Goal: Task Accomplishment & Management: Manage account settings

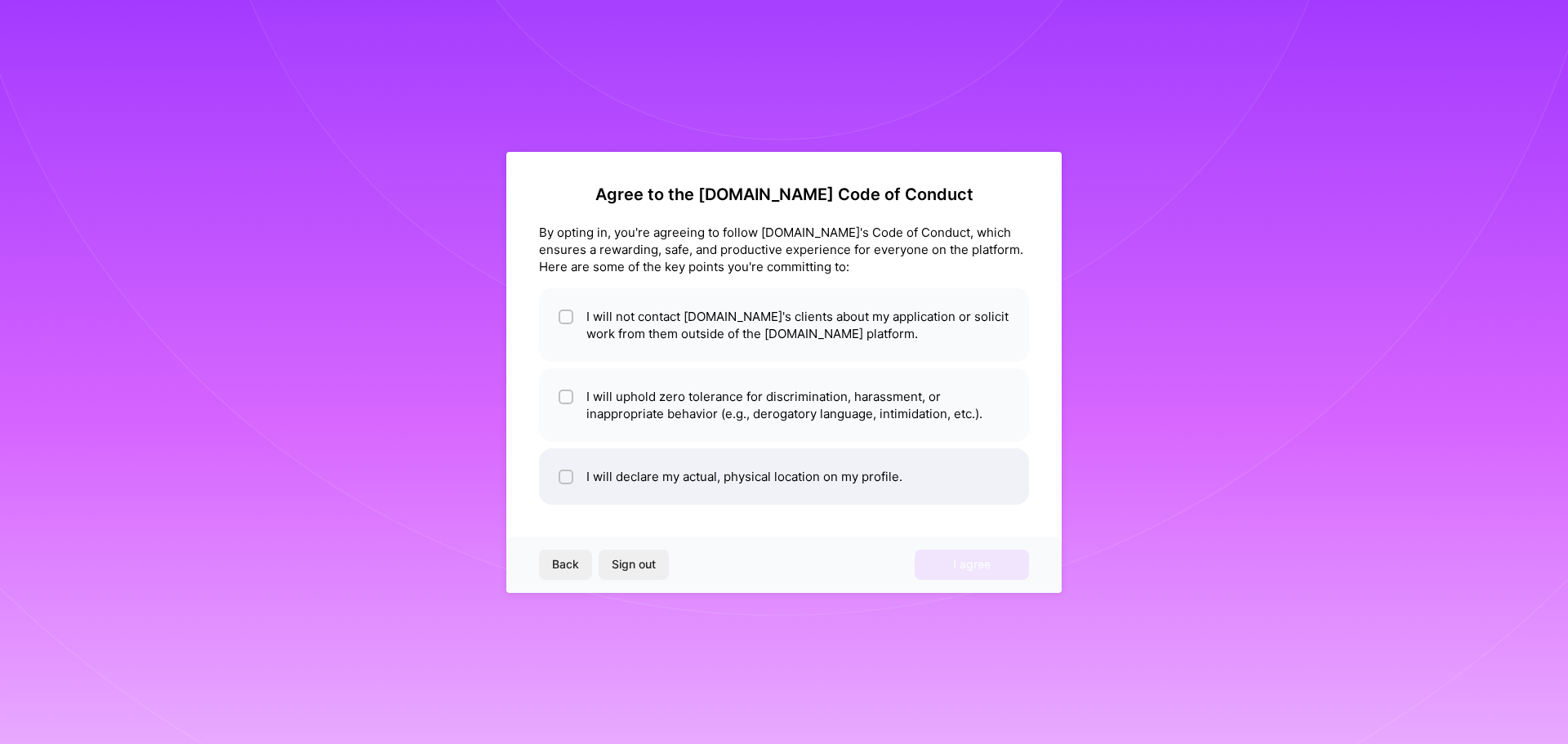
click at [594, 480] on li "I will declare my actual, physical location on my profile." at bounding box center [784, 476] width 490 height 56
checkbox input "true"
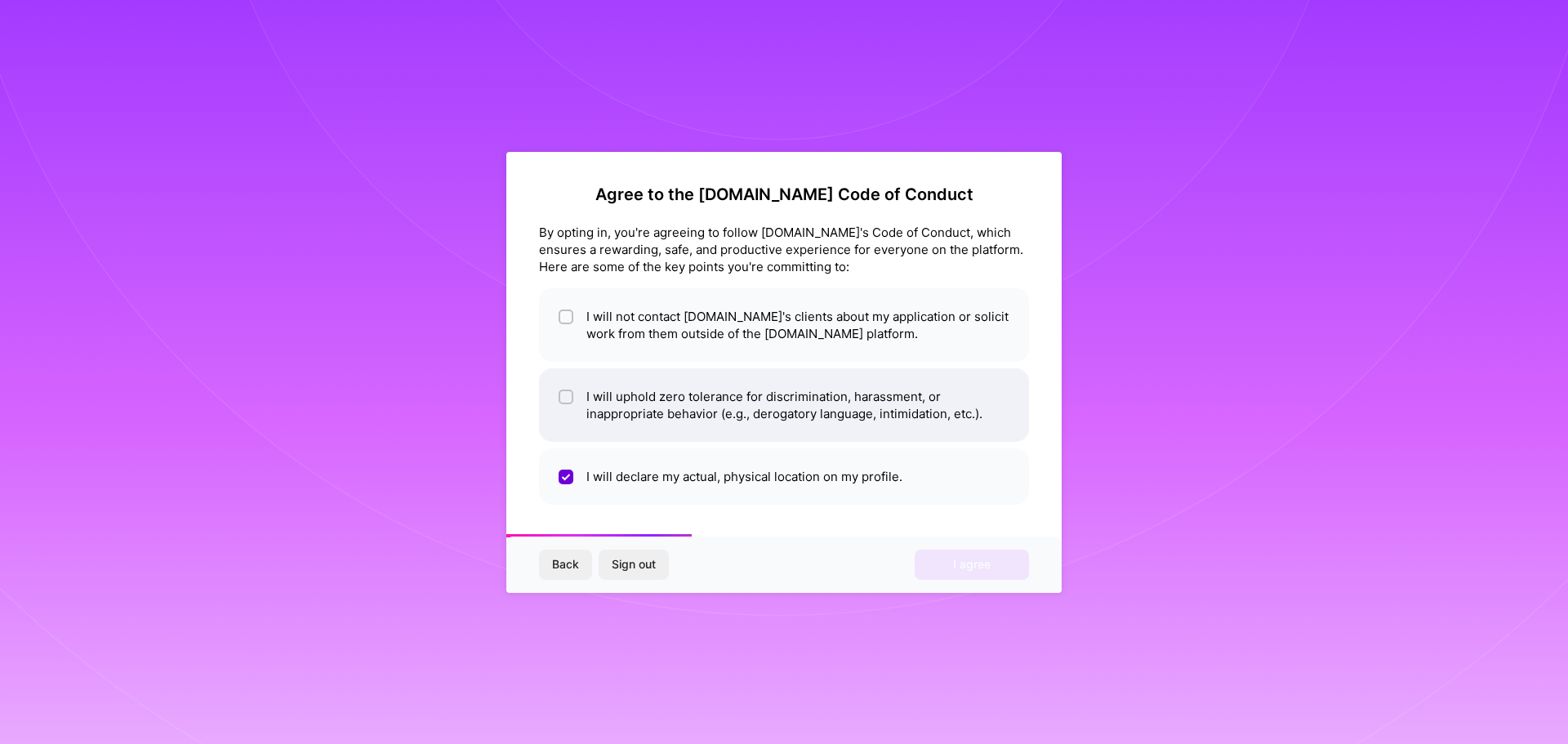
click at [642, 415] on li "I will uphold zero tolerance for discrimination, harassment, or inappropriate b…" at bounding box center [784, 405] width 490 height 74
checkbox input "true"
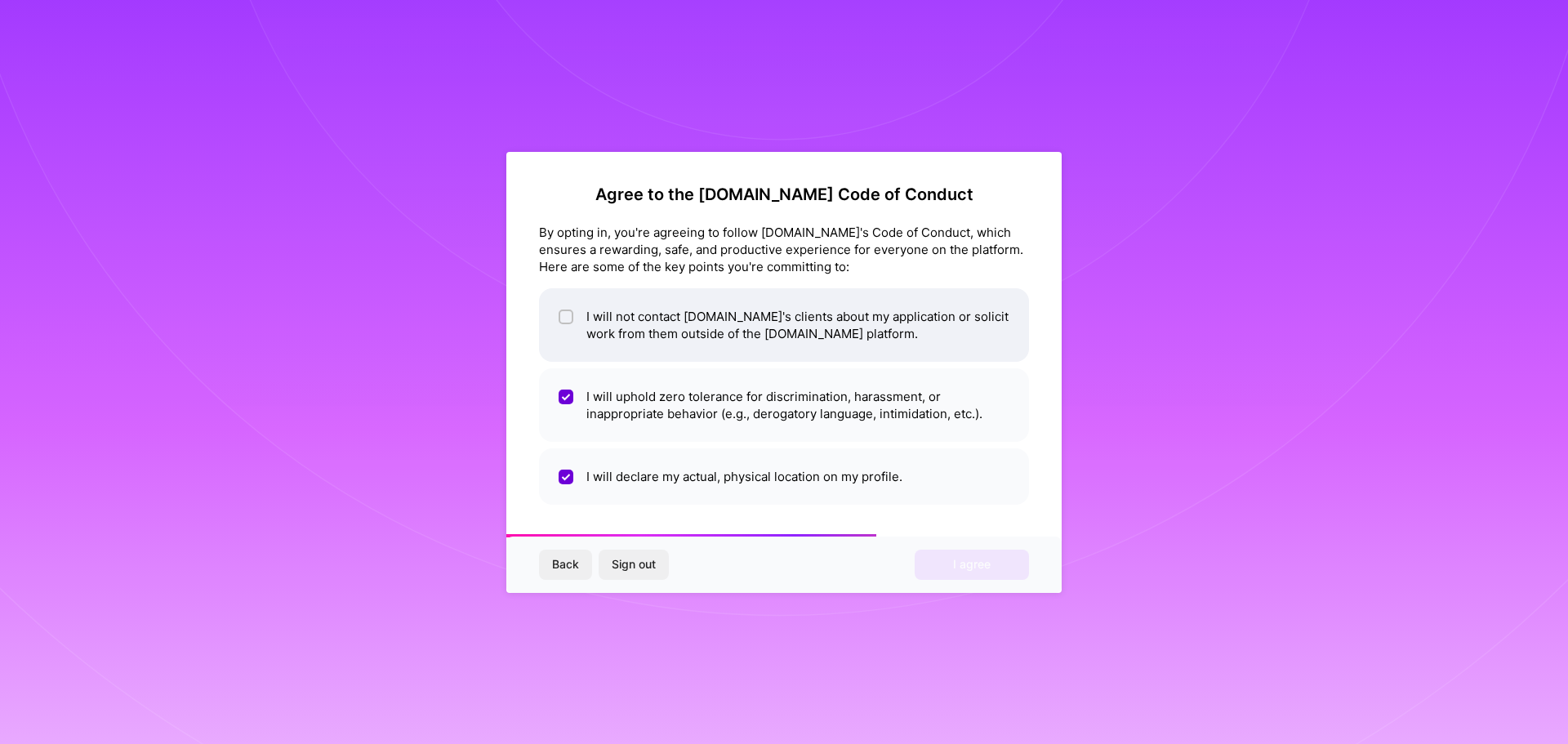
click at [645, 314] on li "I will not contact [DOMAIN_NAME]'s clients about my application or solicit work…" at bounding box center [784, 325] width 490 height 74
checkbox input "true"
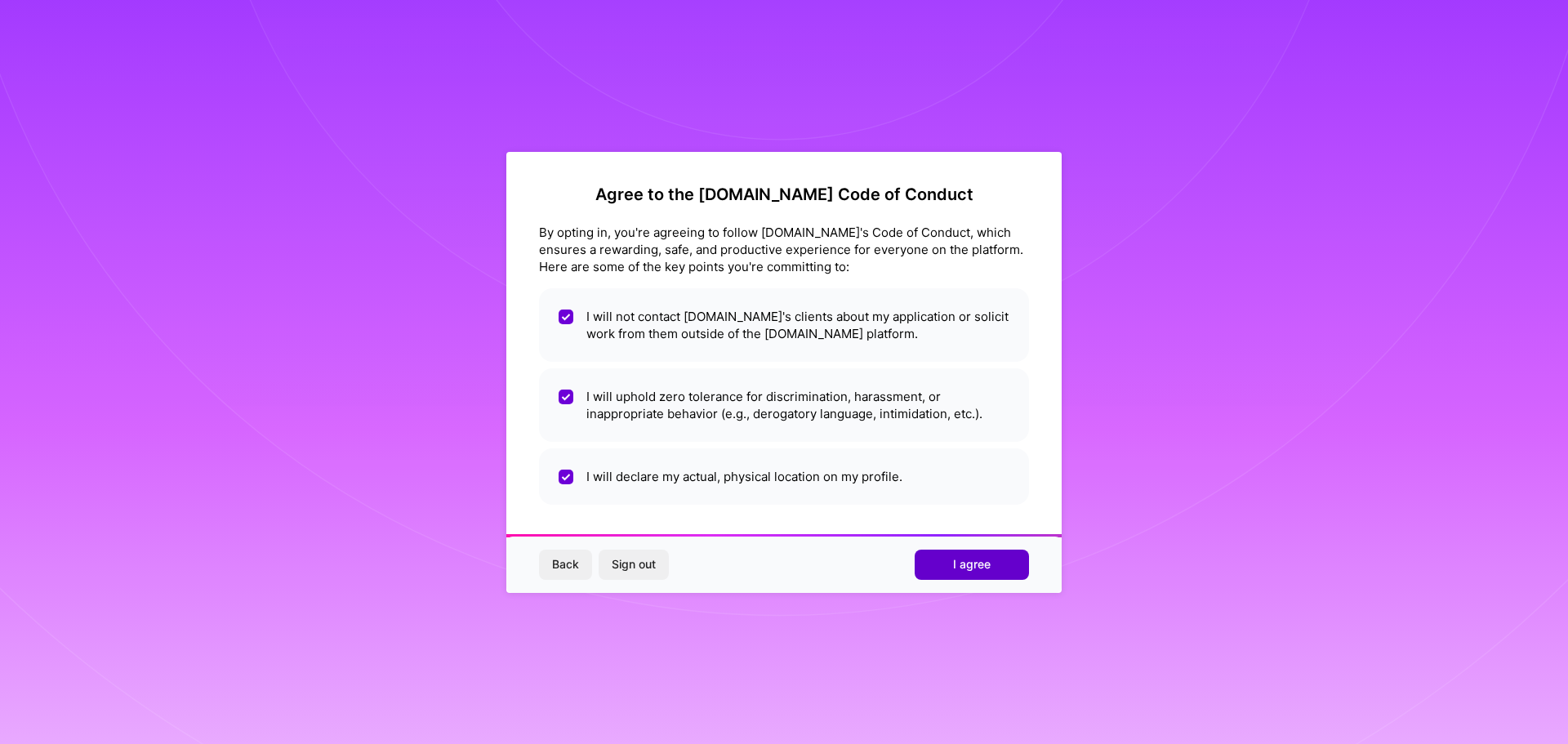
click at [985, 563] on span "I agree" at bounding box center [971, 564] width 38 height 17
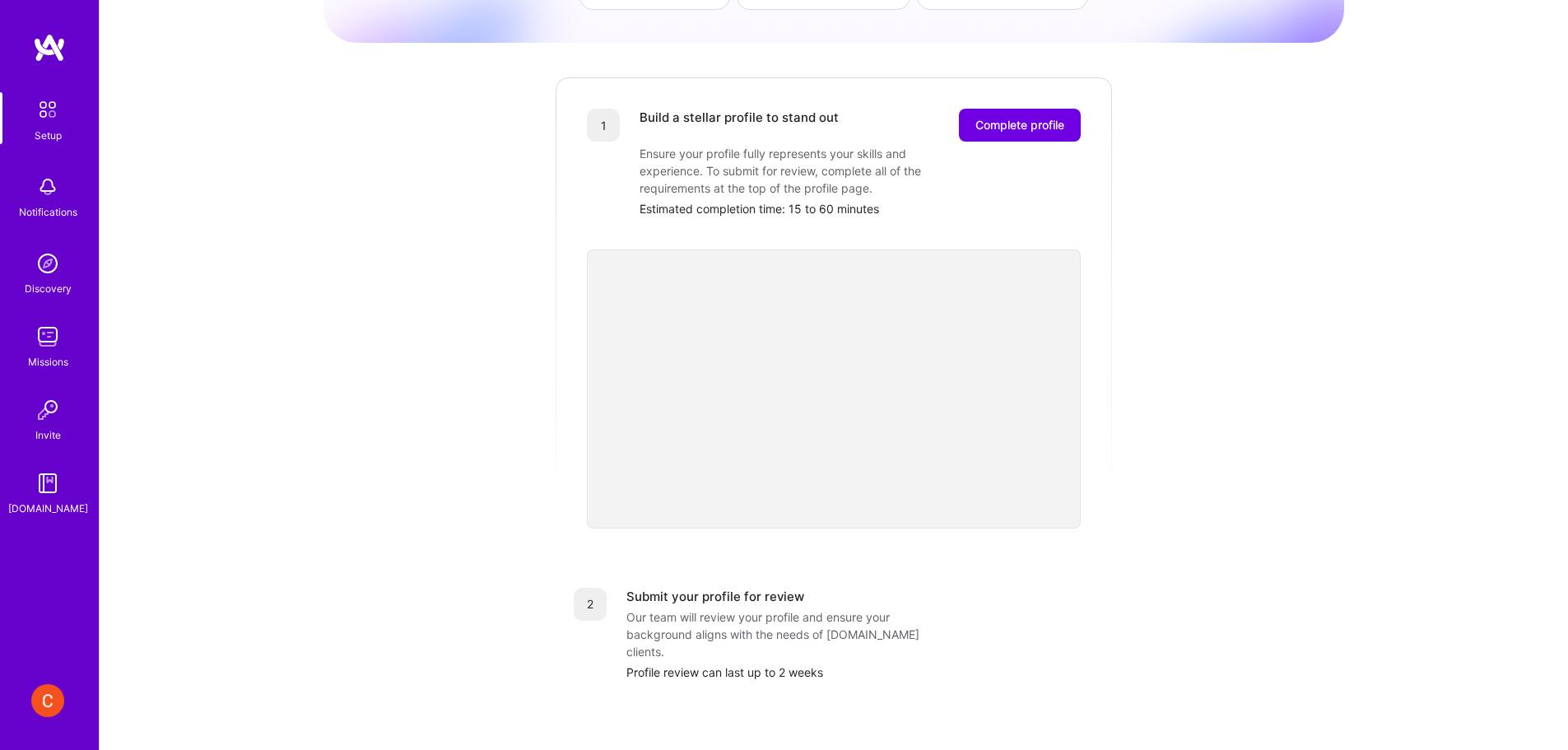
scroll to position [137, 0]
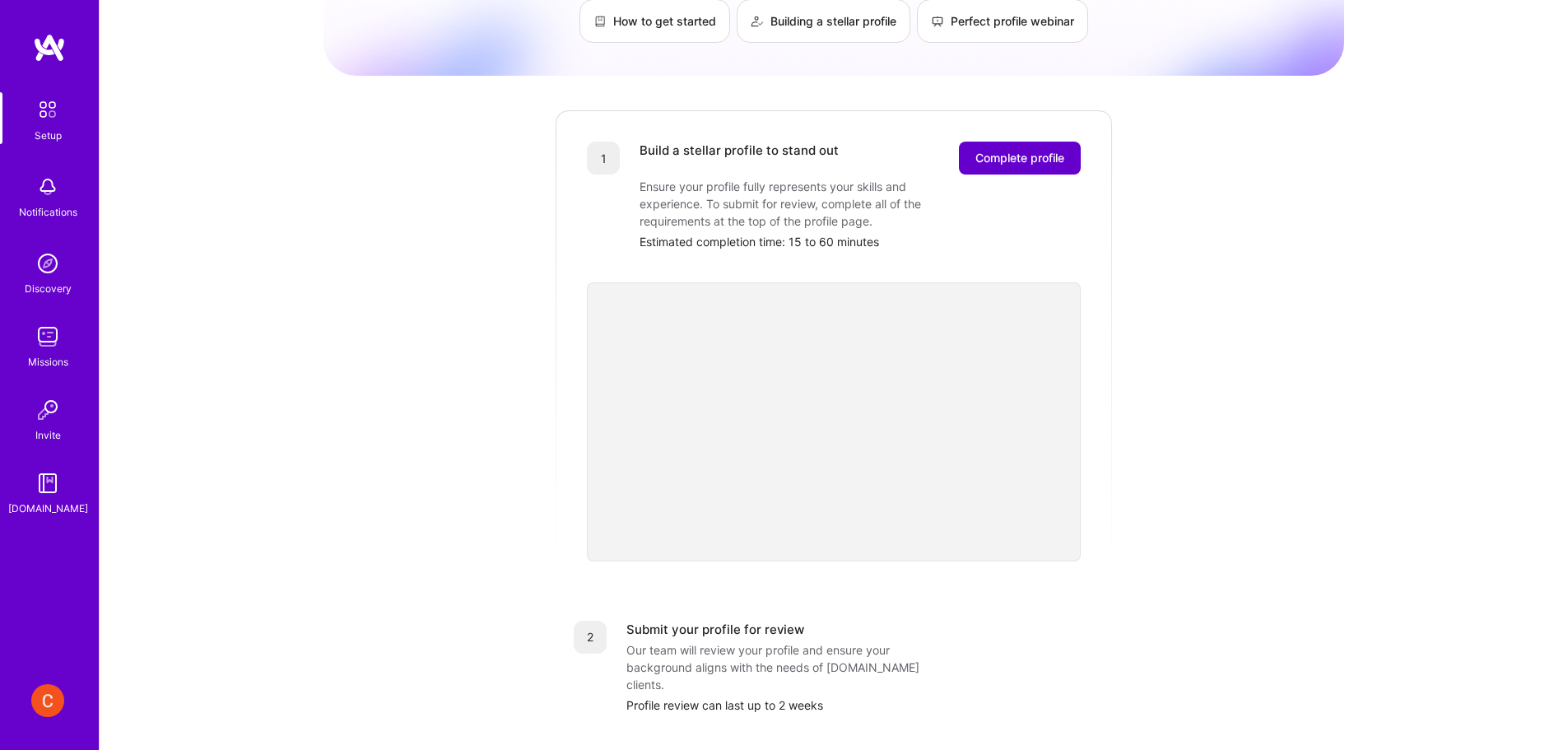
click at [997, 150] on span "Complete profile" at bounding box center [1020, 158] width 89 height 17
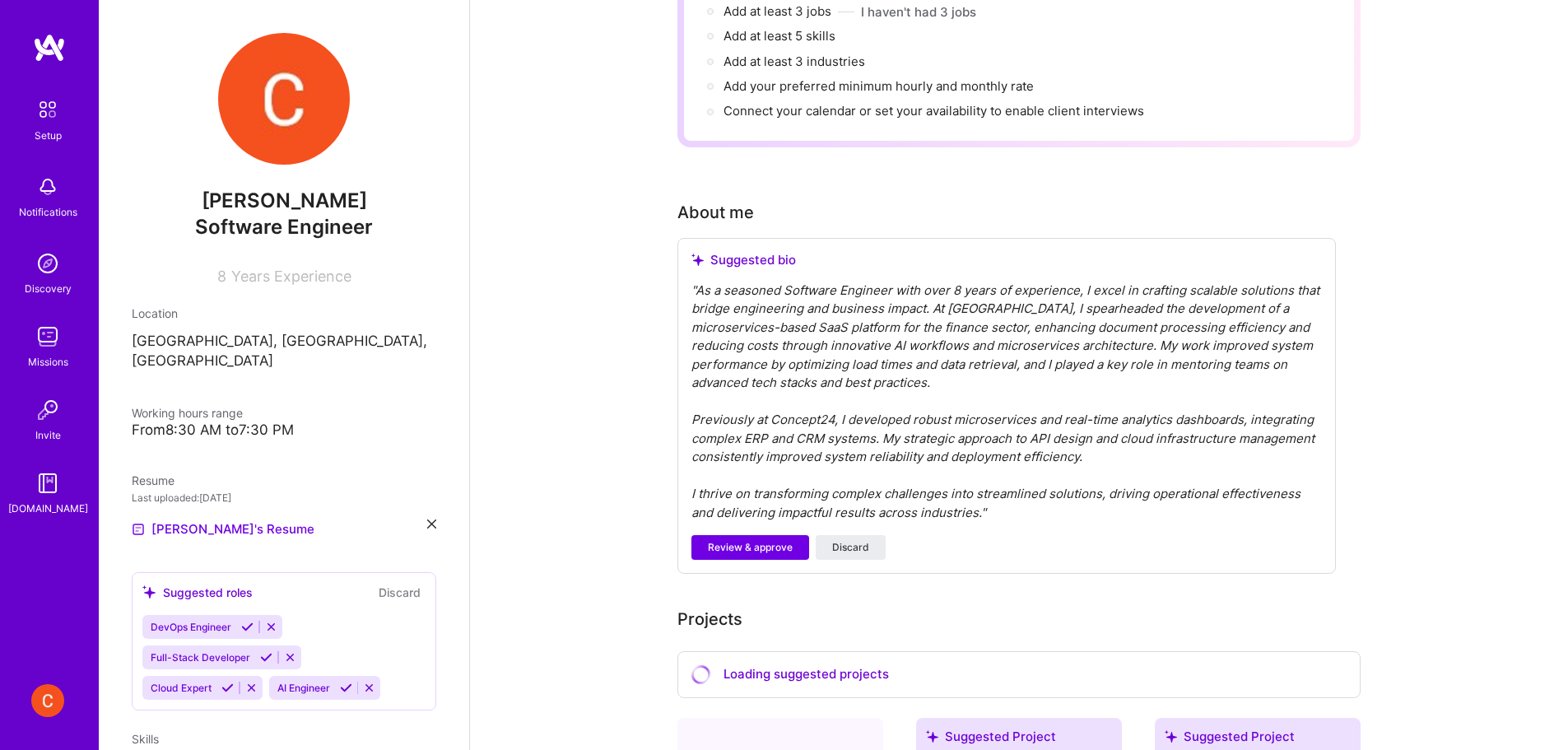
scroll to position [274, 0]
click at [959, 373] on div "" As a seasoned Software Engineer with over 8 years of experience, I excel in c…" at bounding box center [1007, 400] width 631 height 241
click at [746, 481] on div "" As a seasoned Software Engineer with over 8 years of experience, I excel in c…" at bounding box center [1007, 400] width 631 height 241
click at [772, 483] on div "" As a seasoned Software Engineer with over 8 years of experience, I excel in c…" at bounding box center [1007, 400] width 631 height 241
click at [761, 538] on span "Review & approve" at bounding box center [750, 545] width 85 height 15
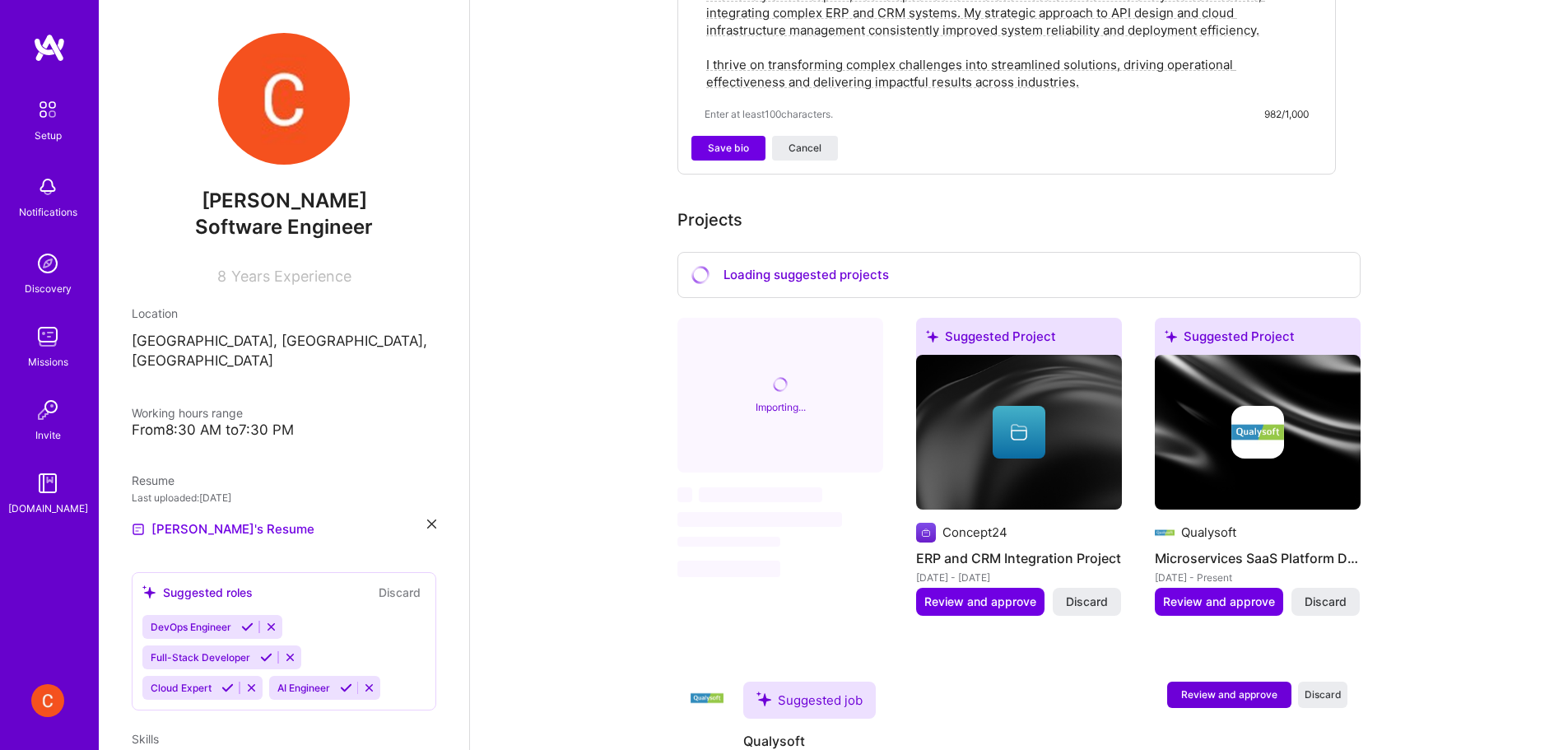
scroll to position [549, 0]
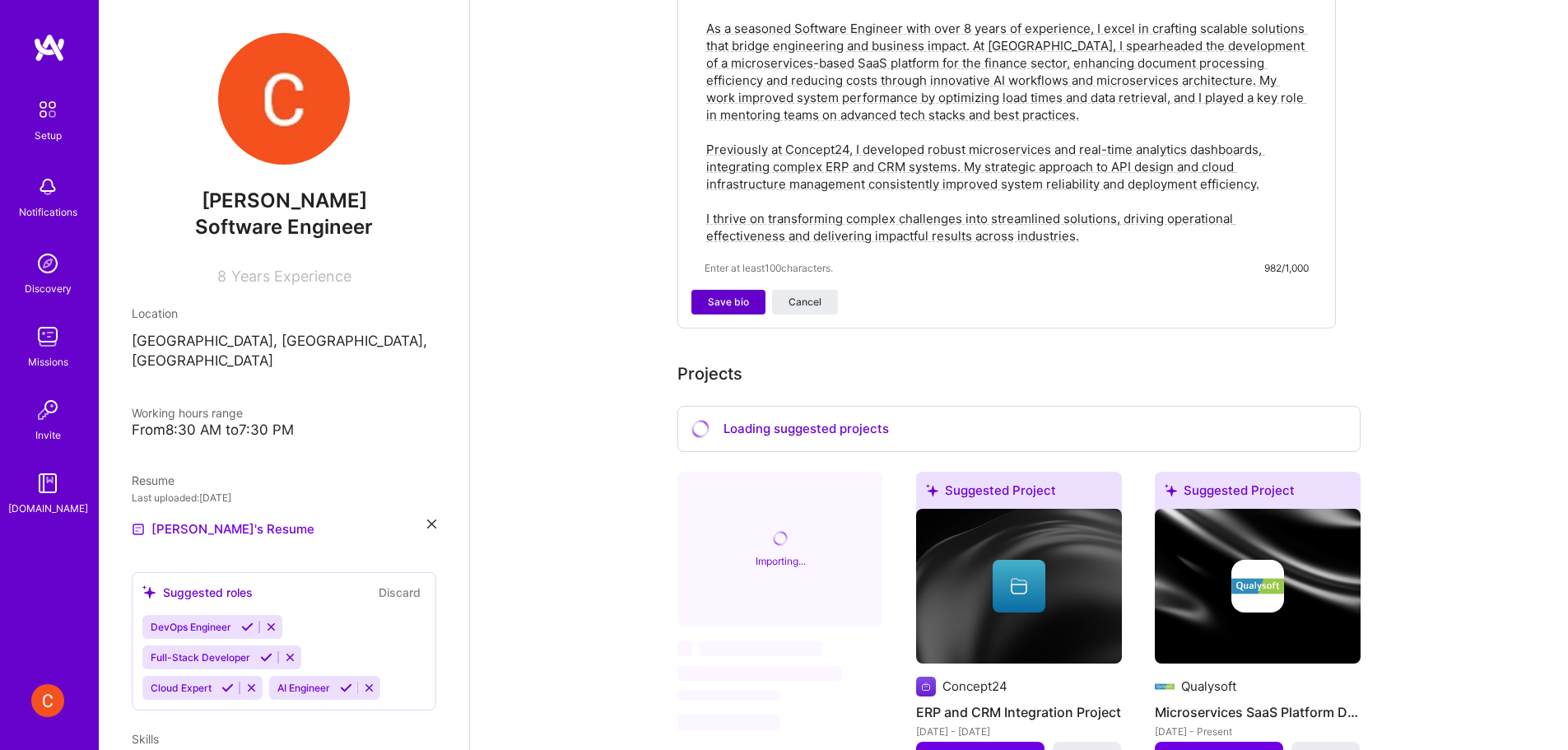
click at [742, 293] on button "Save bio" at bounding box center [729, 302] width 74 height 25
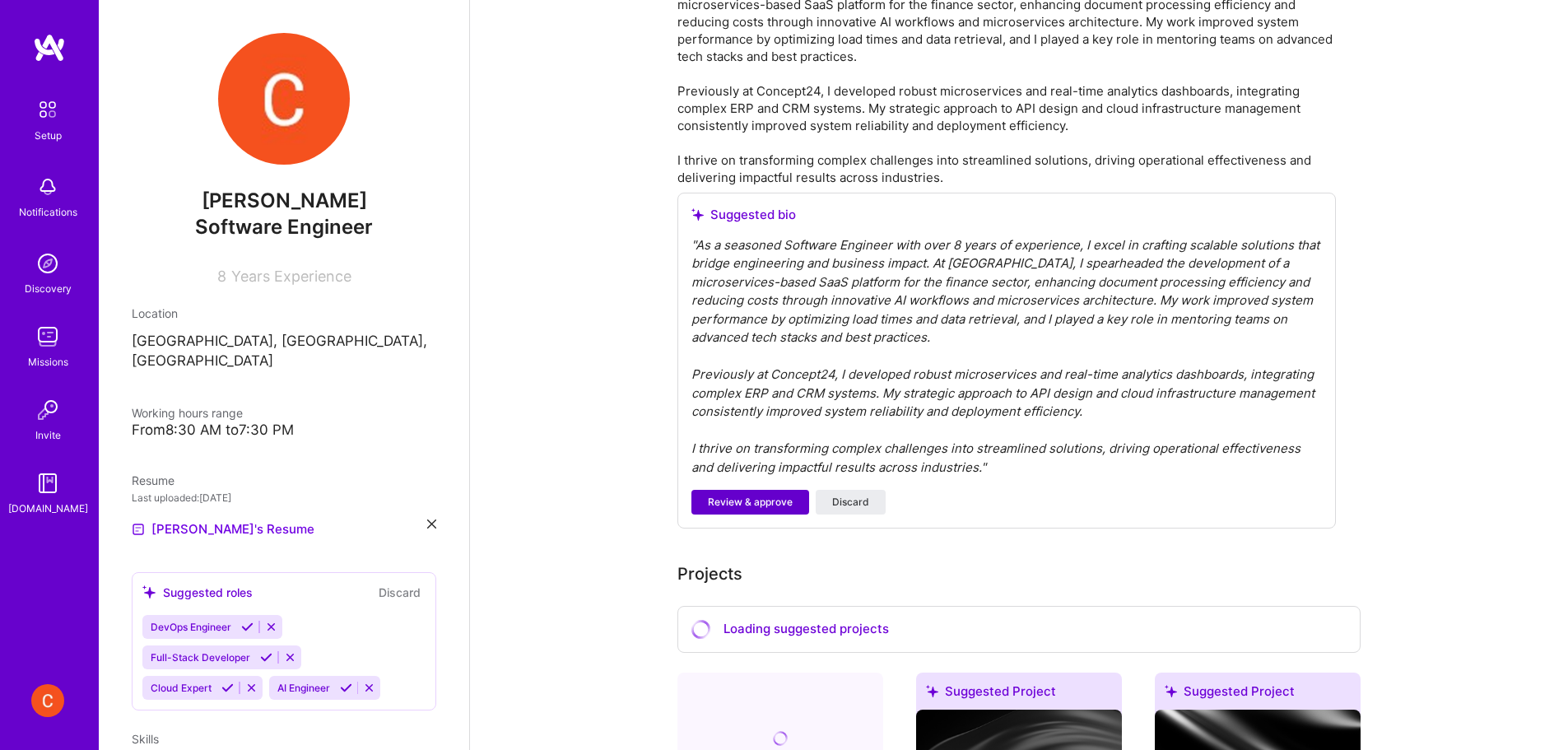
click at [757, 490] on button "Review & approve" at bounding box center [750, 502] width 118 height 25
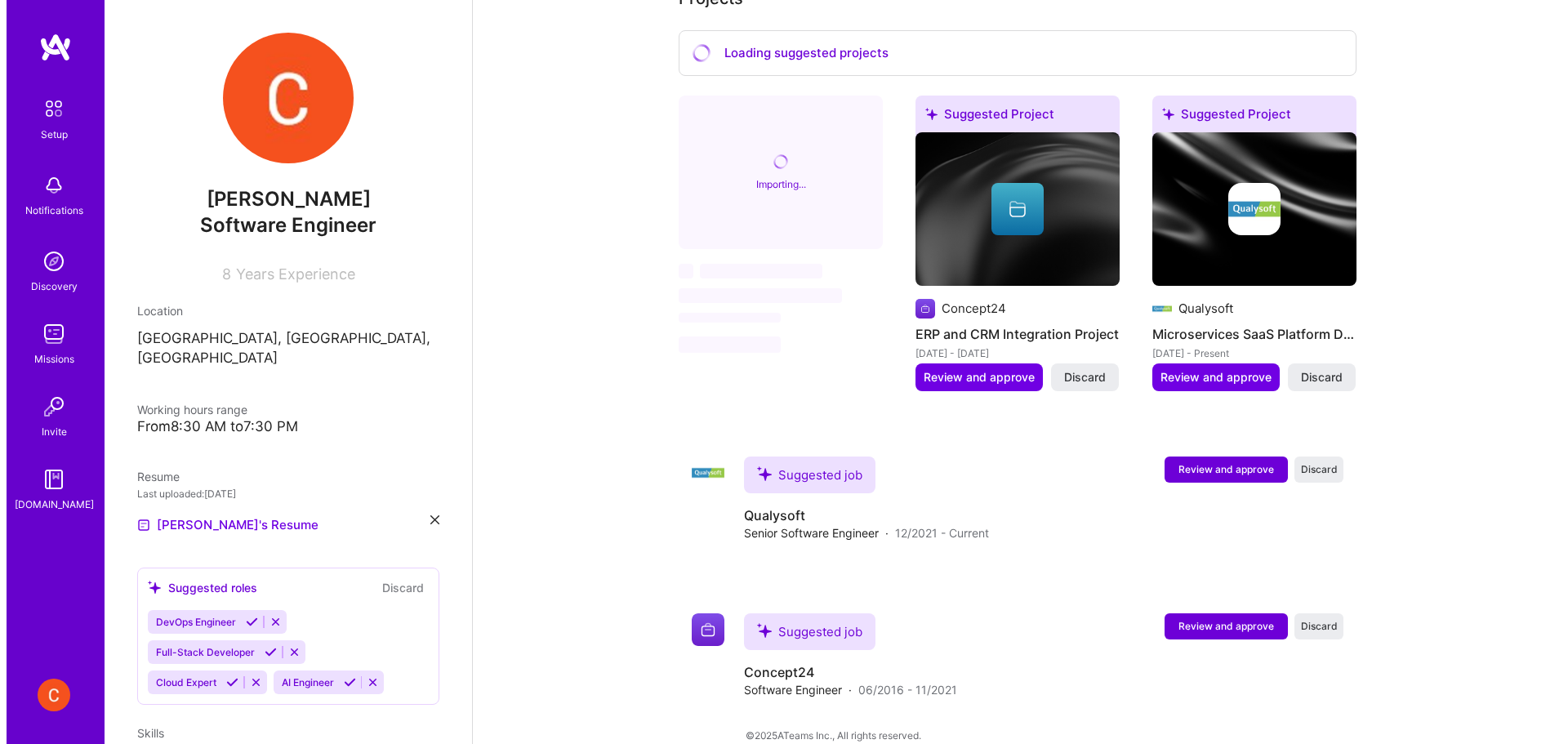
scroll to position [750, 0]
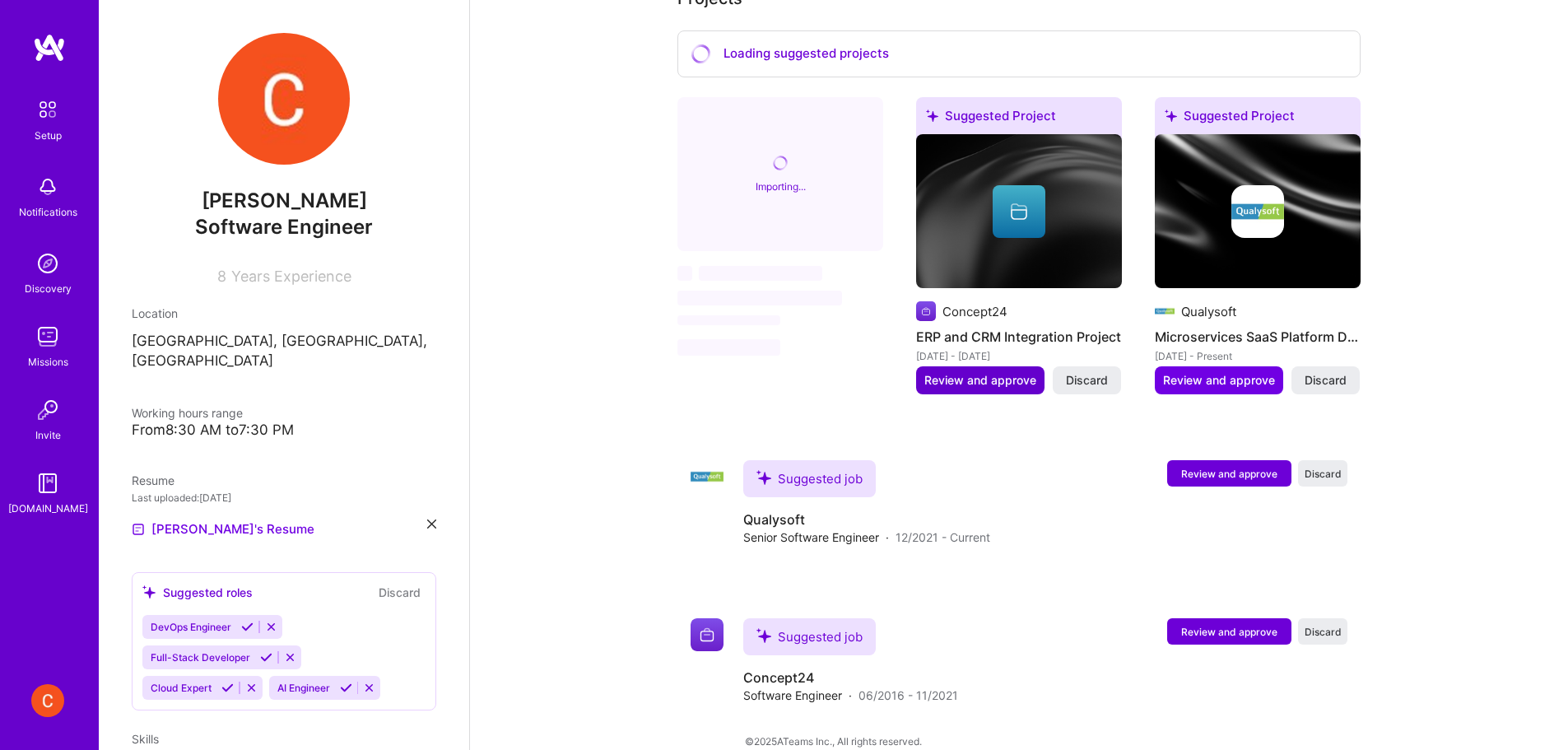
click at [995, 369] on button "Review and approve" at bounding box center [980, 381] width 128 height 28
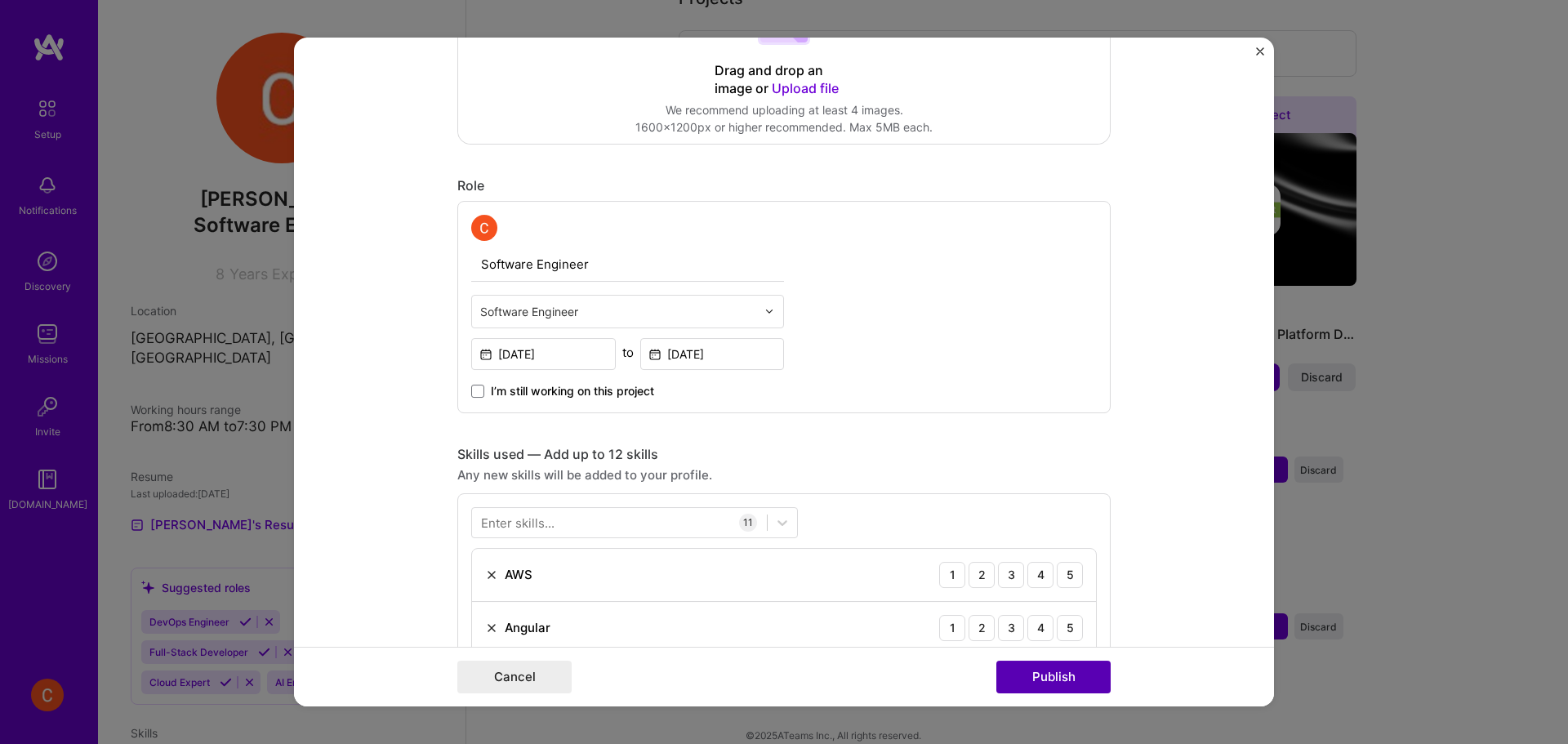
click at [1071, 689] on button "Publish" at bounding box center [1054, 676] width 114 height 33
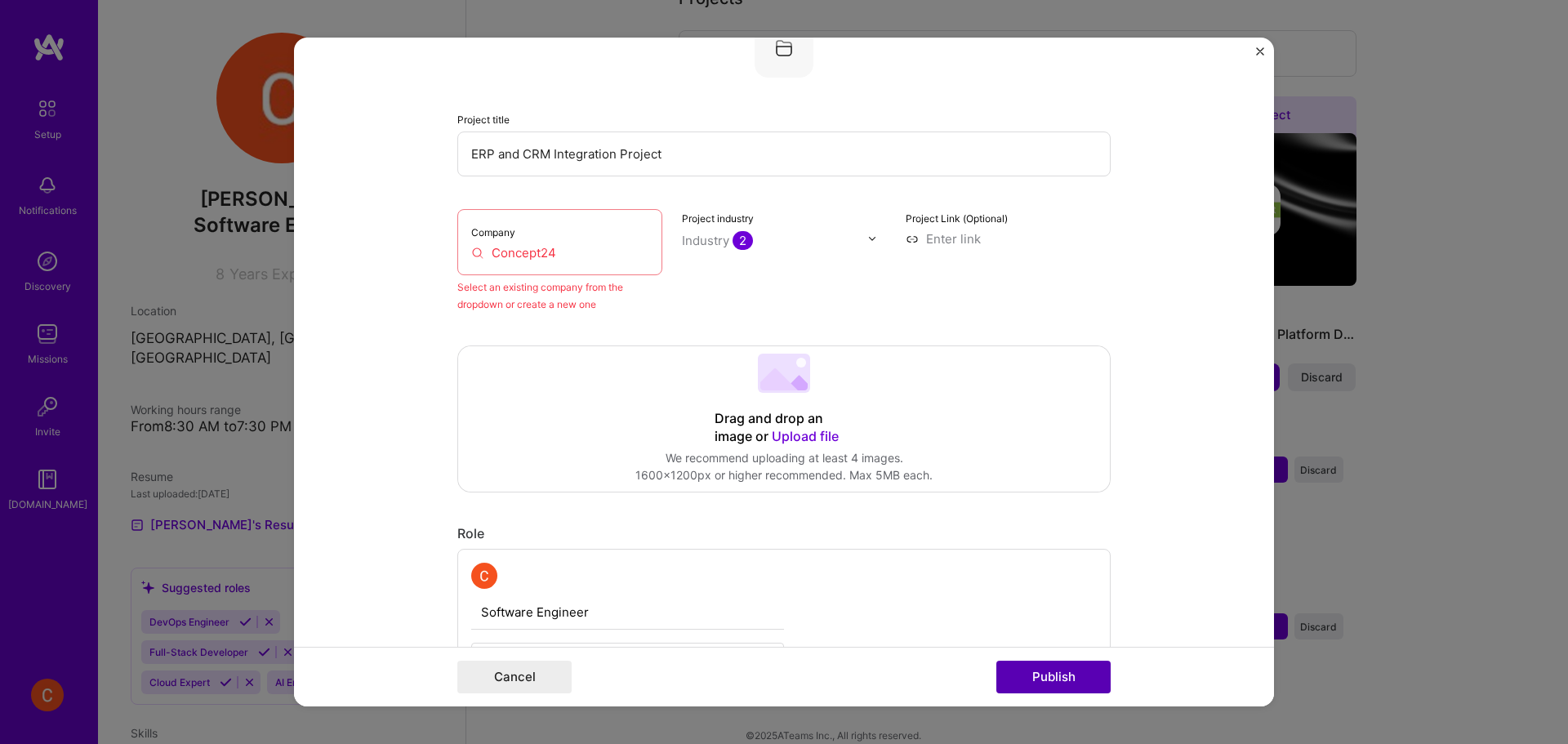
scroll to position [107, 0]
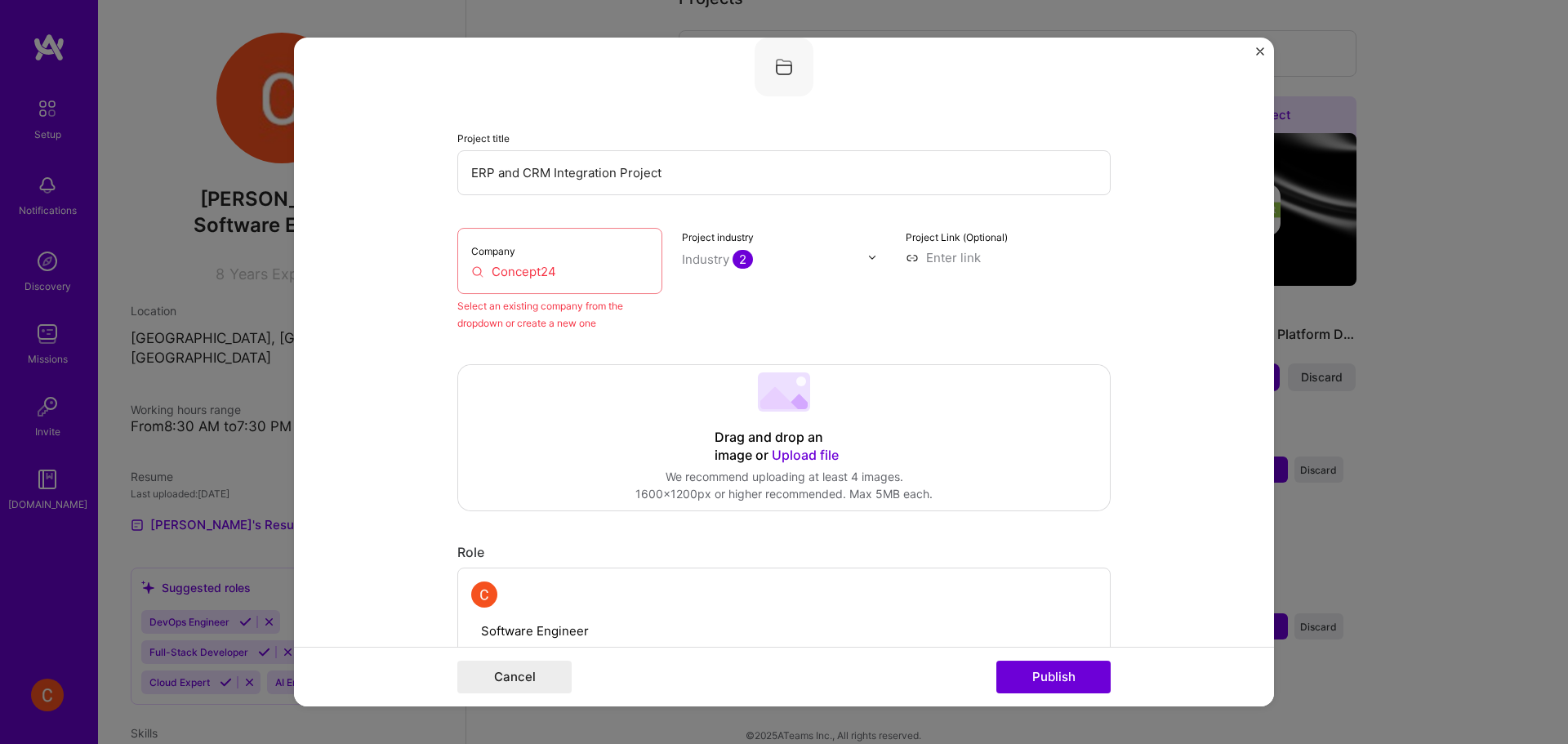
click at [609, 273] on input "Concept24" at bounding box center [560, 271] width 178 height 18
click at [598, 269] on input "Concept24" at bounding box center [560, 271] width 178 height 18
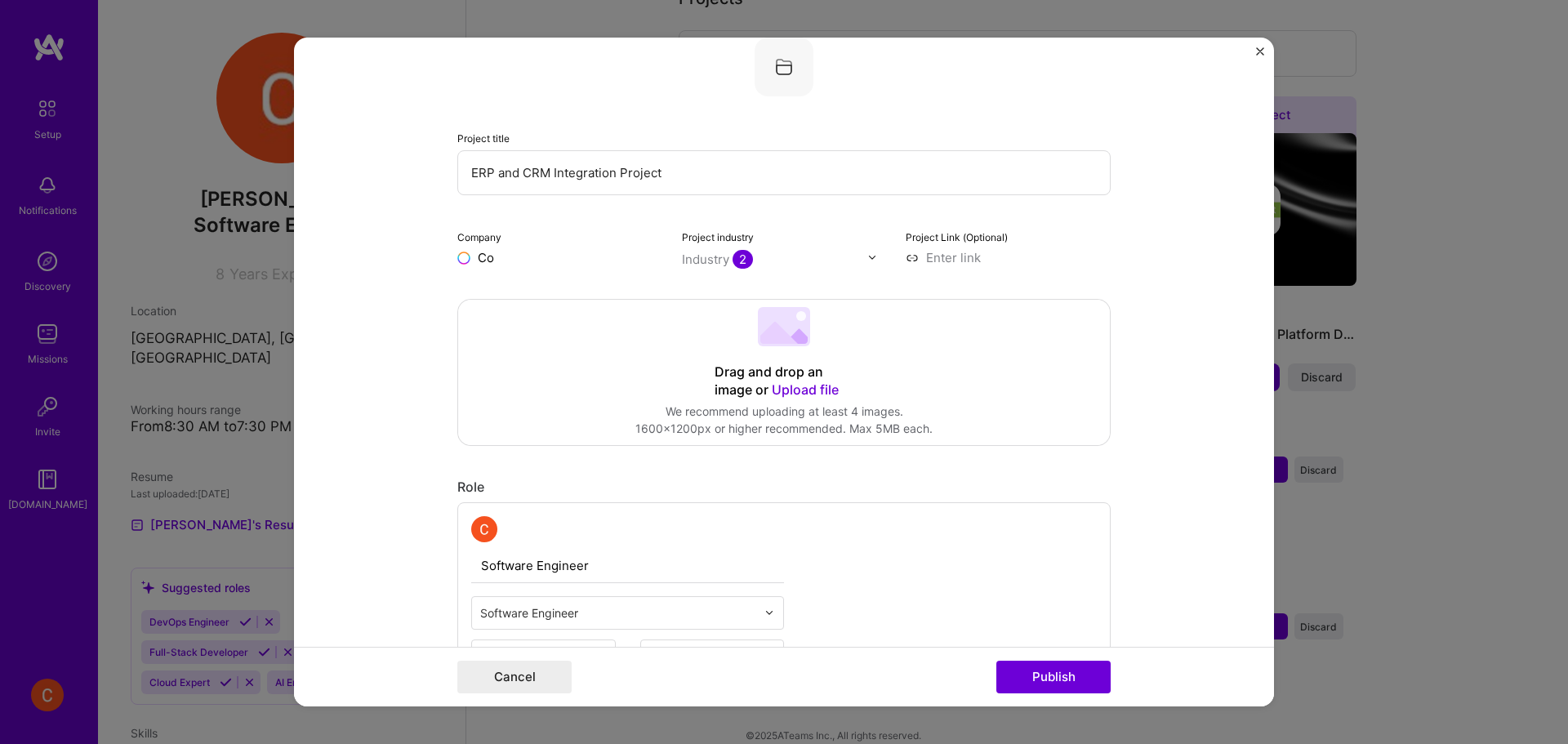
type input "C"
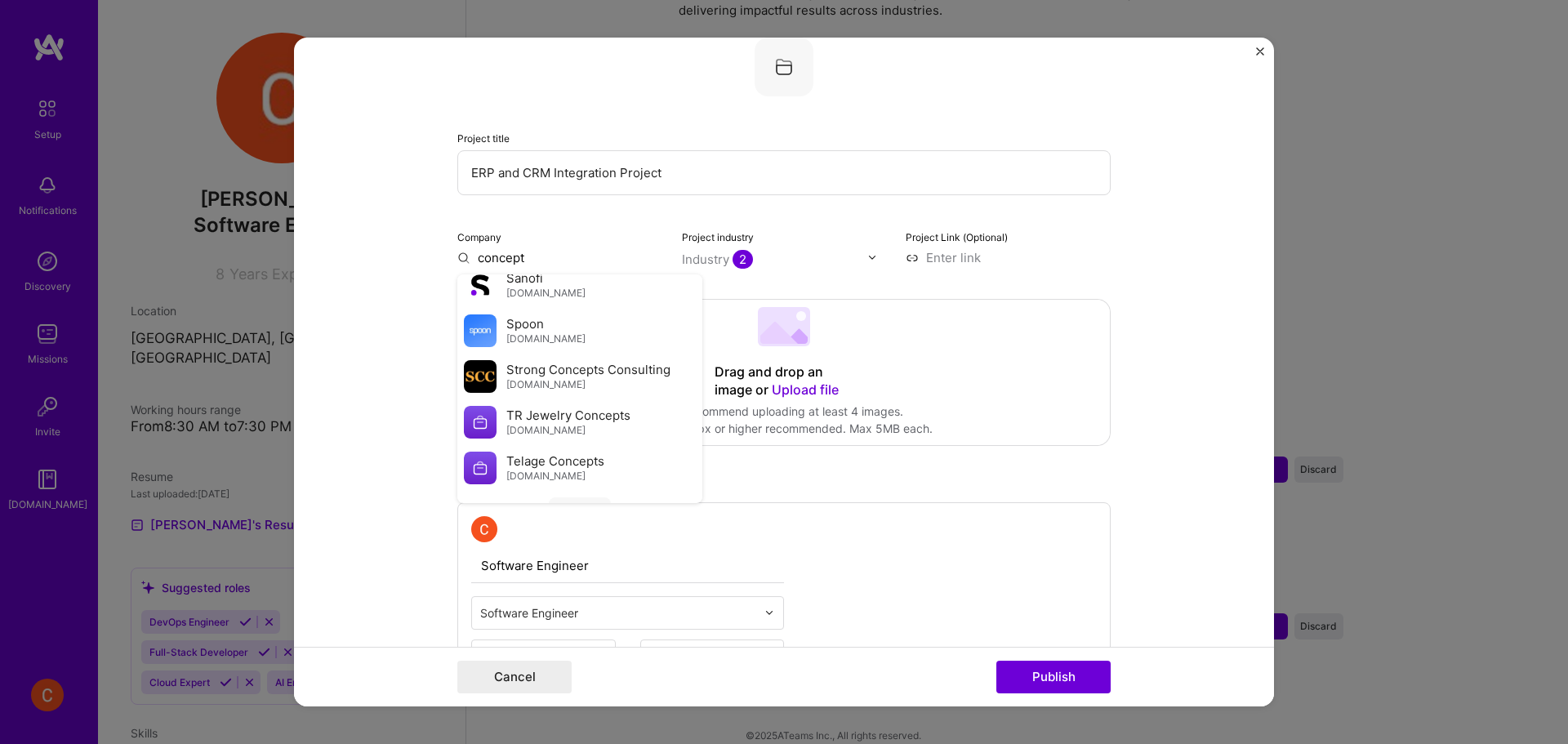
scroll to position [243, 0]
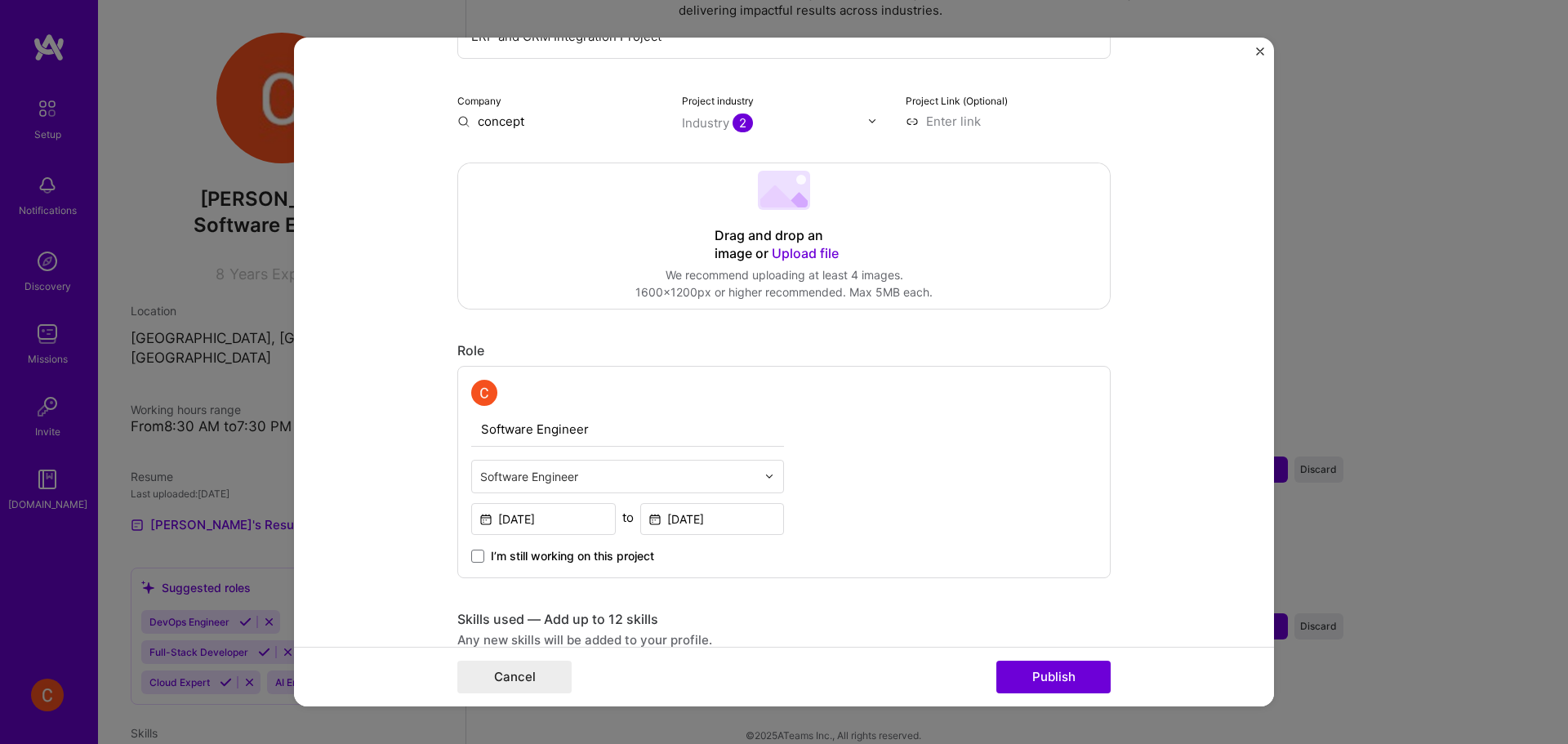
click at [1140, 372] on form "Editing suggested project This project is suggested based on your LinkedIn, res…" at bounding box center [784, 372] width 980 height 669
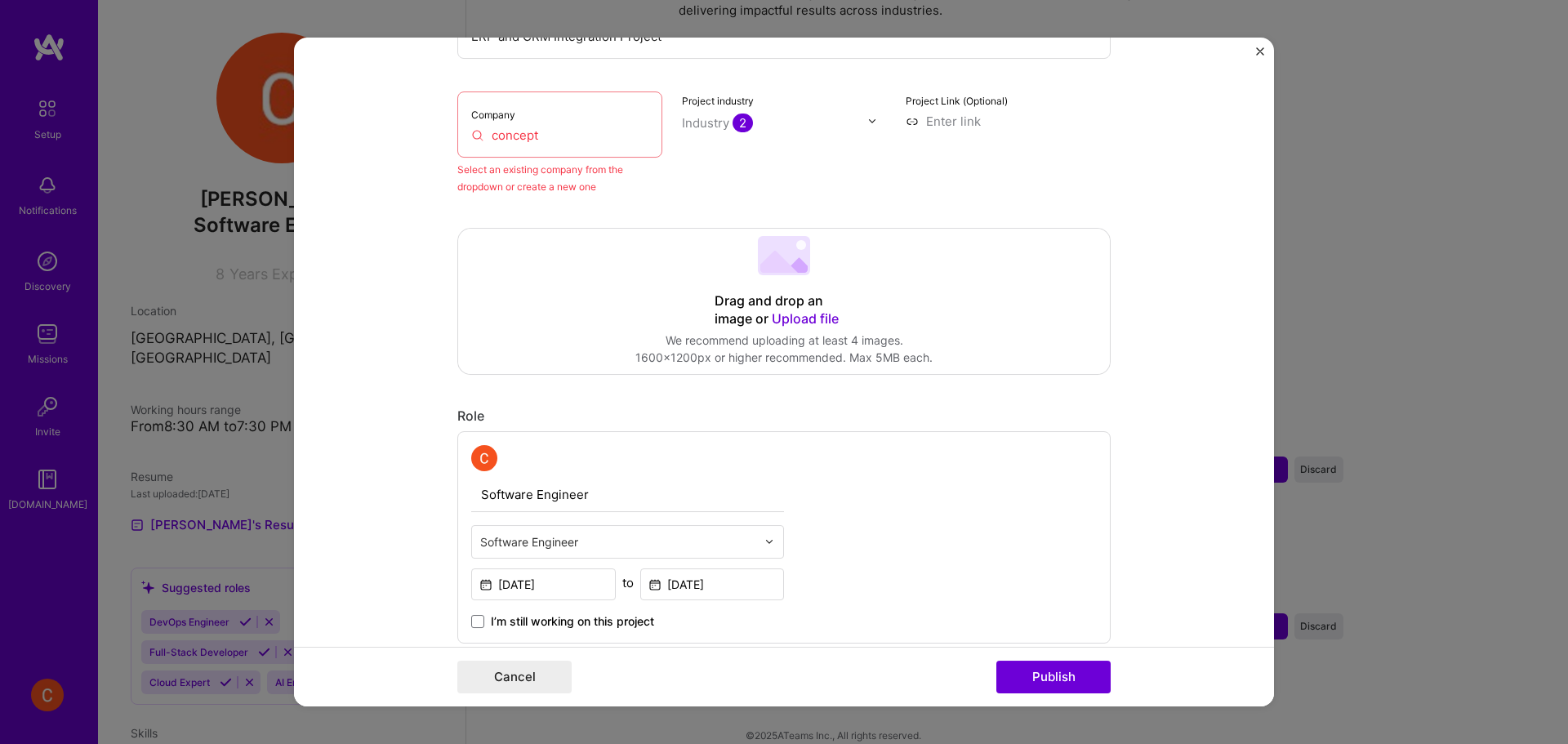
click at [576, 128] on input "concept" at bounding box center [560, 135] width 178 height 18
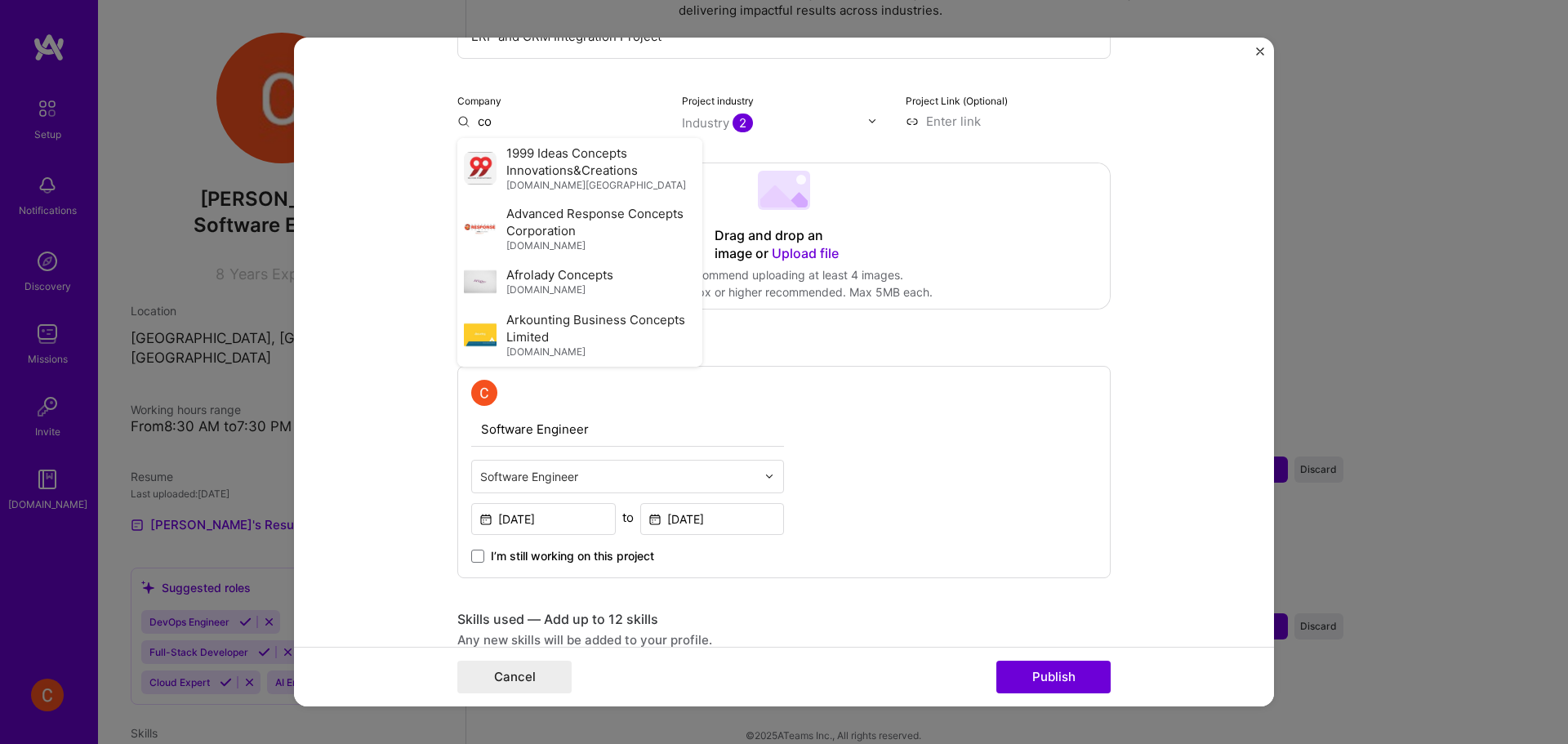
type input "c"
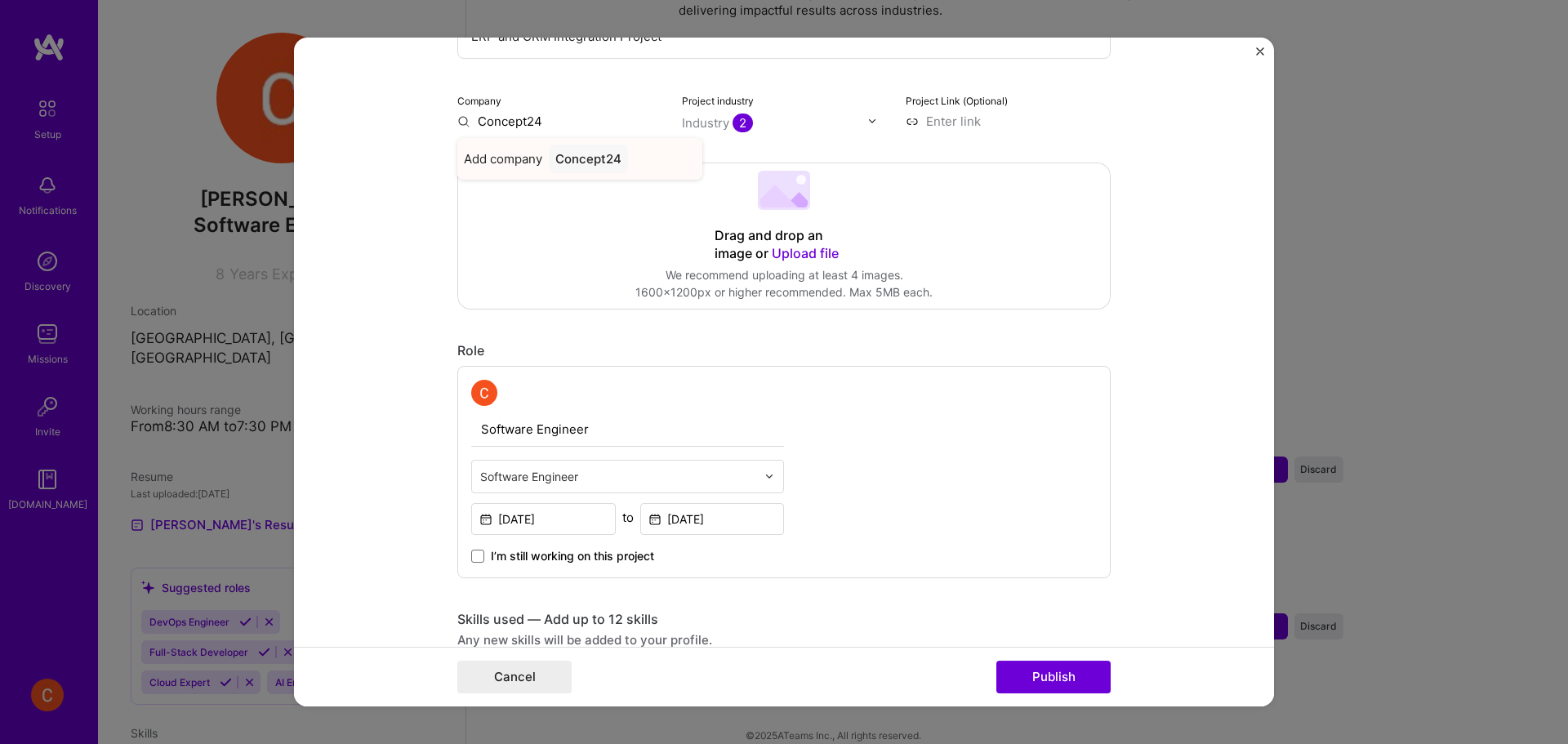
type input "Concept24"
click at [578, 156] on div "Concept24" at bounding box center [588, 158] width 79 height 29
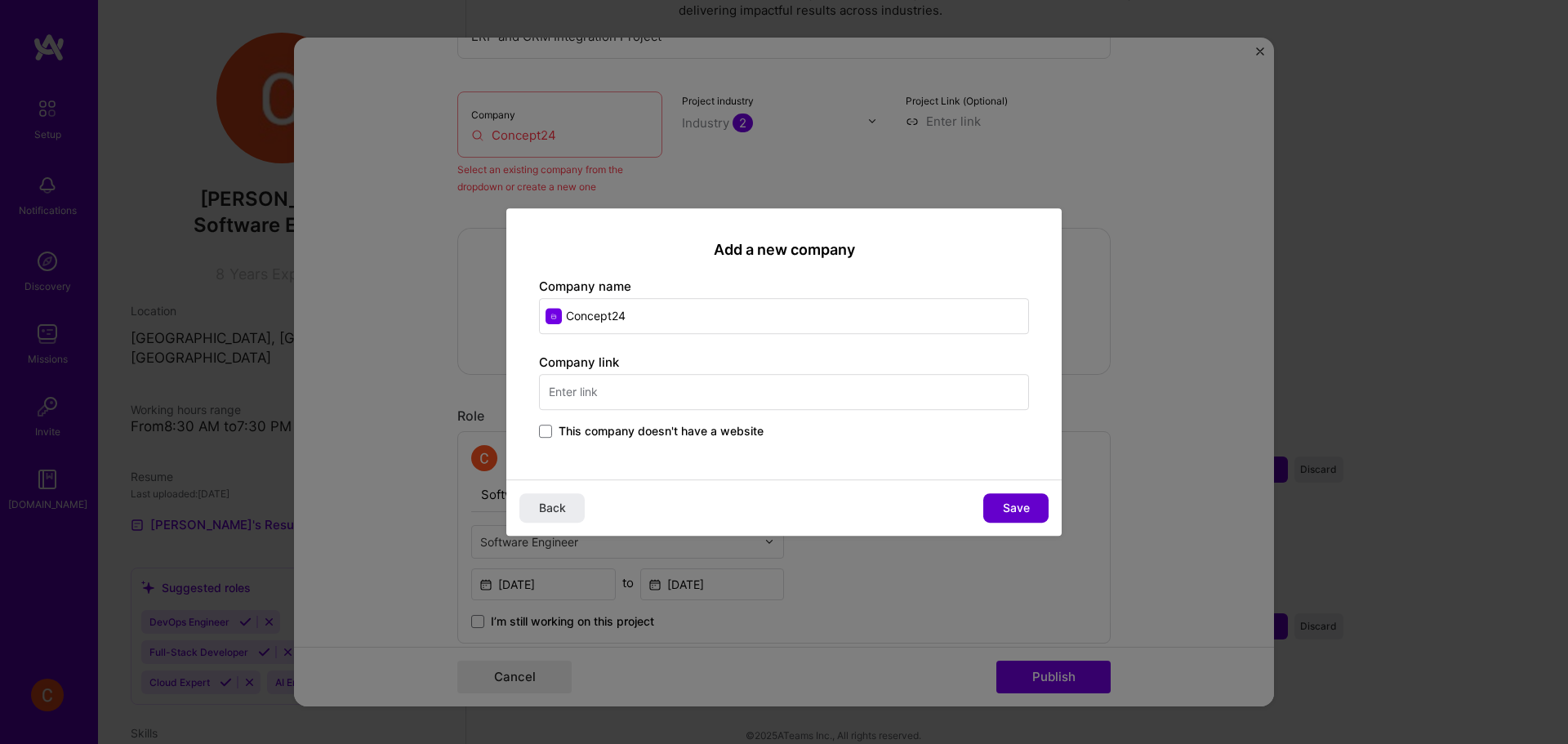
click at [1021, 508] on span "Save" at bounding box center [1016, 508] width 27 height 17
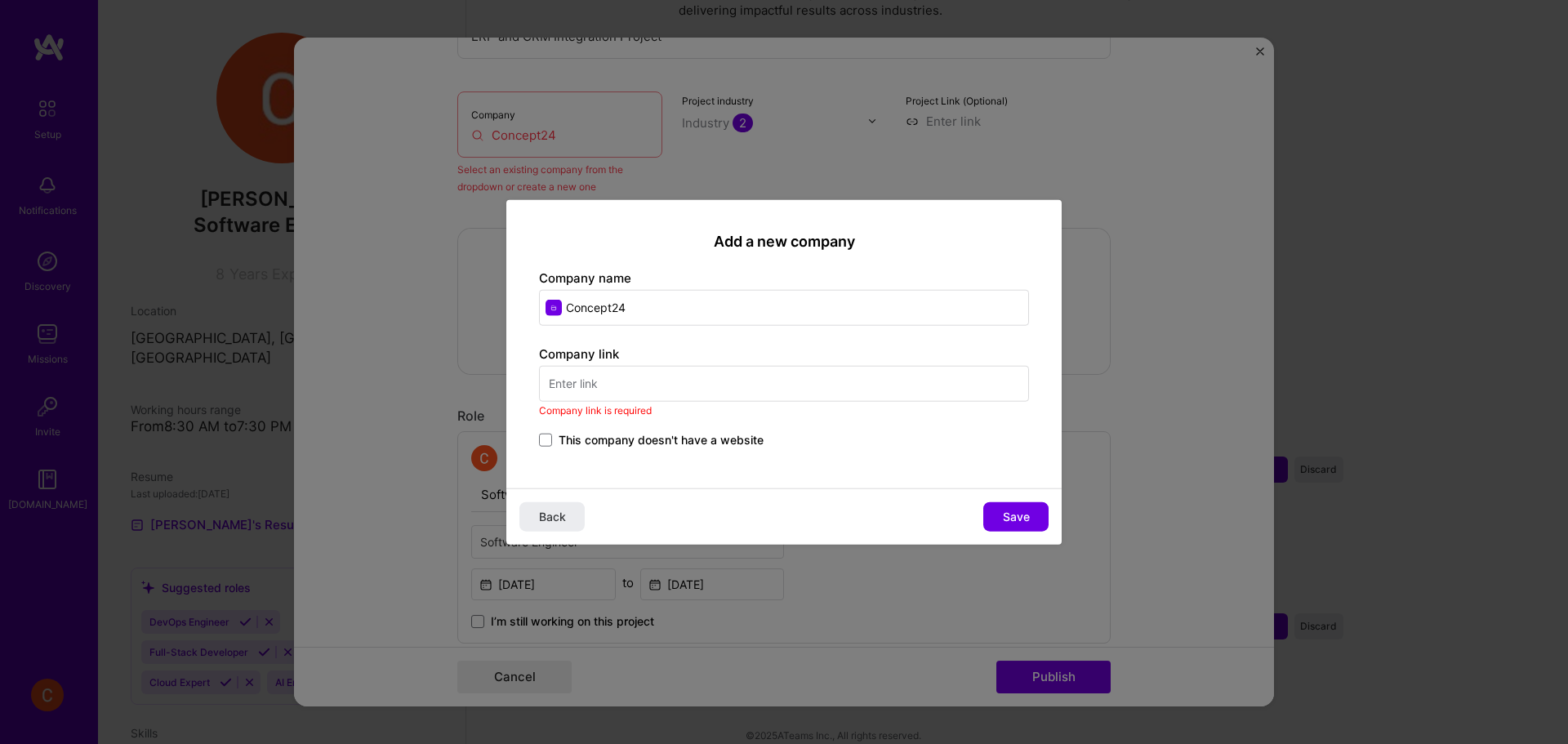
click at [629, 383] on input "text" at bounding box center [784, 383] width 490 height 36
paste input "[URL][DOMAIN_NAME]"
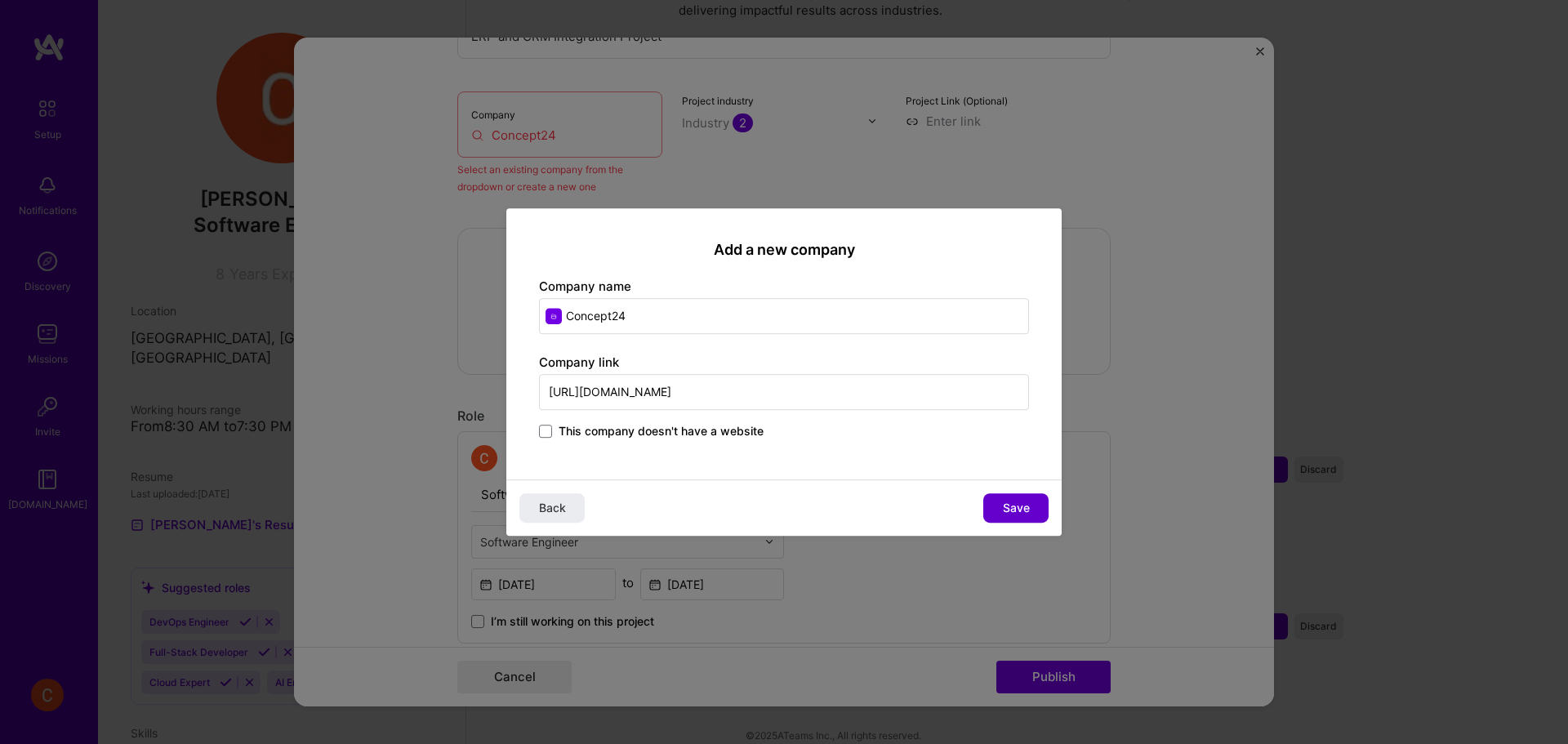
type input "[URL][DOMAIN_NAME]"
click at [1024, 513] on span "Save" at bounding box center [1016, 508] width 27 height 17
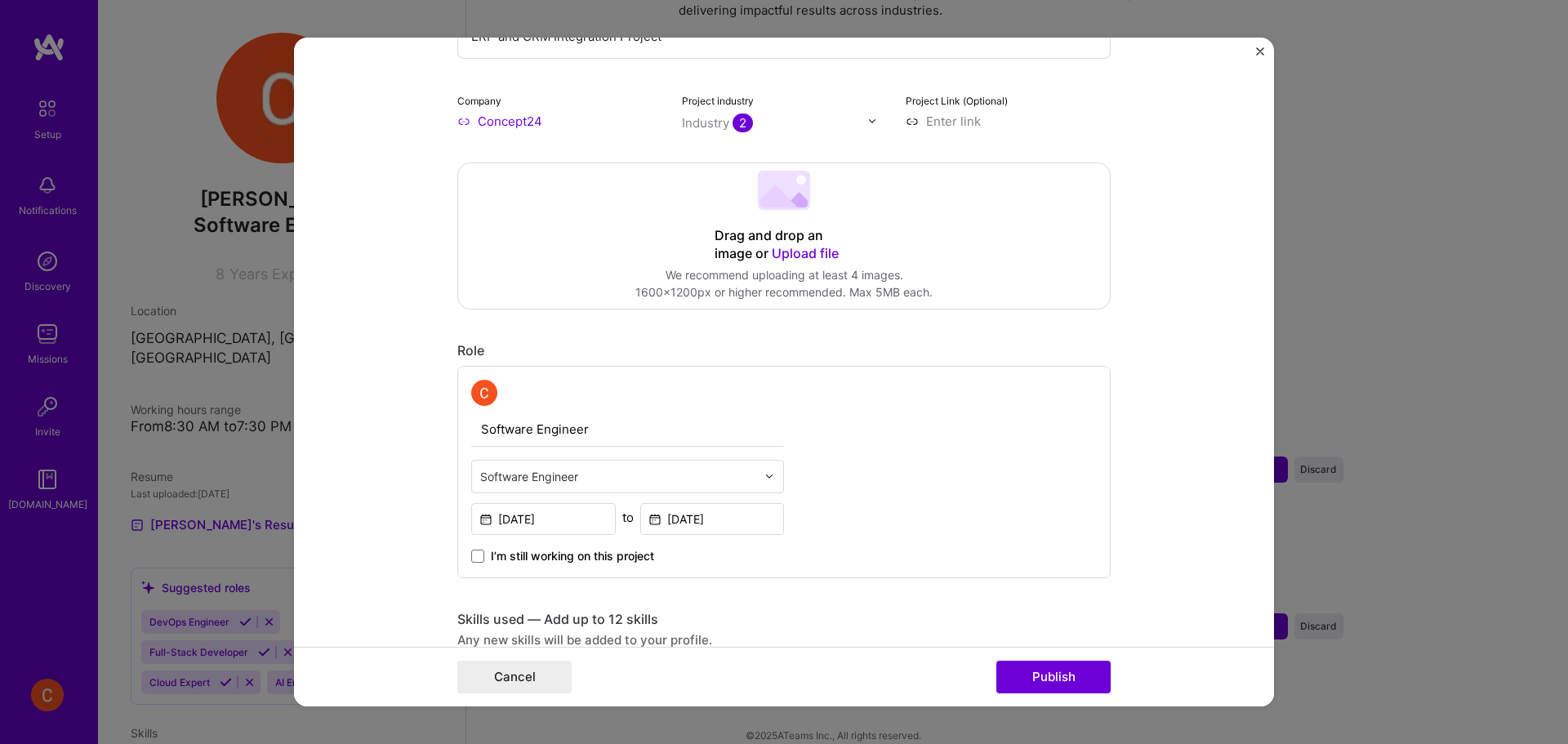
scroll to position [515, 0]
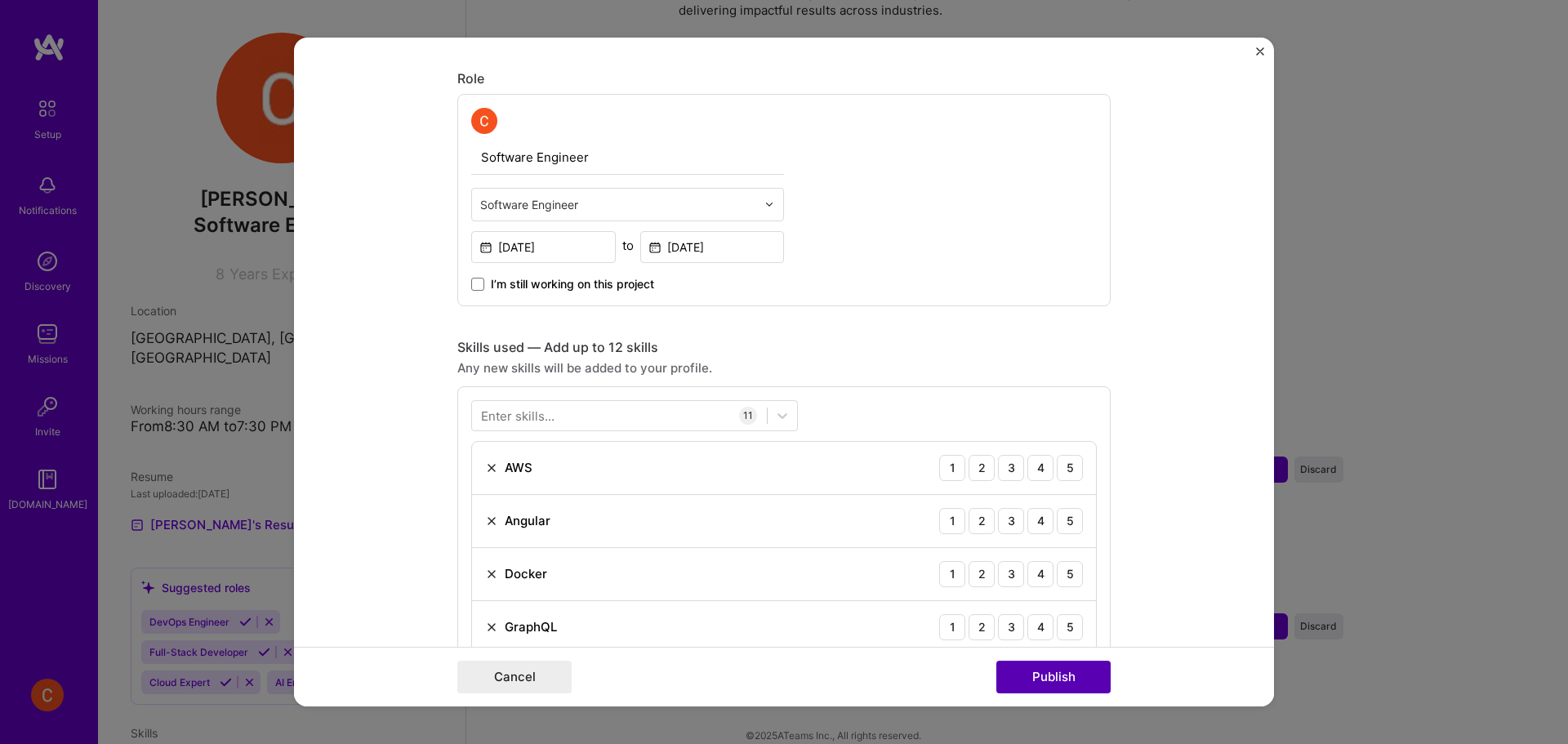
click at [1070, 673] on button "Publish" at bounding box center [1054, 676] width 114 height 33
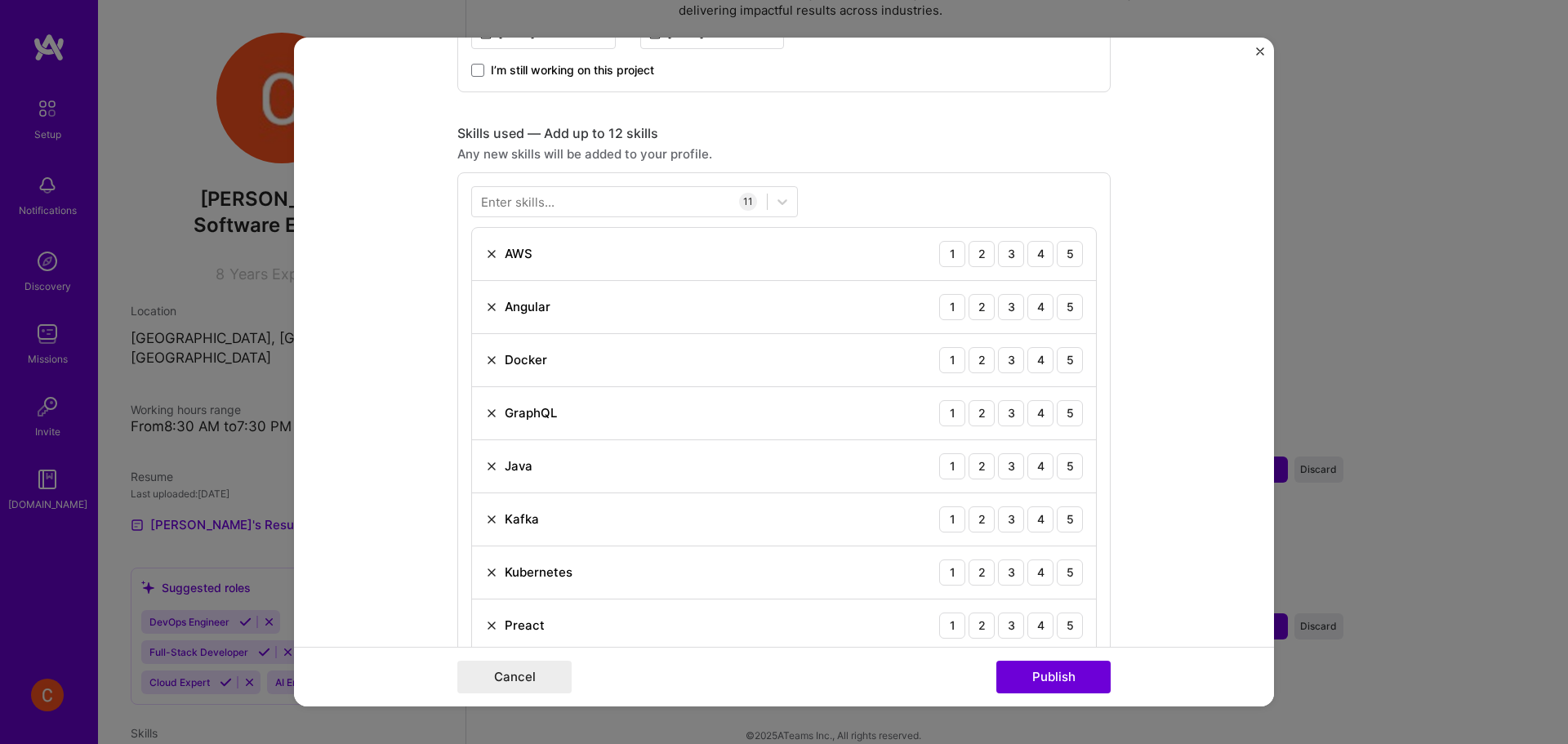
scroll to position [816, 0]
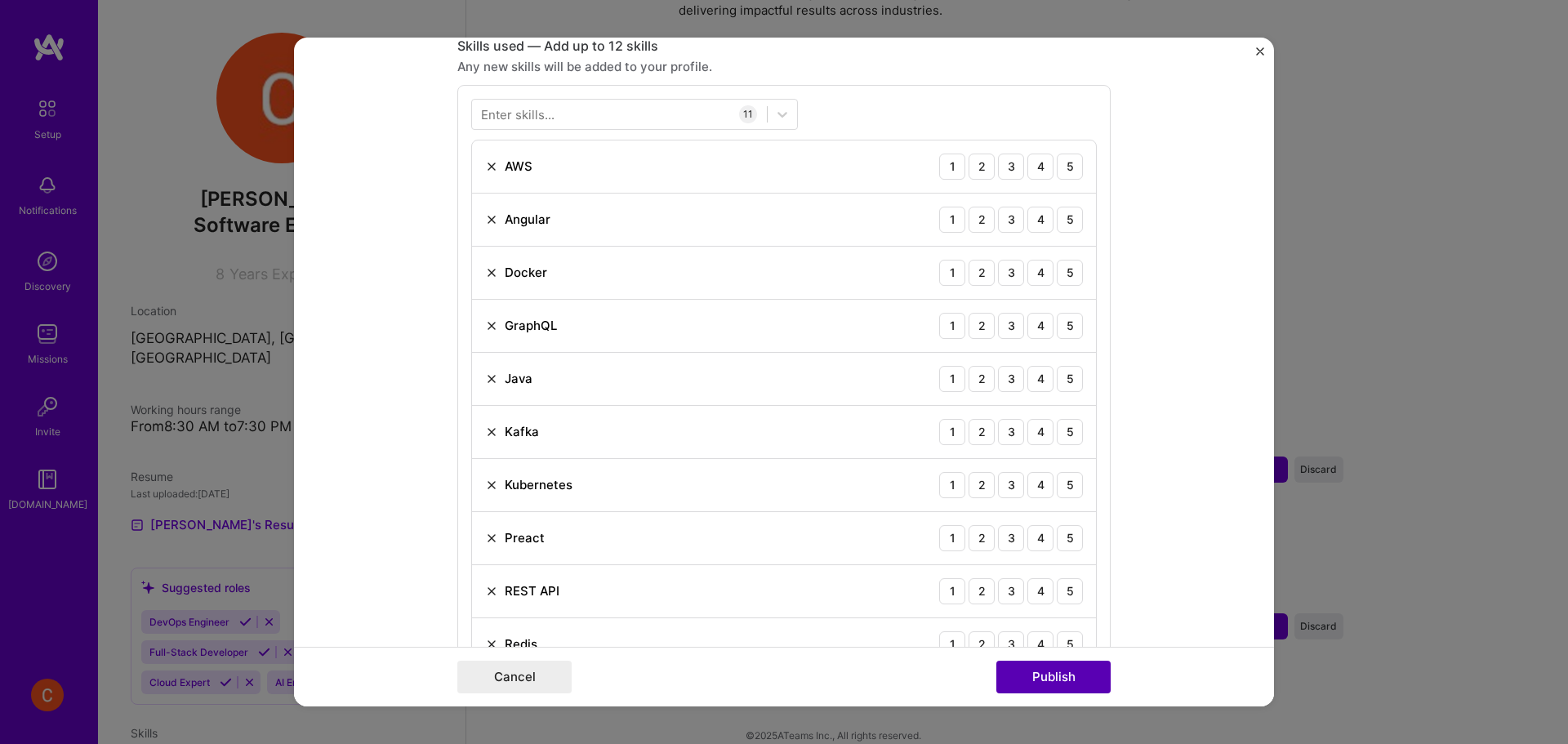
click at [1071, 682] on button "Publish" at bounding box center [1054, 676] width 114 height 33
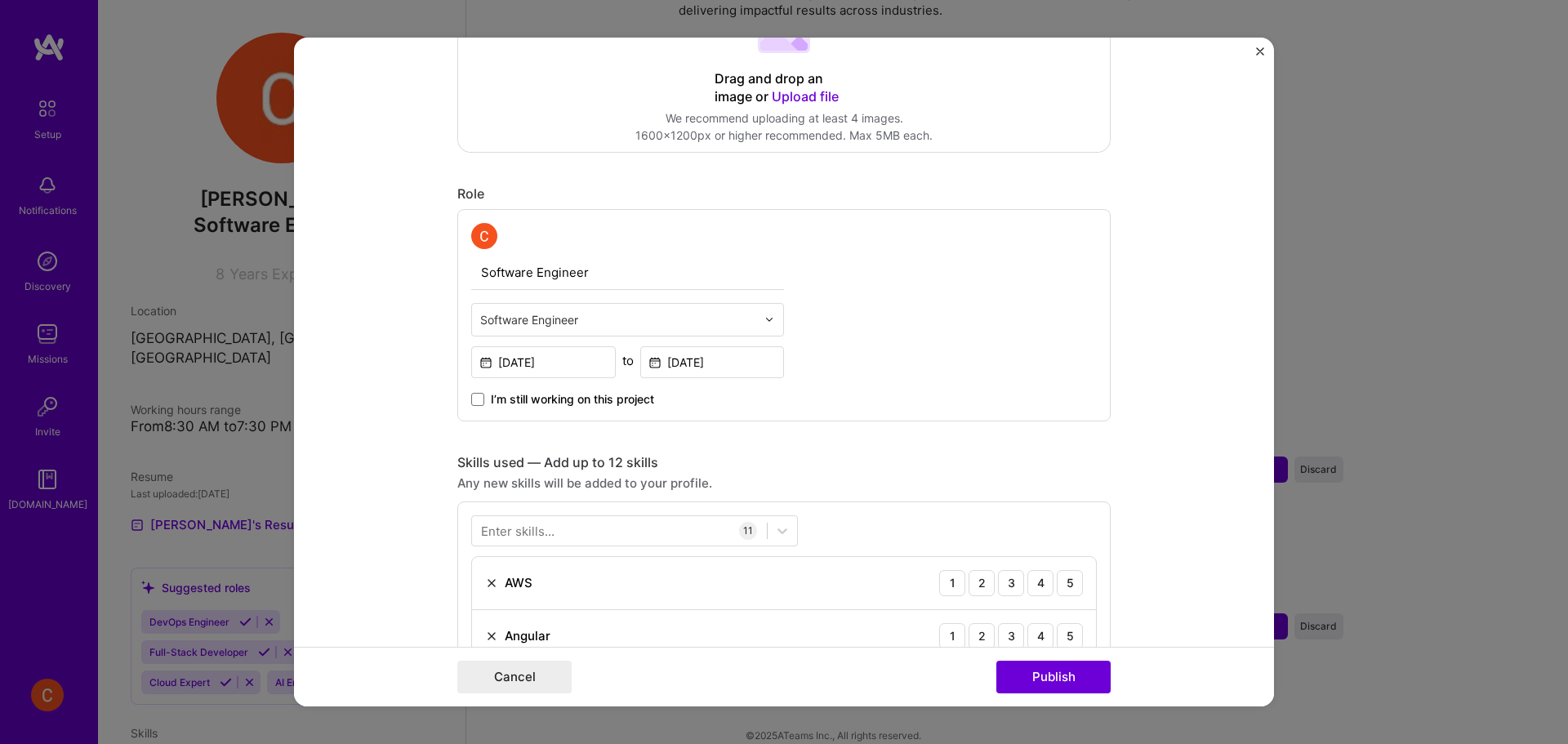
scroll to position [0, 0]
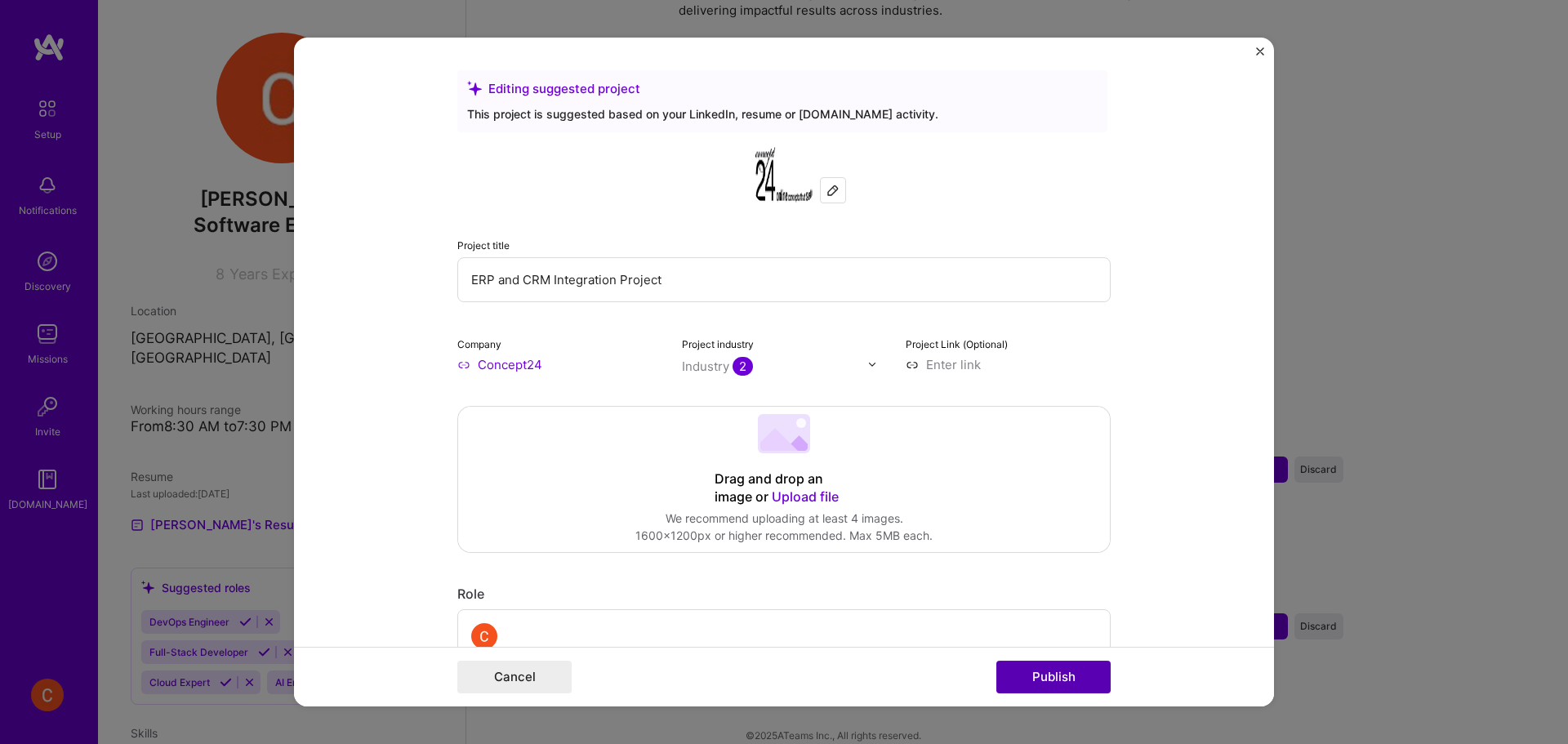
click at [1048, 672] on button "Publish" at bounding box center [1054, 676] width 114 height 33
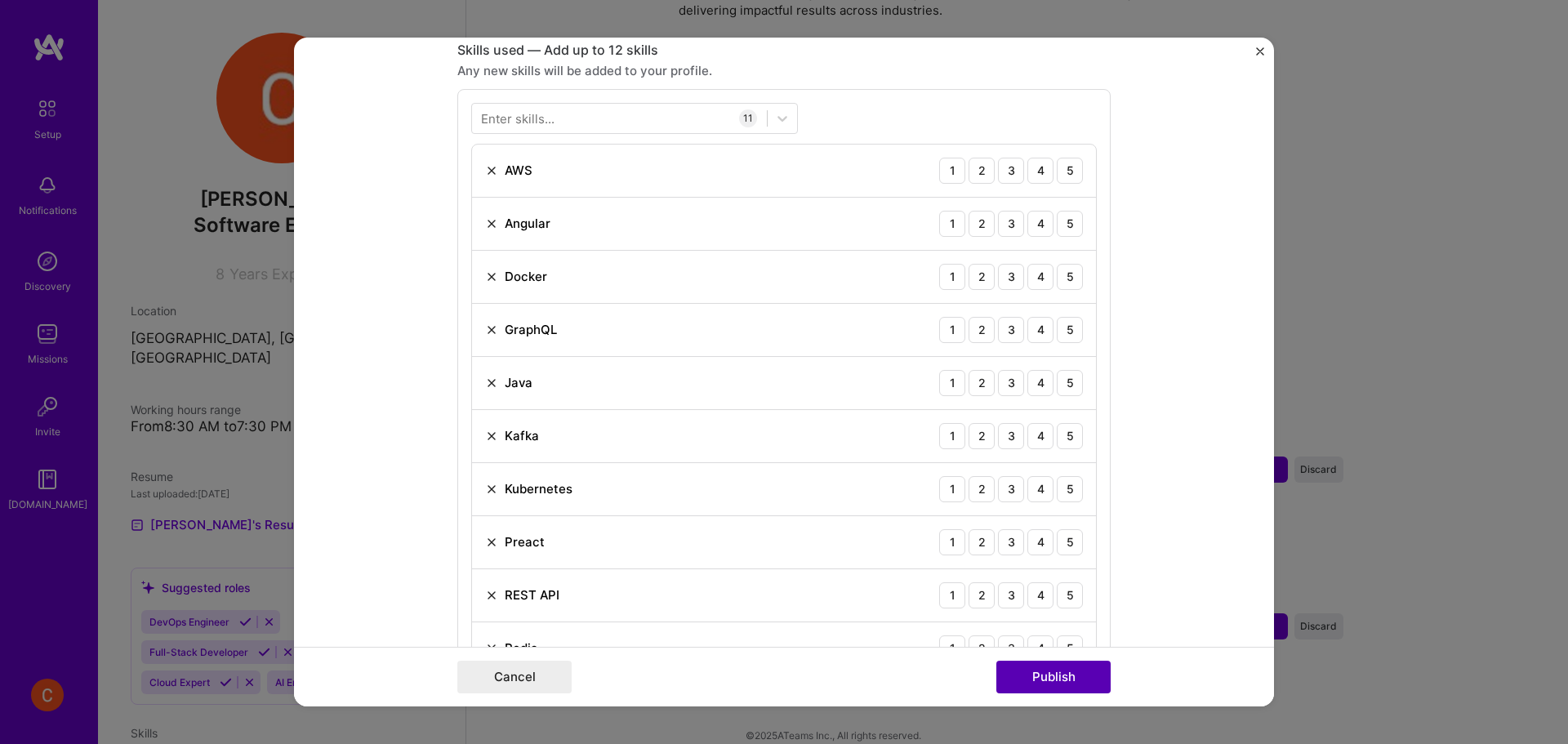
scroll to position [816, 0]
click at [1056, 176] on div "5" at bounding box center [1070, 167] width 26 height 26
click at [1056, 213] on div "5" at bounding box center [1070, 220] width 26 height 26
click at [1067, 327] on div "5" at bounding box center [1070, 326] width 26 height 26
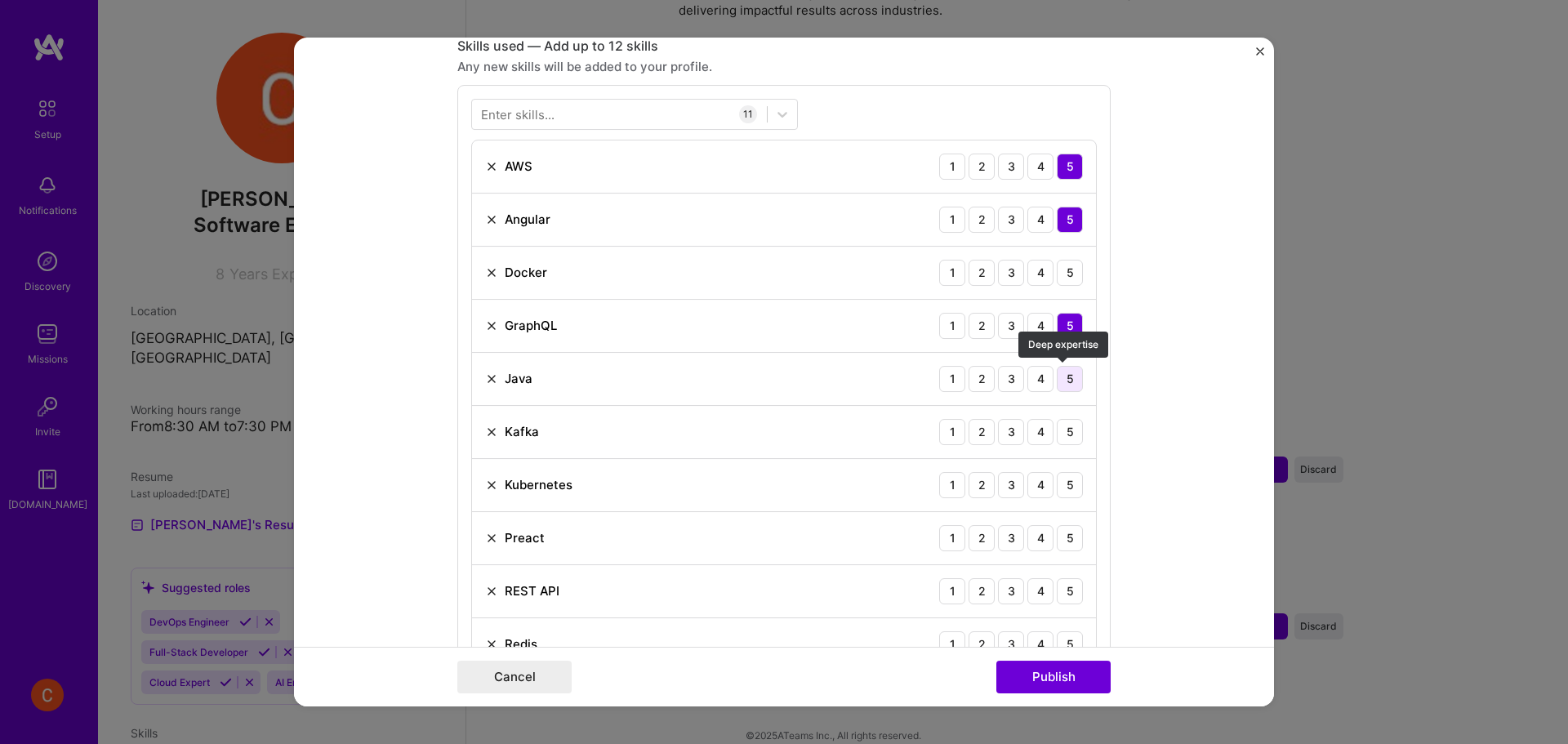
click at [1065, 384] on div "5" at bounding box center [1070, 379] width 26 height 26
click at [976, 427] on div "2" at bounding box center [982, 432] width 26 height 26
click at [1027, 481] on div "4" at bounding box center [1041, 485] width 26 height 26
click at [1038, 538] on div "4" at bounding box center [1041, 538] width 26 height 26
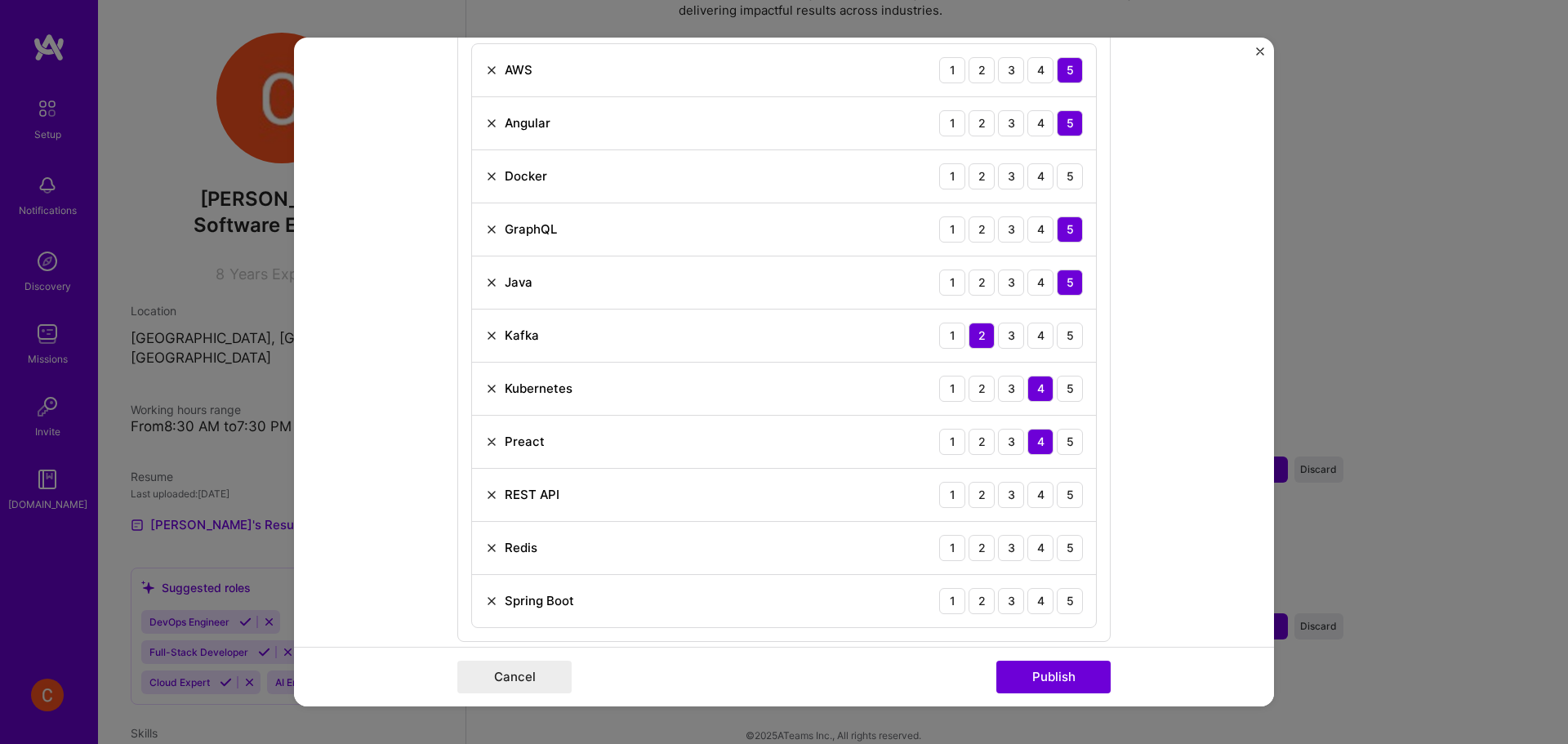
scroll to position [952, 0]
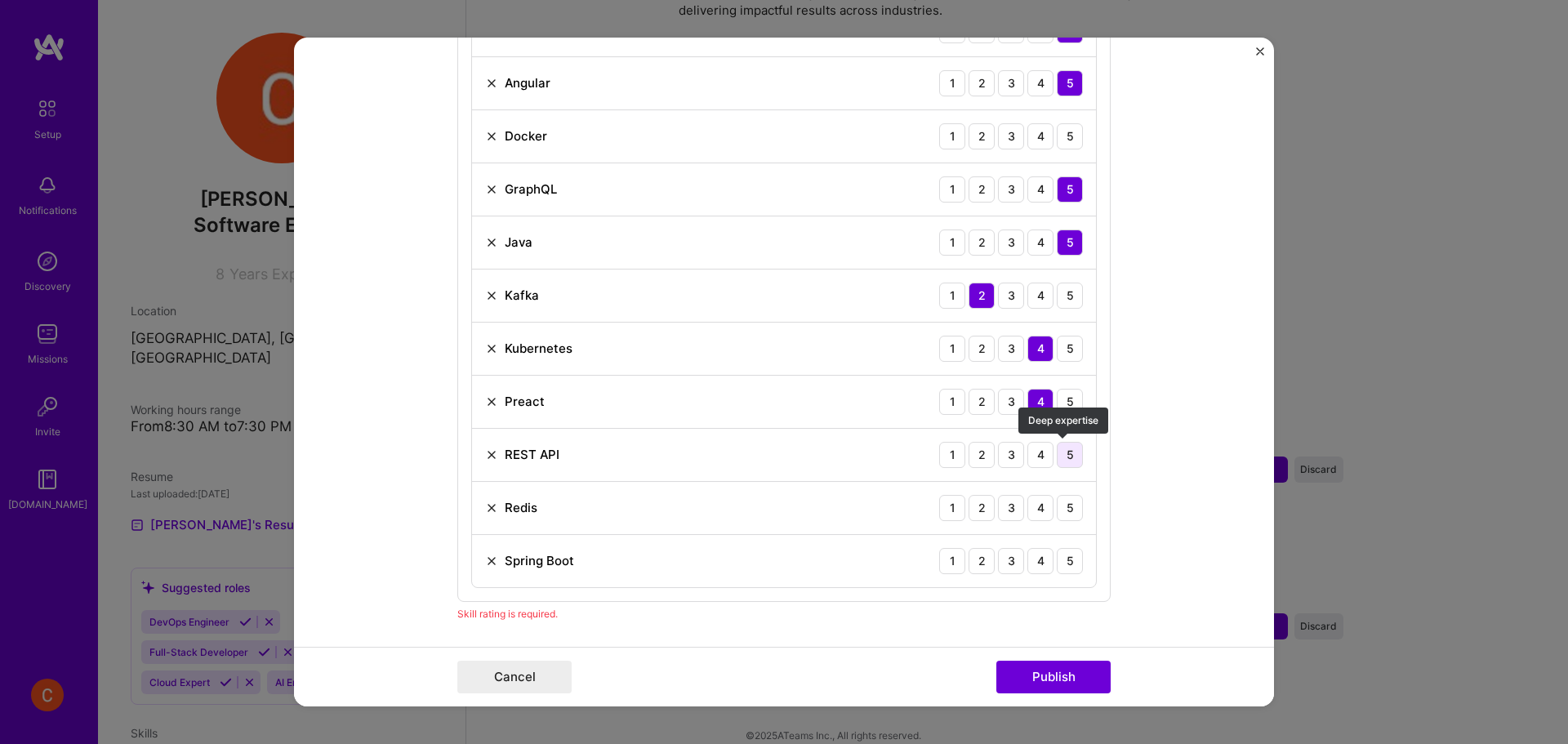
click at [1064, 448] on div "5" at bounding box center [1070, 455] width 26 height 26
click at [1067, 505] on div "5" at bounding box center [1070, 508] width 26 height 26
click at [1063, 557] on div "5" at bounding box center [1070, 561] width 26 height 26
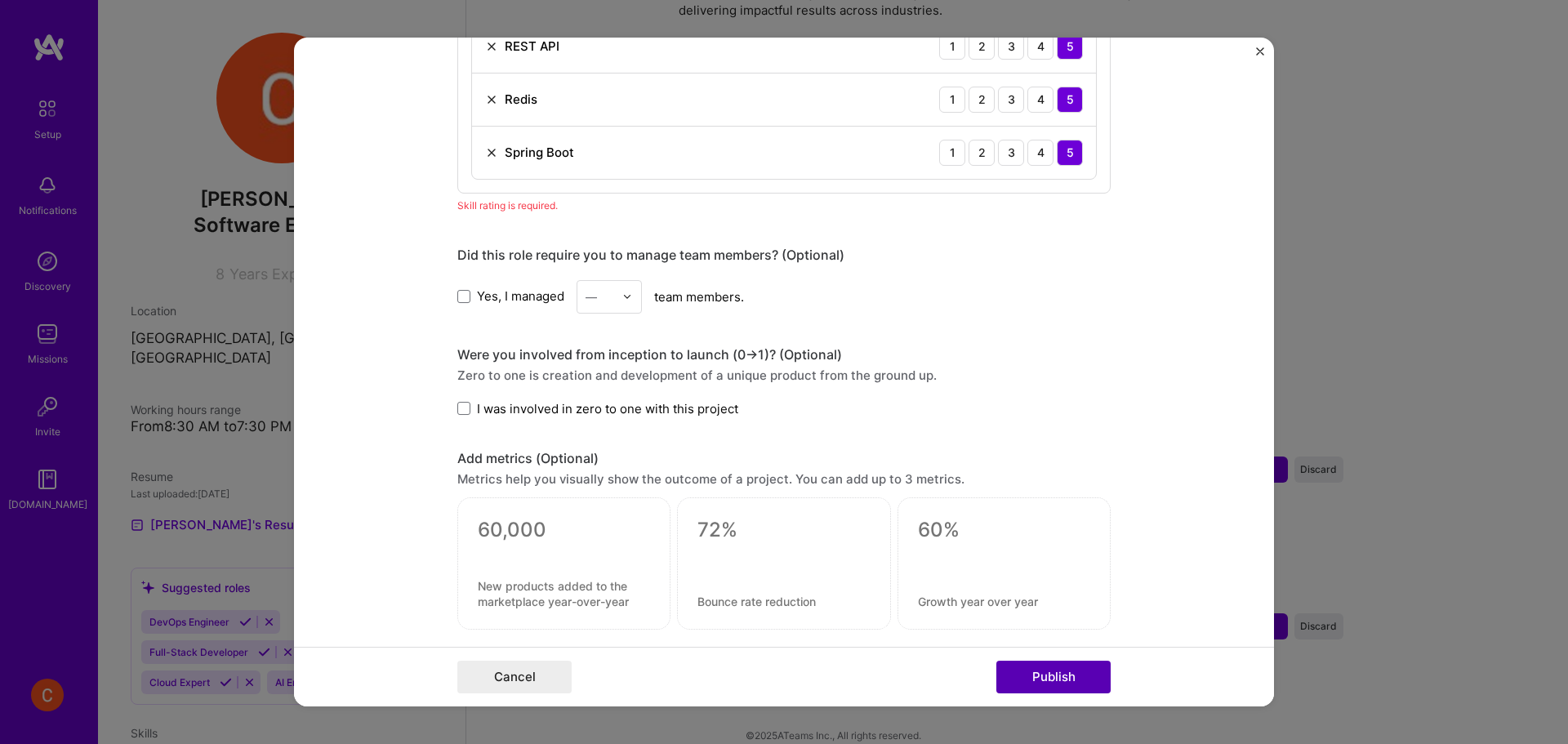
click at [1016, 685] on button "Publish" at bounding box center [1054, 676] width 114 height 33
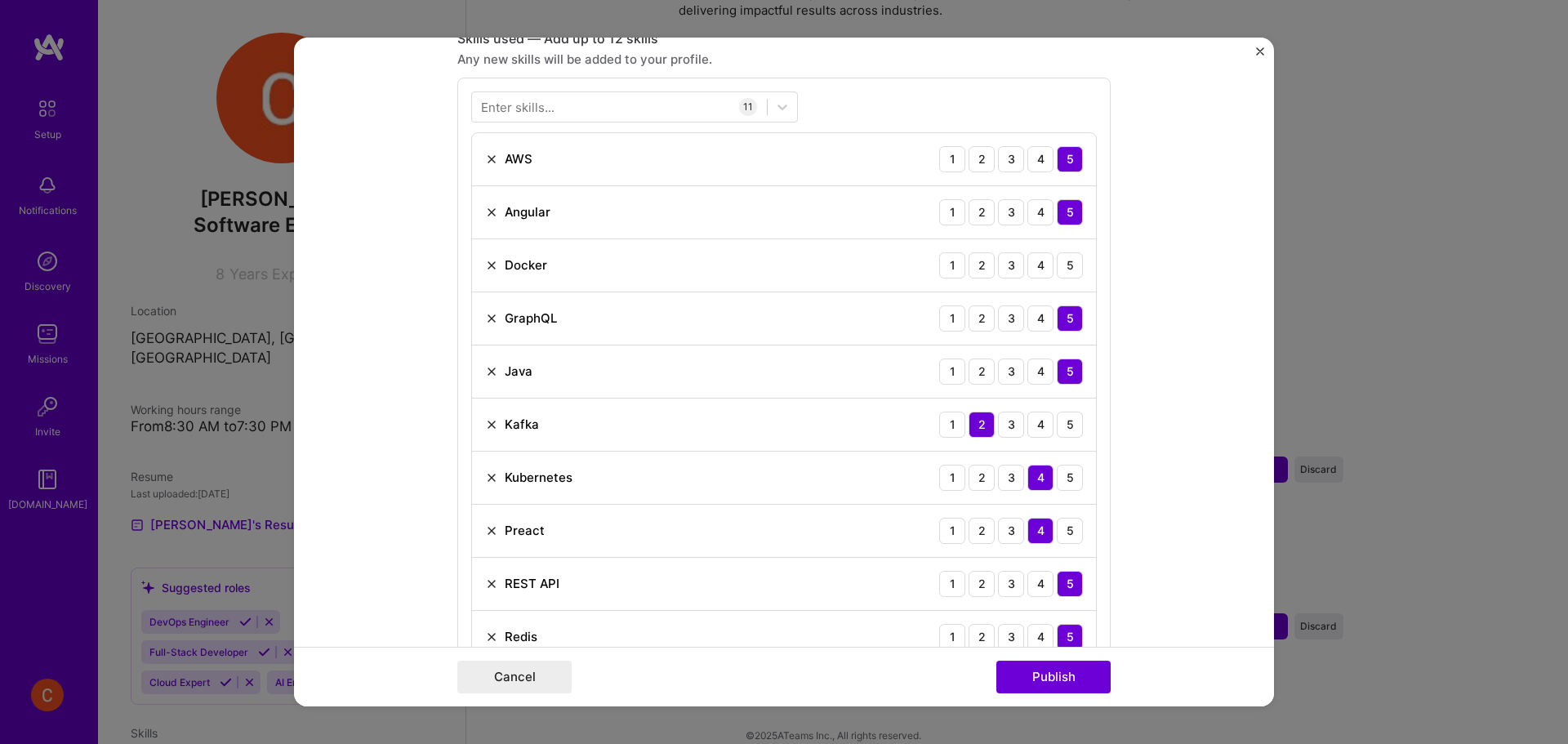
scroll to position [816, 0]
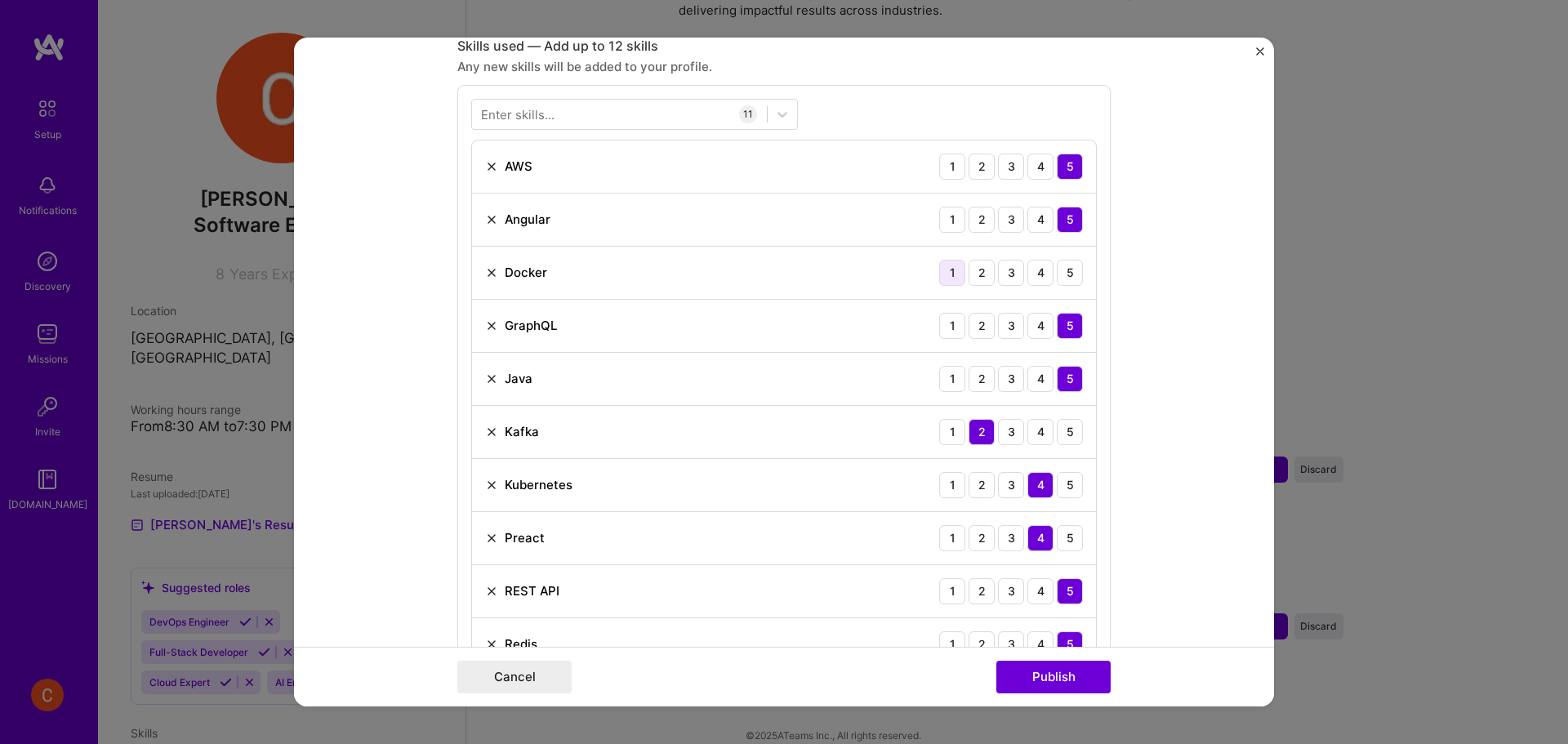
click at [957, 271] on div "1 2 3 4 5" at bounding box center [1012, 272] width 144 height 26
click at [951, 271] on div "1" at bounding box center [953, 272] width 26 height 26
click at [1070, 674] on button "Publish" at bounding box center [1054, 676] width 114 height 33
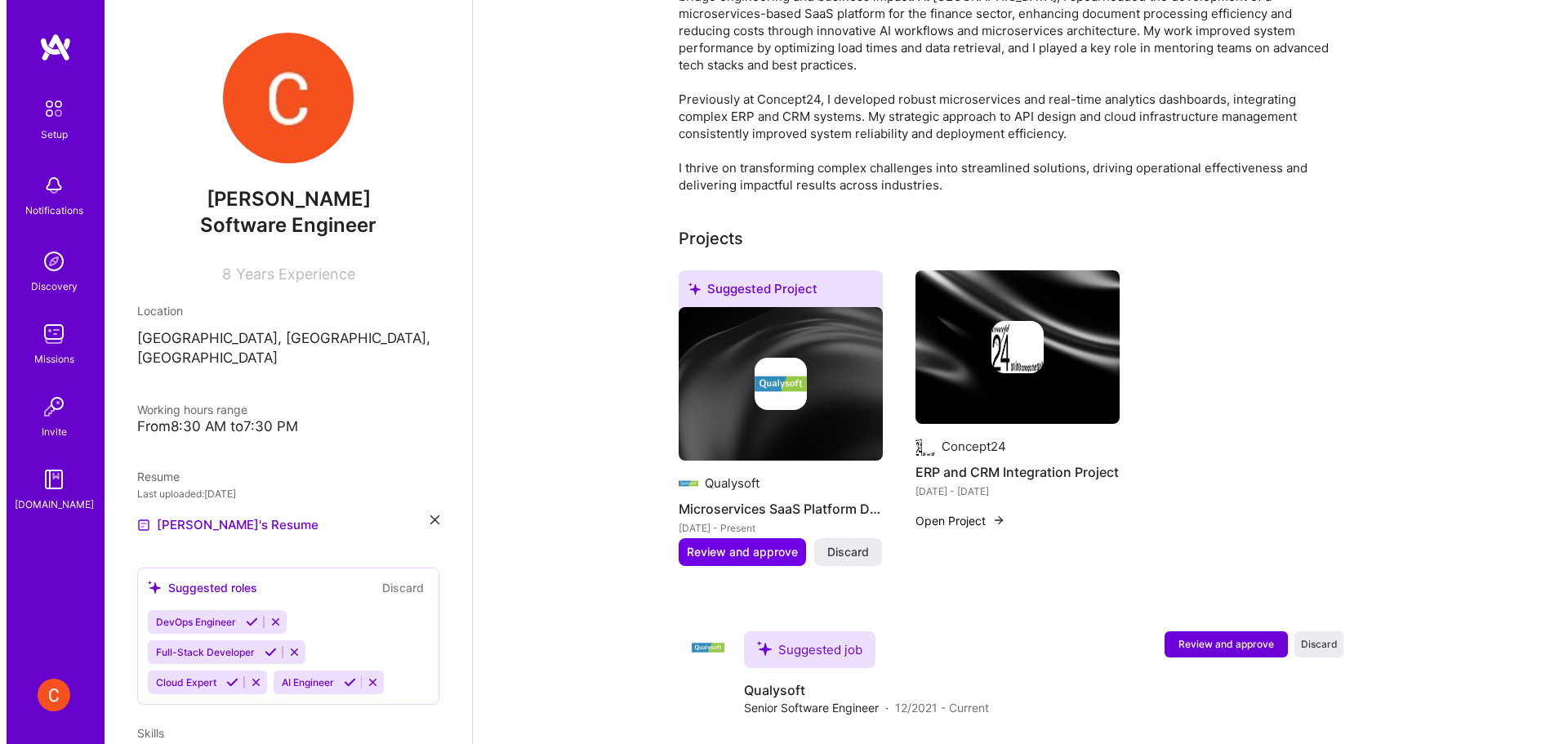
scroll to position [545, 0]
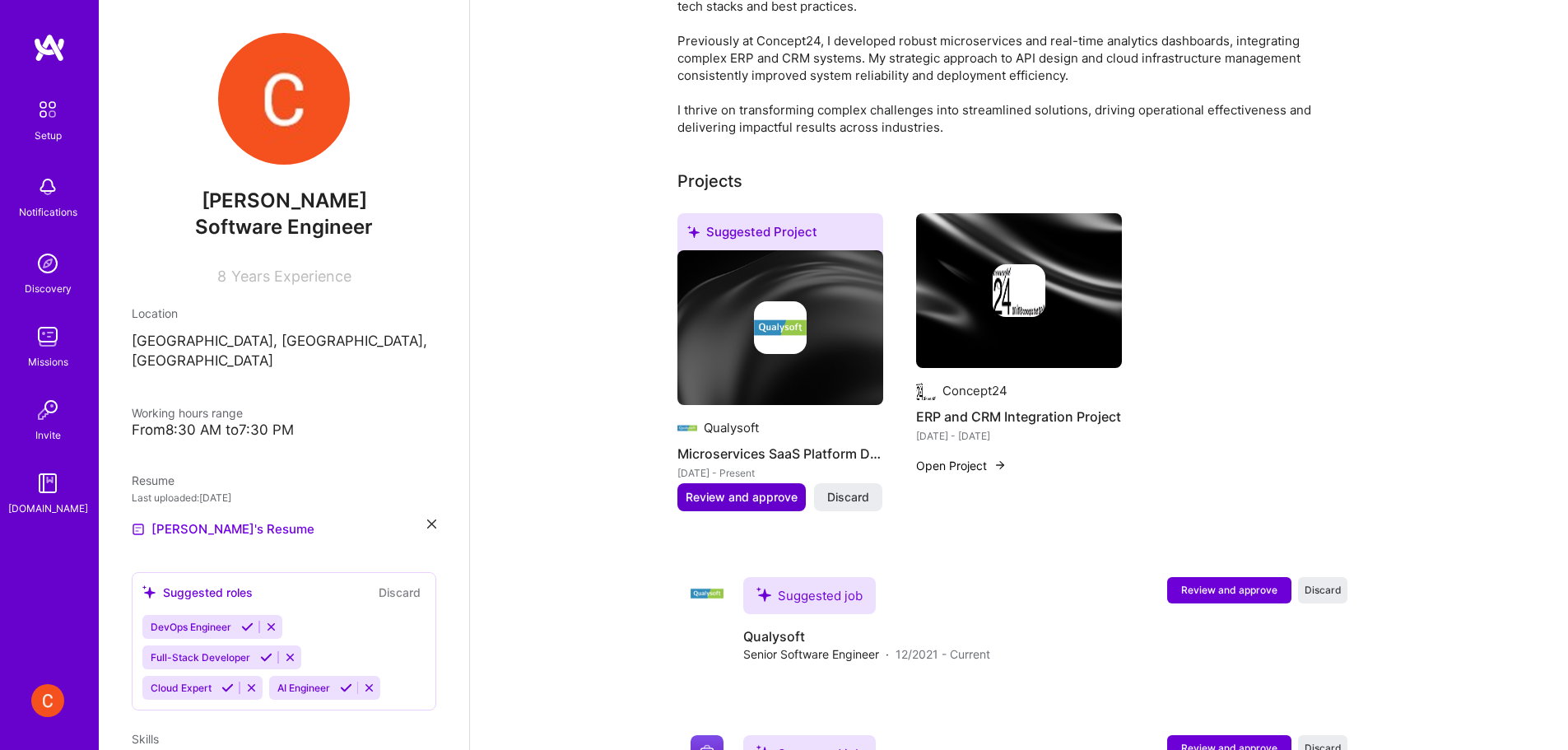
click at [738, 489] on span "Review and approve" at bounding box center [741, 497] width 112 height 17
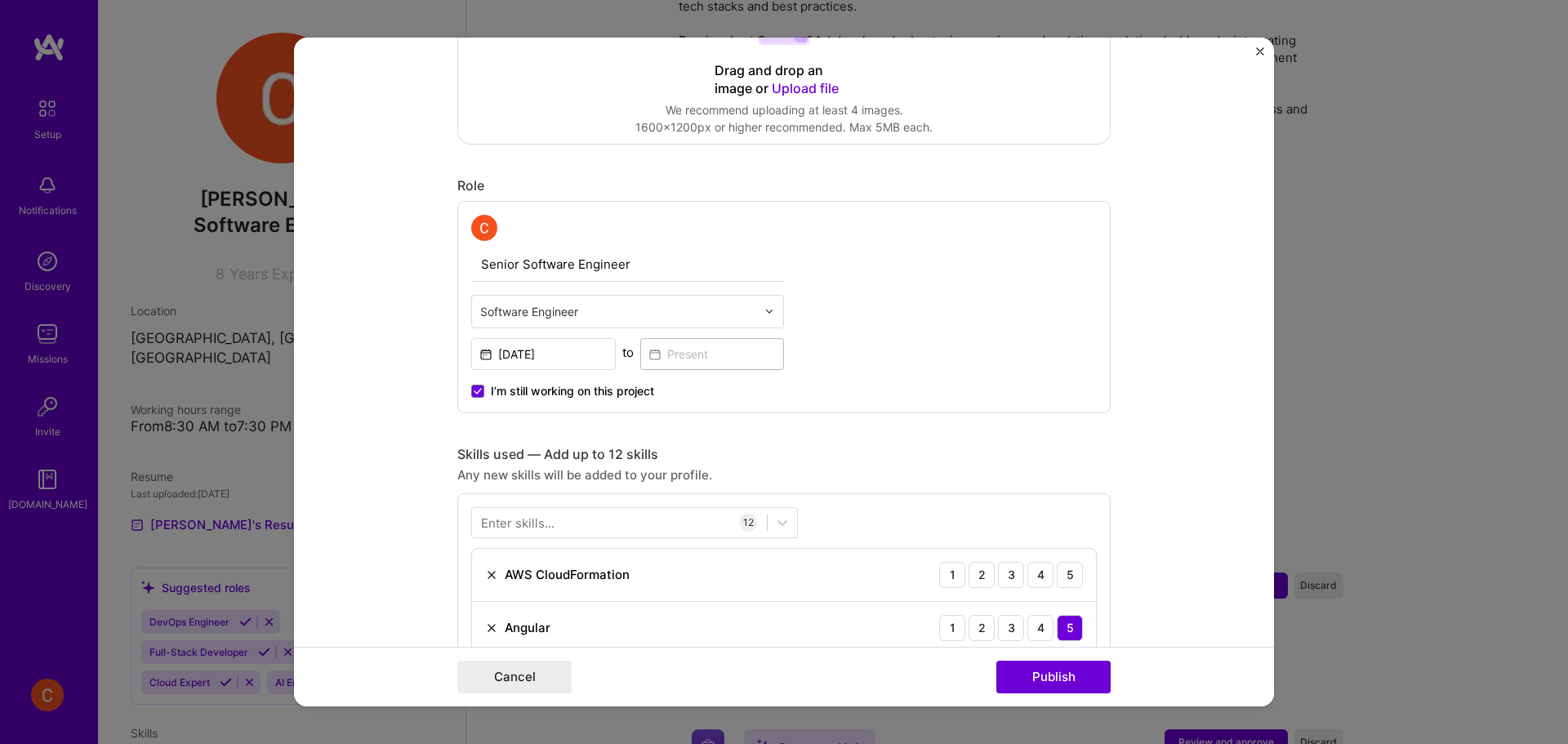
scroll to position [136, 0]
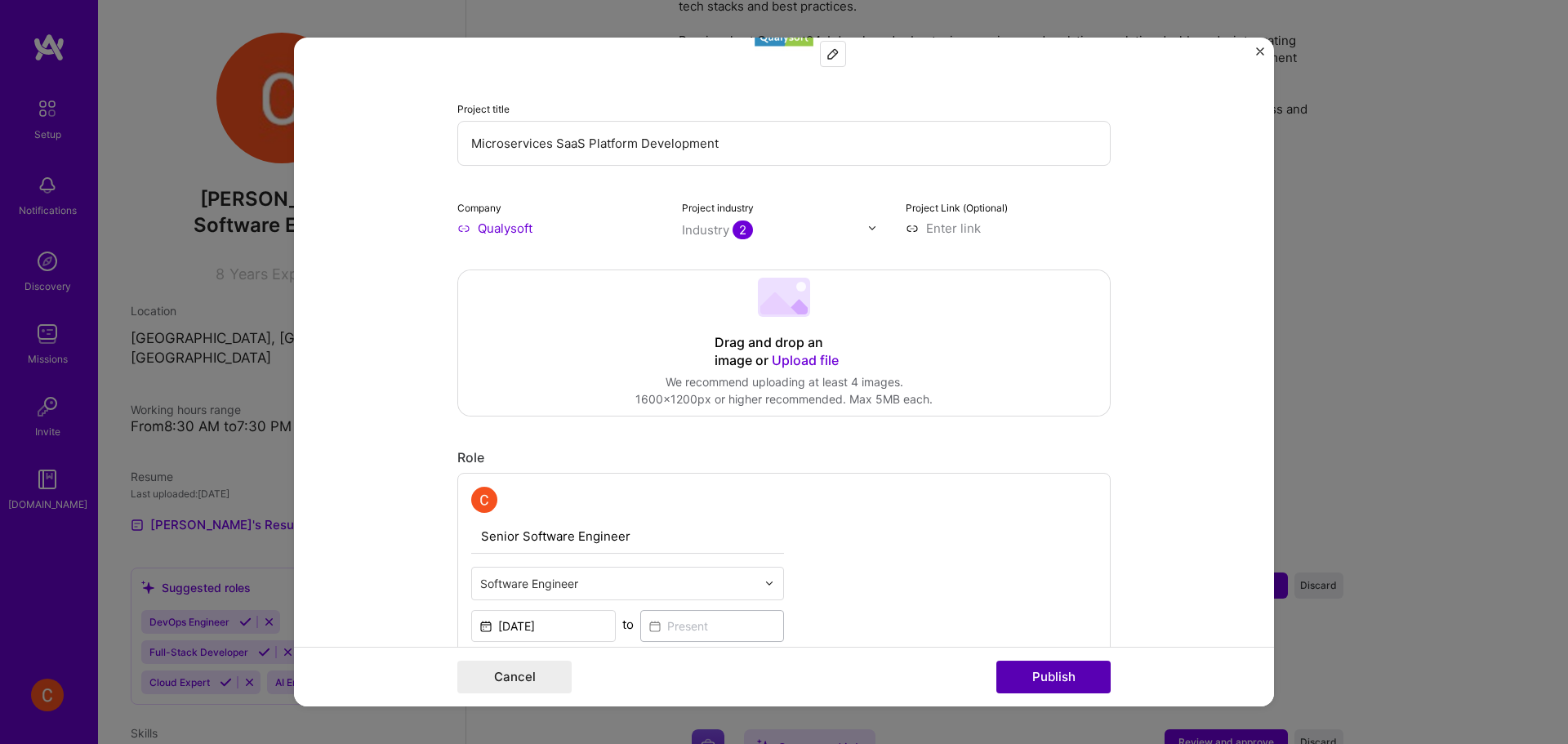
click at [1053, 678] on button "Publish" at bounding box center [1054, 676] width 114 height 33
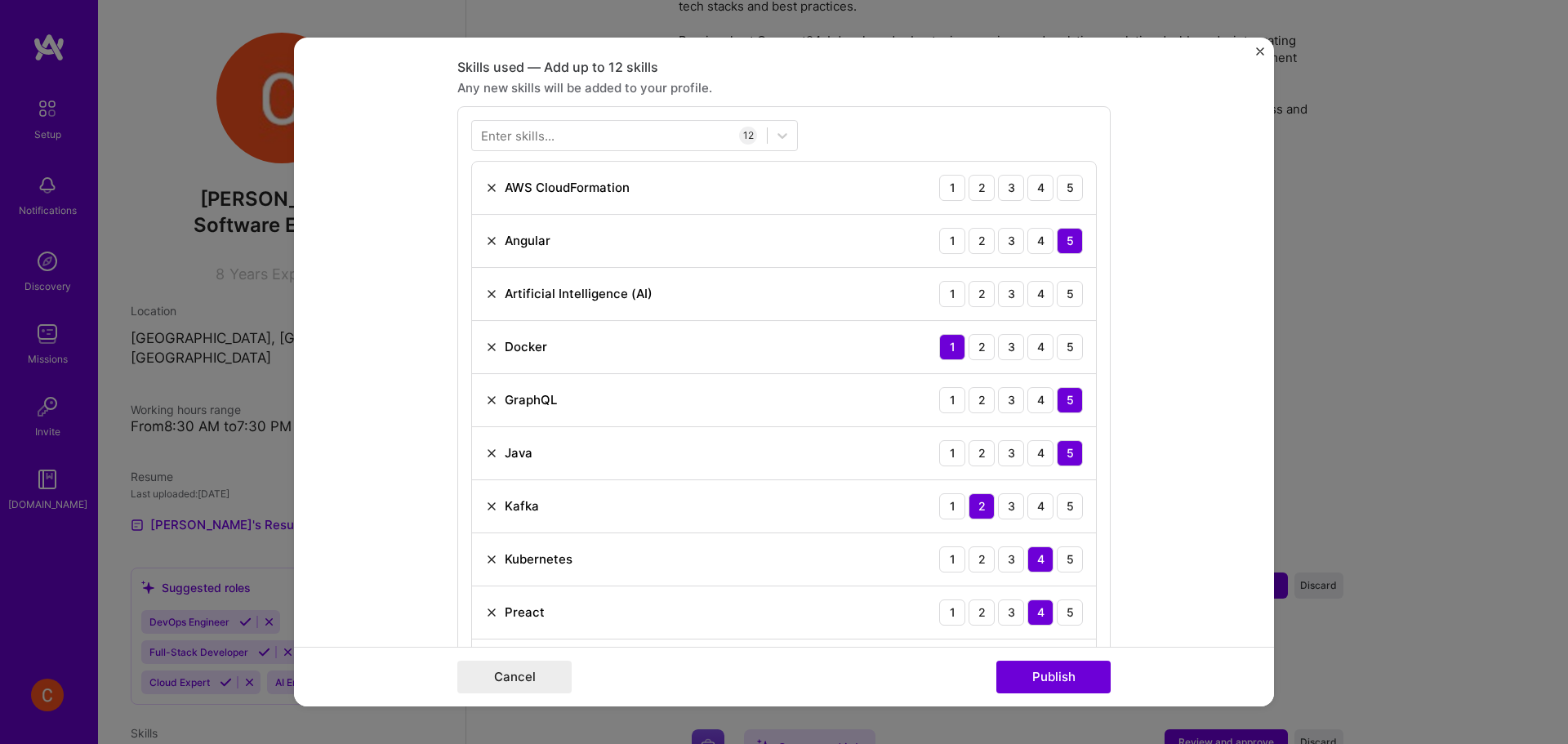
scroll to position [816, 0]
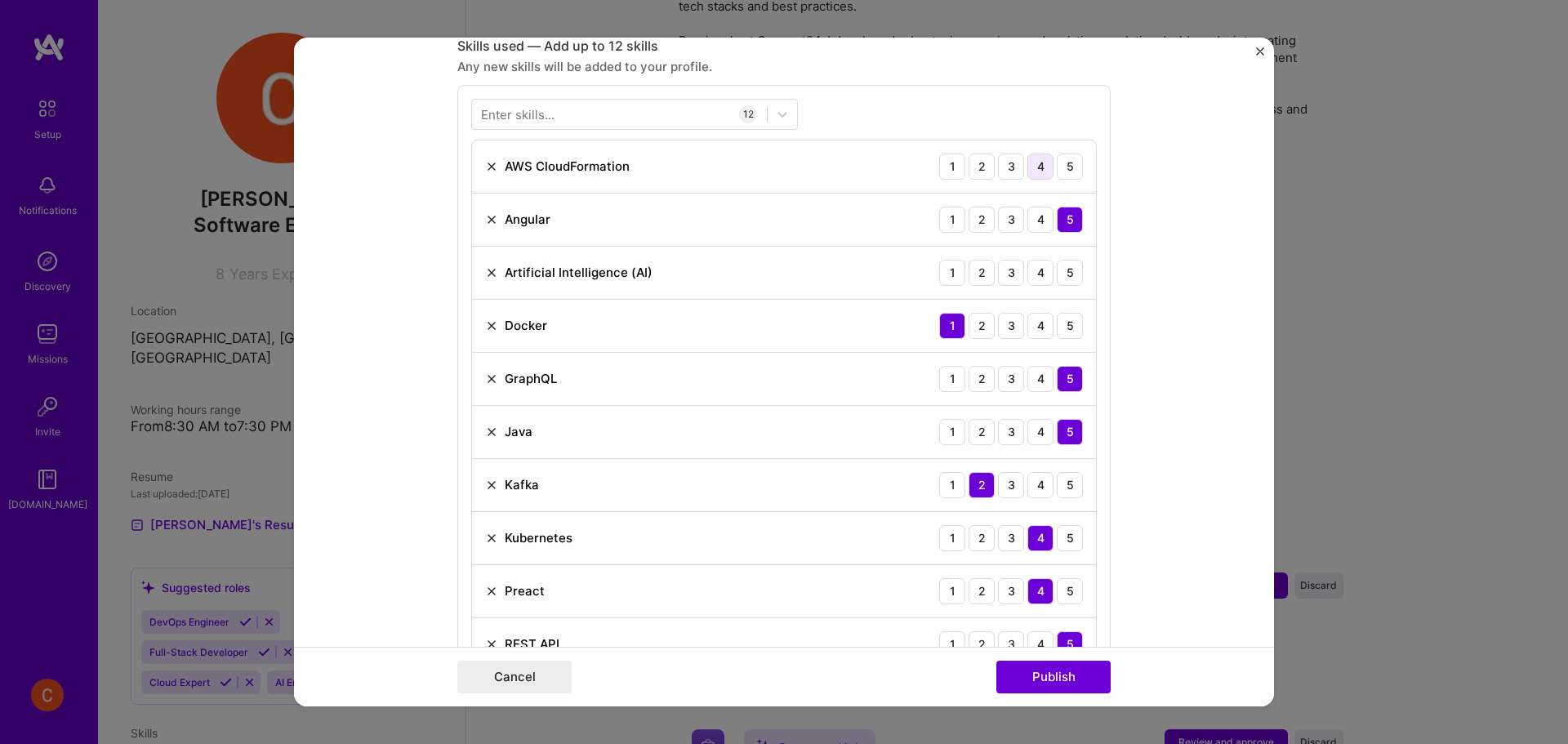
click at [1034, 166] on div "4" at bounding box center [1041, 167] width 26 height 26
click at [1058, 269] on div "5" at bounding box center [1070, 272] width 26 height 26
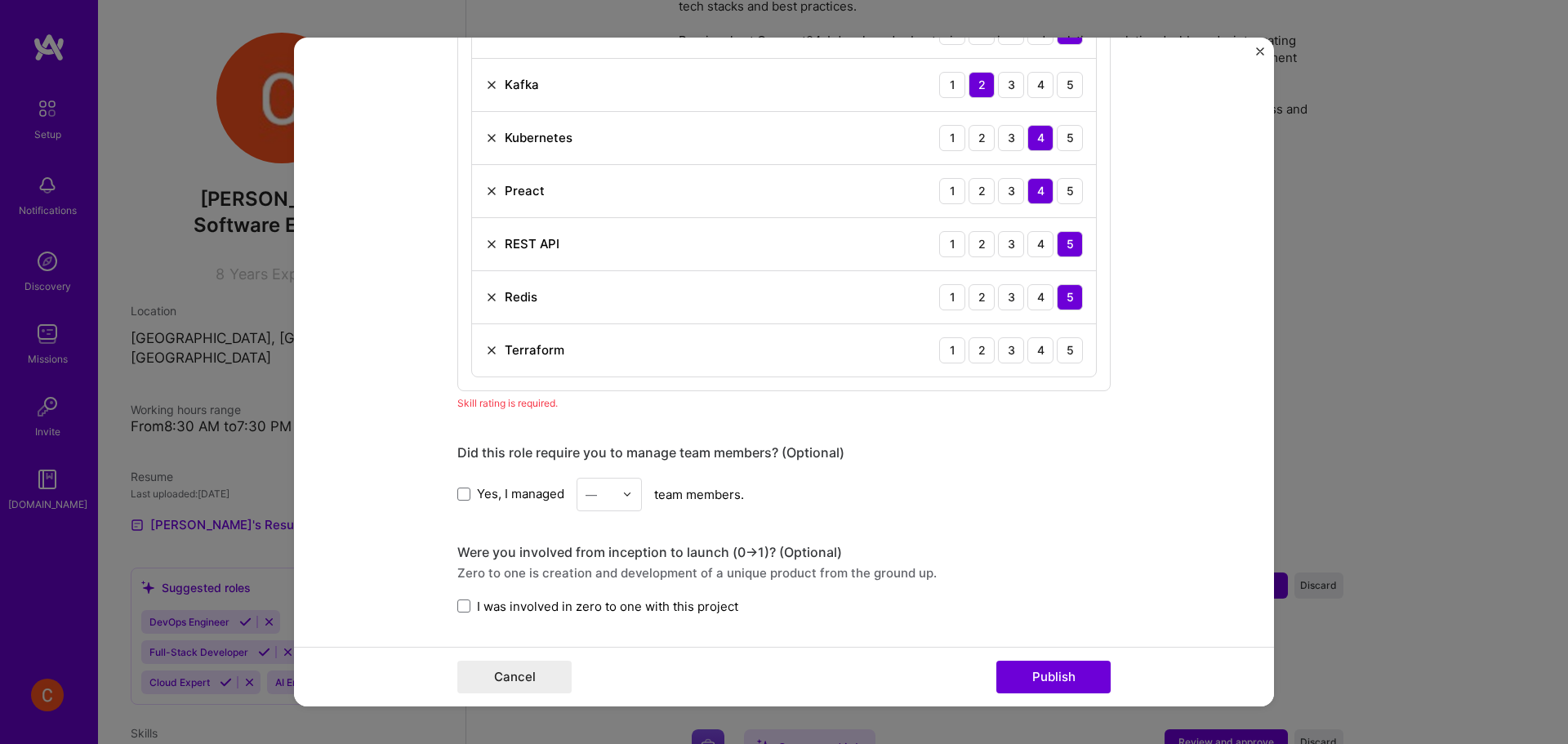
scroll to position [1224, 0]
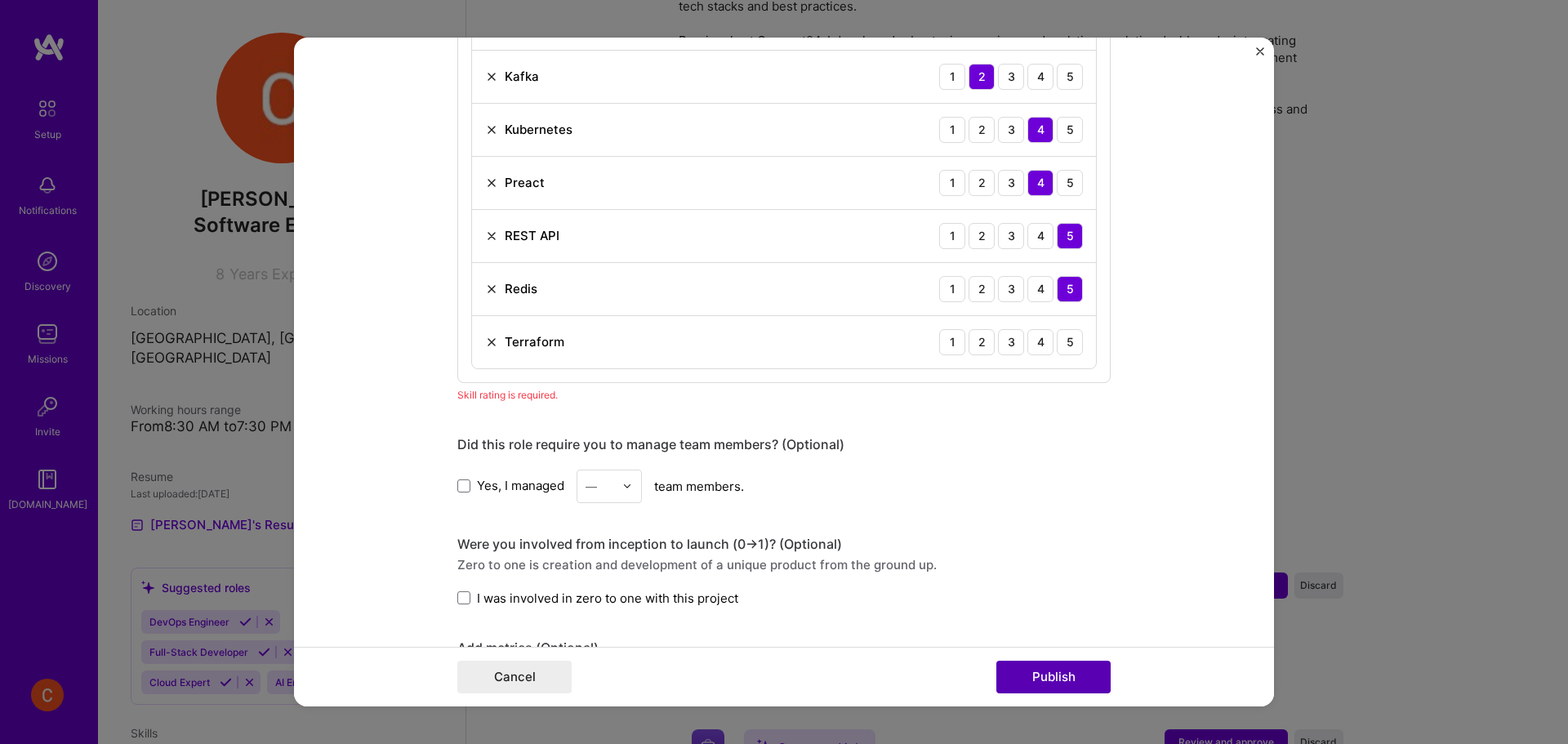
click at [1077, 683] on button "Publish" at bounding box center [1054, 676] width 114 height 33
click at [998, 348] on div "3" at bounding box center [1012, 342] width 26 height 26
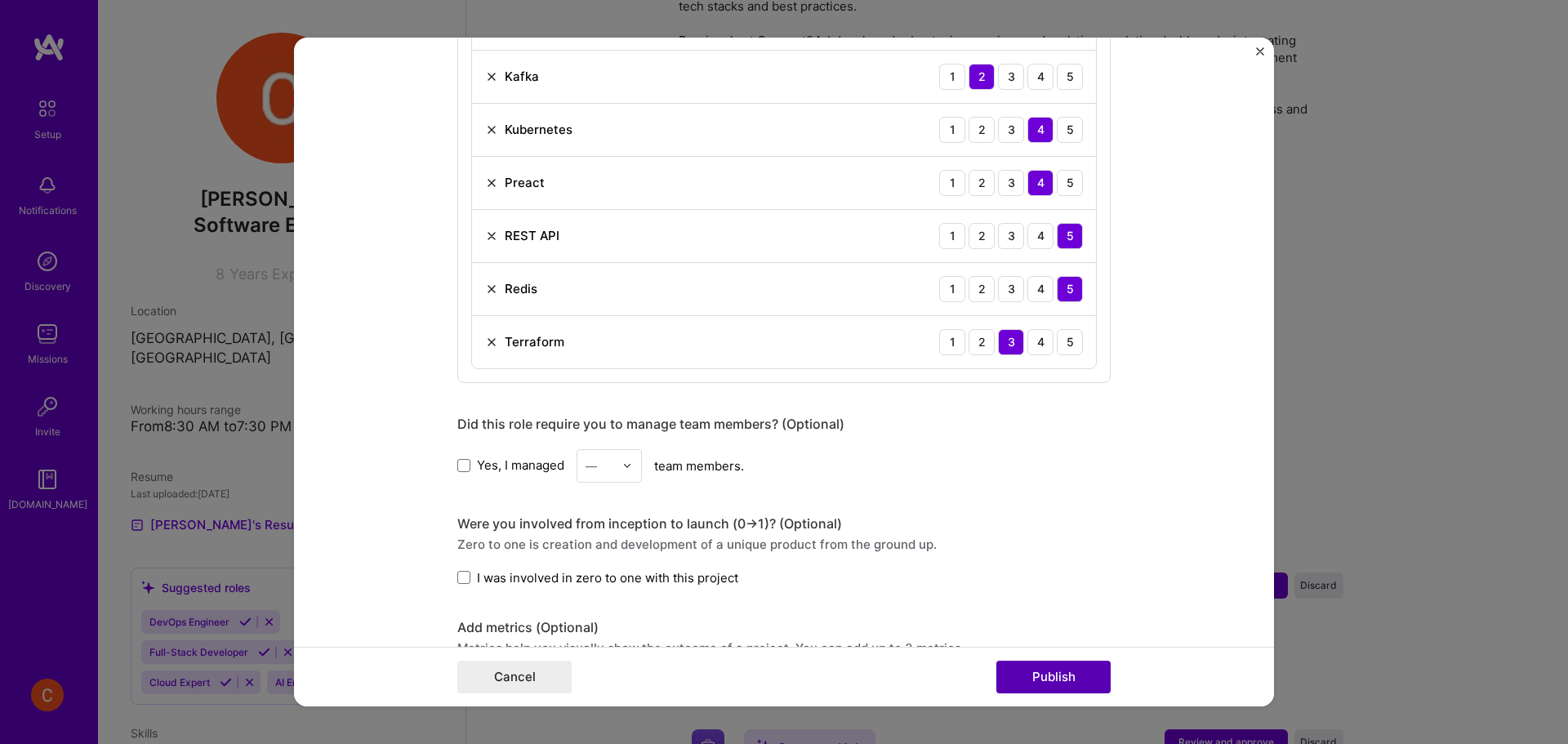
click at [1037, 674] on button "Publish" at bounding box center [1054, 676] width 114 height 33
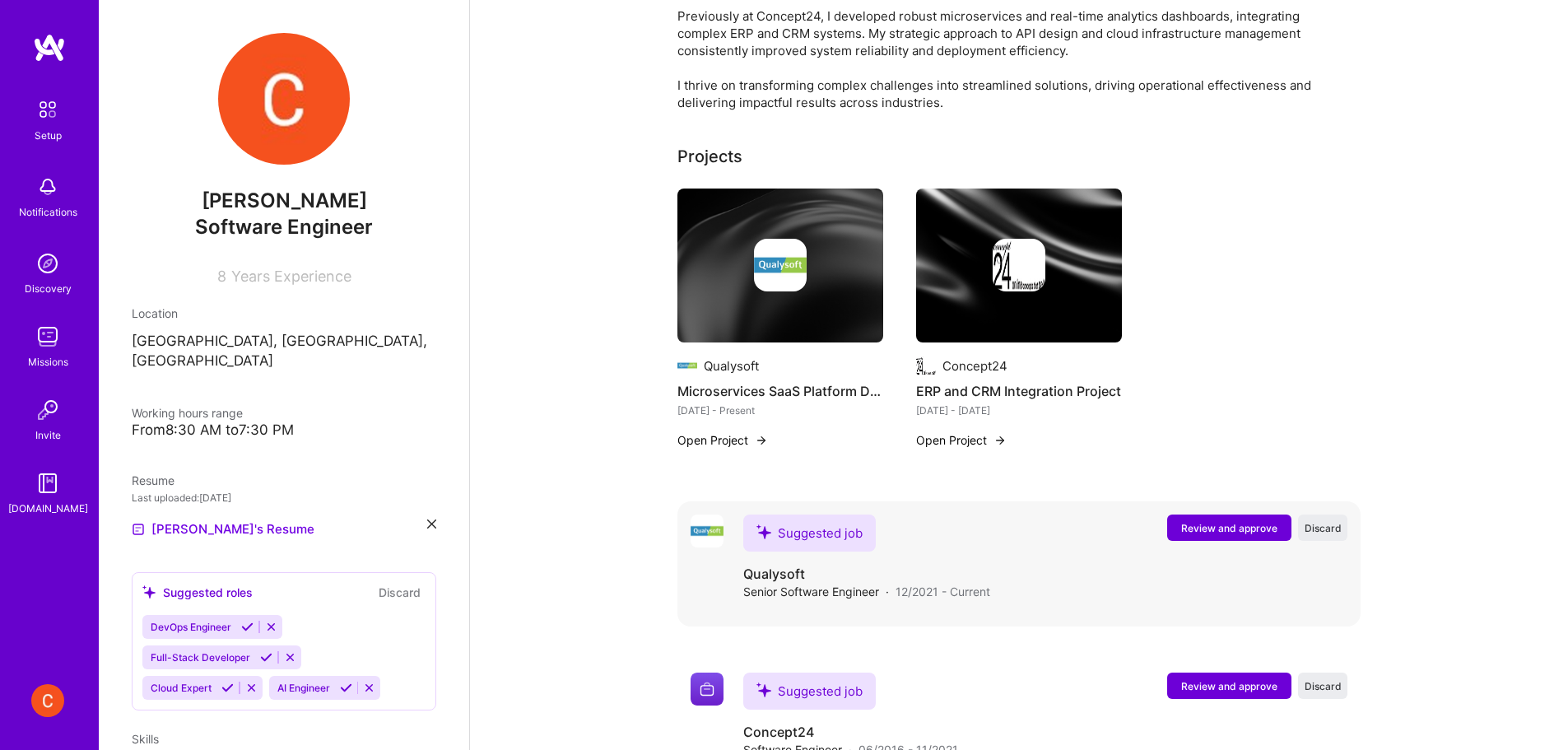
click at [1212, 521] on span "Review and approve" at bounding box center [1229, 528] width 97 height 14
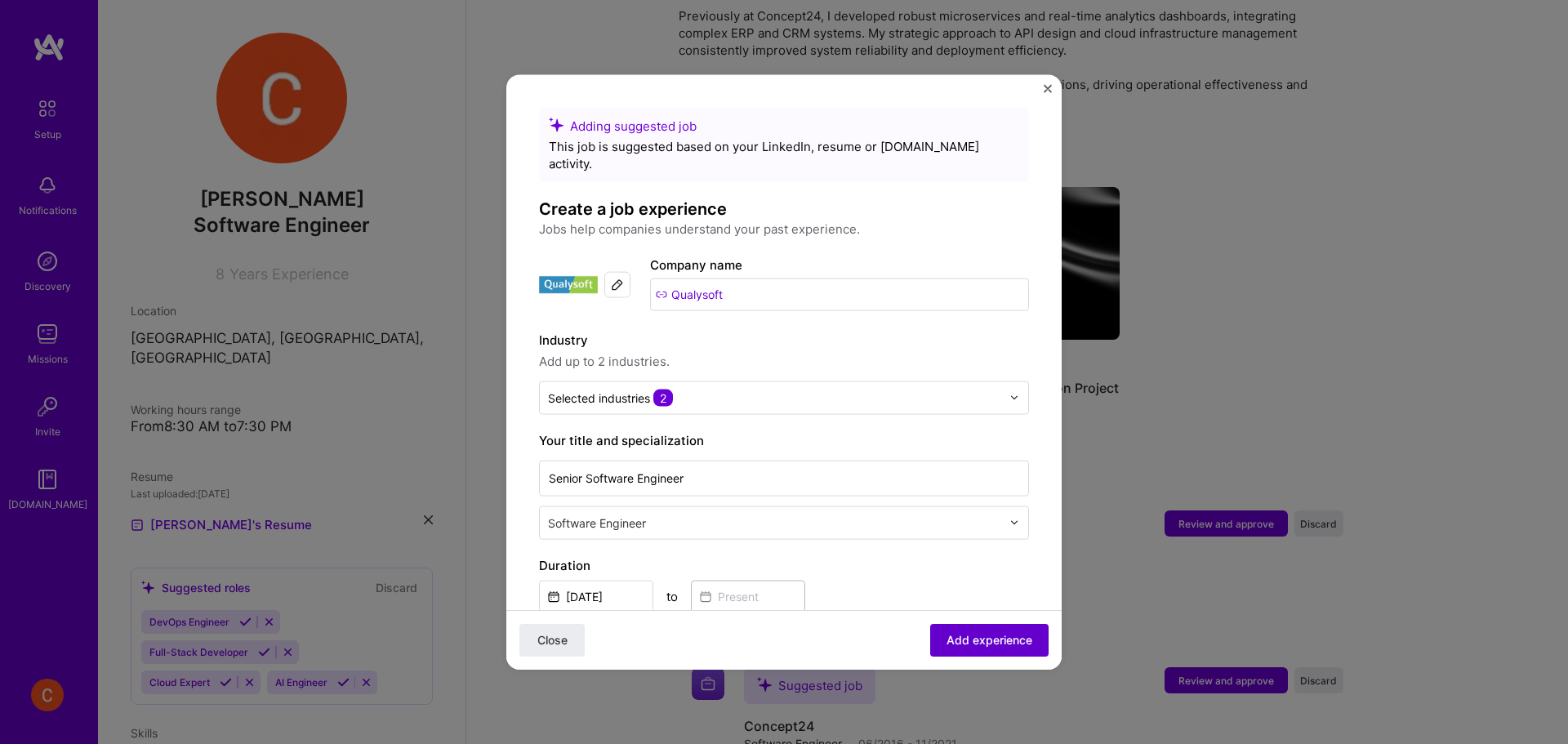
click at [947, 646] on span "Add experience" at bounding box center [990, 639] width 86 height 17
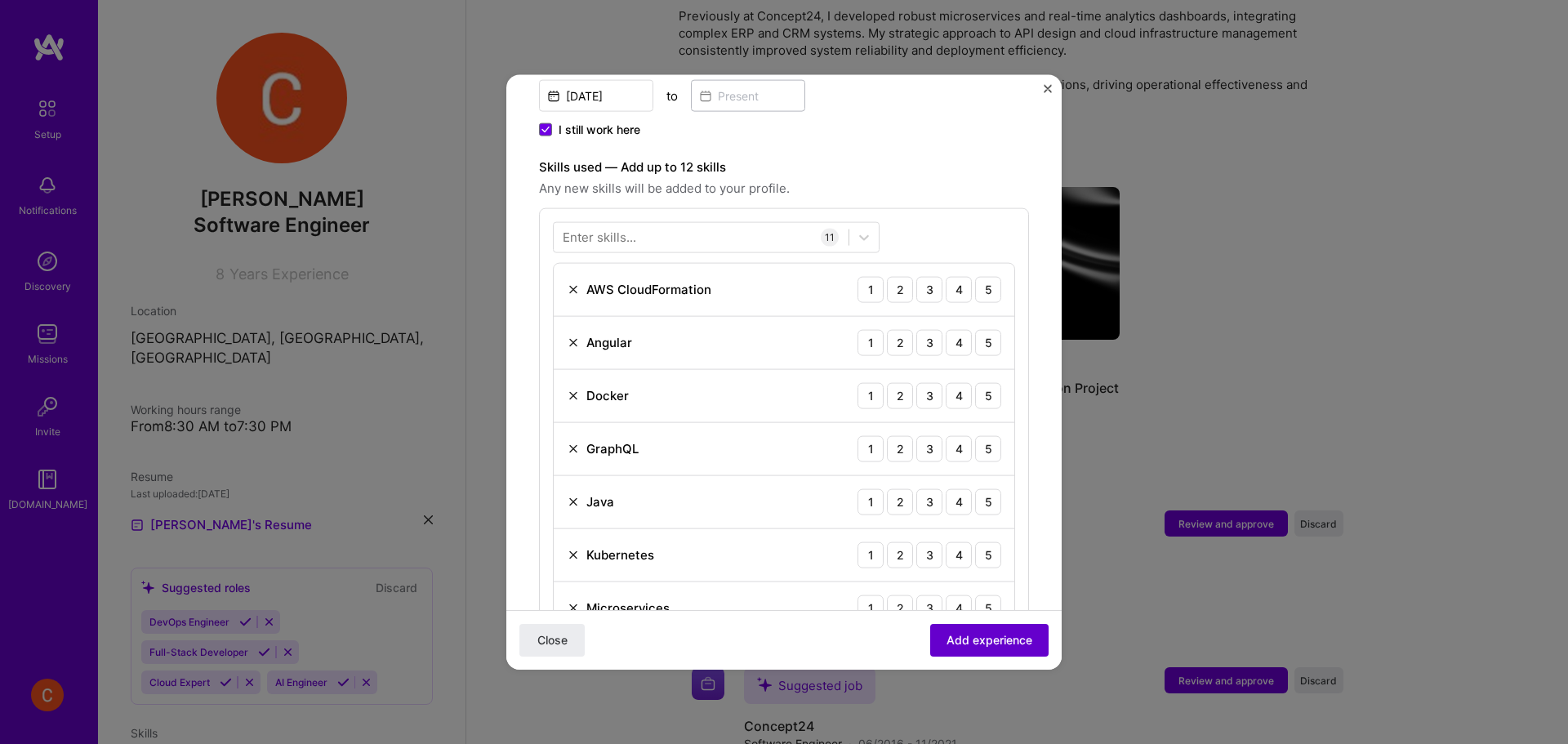
scroll to position [566, 0]
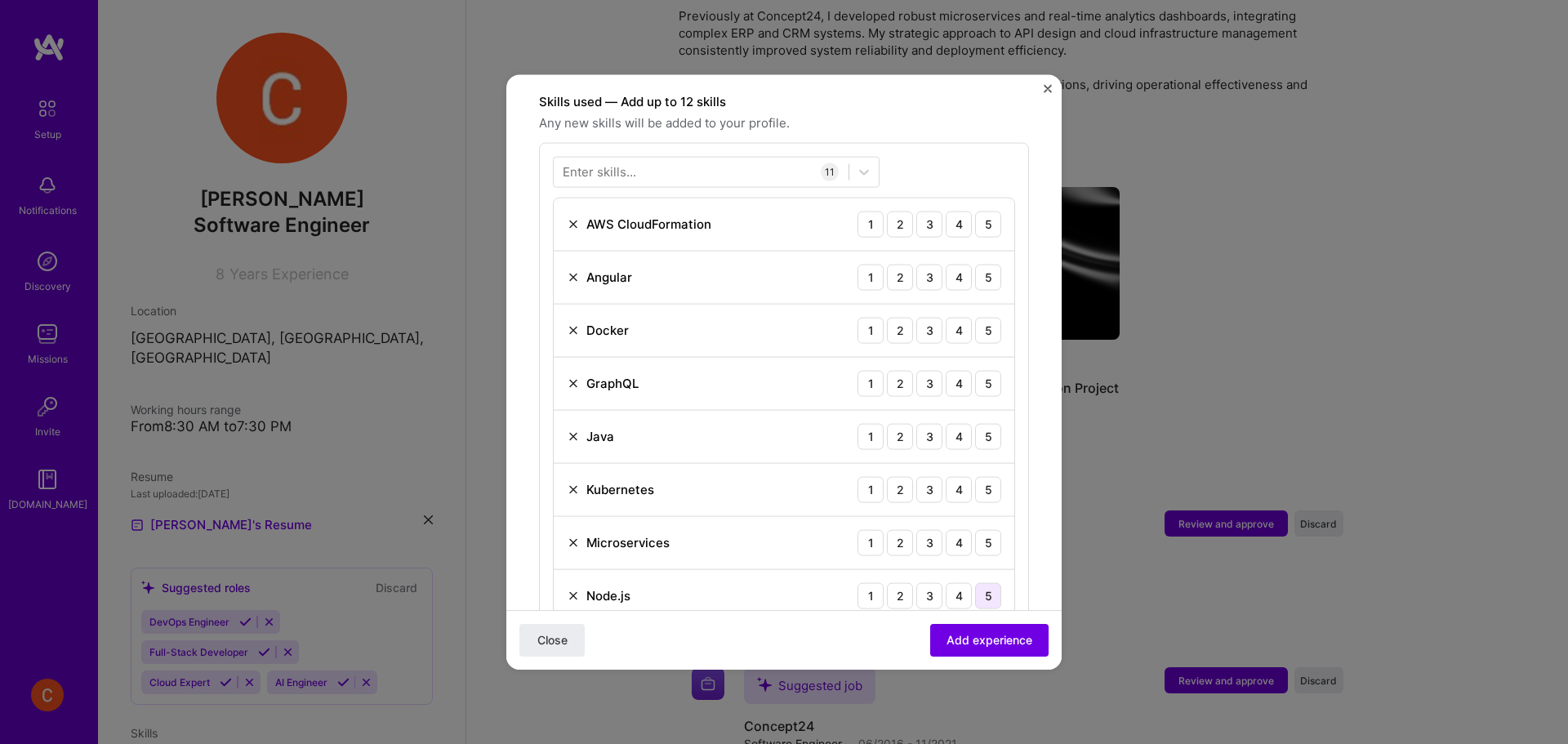
click at [975, 582] on div "5" at bounding box center [988, 596] width 26 height 26
click at [917, 529] on div "3" at bounding box center [930, 542] width 26 height 26
click at [889, 476] on div "2" at bounding box center [900, 489] width 26 height 26
click at [975, 423] on div "5" at bounding box center [988, 436] width 26 height 26
click at [922, 370] on div "3" at bounding box center [930, 383] width 26 height 26
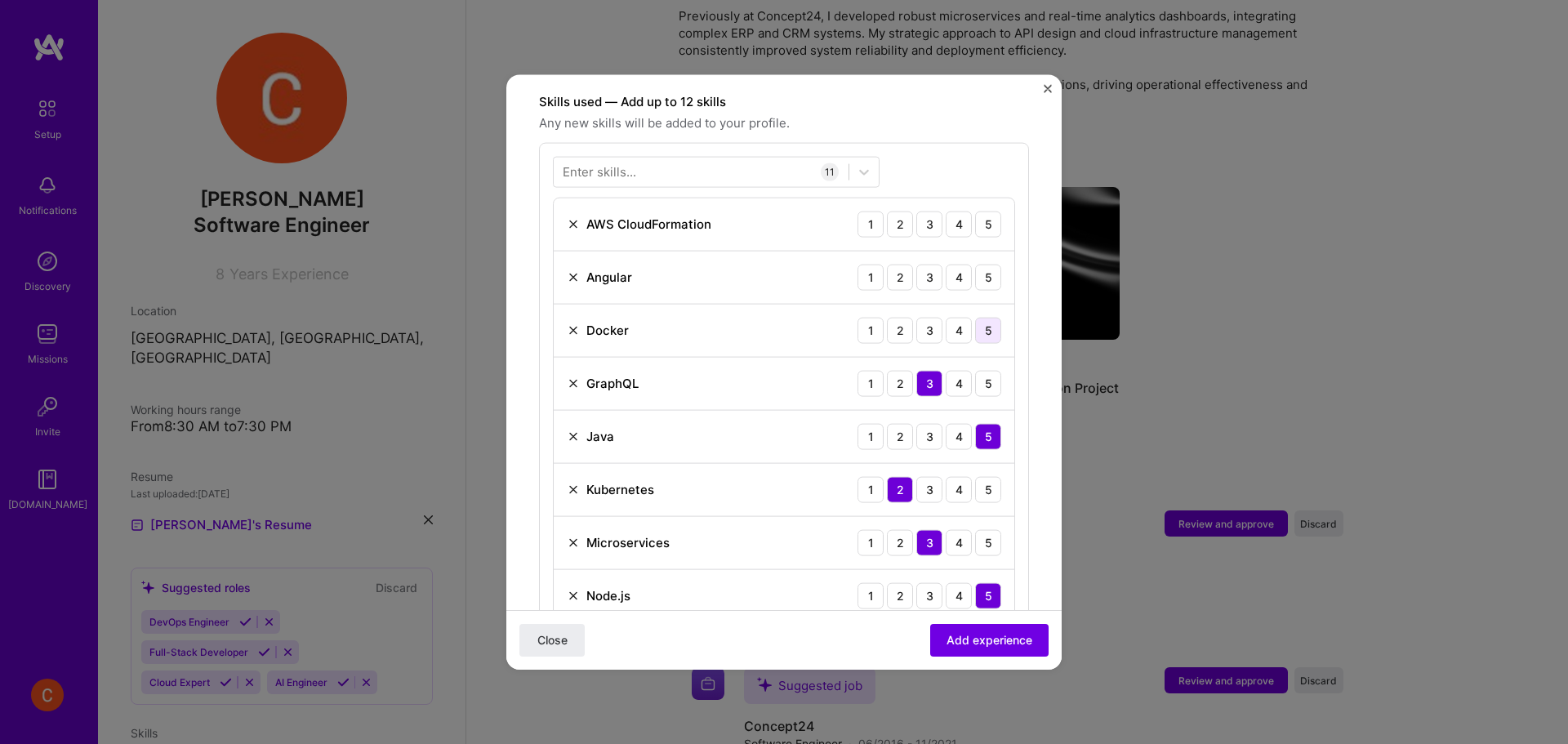
click at [976, 321] on div "5" at bounding box center [988, 330] width 26 height 26
click at [918, 264] on div "3" at bounding box center [930, 277] width 26 height 26
click at [975, 214] on div "5" at bounding box center [988, 224] width 26 height 26
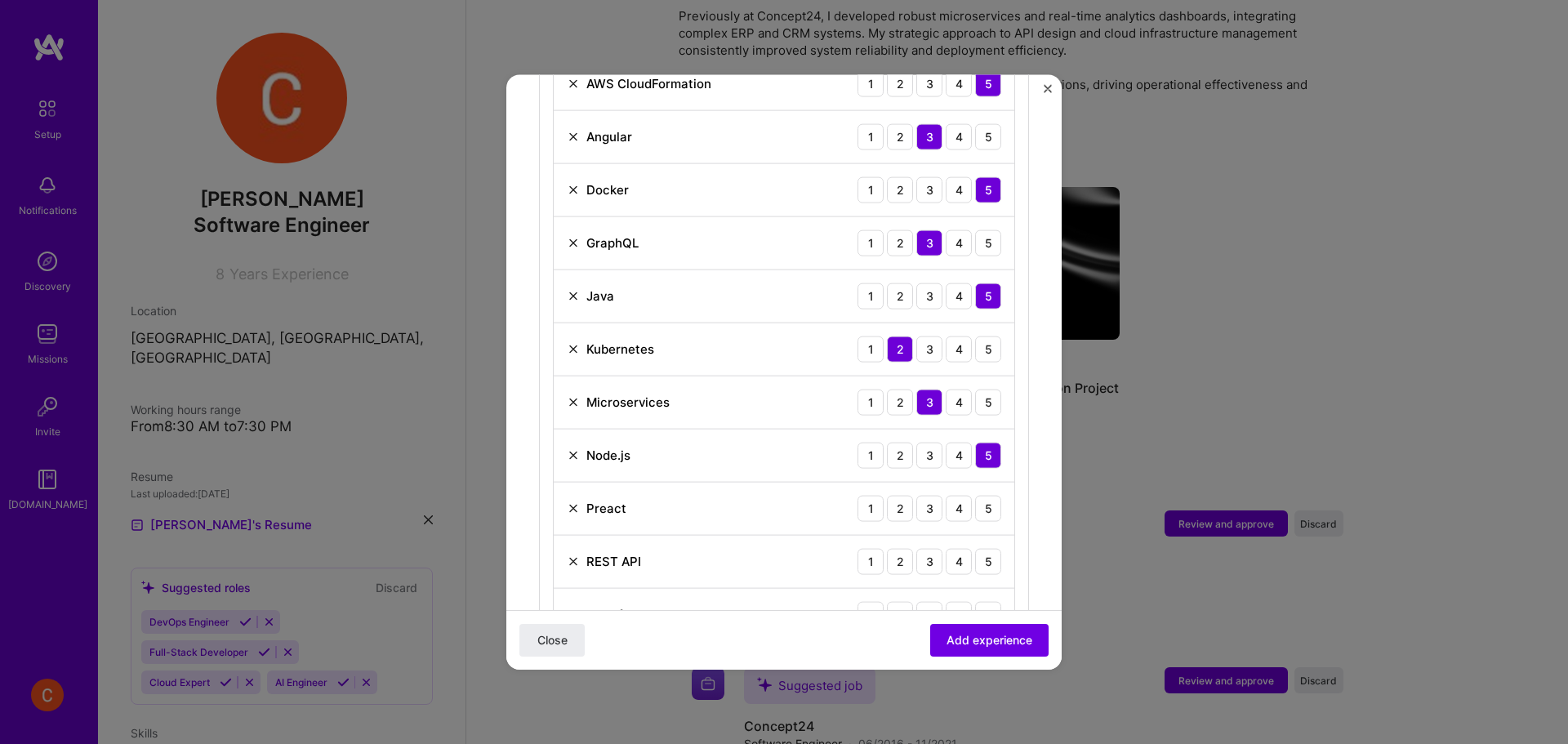
scroll to position [837, 0]
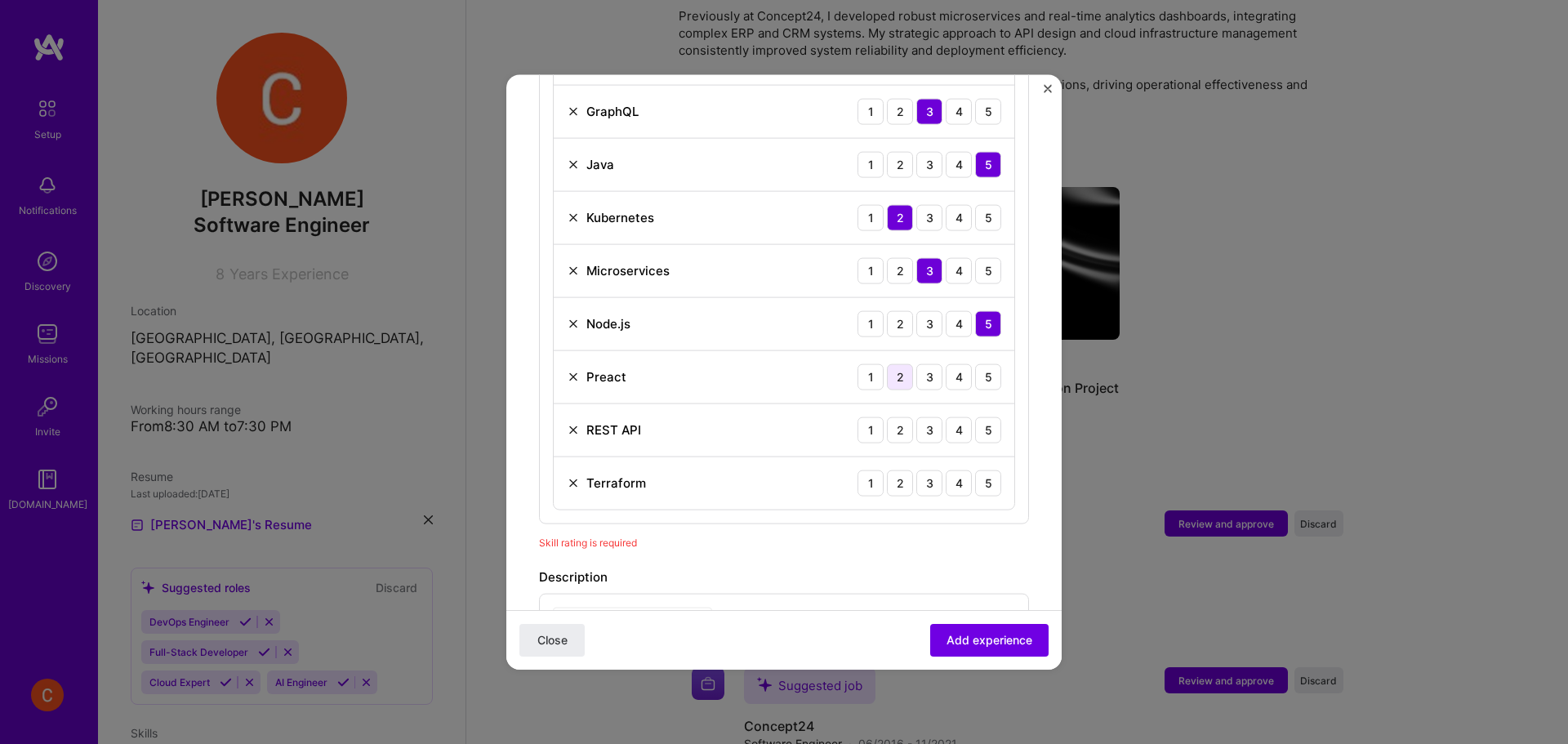
click at [887, 365] on div "2" at bounding box center [900, 377] width 26 height 26
click at [977, 416] on div "5" at bounding box center [988, 430] width 26 height 26
click at [981, 469] on div "5" at bounding box center [988, 482] width 26 height 26
click at [987, 643] on span "Add experience" at bounding box center [990, 639] width 86 height 17
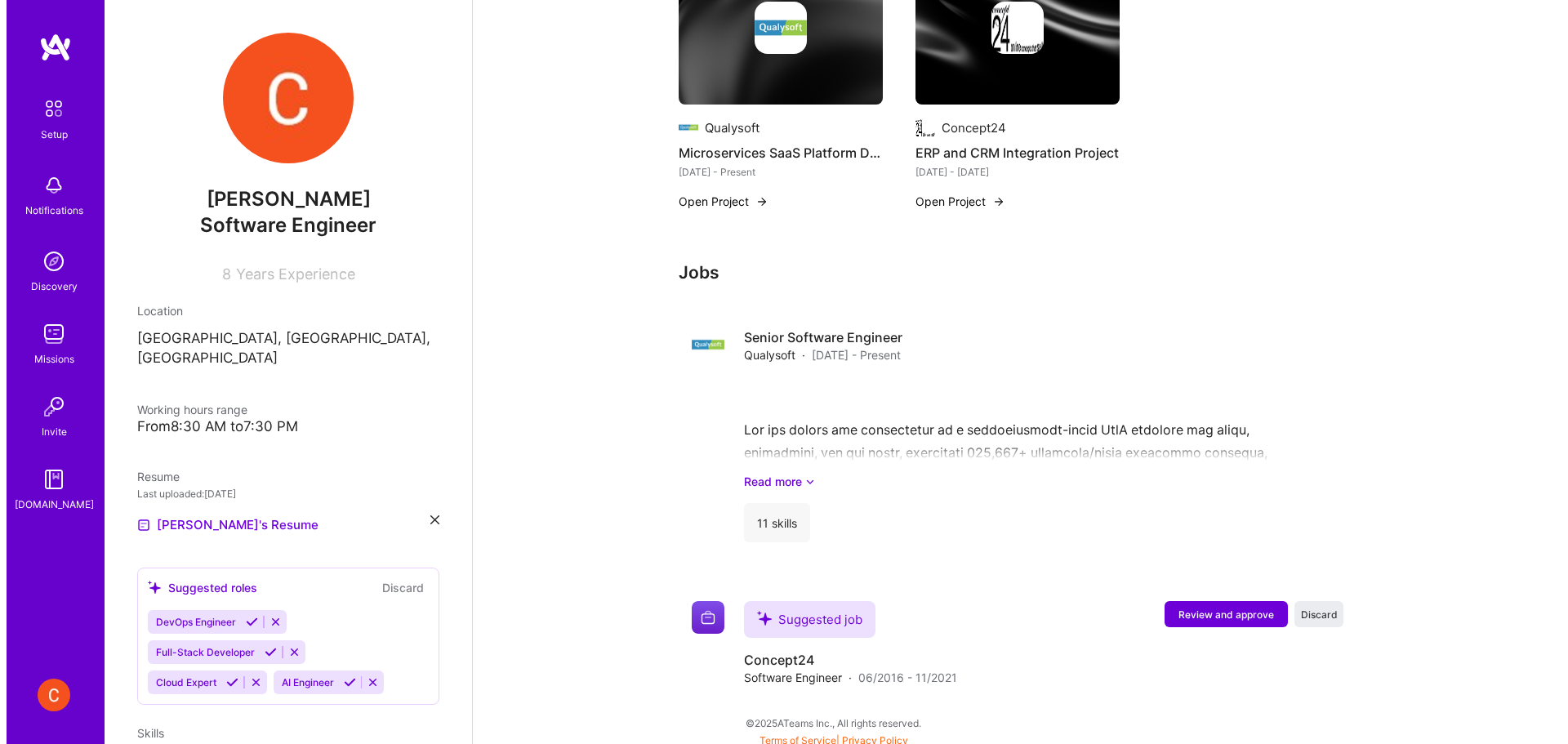
scroll to position [767, 0]
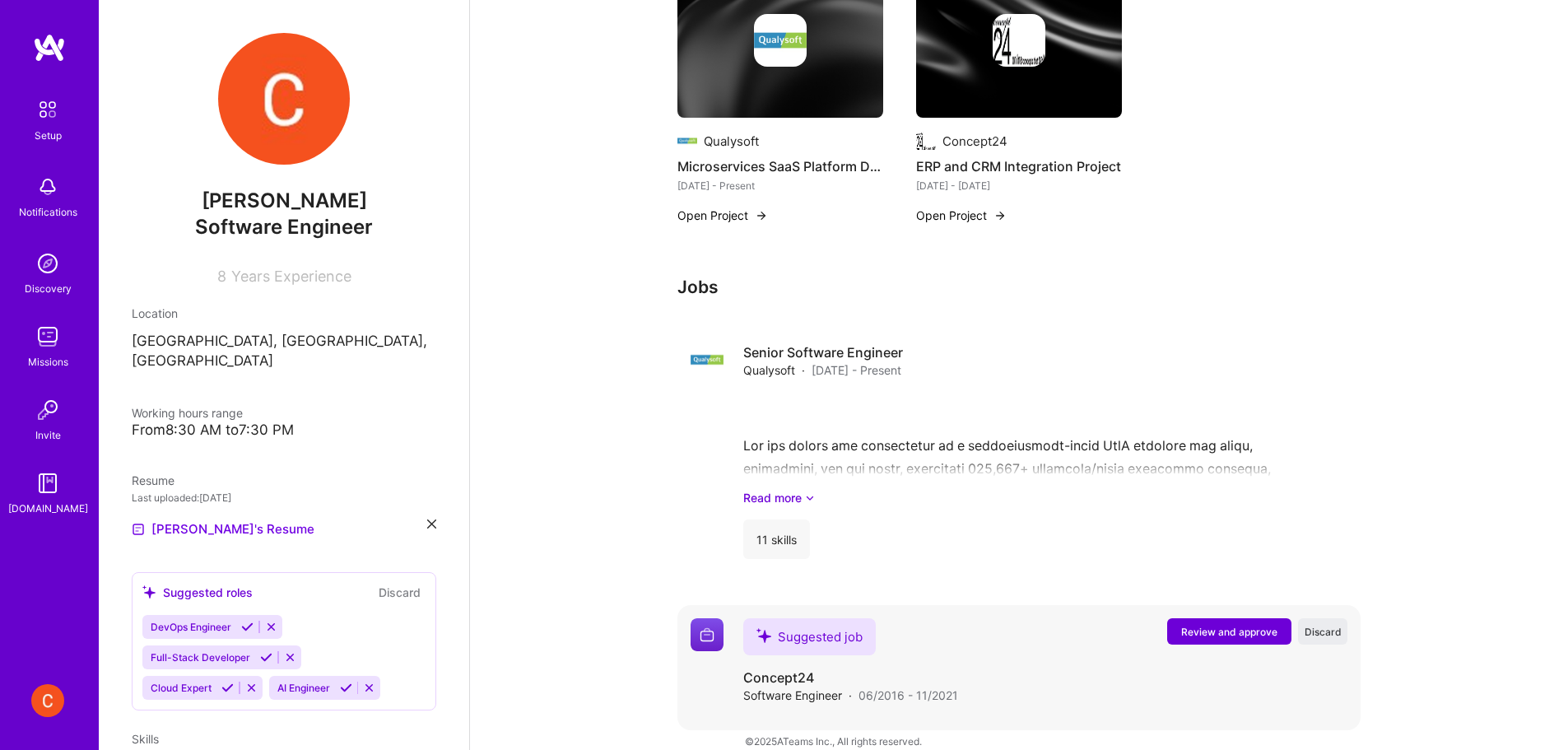
click at [1208, 624] on span "Review and approve" at bounding box center [1229, 631] width 97 height 14
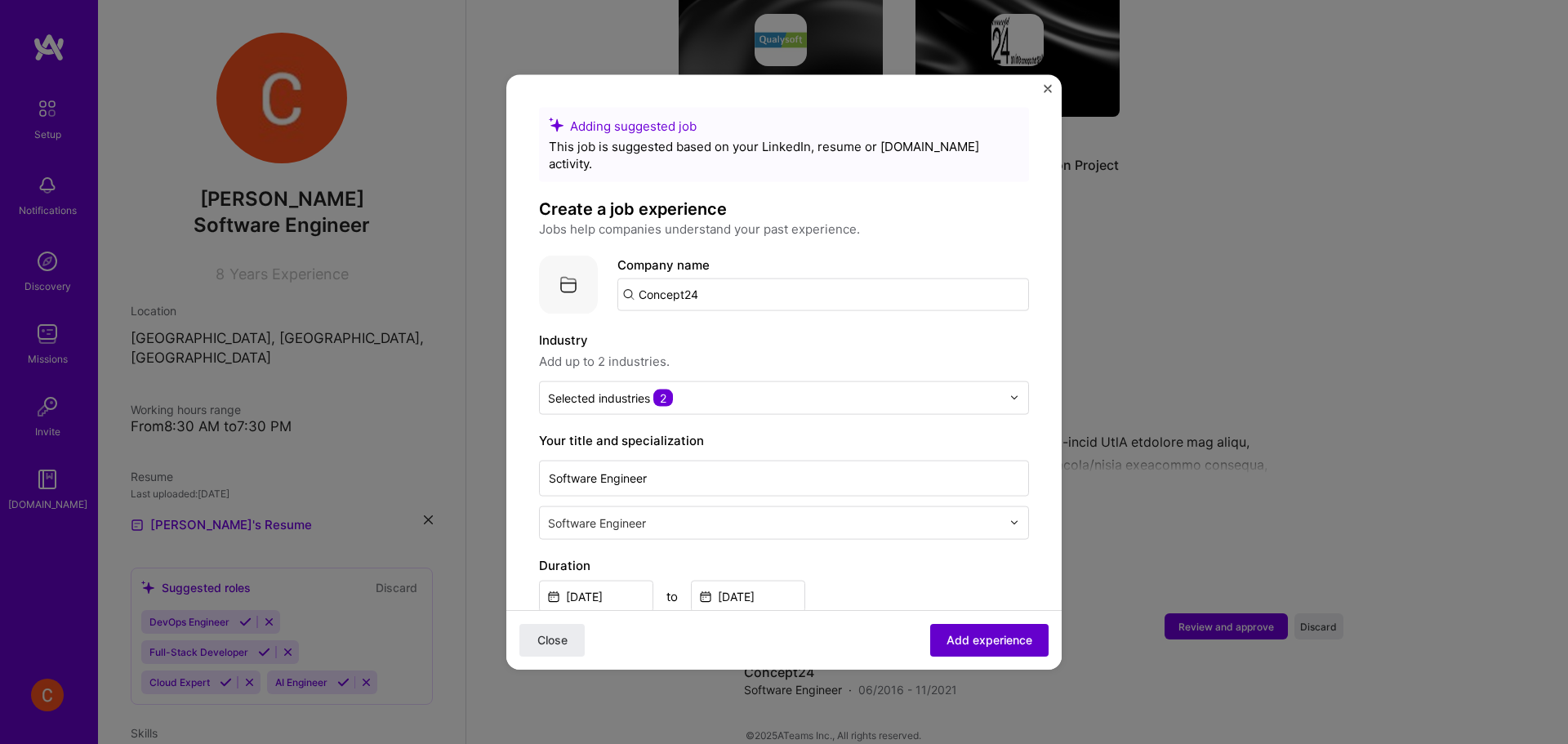
click at [982, 629] on button "Add experience" at bounding box center [989, 639] width 119 height 33
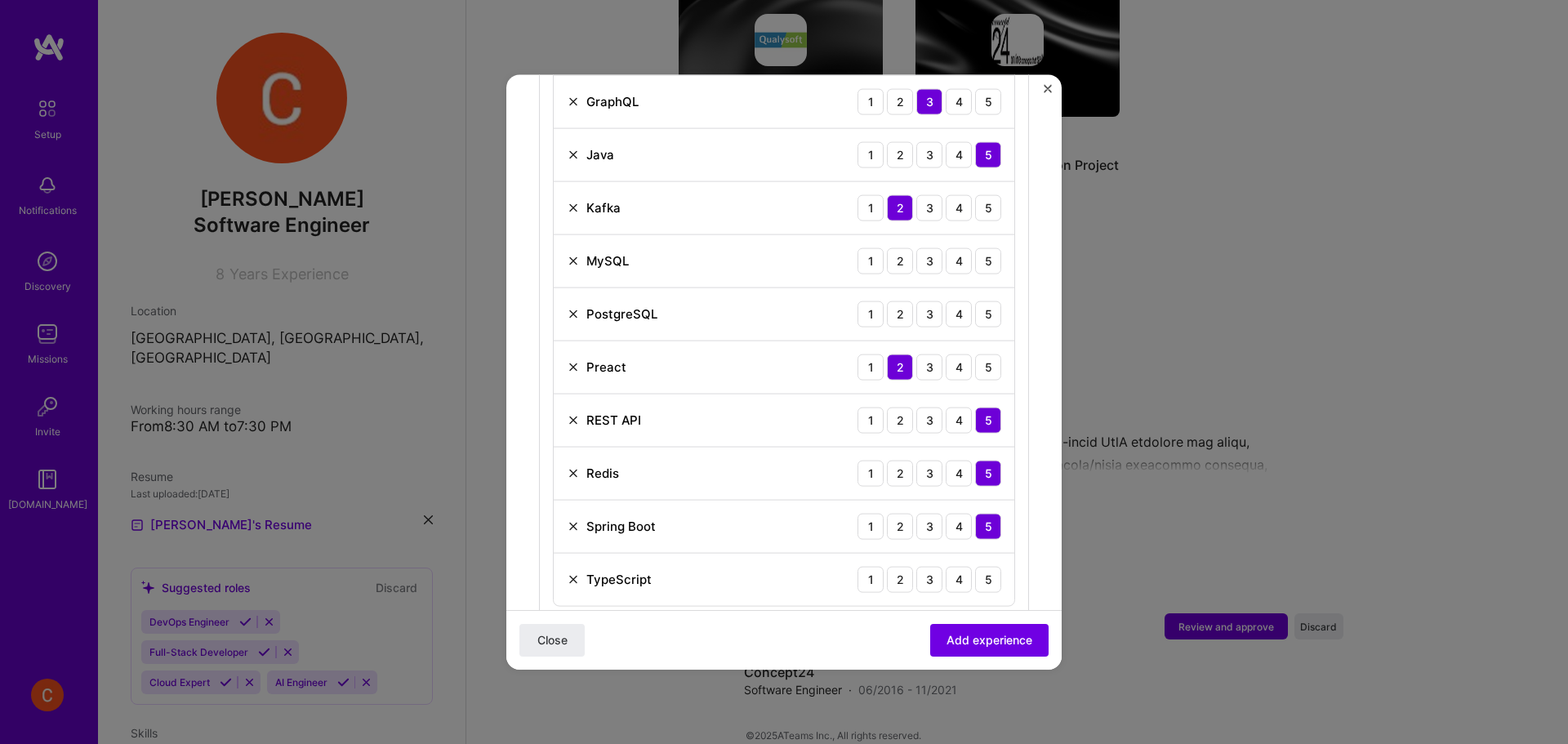
scroll to position [843, 0]
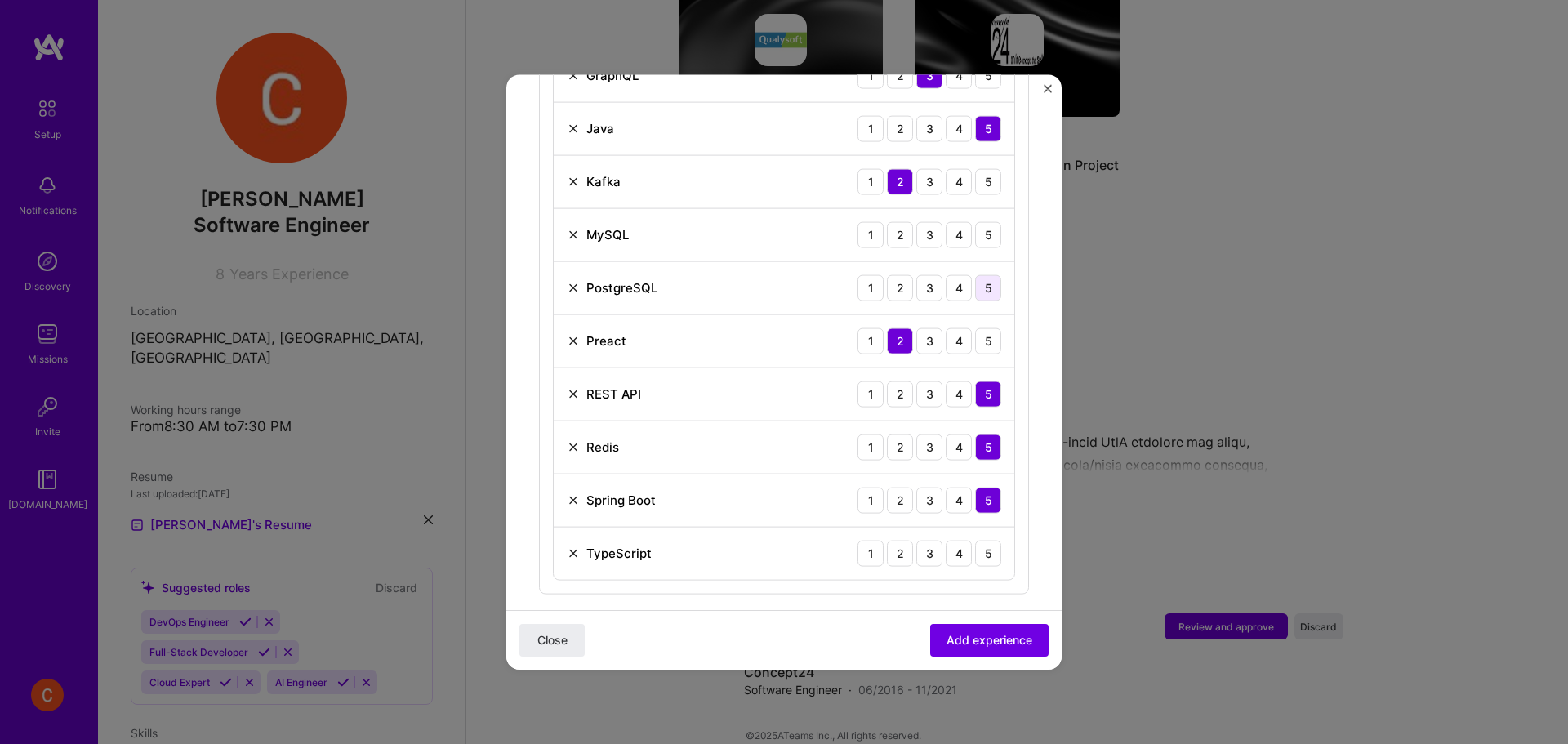
click at [982, 274] on div "5" at bounding box center [988, 287] width 26 height 26
click at [984, 221] on div "5" at bounding box center [988, 235] width 26 height 26
click at [980, 539] on div "5" at bounding box center [988, 553] width 26 height 26
click at [985, 642] on span "Add experience" at bounding box center [990, 639] width 86 height 17
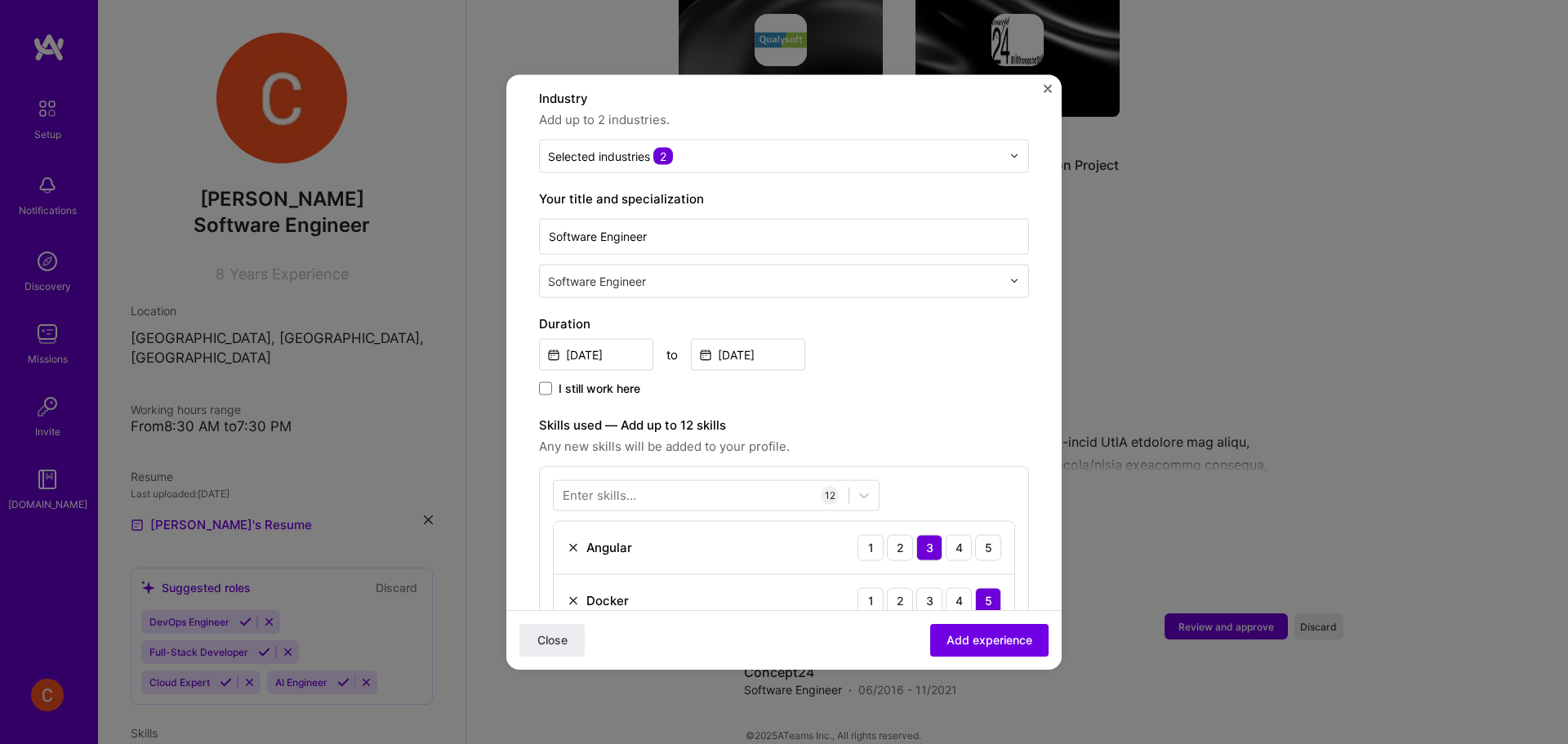
scroll to position [163, 0]
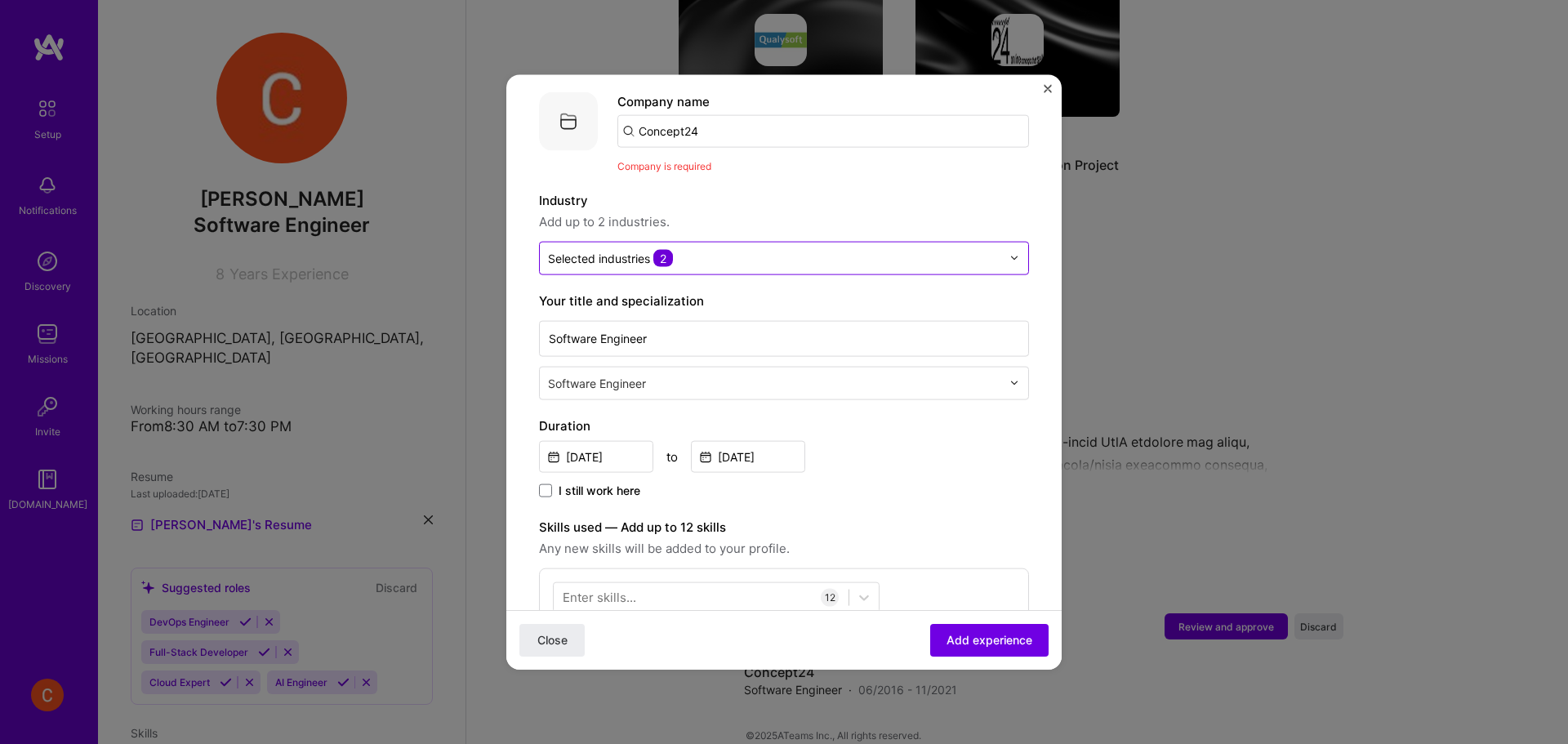
click at [929, 249] on input "text" at bounding box center [775, 257] width 454 height 18
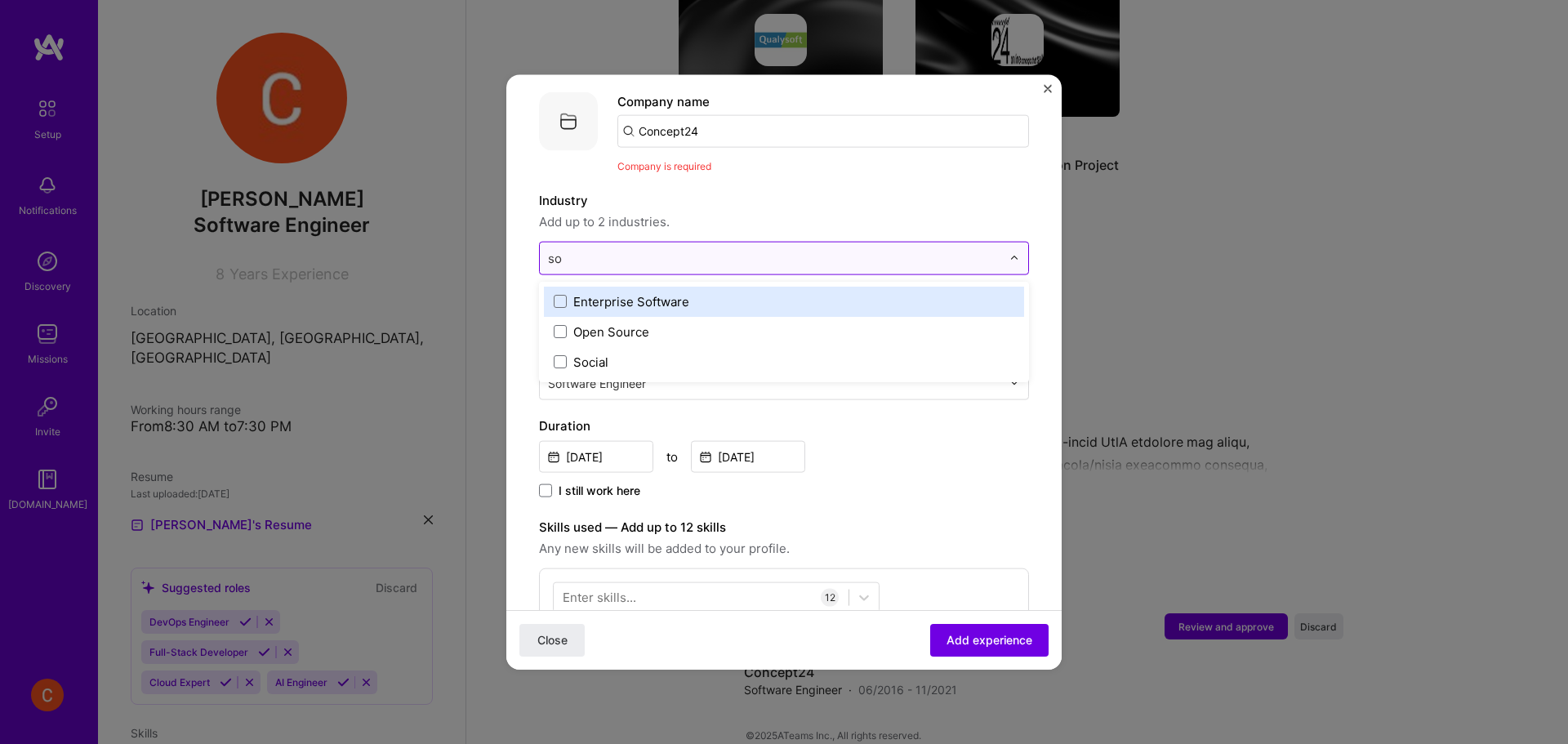
type input "s"
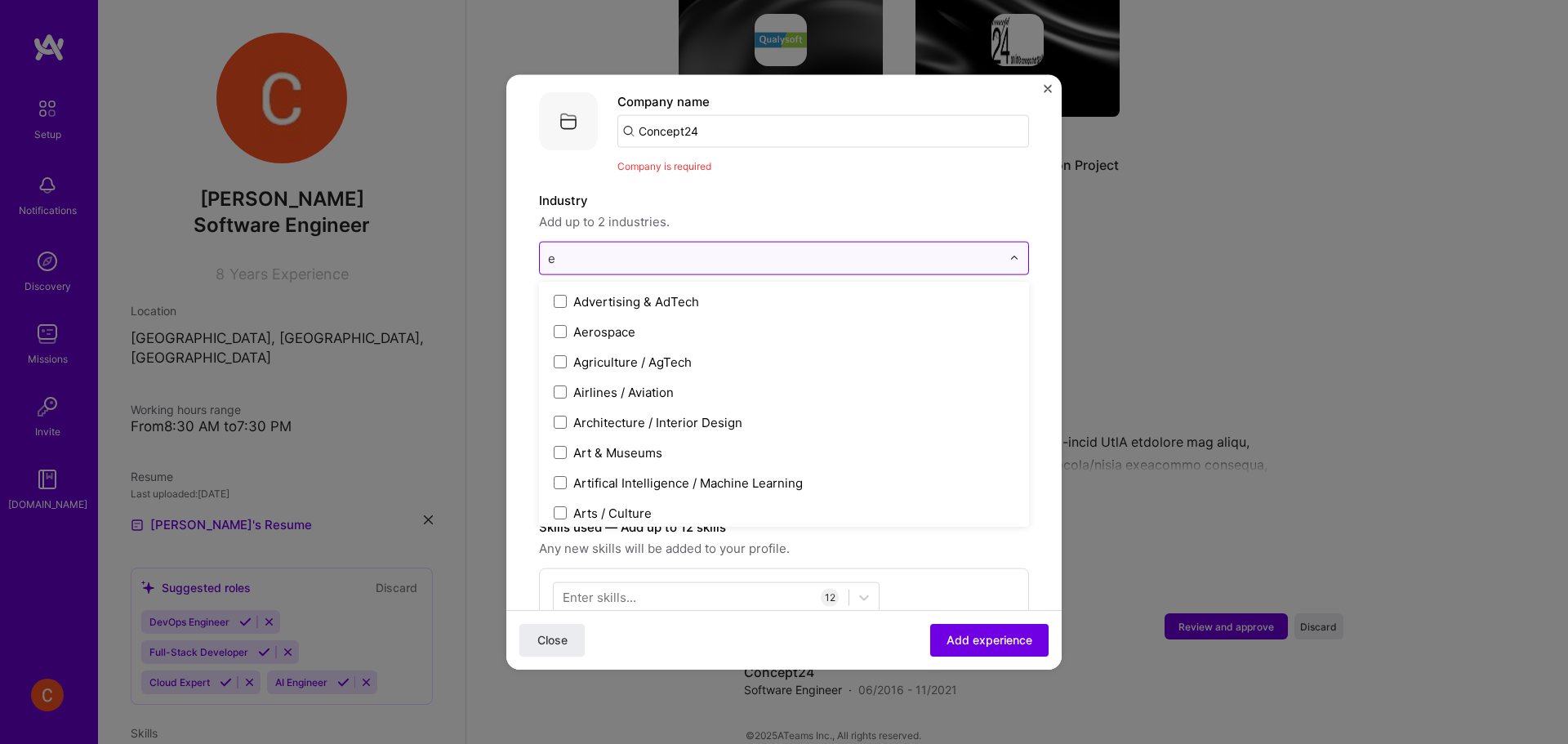
type input "en"
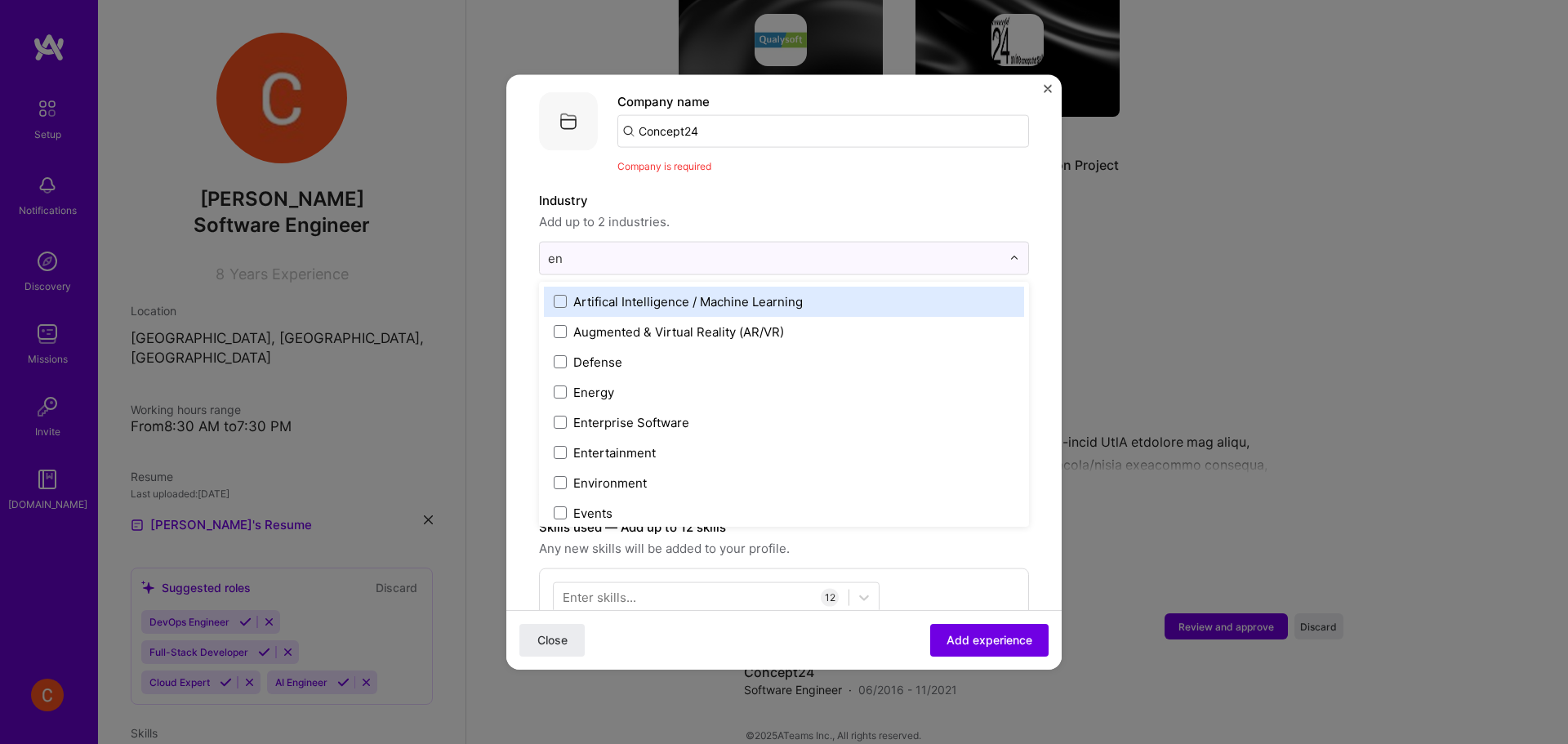
click at [569, 293] on label "Artifical Intelligence / Machine Learning" at bounding box center [784, 301] width 461 height 18
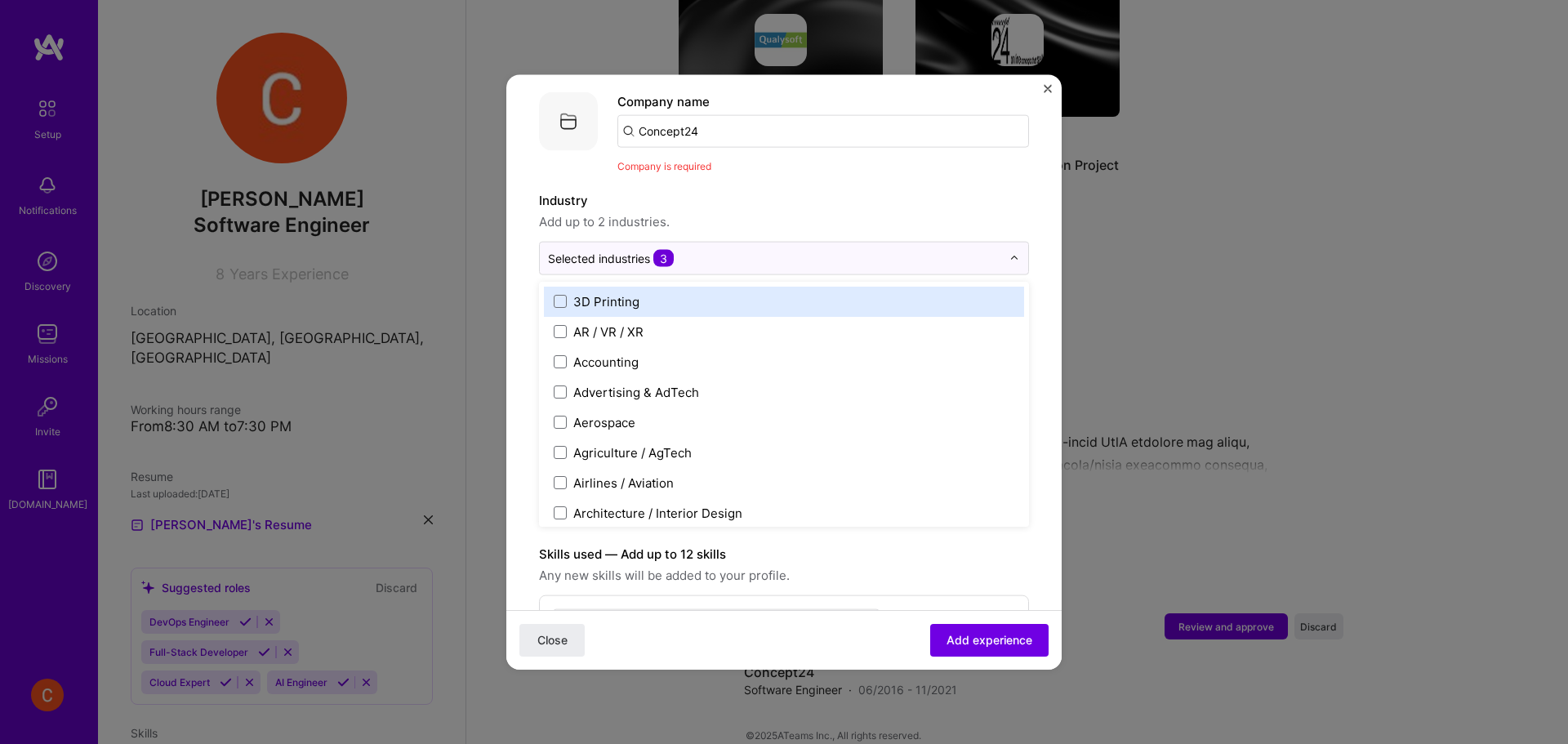
click at [776, 249] on input "text" at bounding box center [775, 257] width 454 height 18
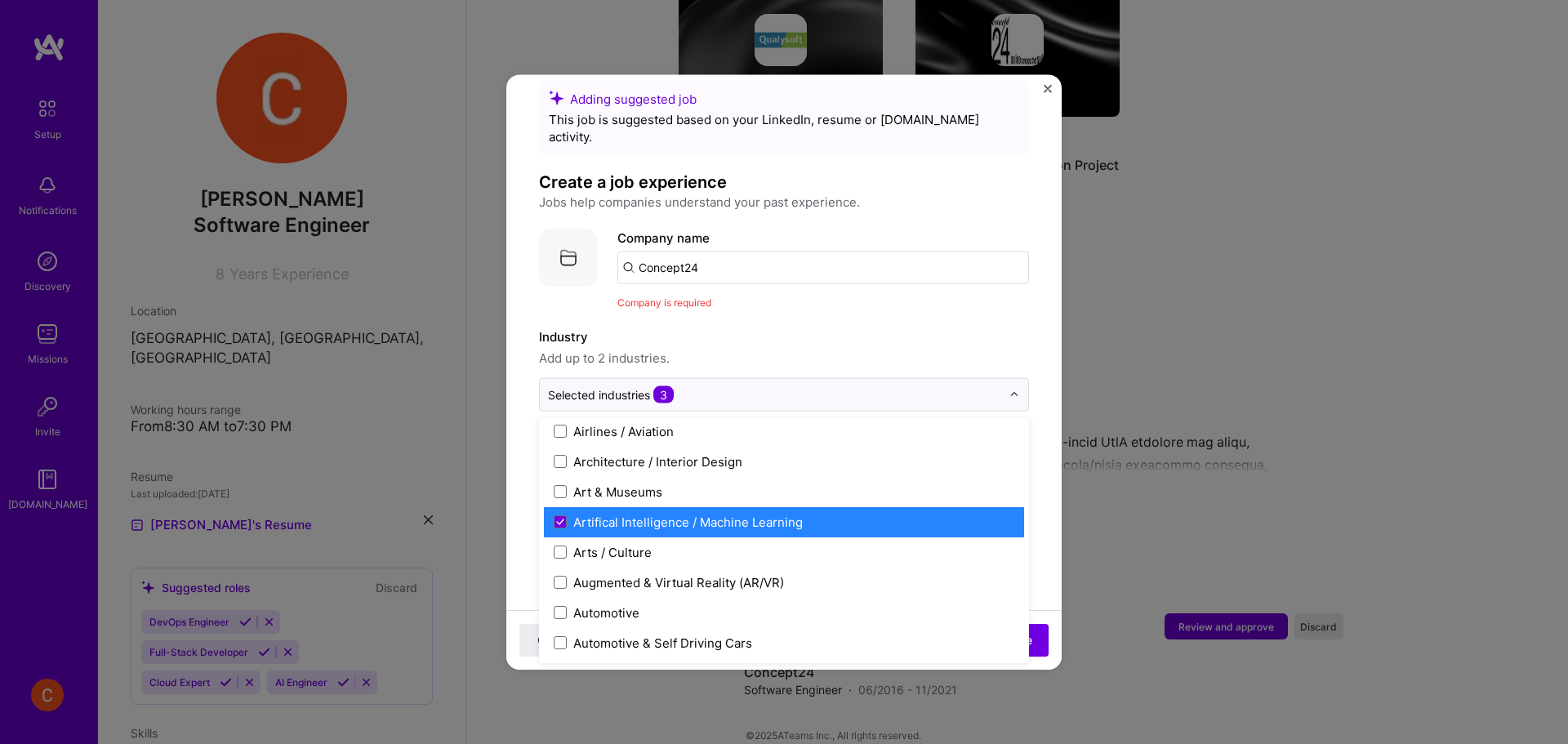
scroll to position [271, 0]
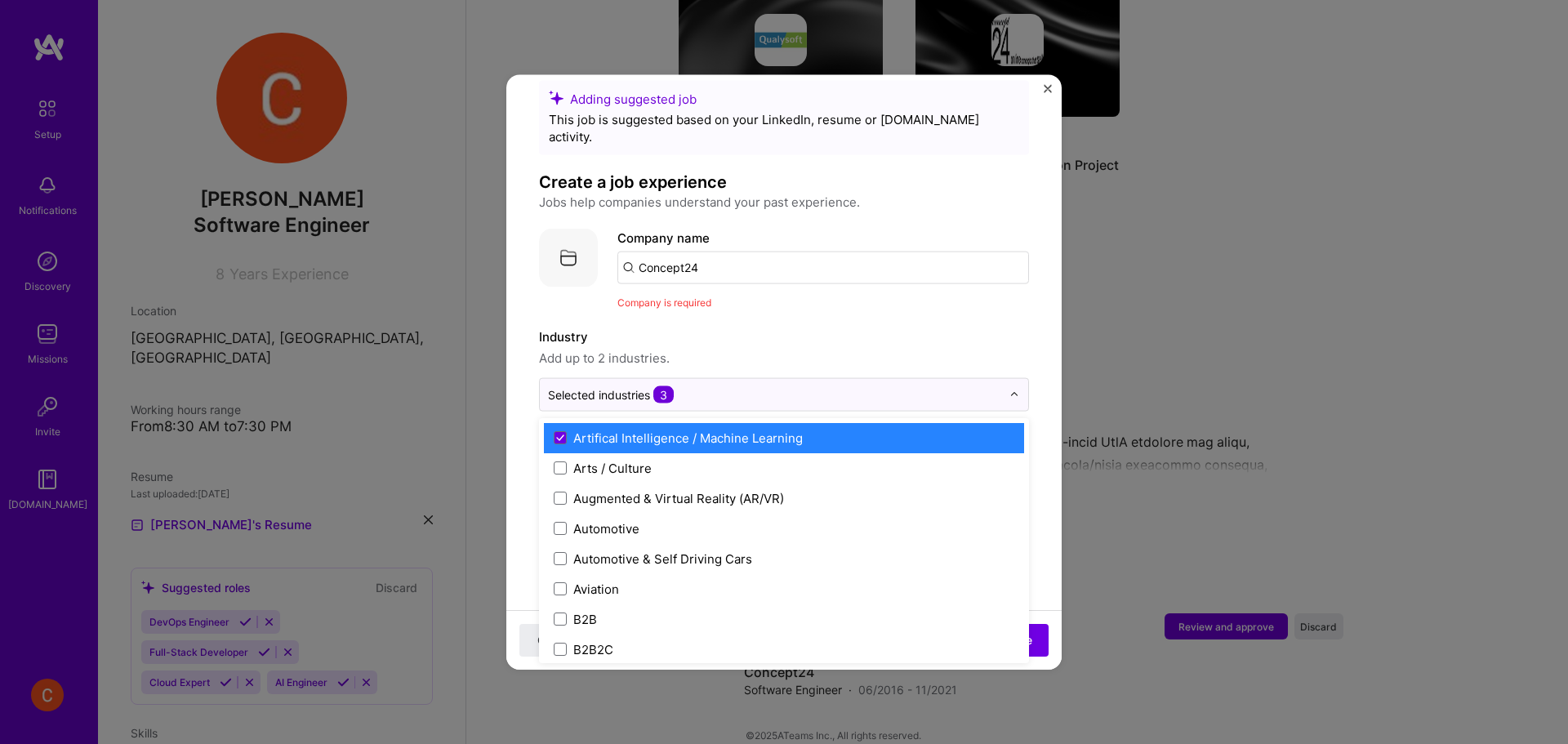
click at [570, 429] on label "Artifical Intelligence / Machine Learning" at bounding box center [784, 437] width 461 height 18
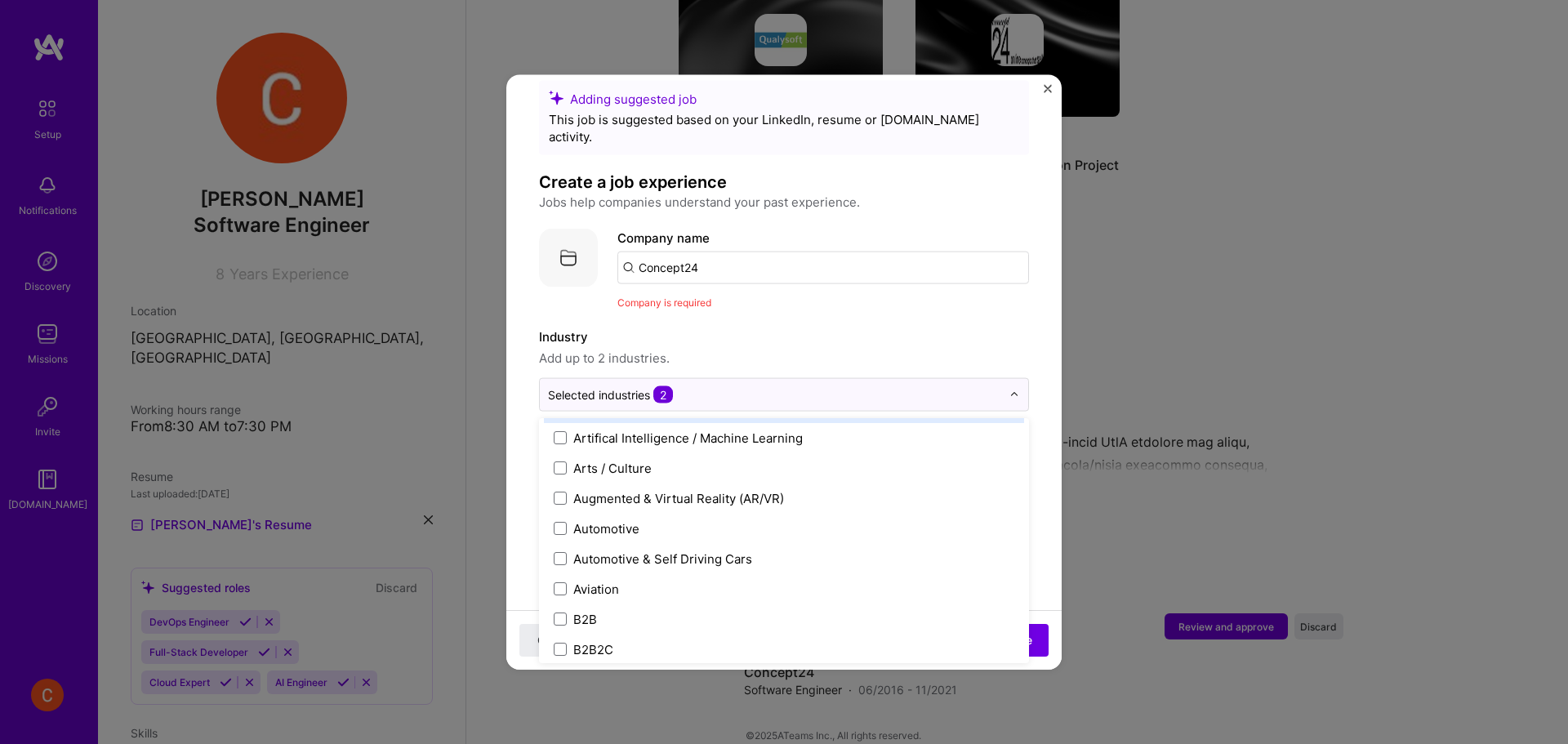
click at [764, 327] on label "Industry" at bounding box center [784, 336] width 490 height 19
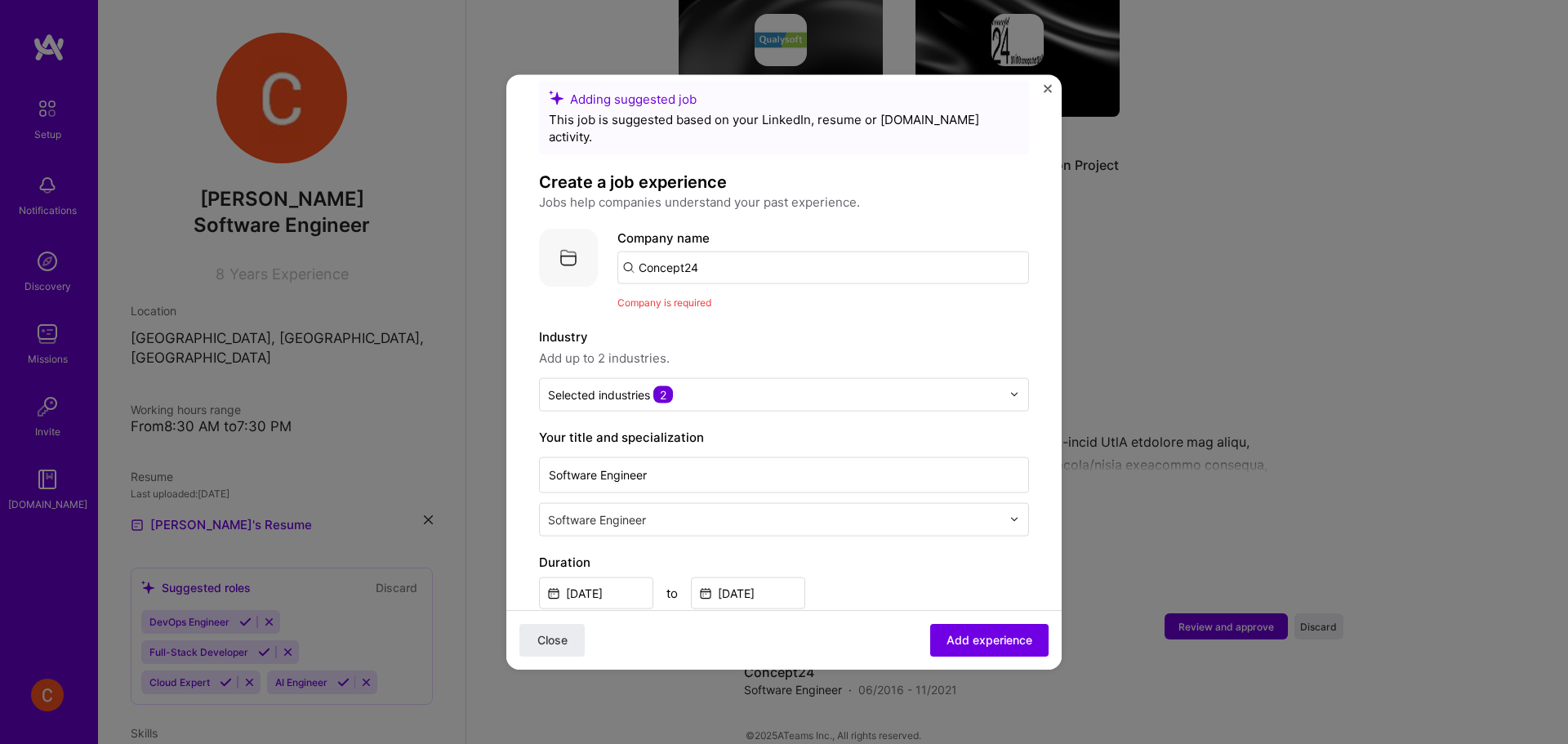
click at [767, 510] on input "text" at bounding box center [776, 519] width 456 height 18
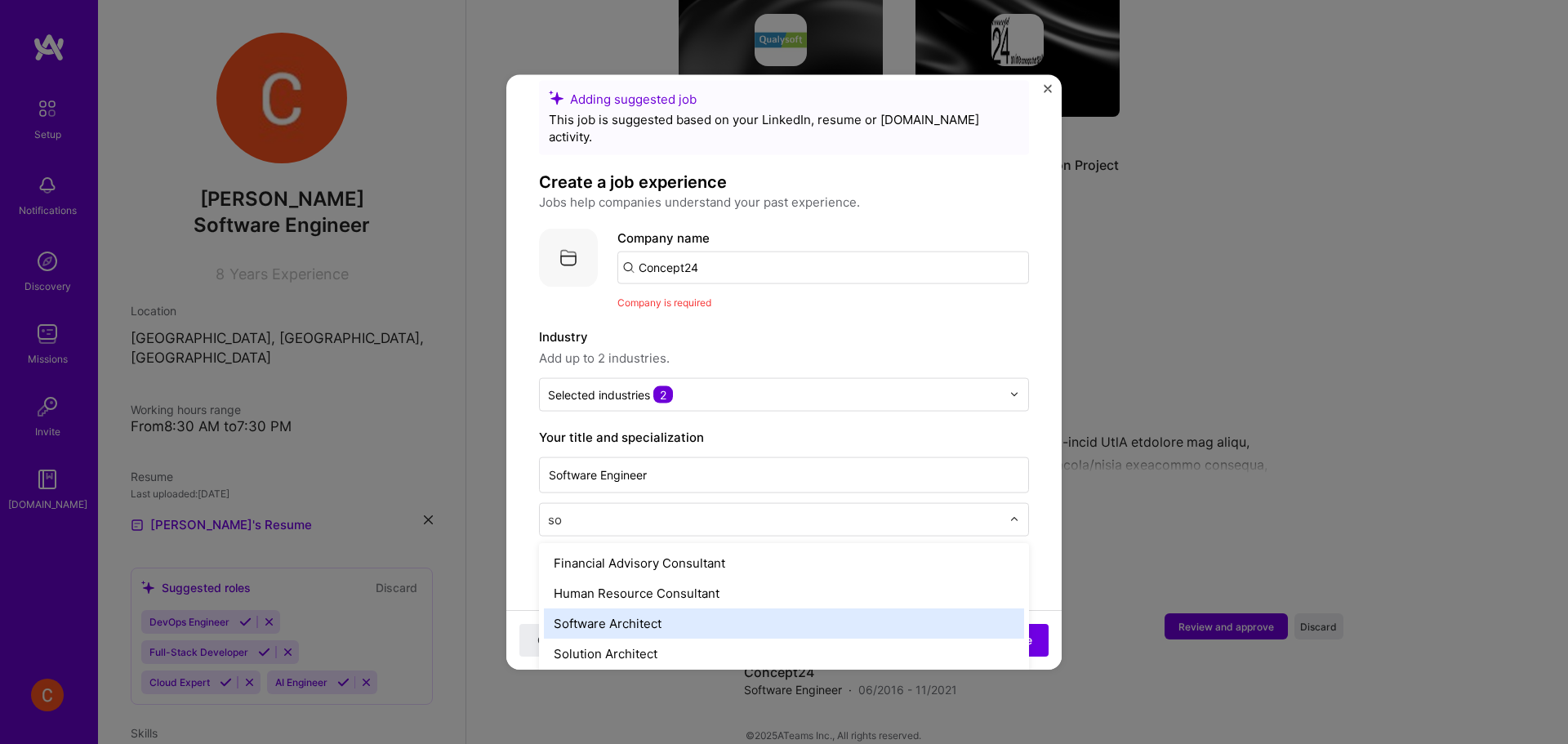
type input "s"
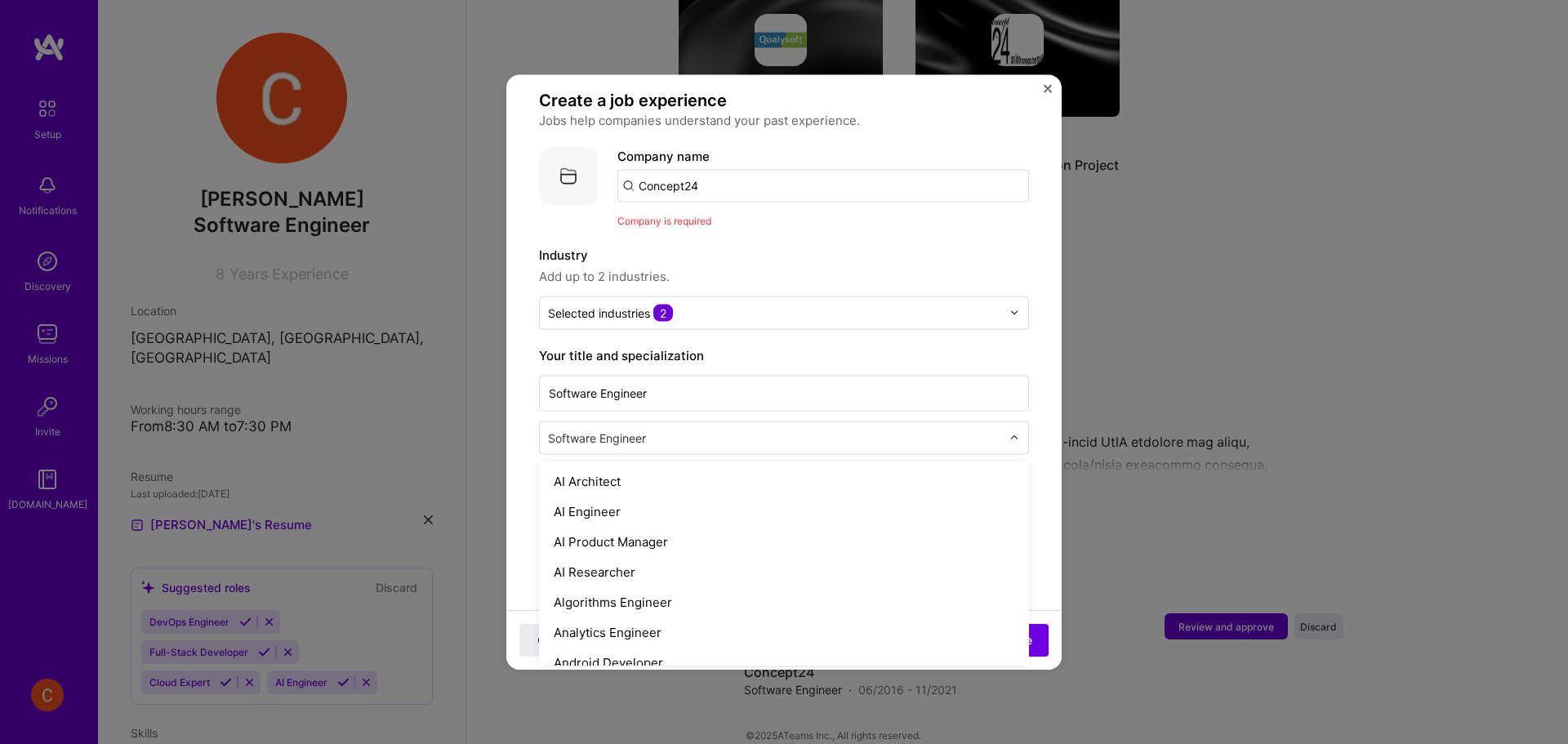
scroll to position [163, 0]
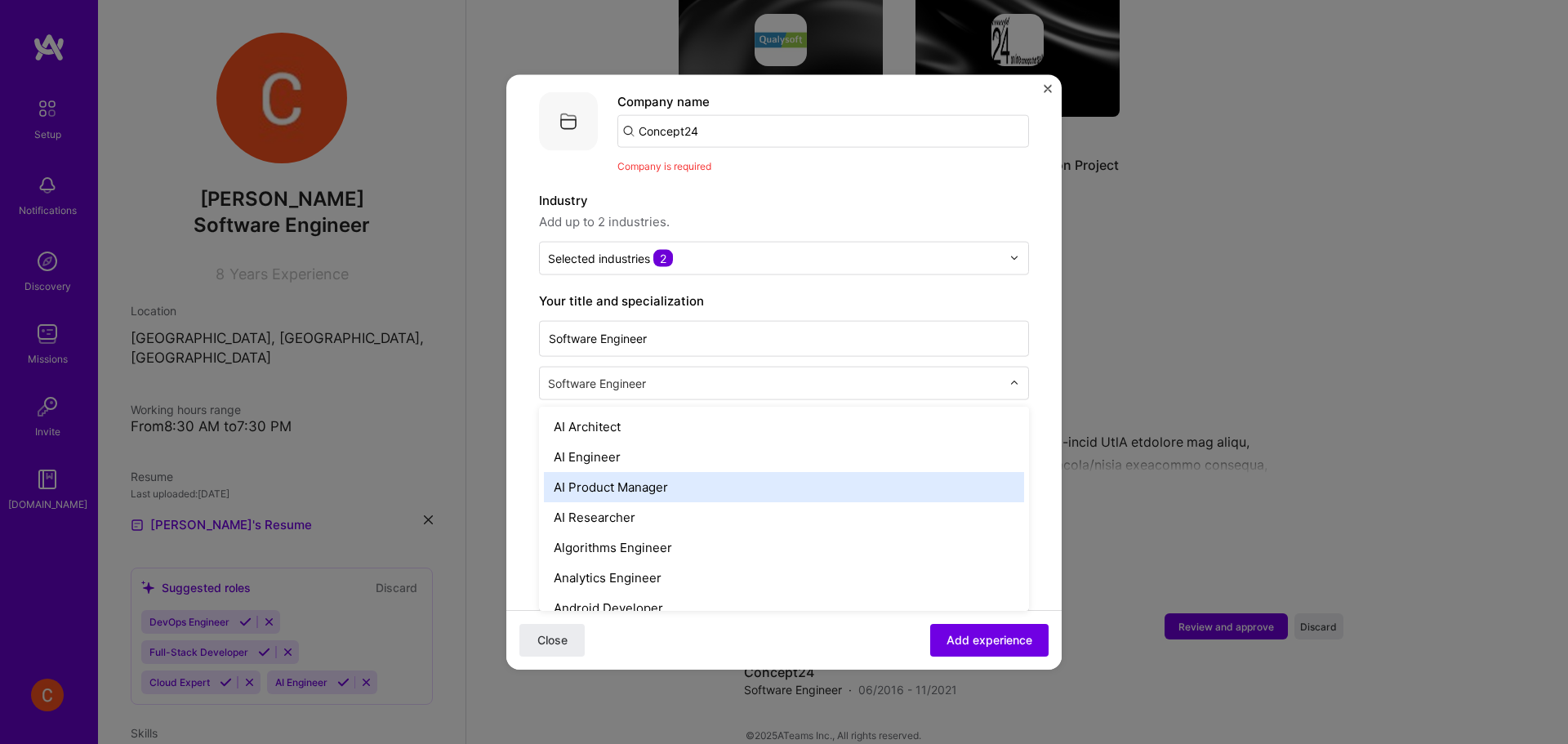
click at [737, 471] on div "AI Product Manager" at bounding box center [784, 486] width 480 height 30
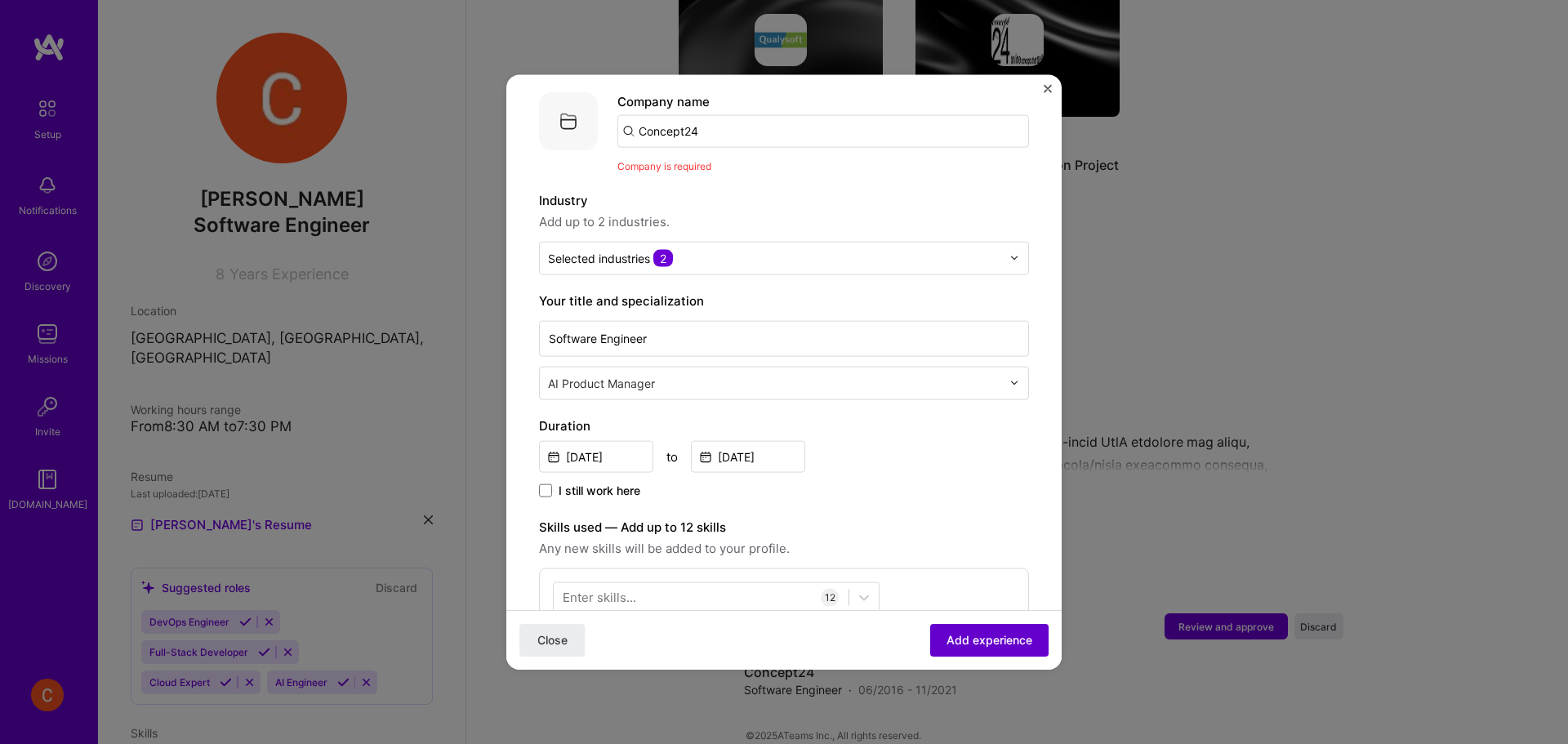
click at [968, 630] on button "Add experience" at bounding box center [989, 639] width 119 height 33
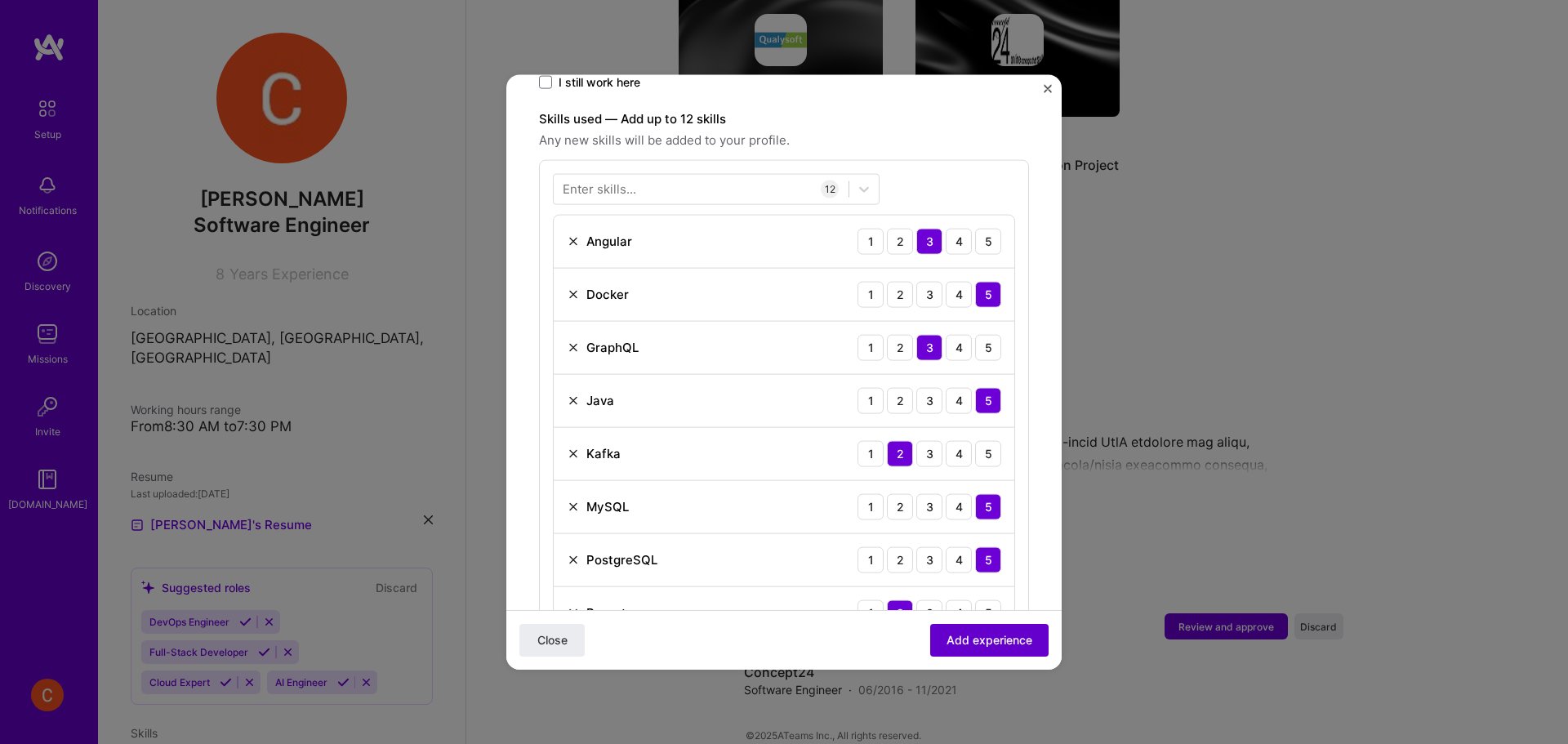
click at [1005, 640] on span "Add experience" at bounding box center [990, 639] width 86 height 17
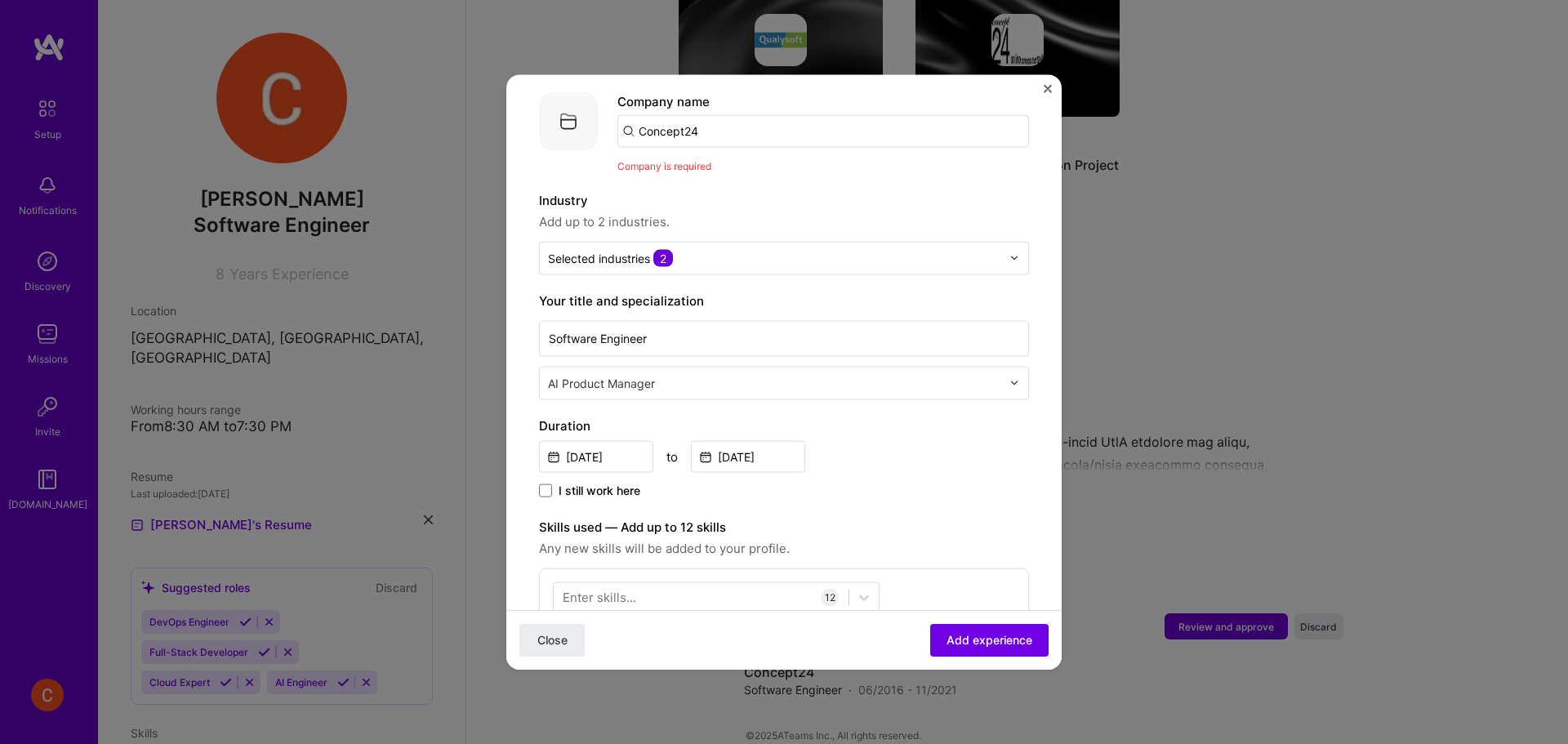
click at [737, 114] on input "Concept24" at bounding box center [823, 130] width 411 height 33
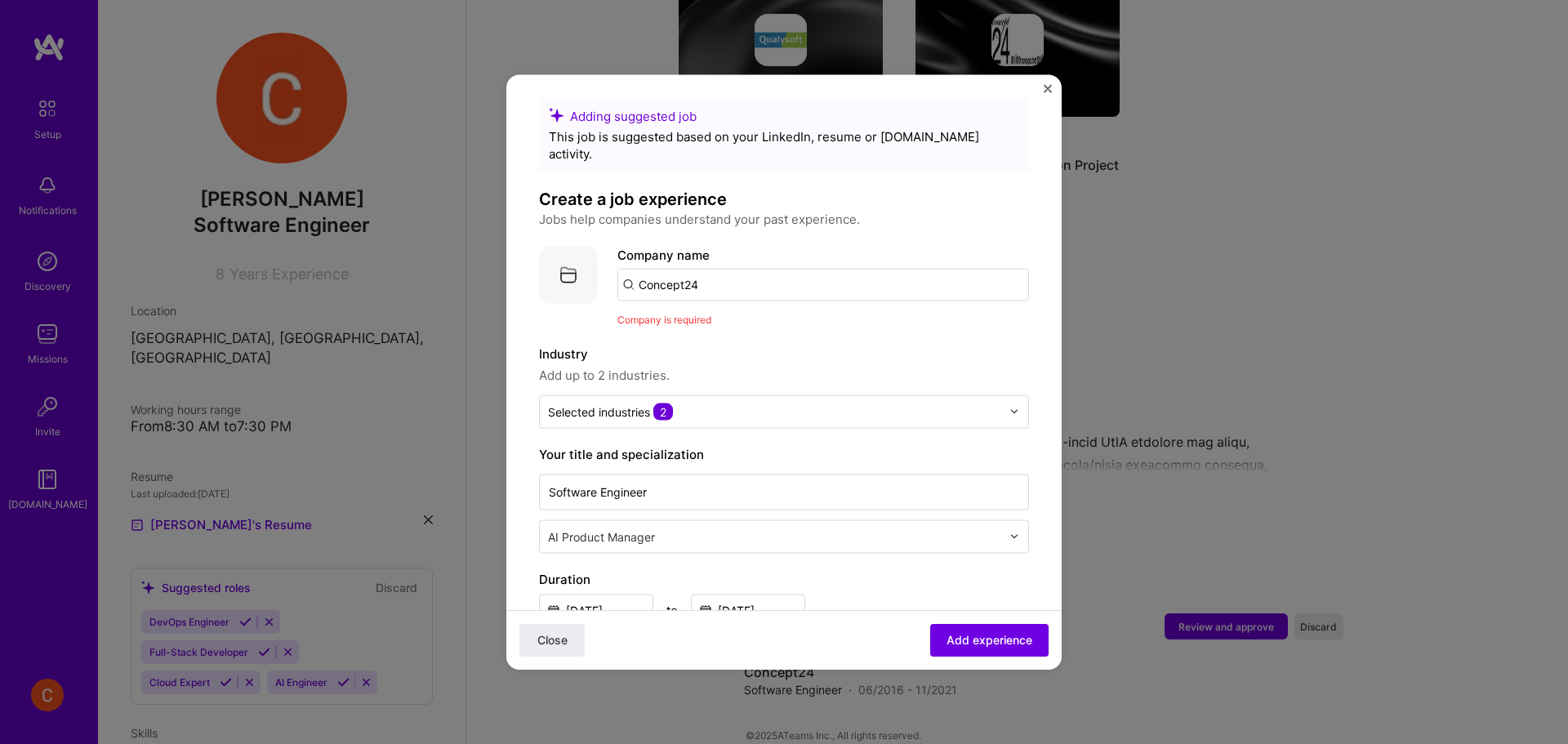
scroll to position [0, 0]
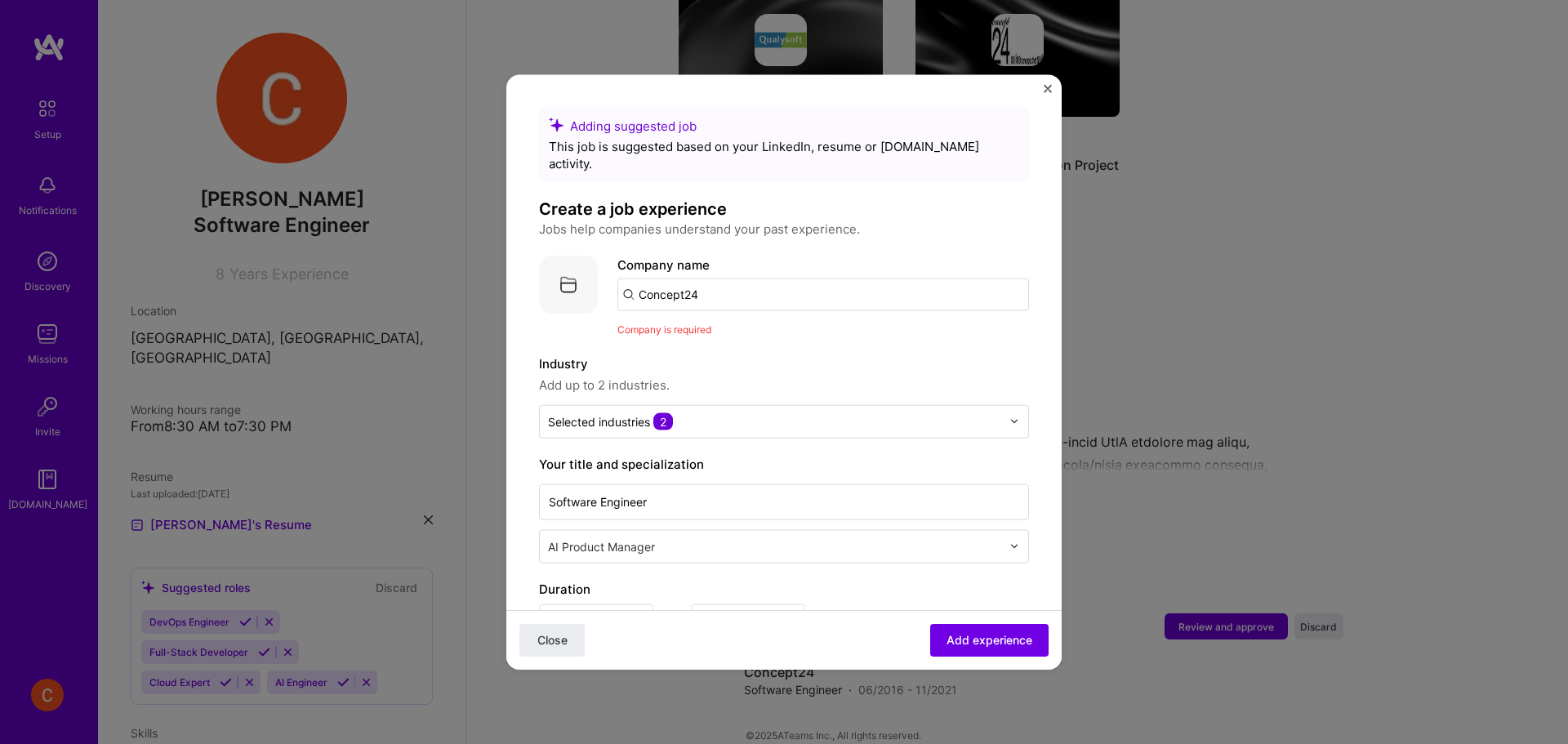
drag, startPoint x: 744, startPoint y: 278, endPoint x: 616, endPoint y: 268, distance: 128.4
click at [616, 268] on div "Company logo Company name Concept24 Company is required" at bounding box center [784, 296] width 490 height 83
click at [717, 282] on input "text" at bounding box center [823, 293] width 411 height 33
click at [721, 343] on span "[DOMAIN_NAME]" at bounding box center [706, 350] width 79 height 13
type input "Concept24"
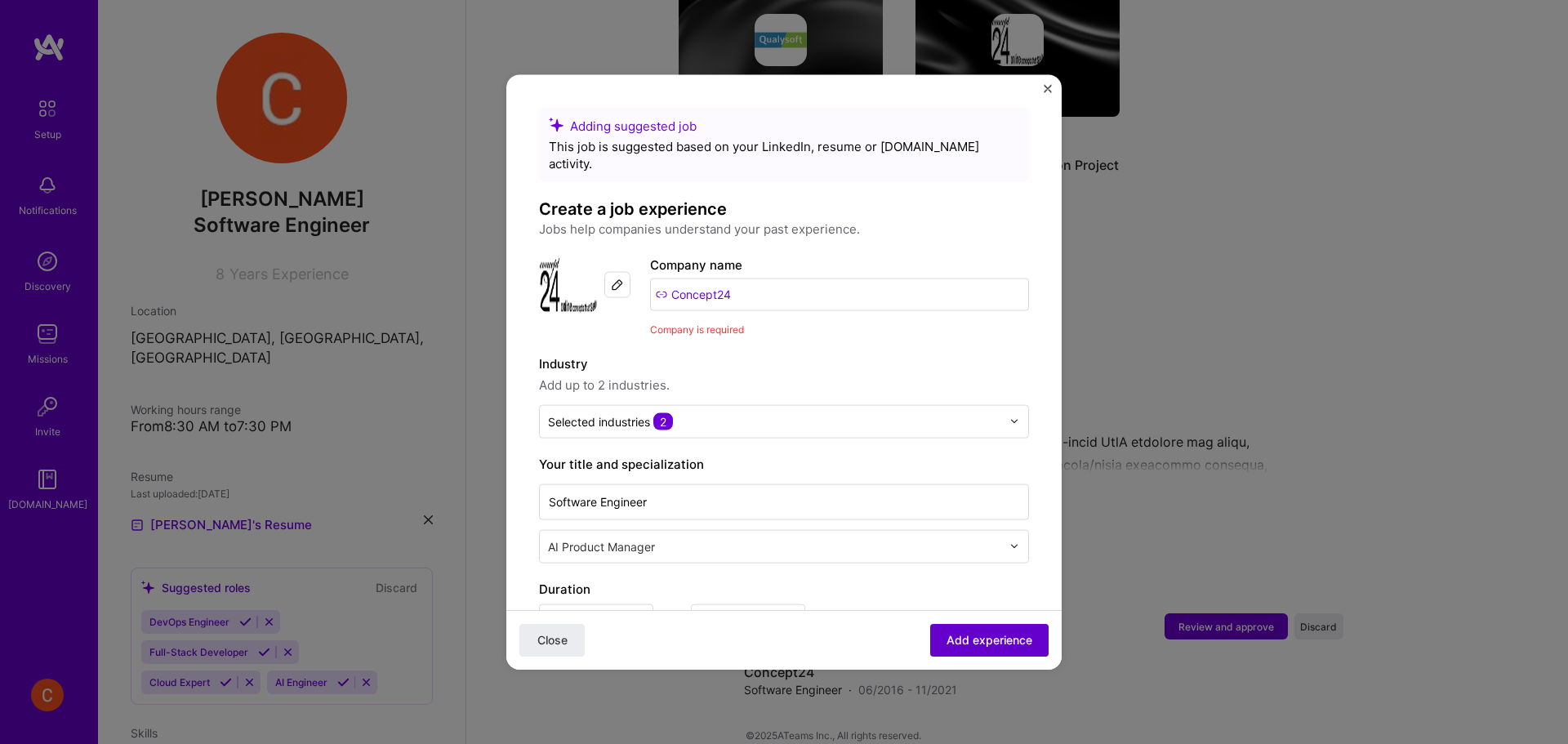
click at [947, 643] on span "Add experience" at bounding box center [990, 639] width 86 height 17
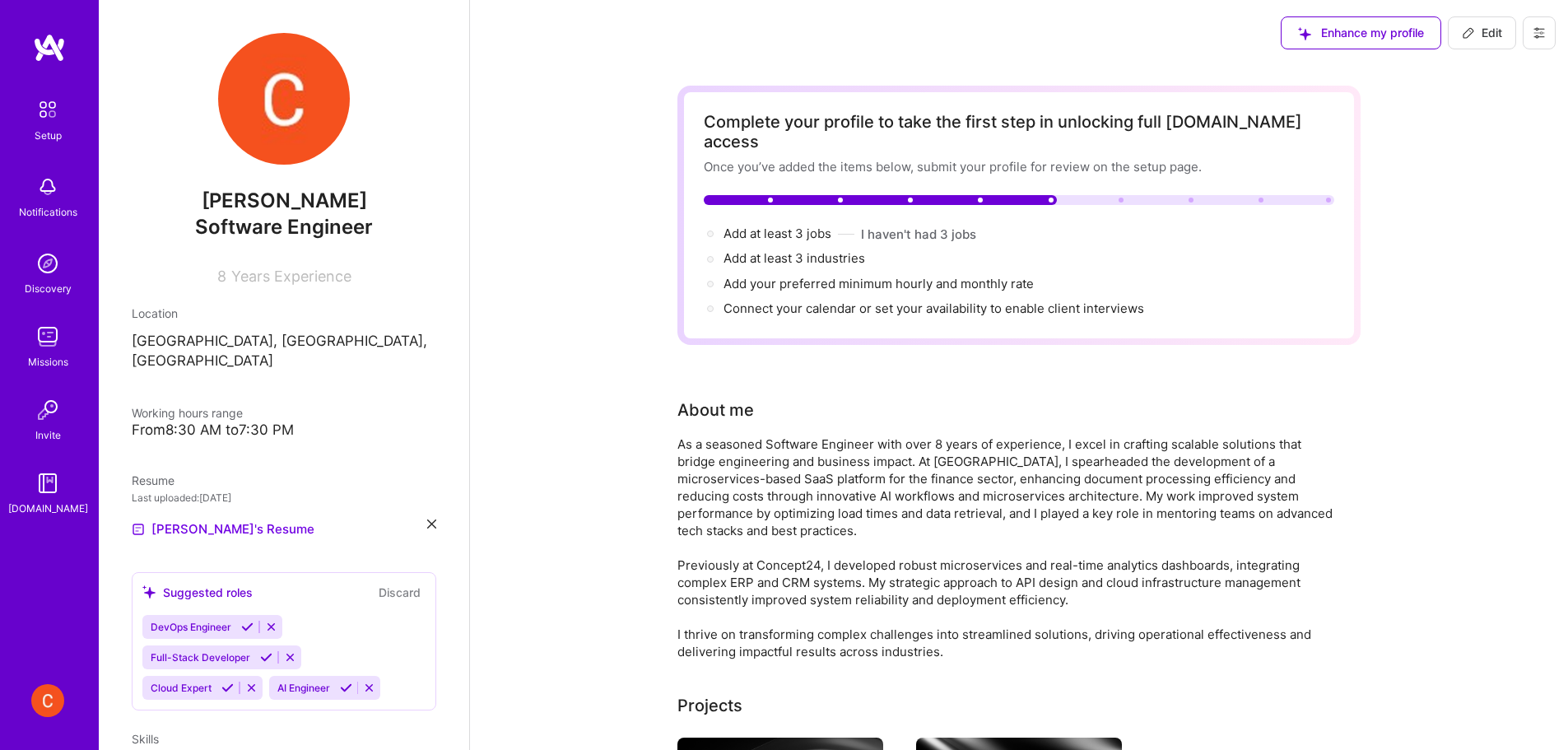
click at [1052, 158] on div "Once you’ve added the items below, submit your profile for review on the setup …" at bounding box center [1019, 166] width 631 height 18
click at [1064, 187] on div "Complete your profile to take the first step in unlocking full [DOMAIN_NAME] ac…" at bounding box center [1019, 214] width 631 height 206
click at [1101, 195] on div at bounding box center [1019, 199] width 631 height 10
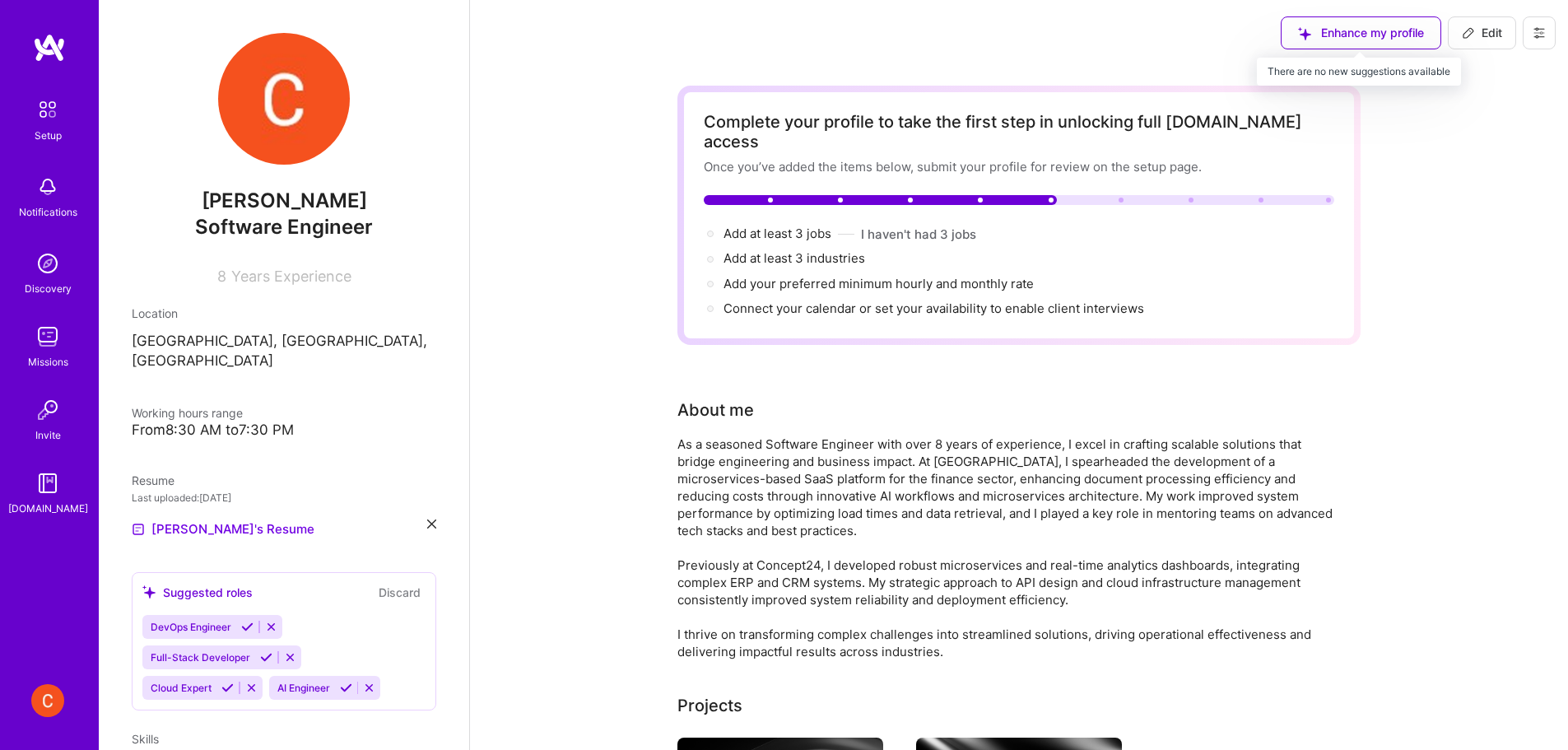
click at [1349, 40] on div "Enhance my profile" at bounding box center [1361, 33] width 160 height 33
click at [1071, 174] on div "Complete your profile to take the first step in unlocking full [DOMAIN_NAME] ac…" at bounding box center [1019, 214] width 631 height 206
click at [1070, 174] on div "Complete your profile to take the first step in unlocking full [DOMAIN_NAME] ac…" at bounding box center [1019, 214] width 631 height 206
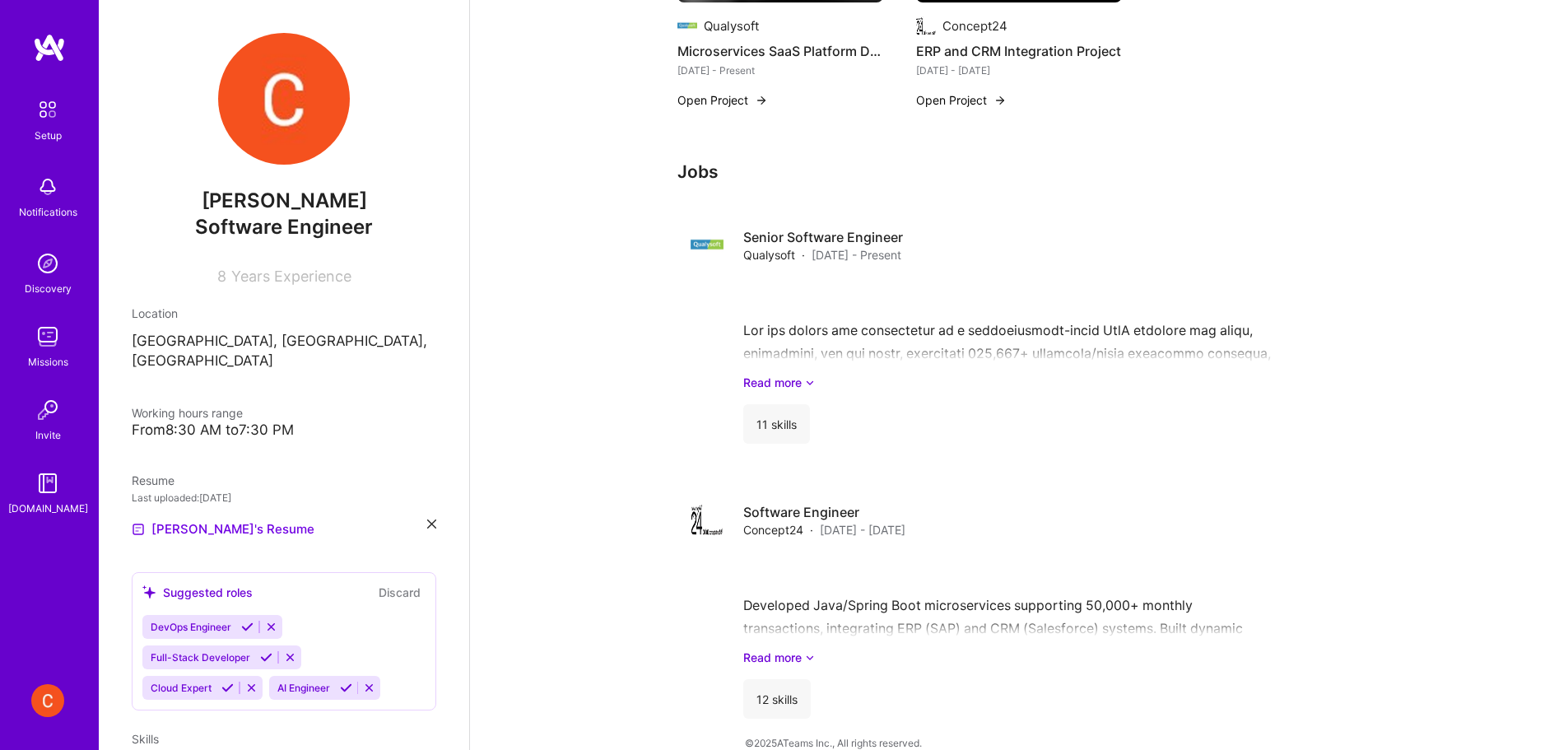
scroll to position [890, 0]
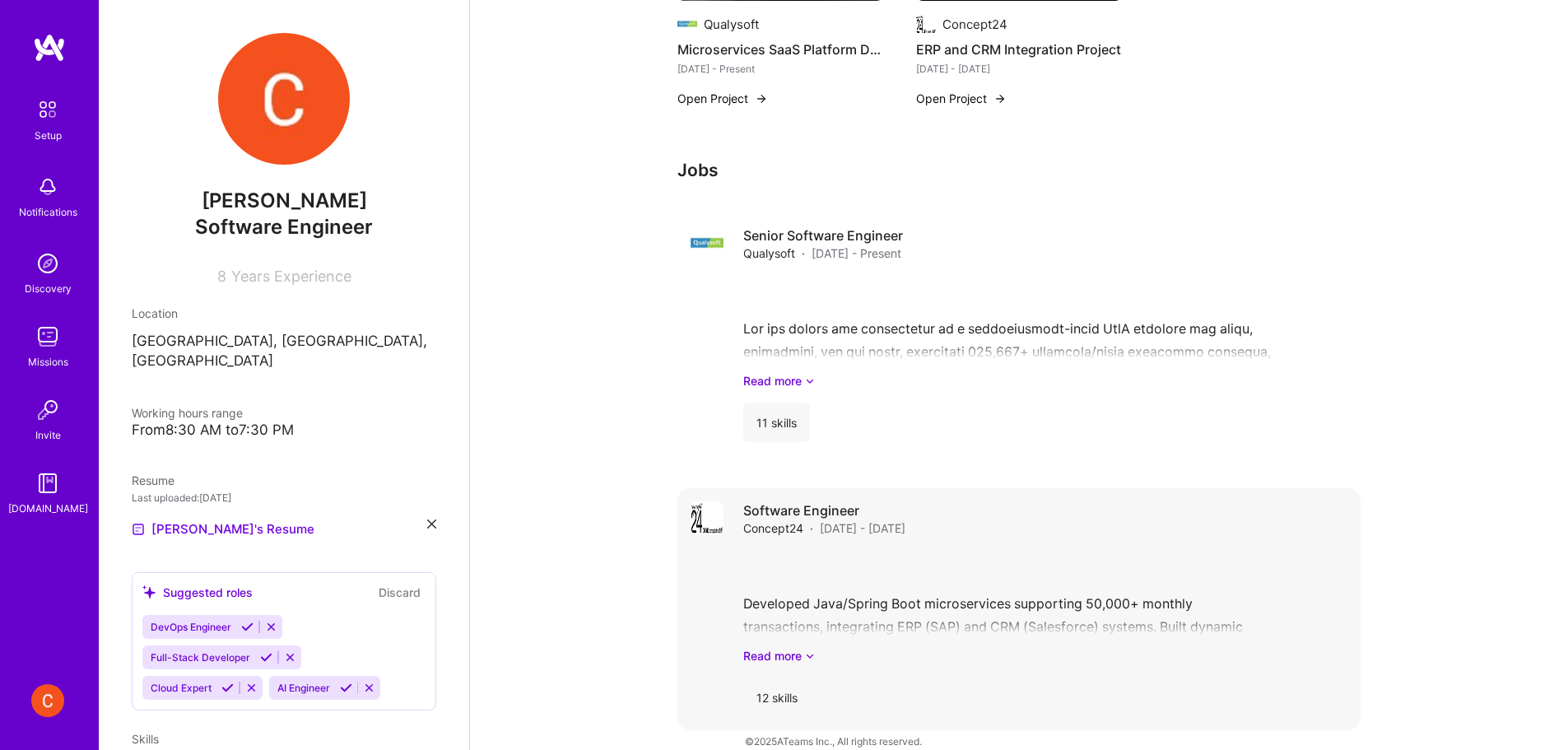
click at [939, 518] on div "Software Engineer Concept24 · [DATE] - [DATE] Read more 12 skills" at bounding box center [1045, 608] width 604 height 215
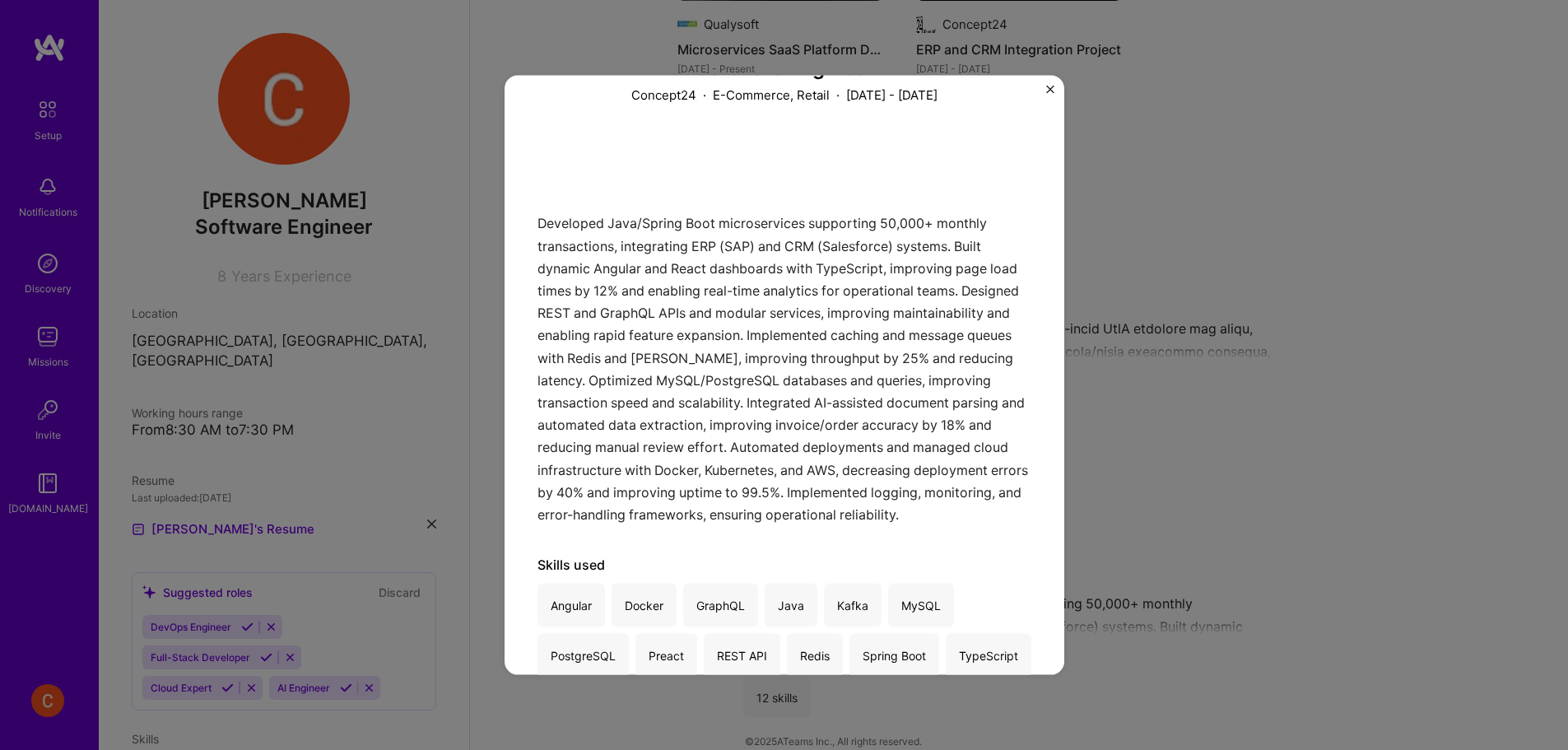
scroll to position [216, 0]
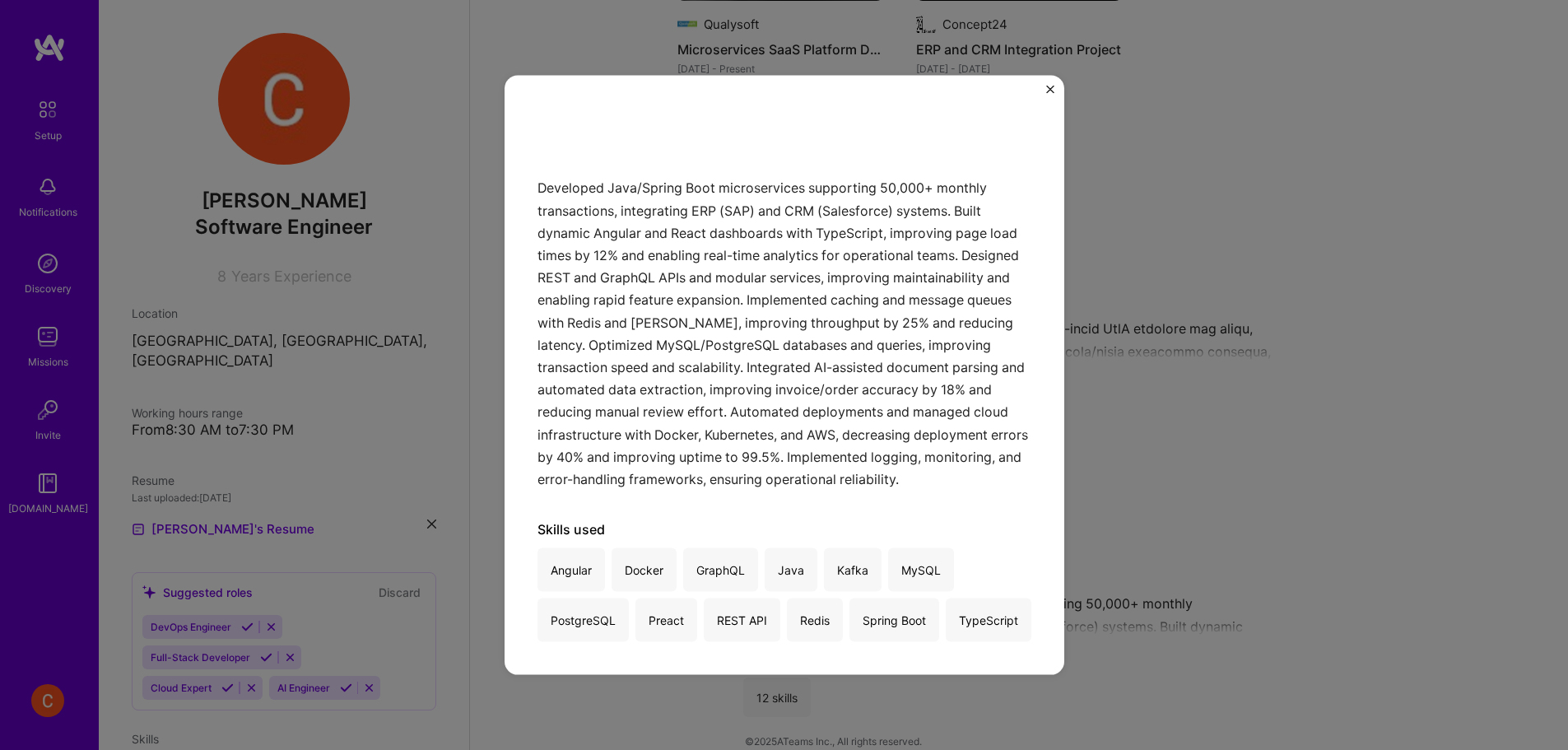
click at [1046, 88] on img "Close" at bounding box center [1050, 89] width 8 height 8
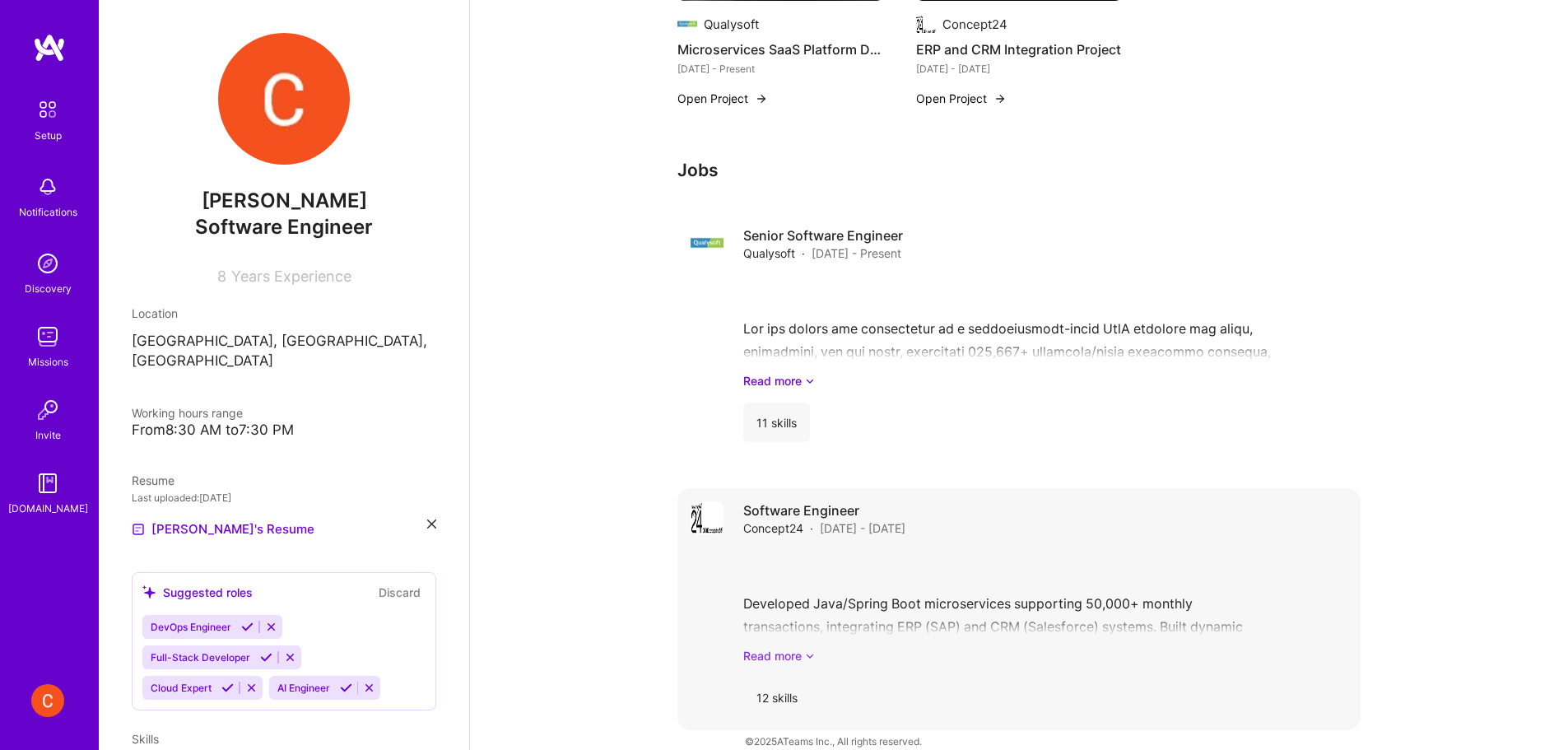
click at [792, 646] on link "Read more" at bounding box center [1045, 655] width 604 height 18
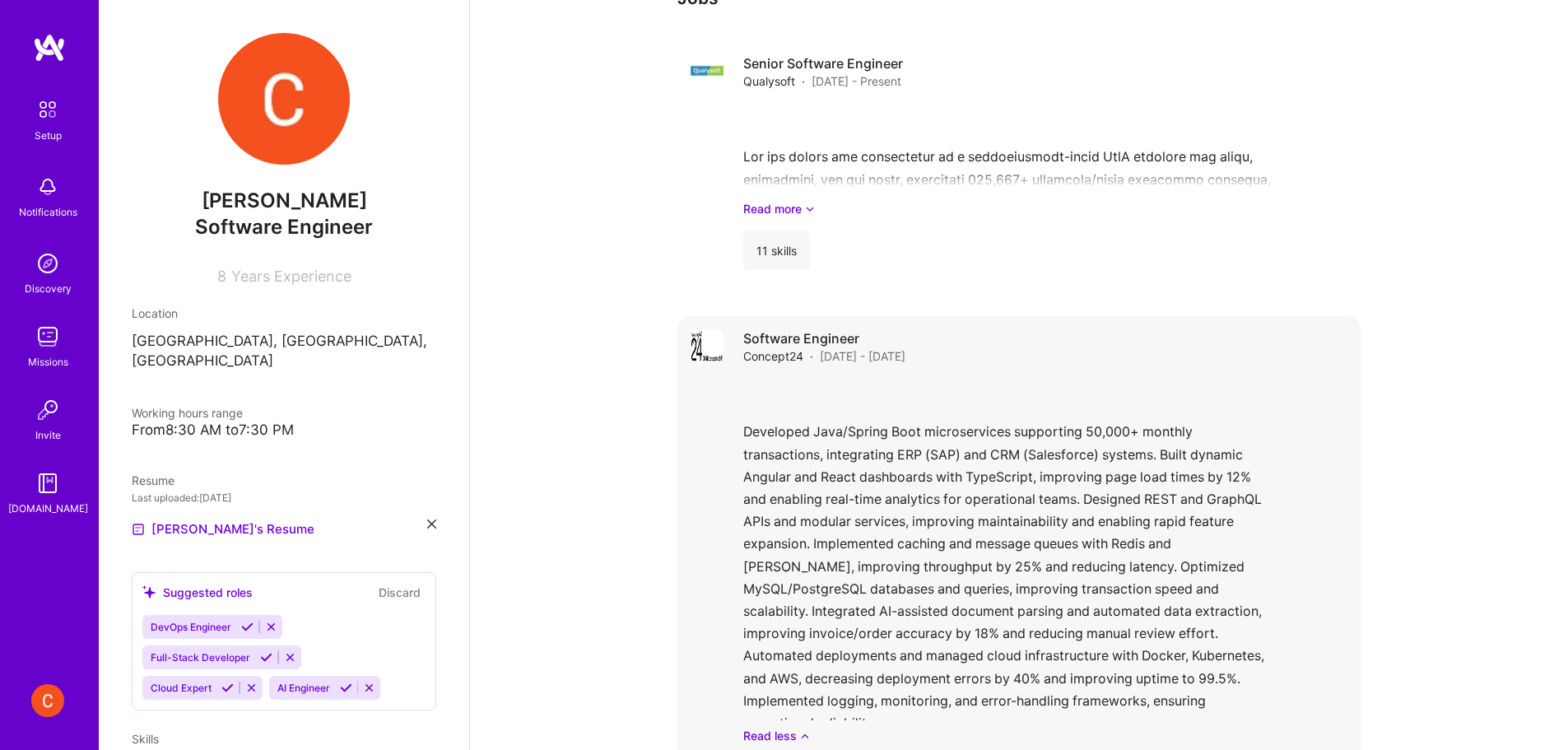
scroll to position [1142, 0]
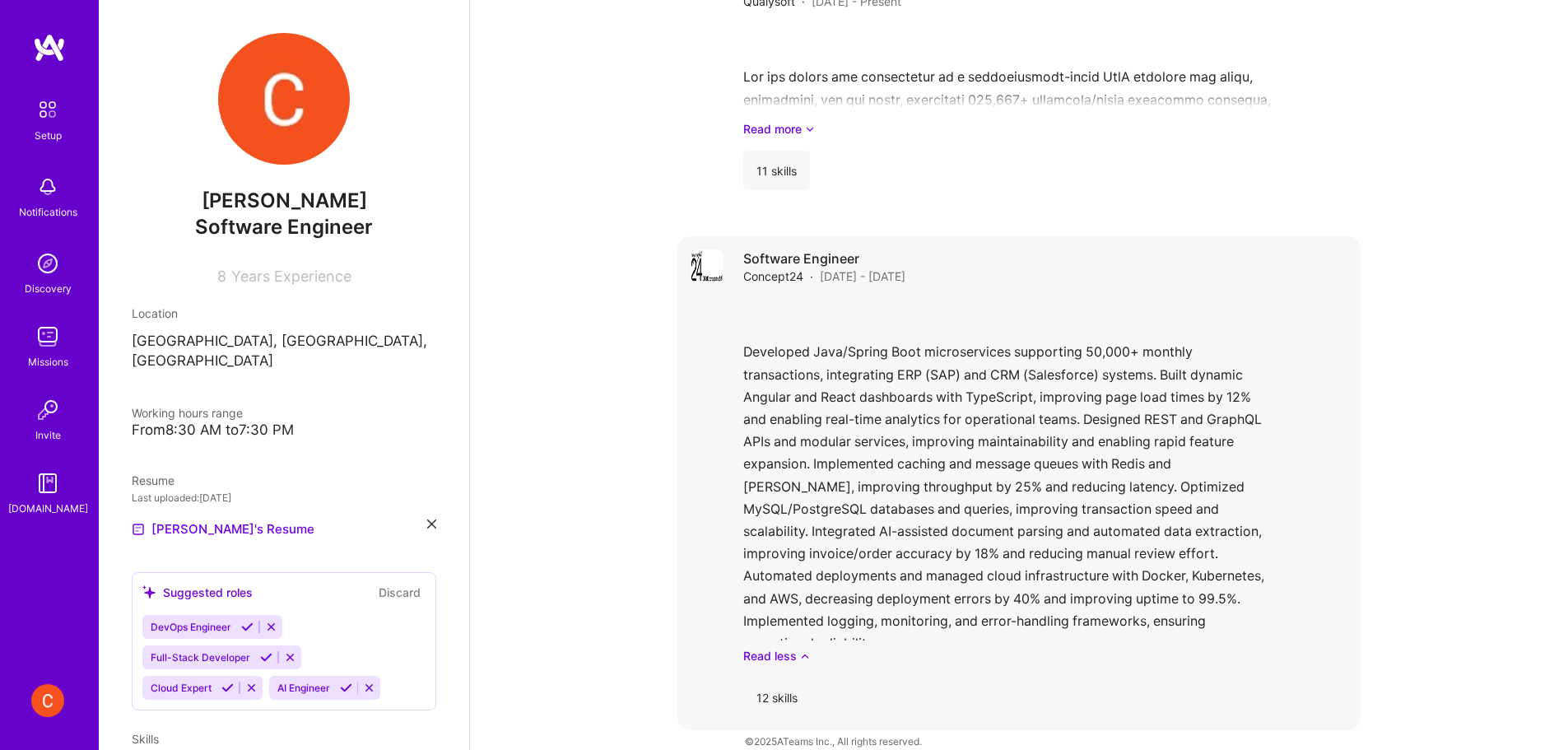
click at [1051, 537] on div "Developed Java/Spring Boot microservices supporting 50,000+ monthly transaction…" at bounding box center [1045, 481] width 604 height 367
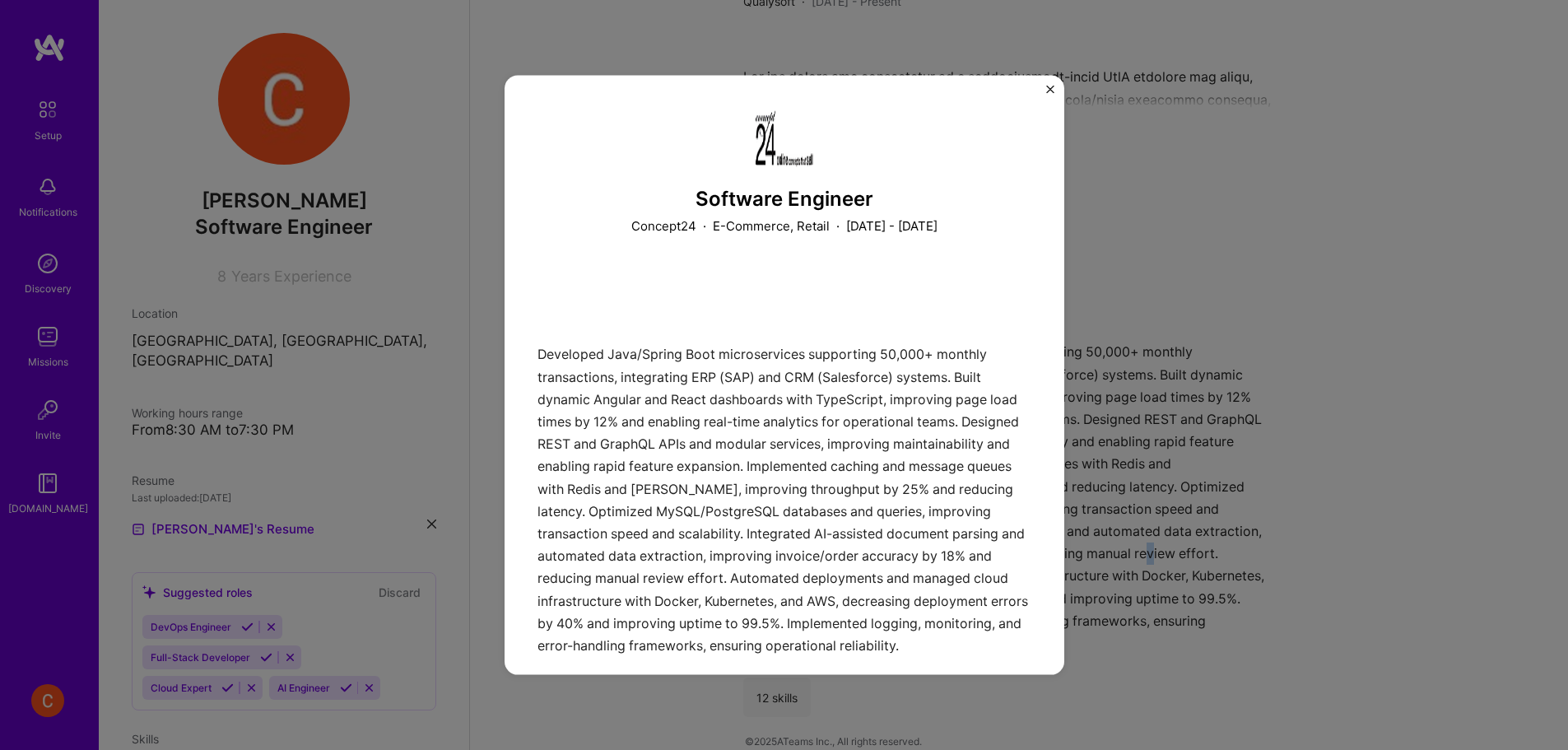
scroll to position [457, 0]
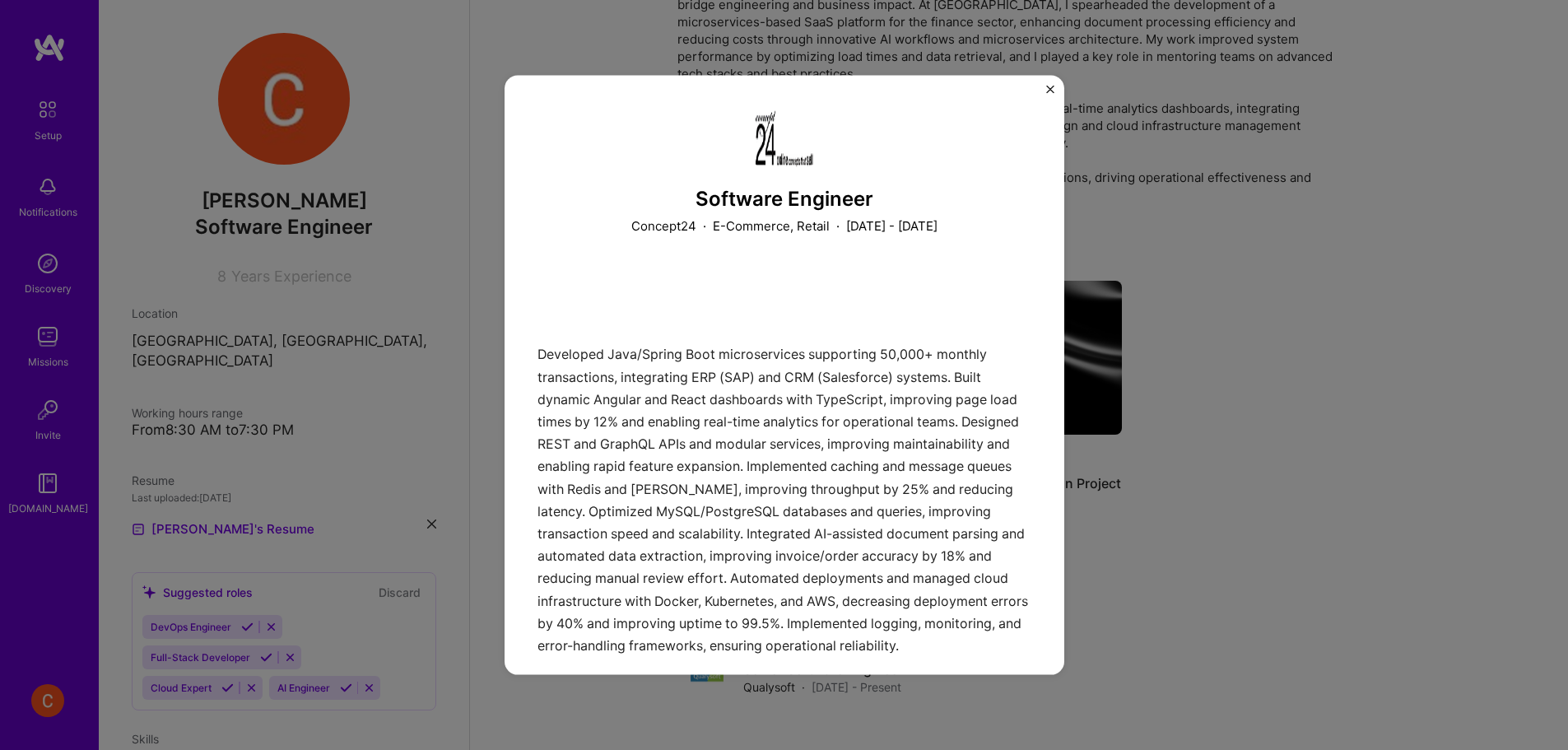
click at [1043, 92] on div "Software Engineer Concept24 · E-Commerce, Retail · [DATE] - [DATE] Skills used …" at bounding box center [785, 375] width 560 height 599
click at [1044, 88] on div "Software Engineer Concept24 · E-Commerce, Retail · [DATE] - [DATE] Skills used …" at bounding box center [785, 375] width 560 height 599
click at [1044, 87] on div "Software Engineer Concept24 · E-Commerce, Retail · [DATE] - [DATE] Skills used …" at bounding box center [785, 375] width 560 height 599
click at [1052, 87] on img "Close" at bounding box center [1050, 89] width 8 height 8
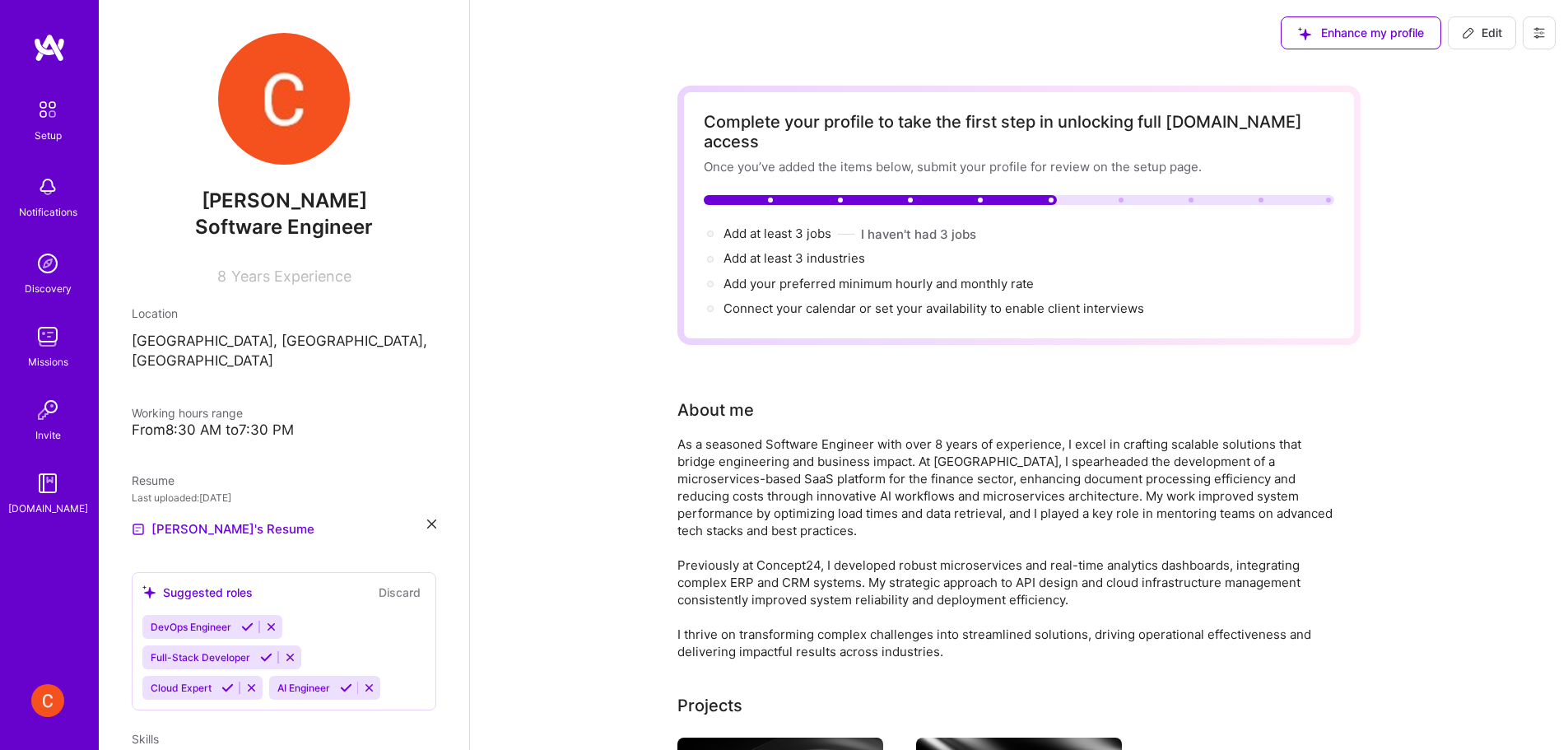
click at [1469, 36] on icon at bounding box center [1468, 33] width 10 height 10
select select "US"
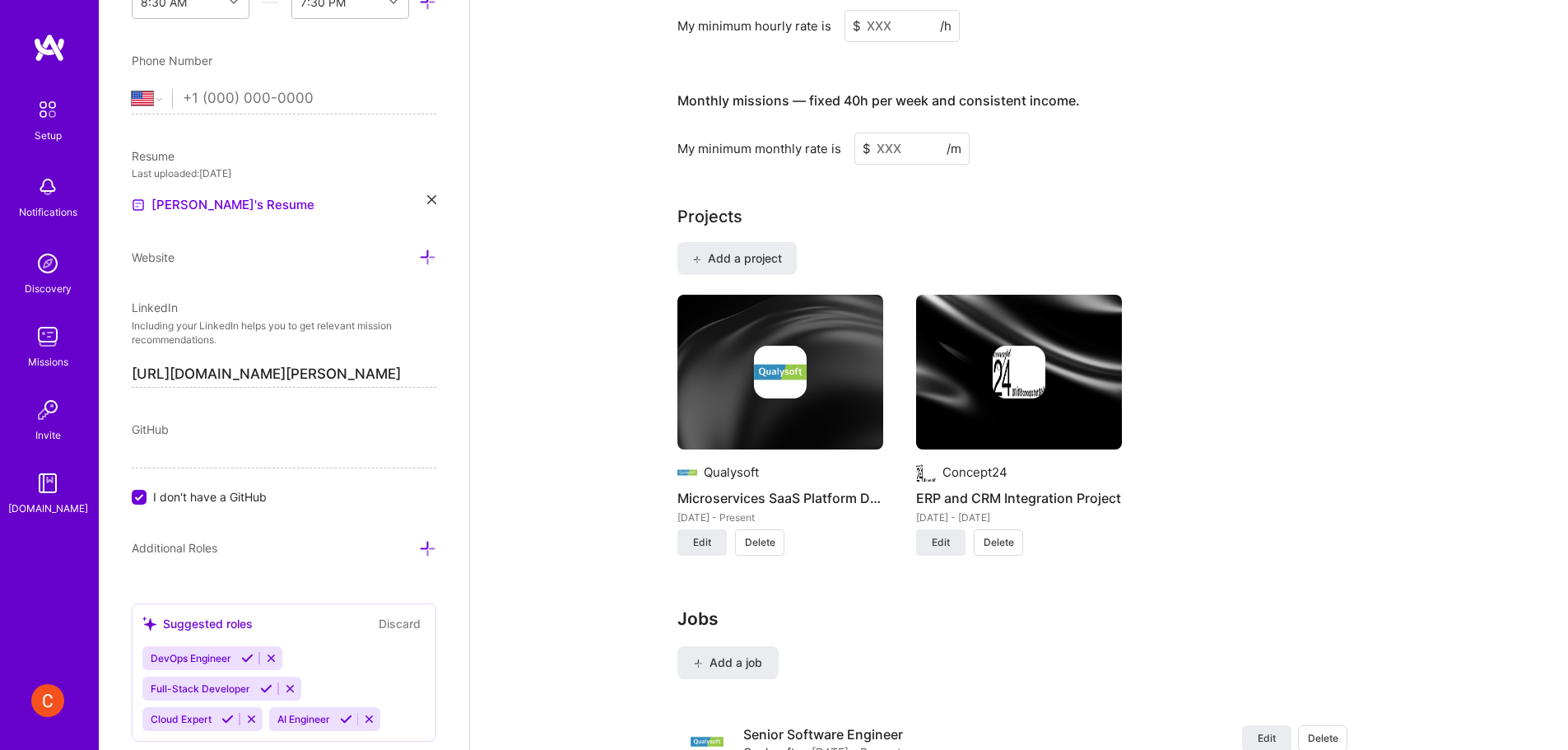
scroll to position [1372, 0]
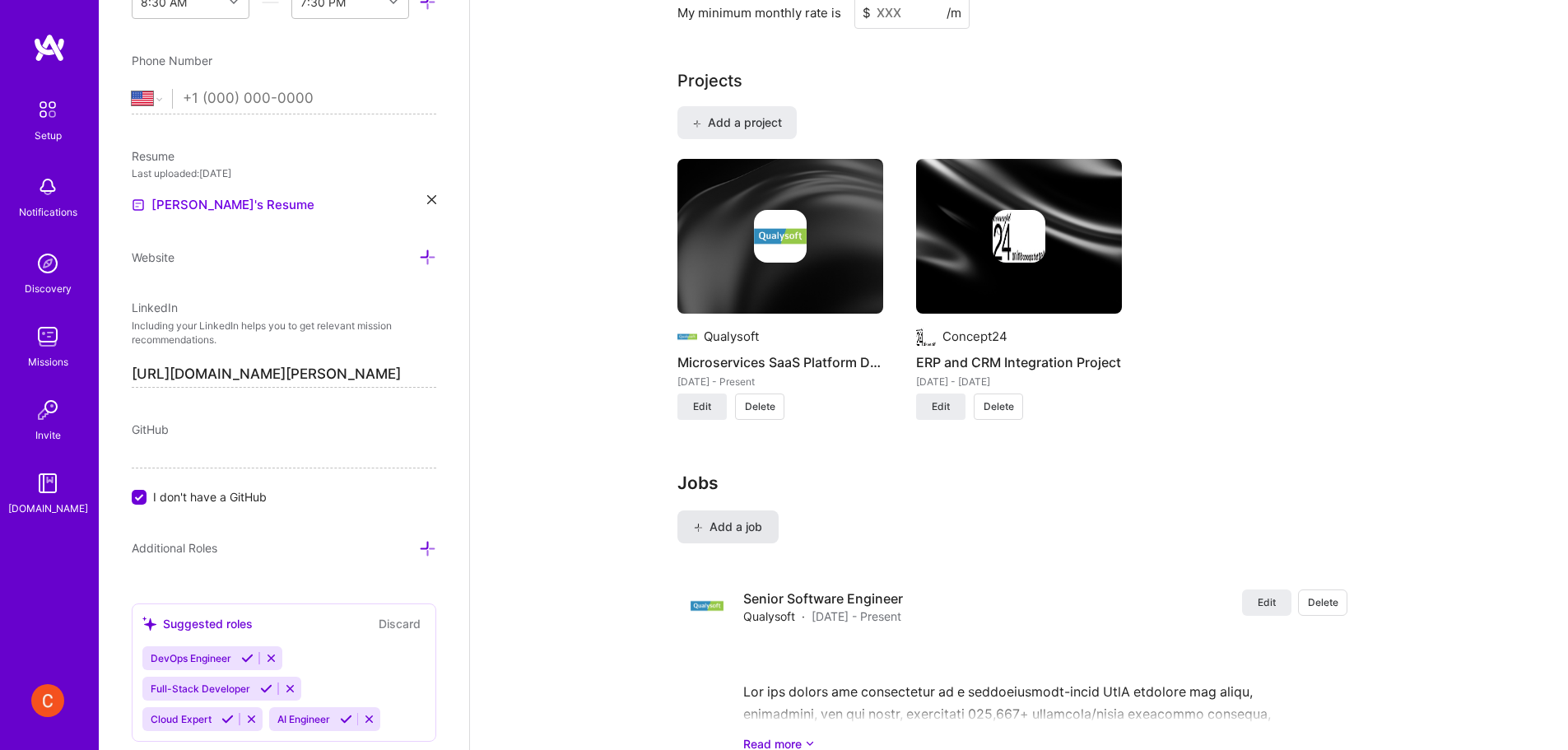
click at [729, 518] on span "Add a job" at bounding box center [727, 526] width 68 height 17
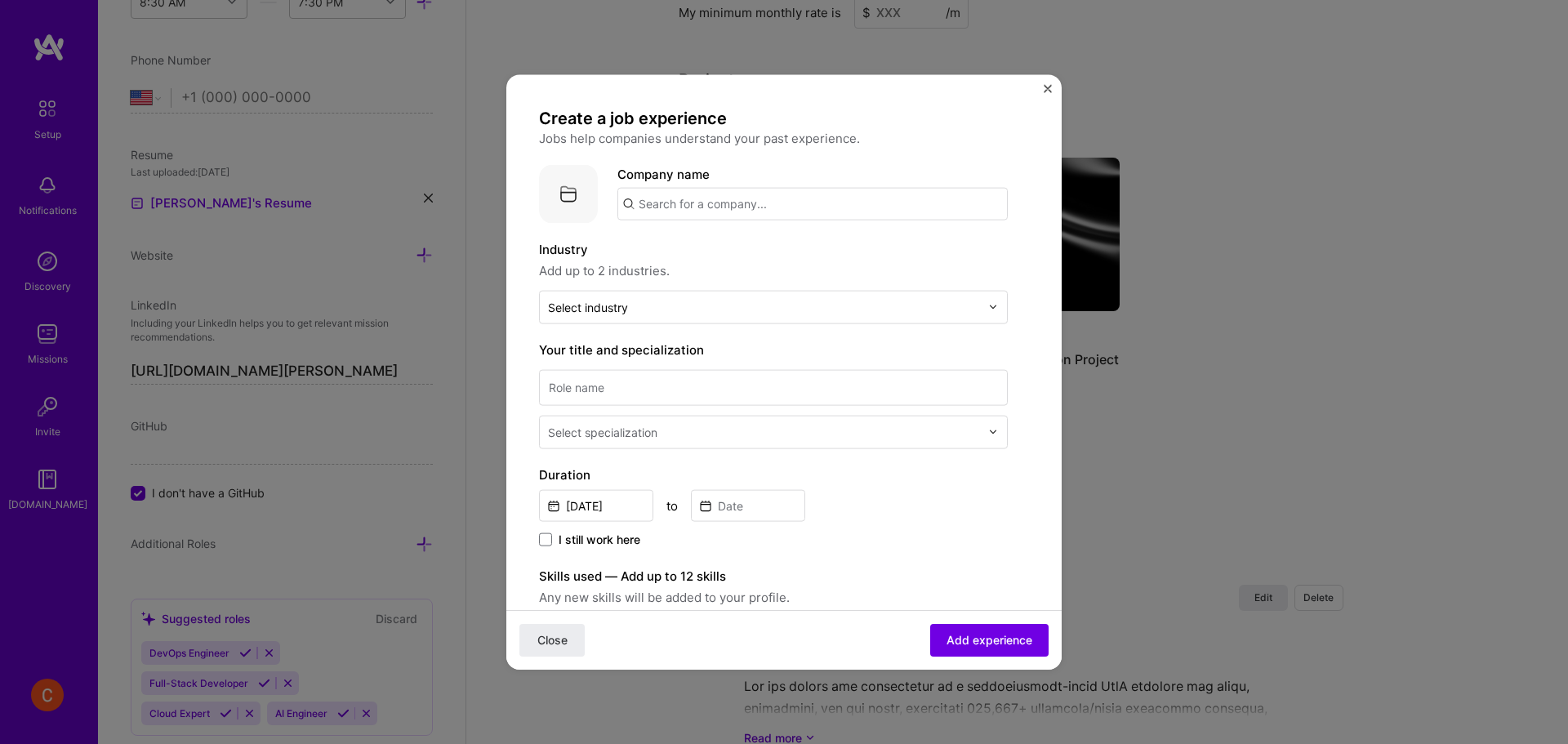
click at [754, 210] on input "text" at bounding box center [812, 203] width 390 height 33
click at [1049, 91] on img "Close" at bounding box center [1048, 88] width 8 height 8
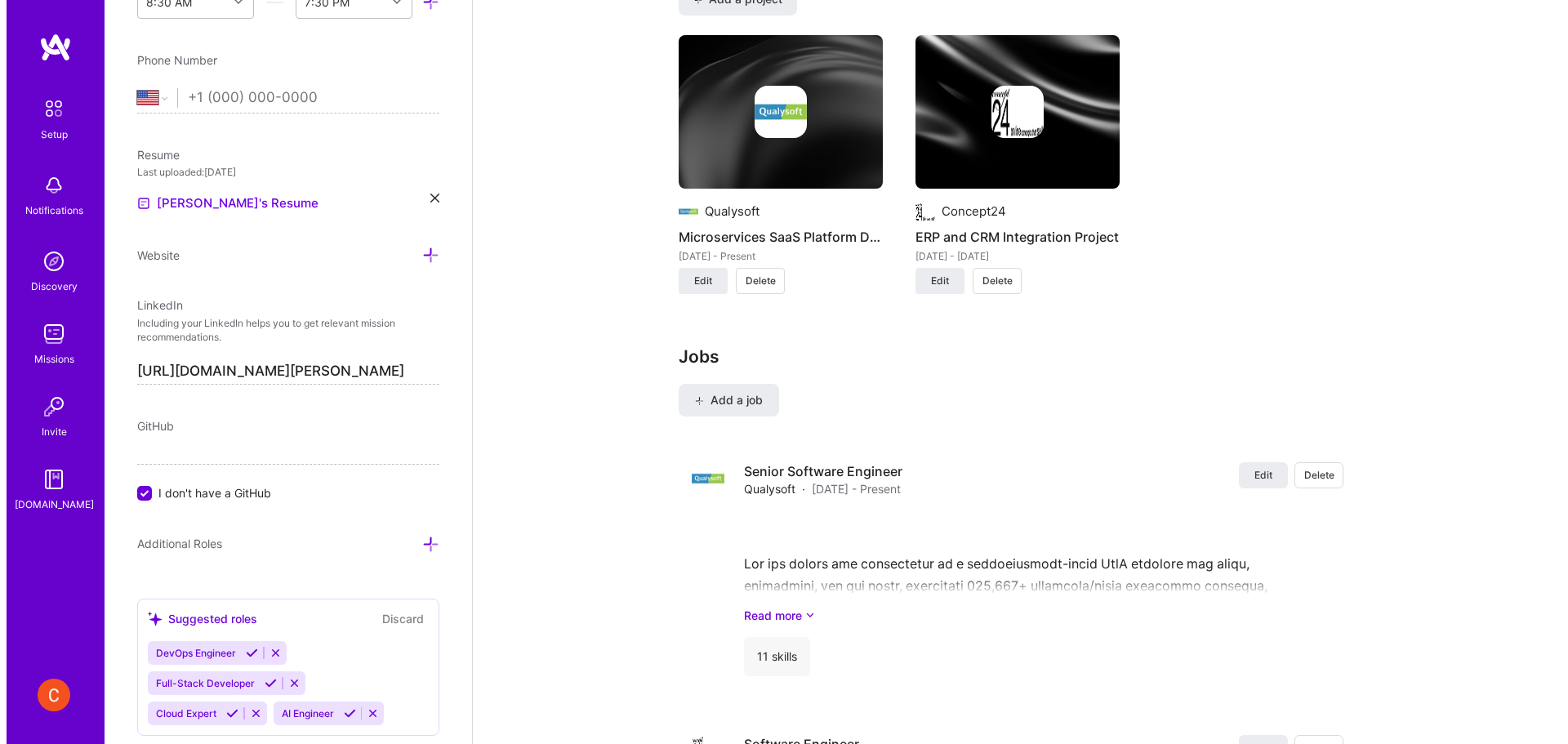
scroll to position [1769, 0]
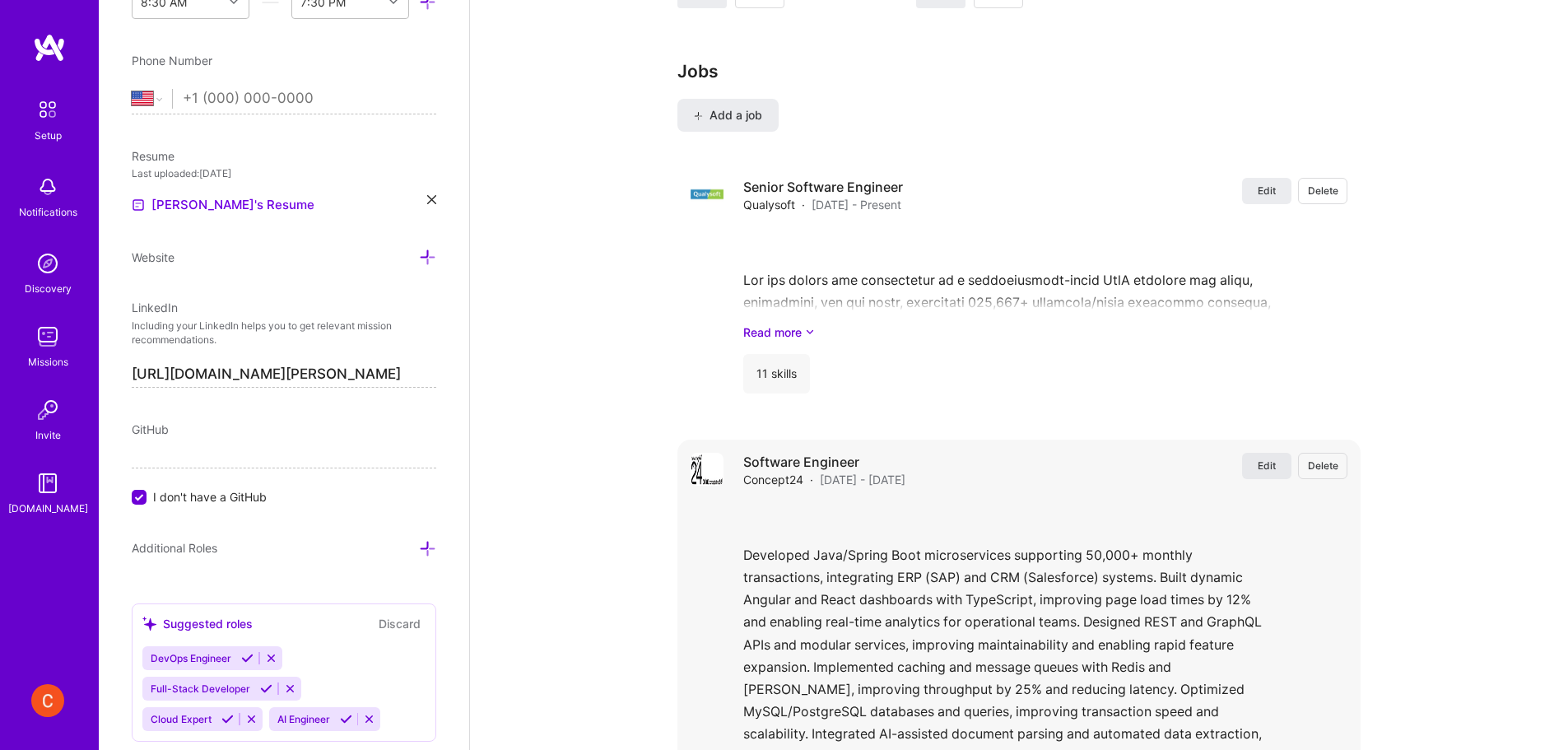
click at [1263, 459] on span "Edit" at bounding box center [1267, 466] width 18 height 14
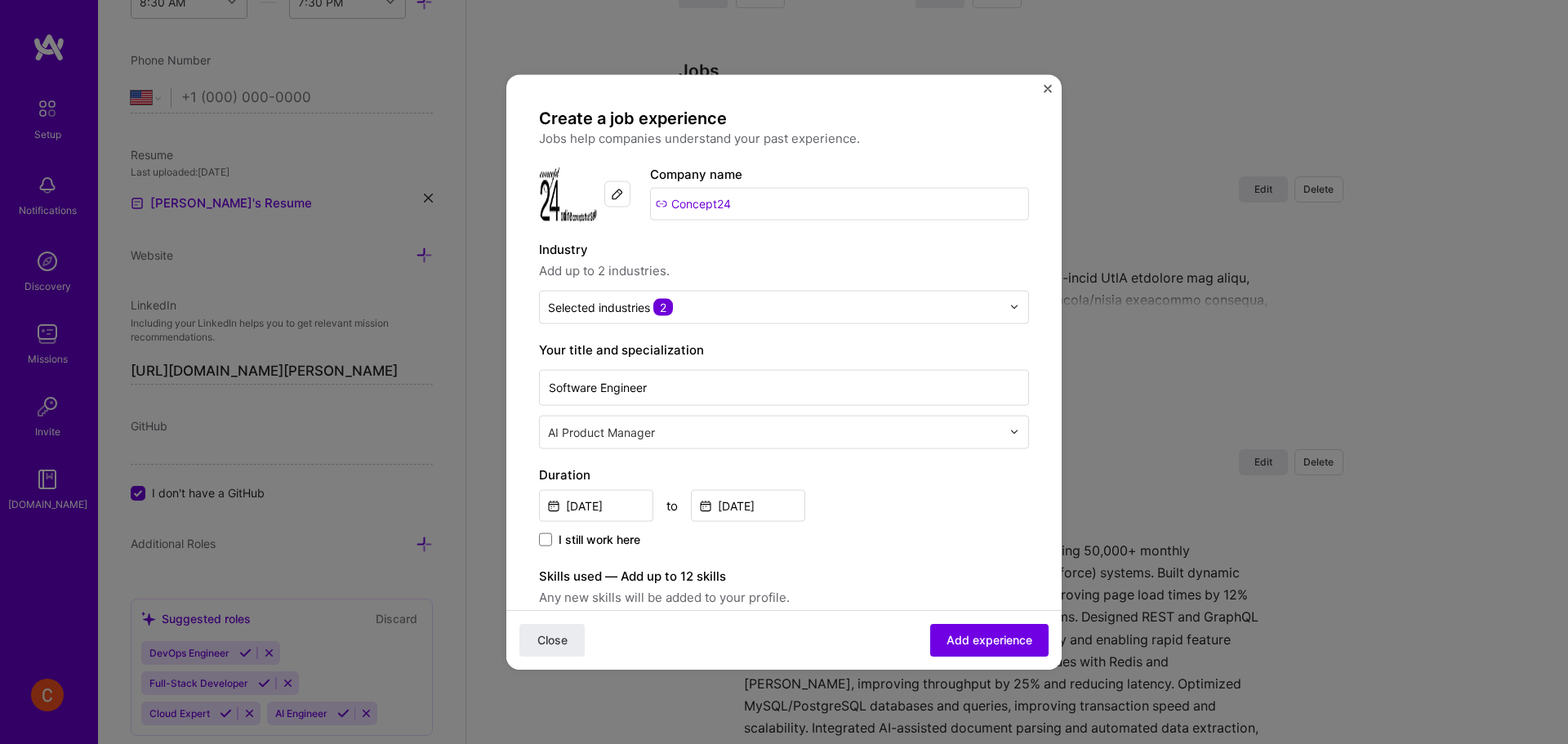
drag, startPoint x: 770, startPoint y: 203, endPoint x: 641, endPoint y: 203, distance: 129.0
click at [641, 203] on div "Company logo Company name Concept24" at bounding box center [784, 193] width 490 height 59
click at [786, 510] on input "[DATE]" at bounding box center [748, 505] width 114 height 32
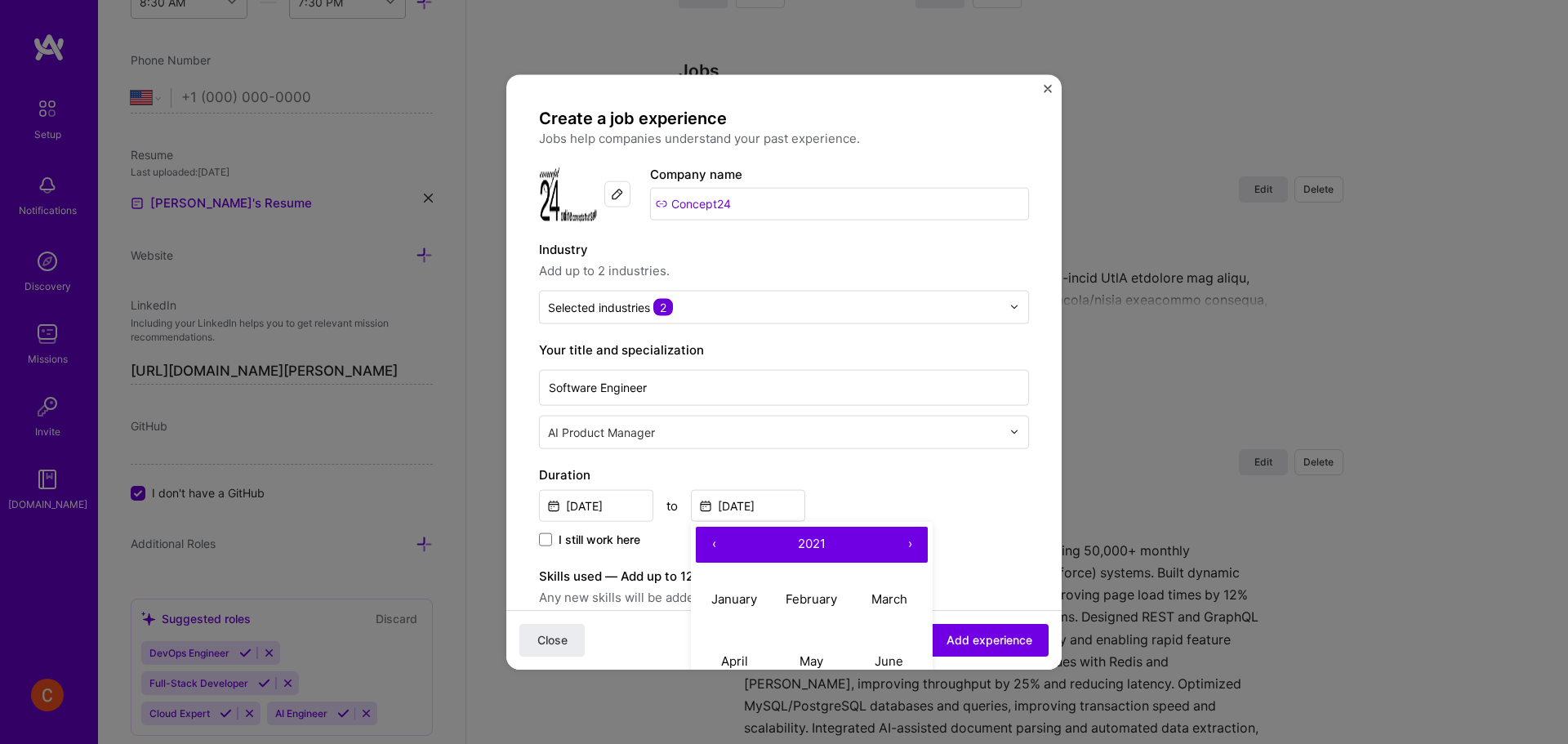
click at [813, 545] on span "2021" at bounding box center [812, 544] width 28 height 16
click at [714, 542] on button "‹" at bounding box center [714, 543] width 36 height 36
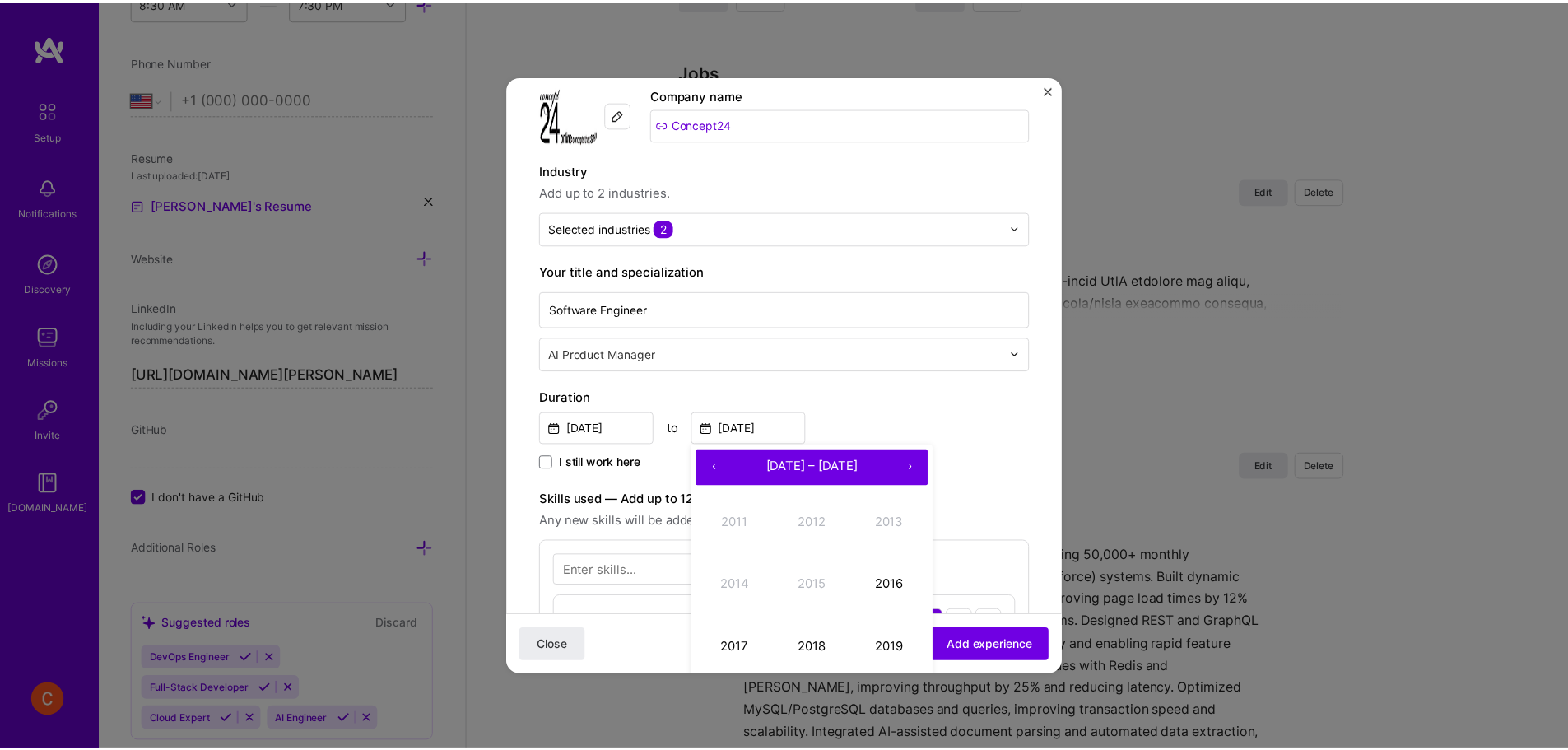
scroll to position [137, 0]
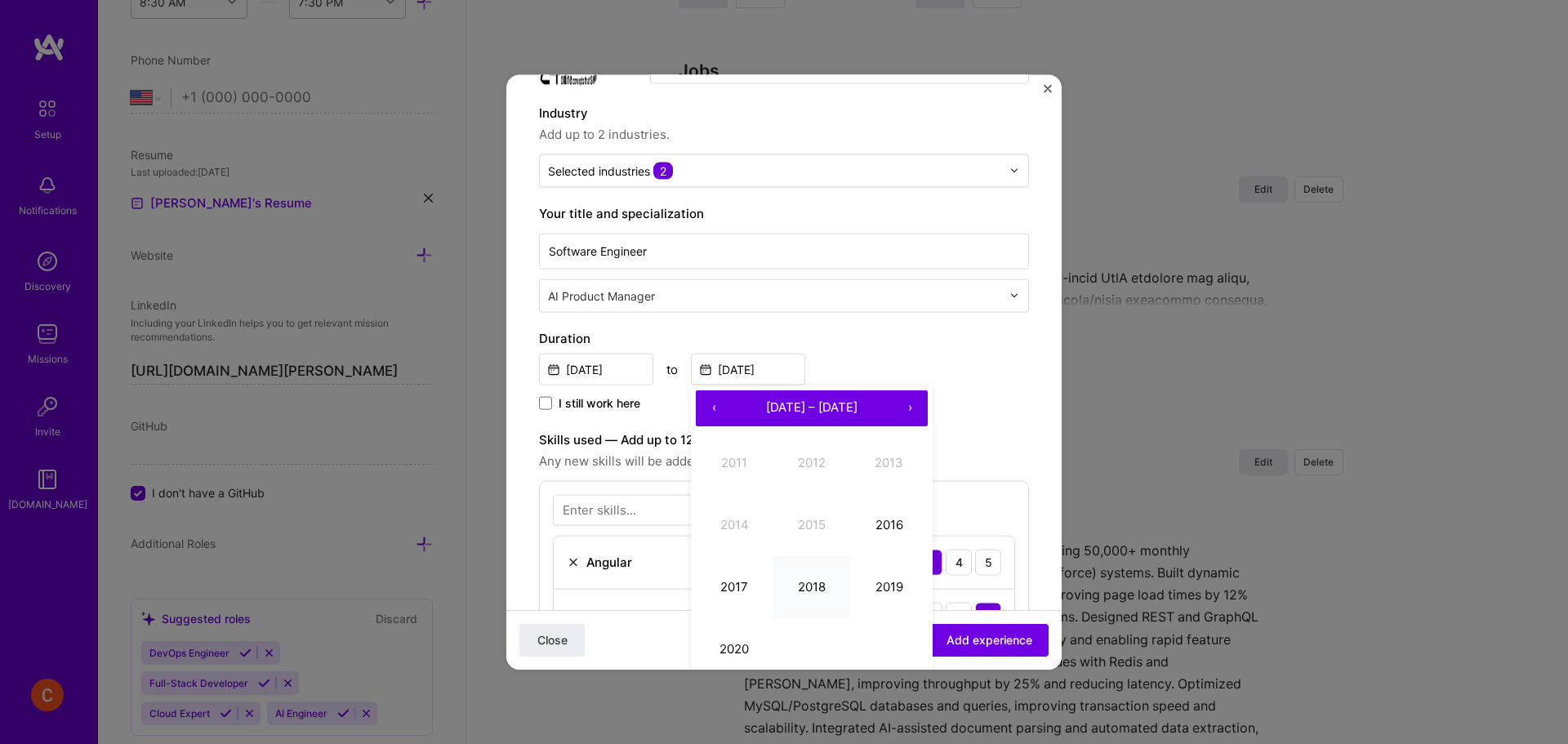
click at [825, 587] on button "2018" at bounding box center [812, 587] width 77 height 62
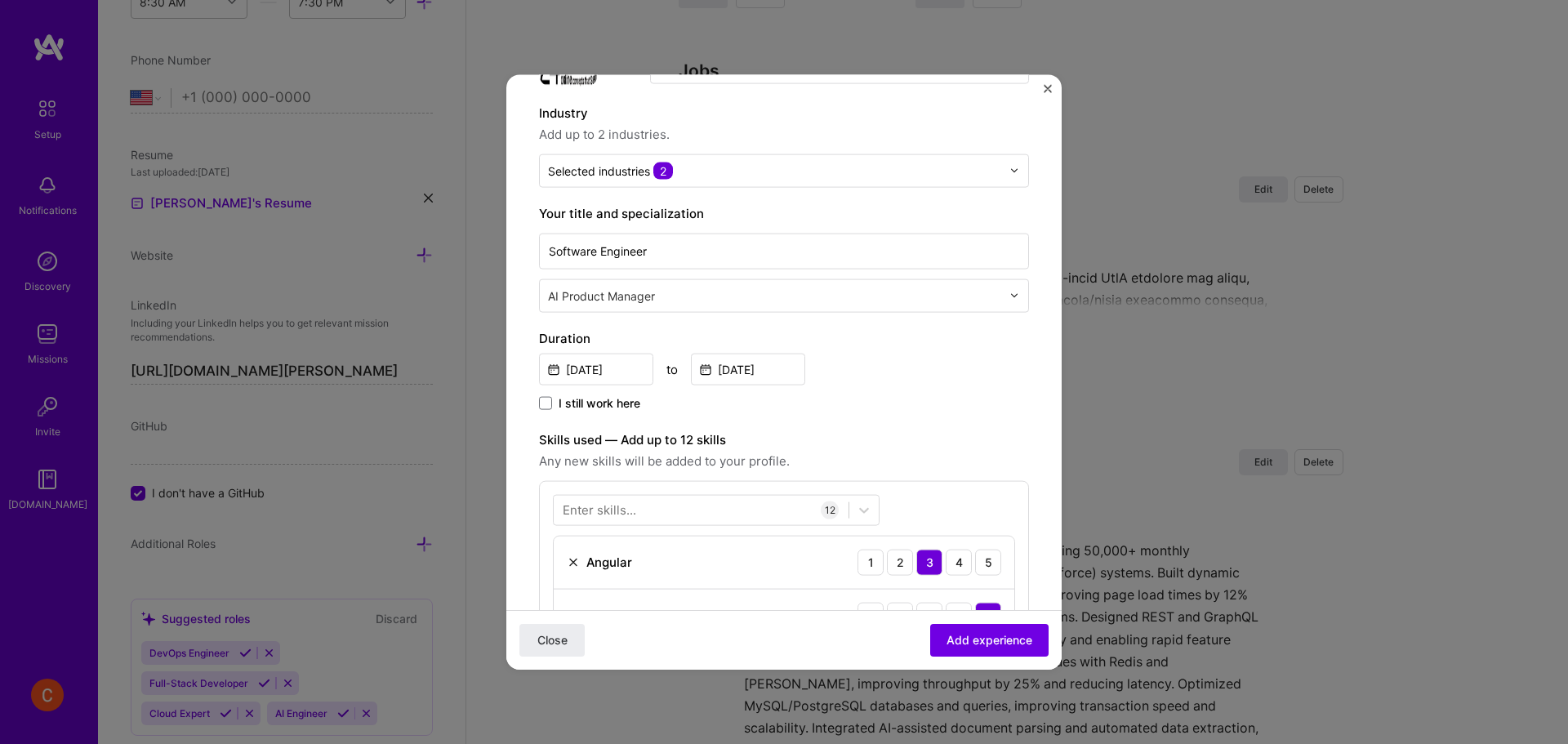
click at [998, 398] on div "I still work here" at bounding box center [784, 403] width 490 height 18
click at [992, 640] on span "Add experience" at bounding box center [990, 639] width 86 height 17
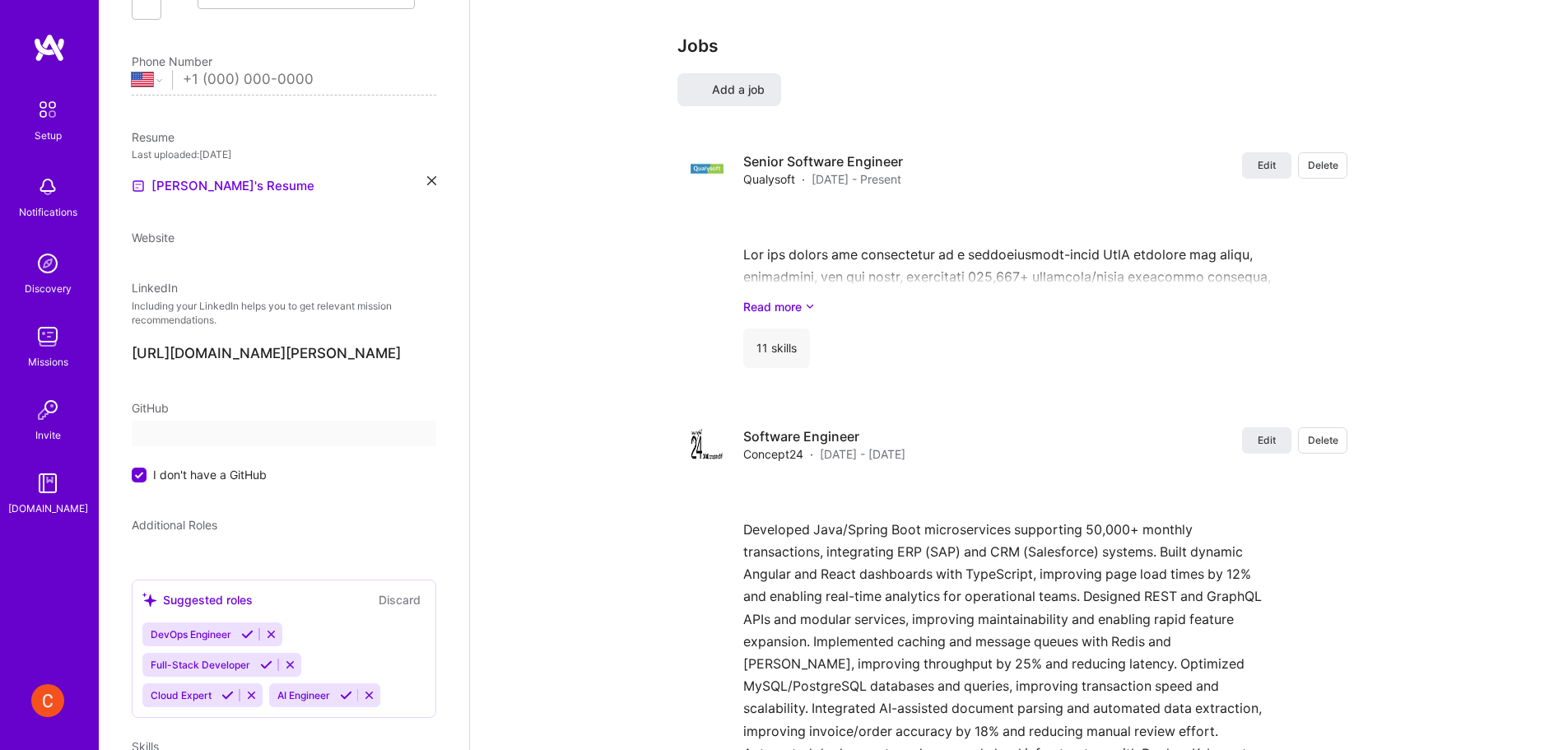
select select "US"
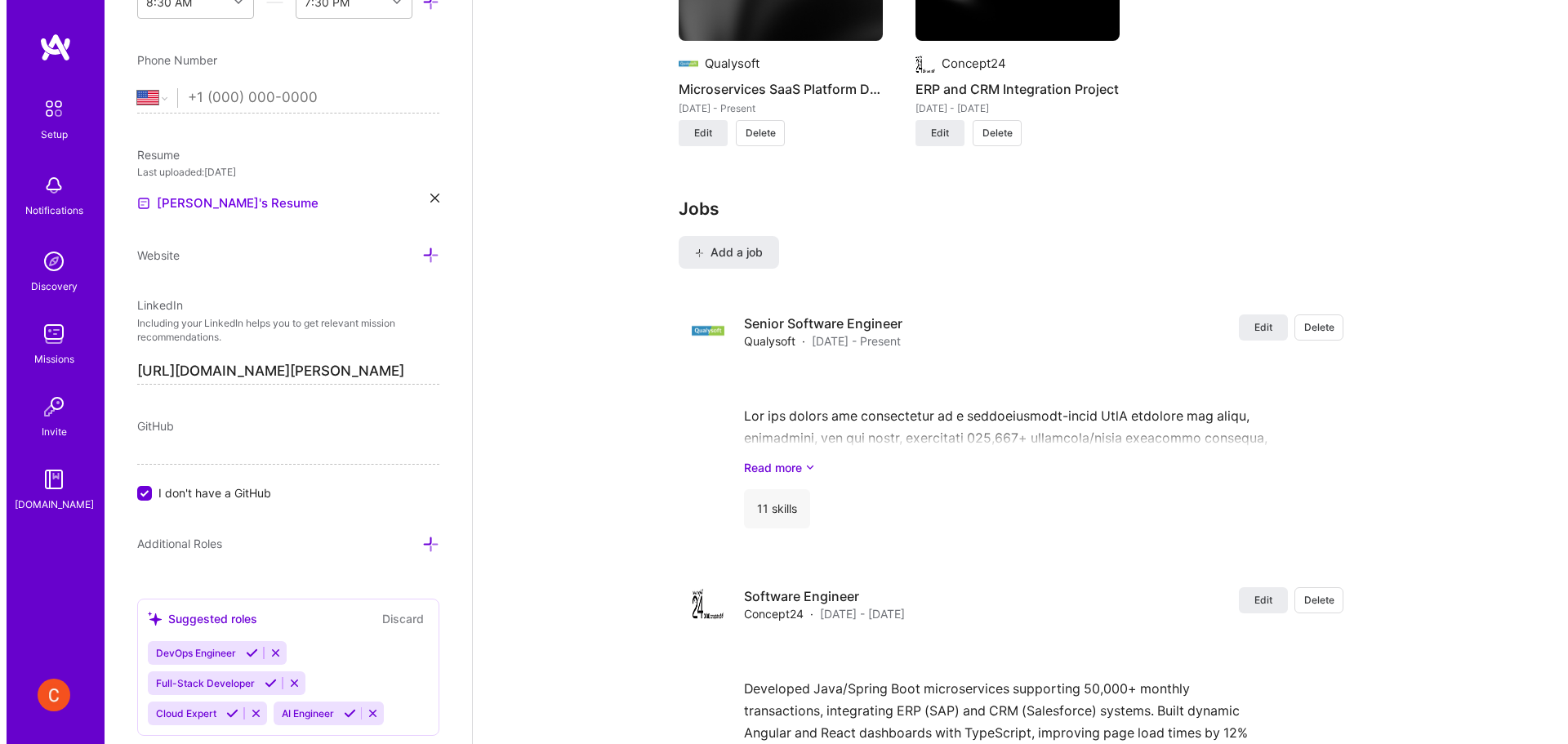
scroll to position [1632, 0]
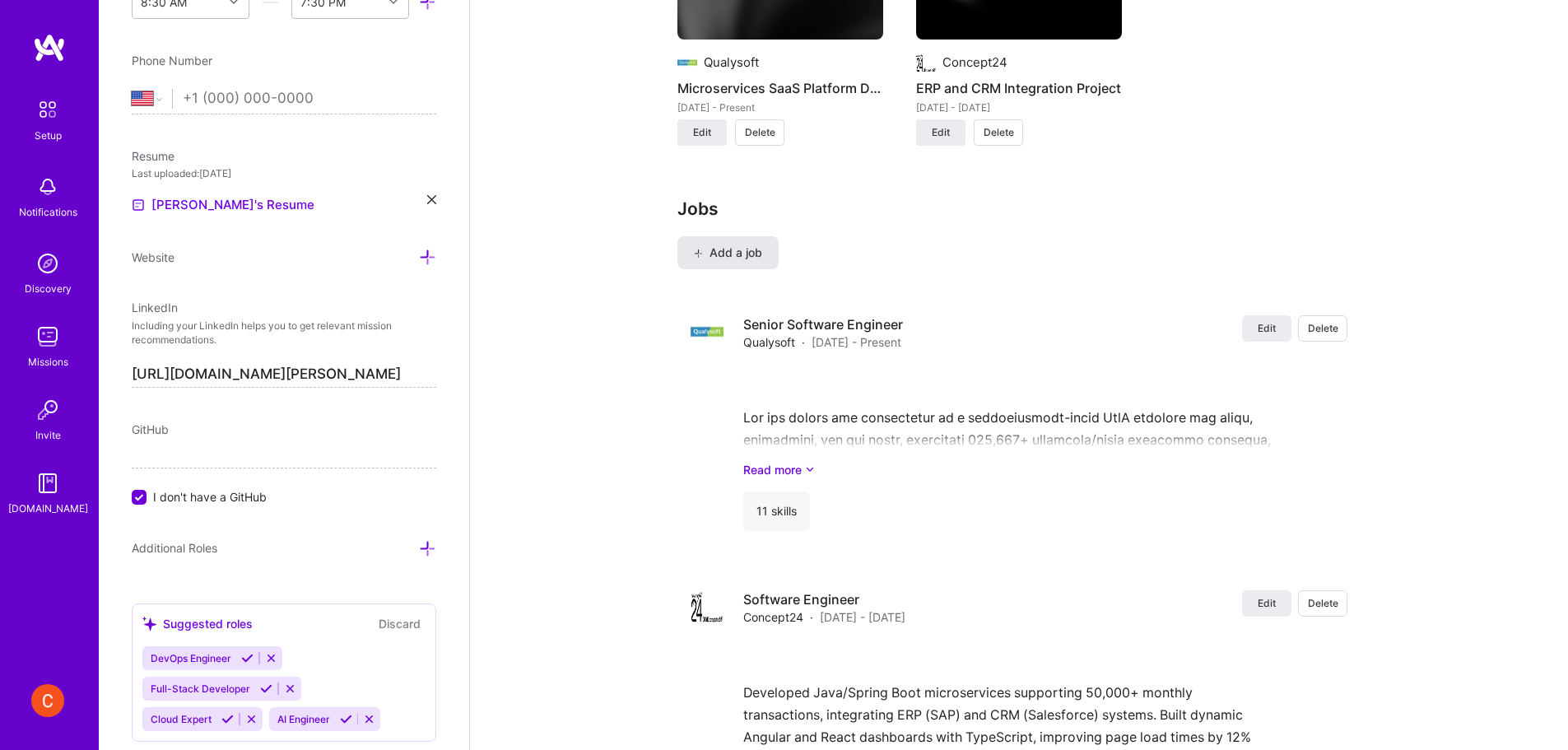
click at [752, 244] on span "Add a job" at bounding box center [727, 252] width 68 height 17
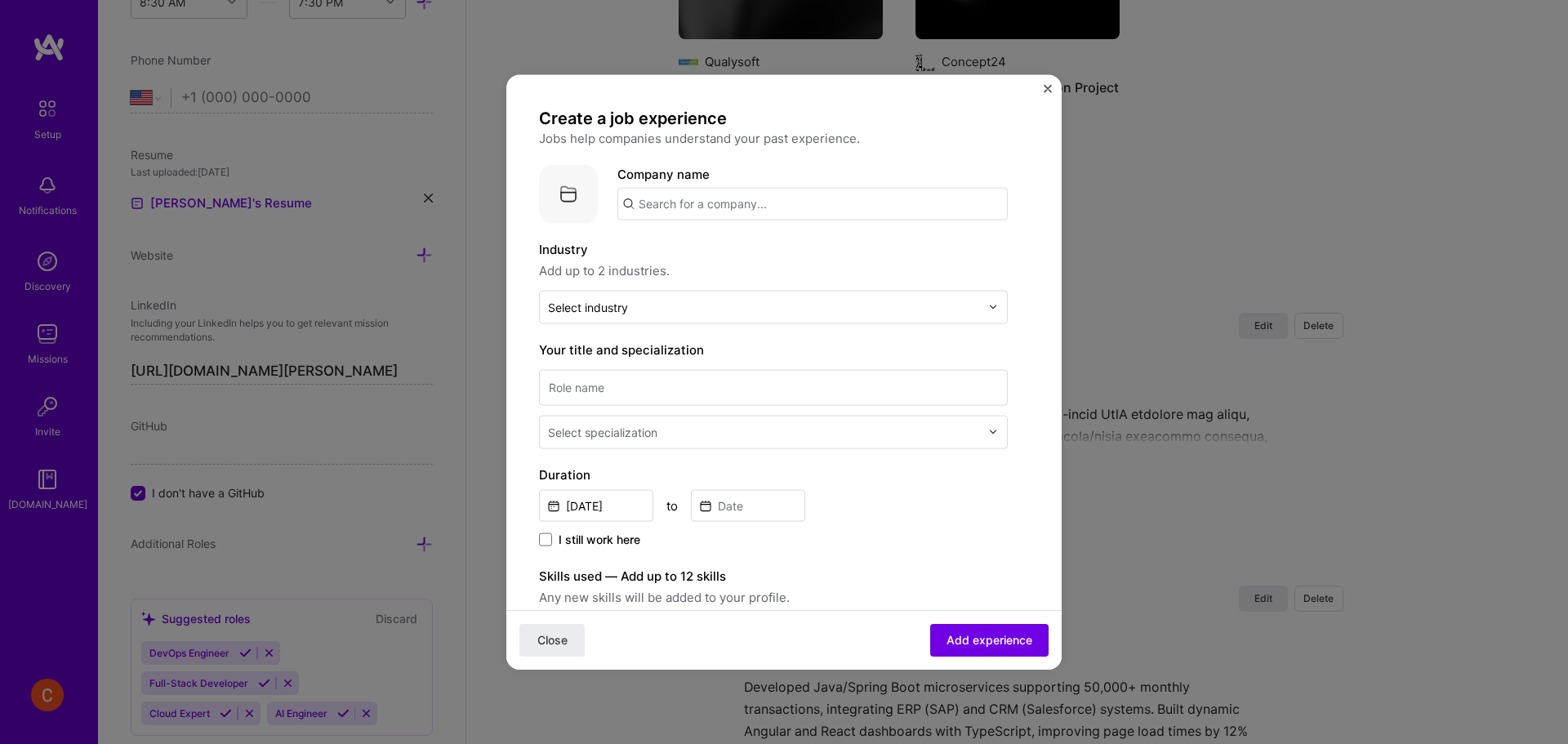
click at [730, 205] on input "text" at bounding box center [812, 203] width 390 height 33
paste input "Concept24"
type input "Concept24"
click at [737, 256] on span "[DOMAIN_NAME]" at bounding box center [706, 259] width 79 height 13
click at [687, 307] on input "text" at bounding box center [765, 307] width 432 height 18
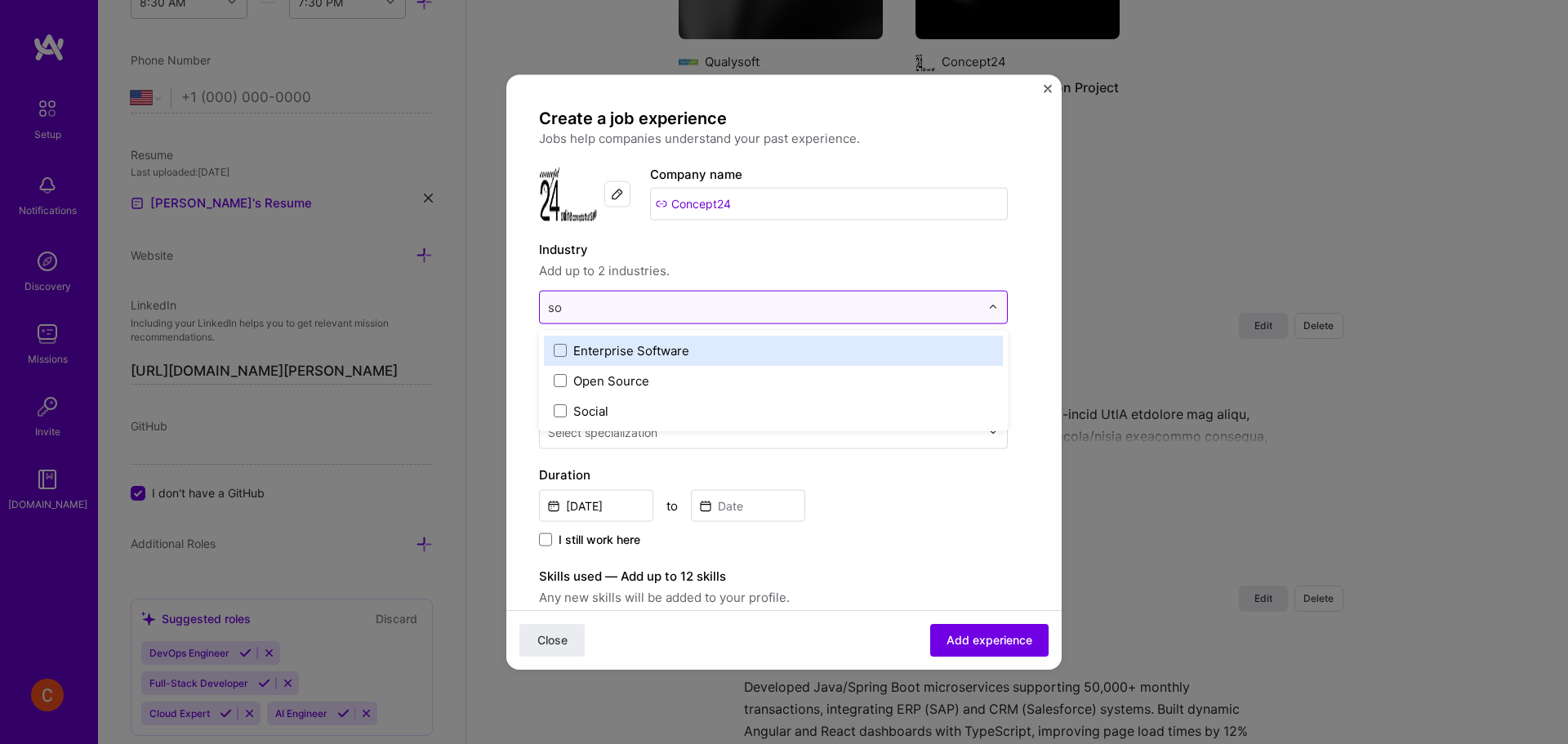
type input "s"
type input "w"
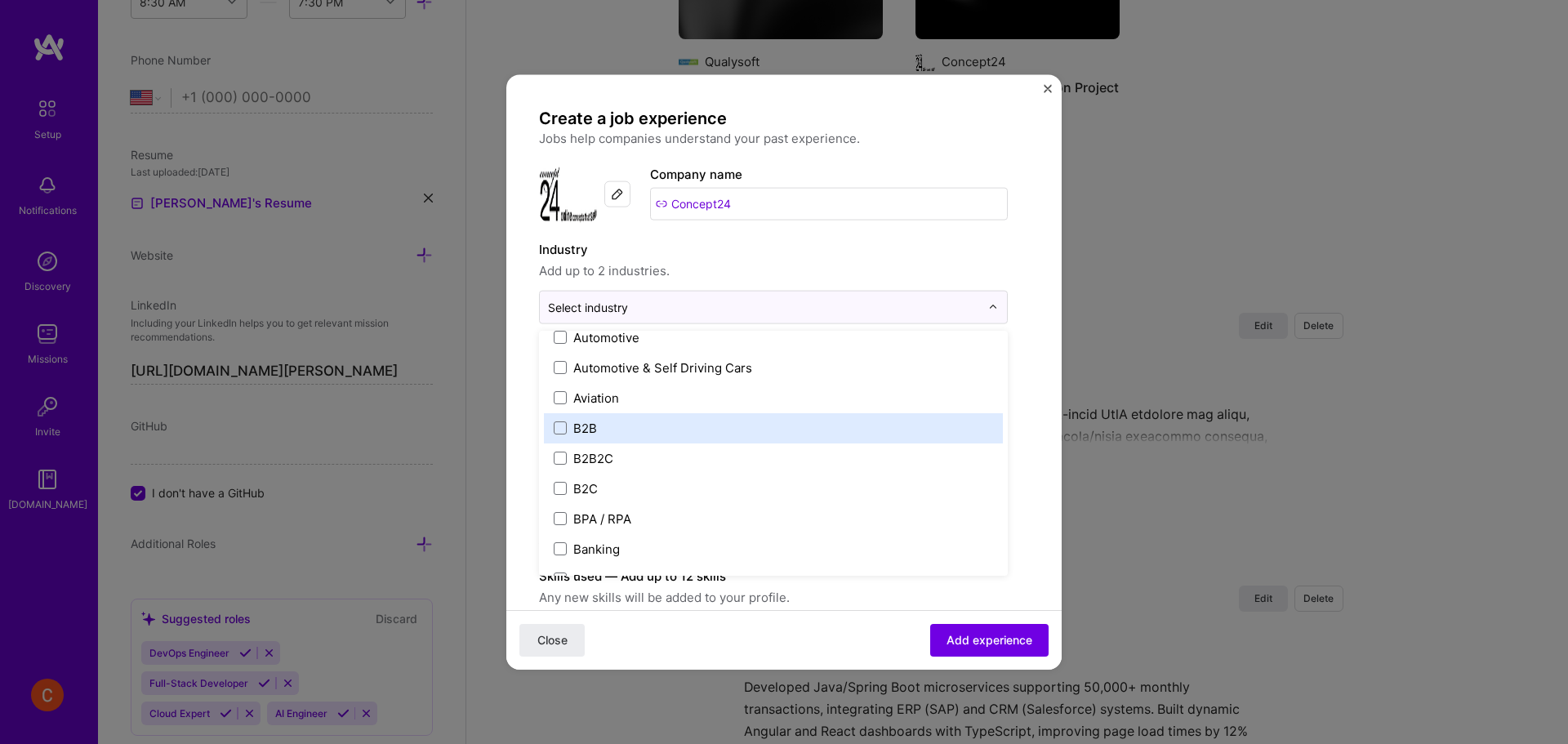
scroll to position [408, 0]
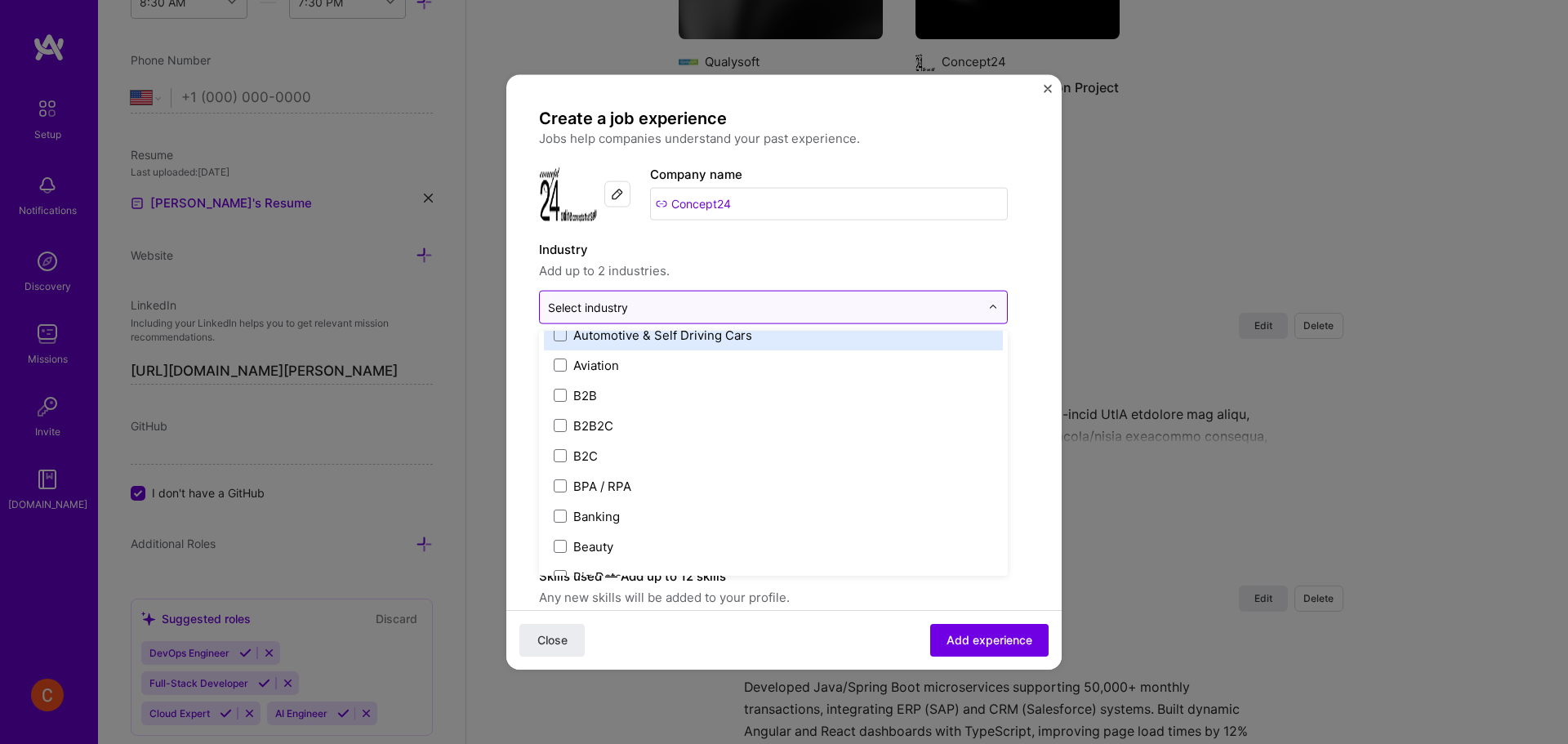
click at [705, 307] on input "text" at bounding box center [765, 307] width 432 height 18
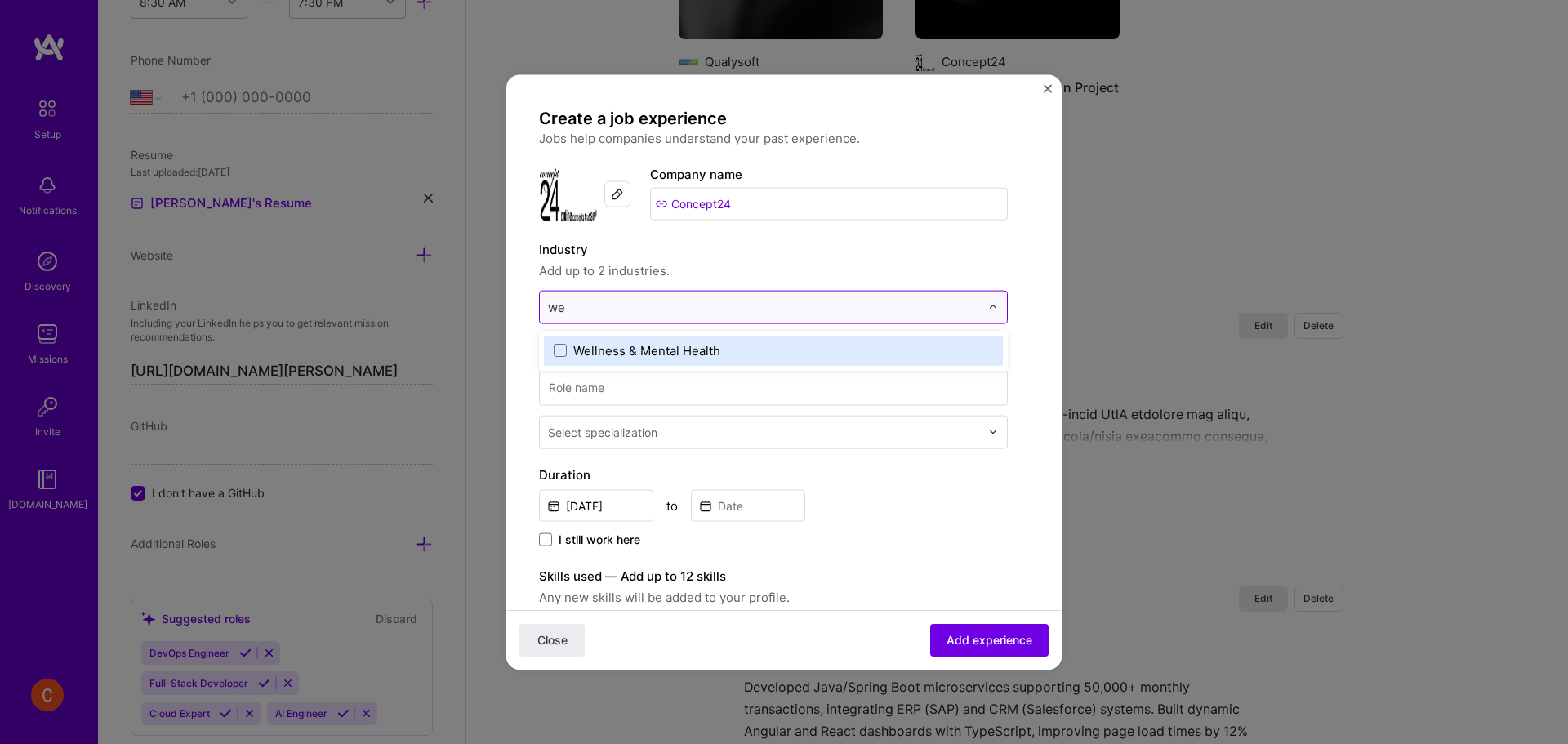
type input "w"
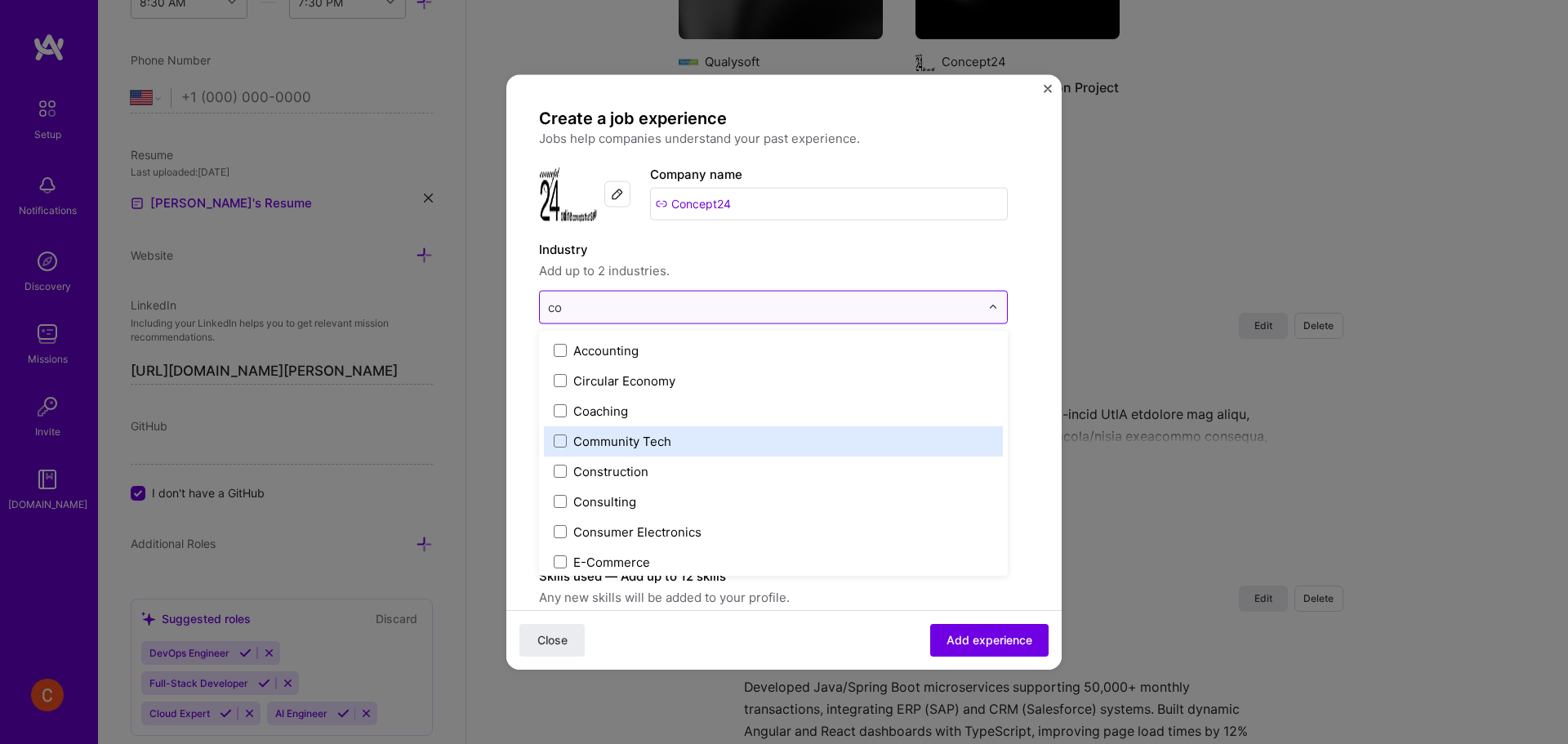
type input "c"
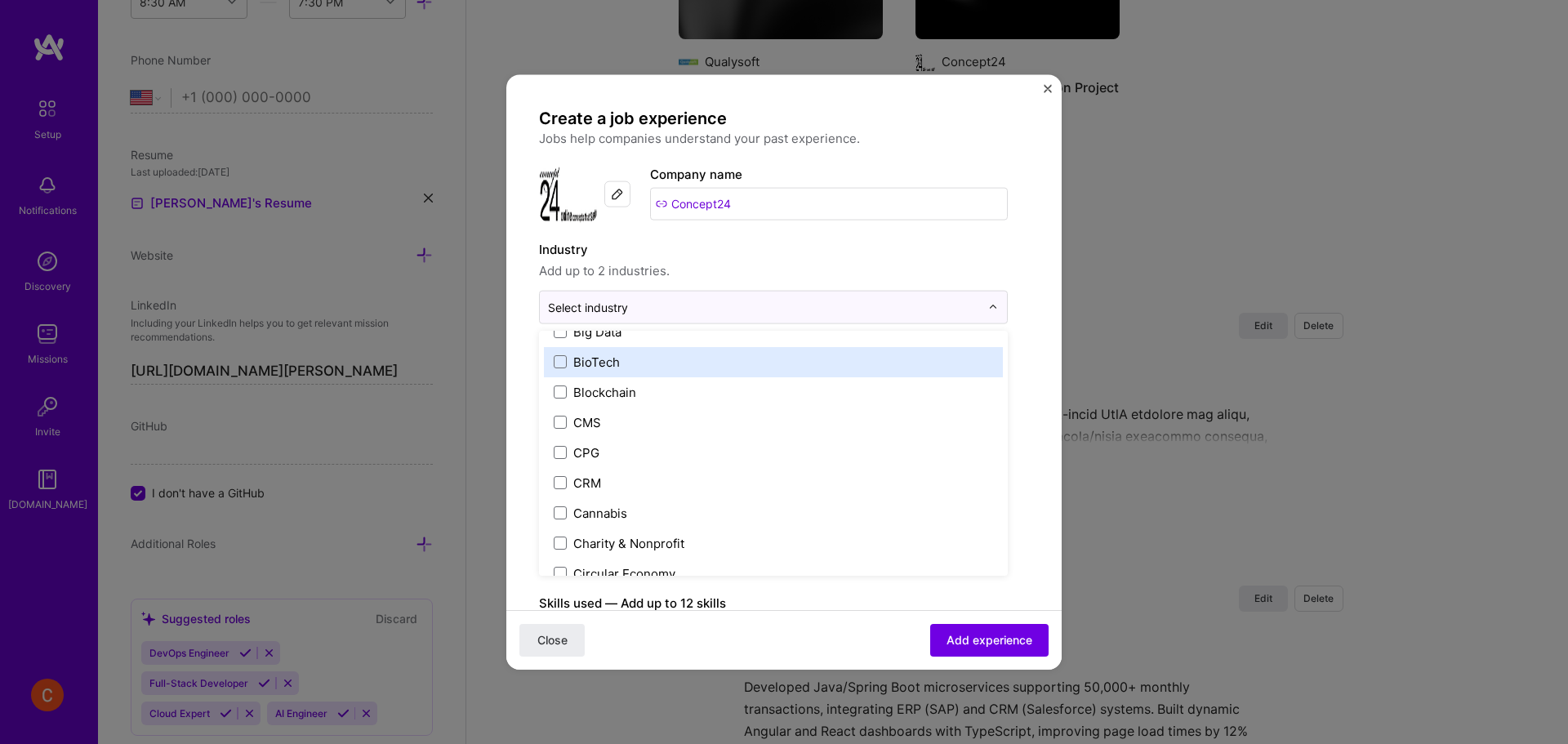
scroll to position [680, 0]
click at [677, 372] on label "Blockchain" at bounding box center [773, 365] width 439 height 18
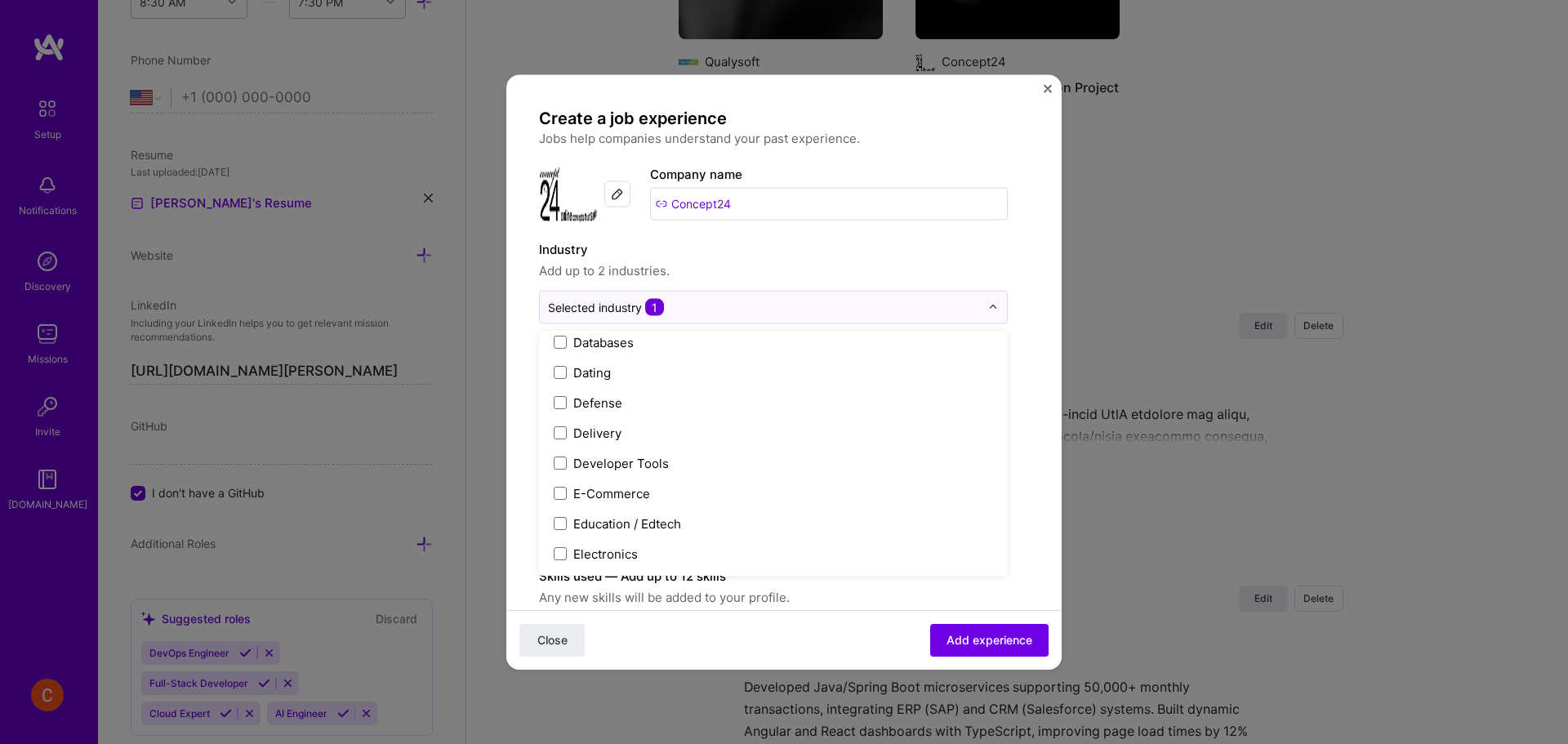
scroll to position [1361, 0]
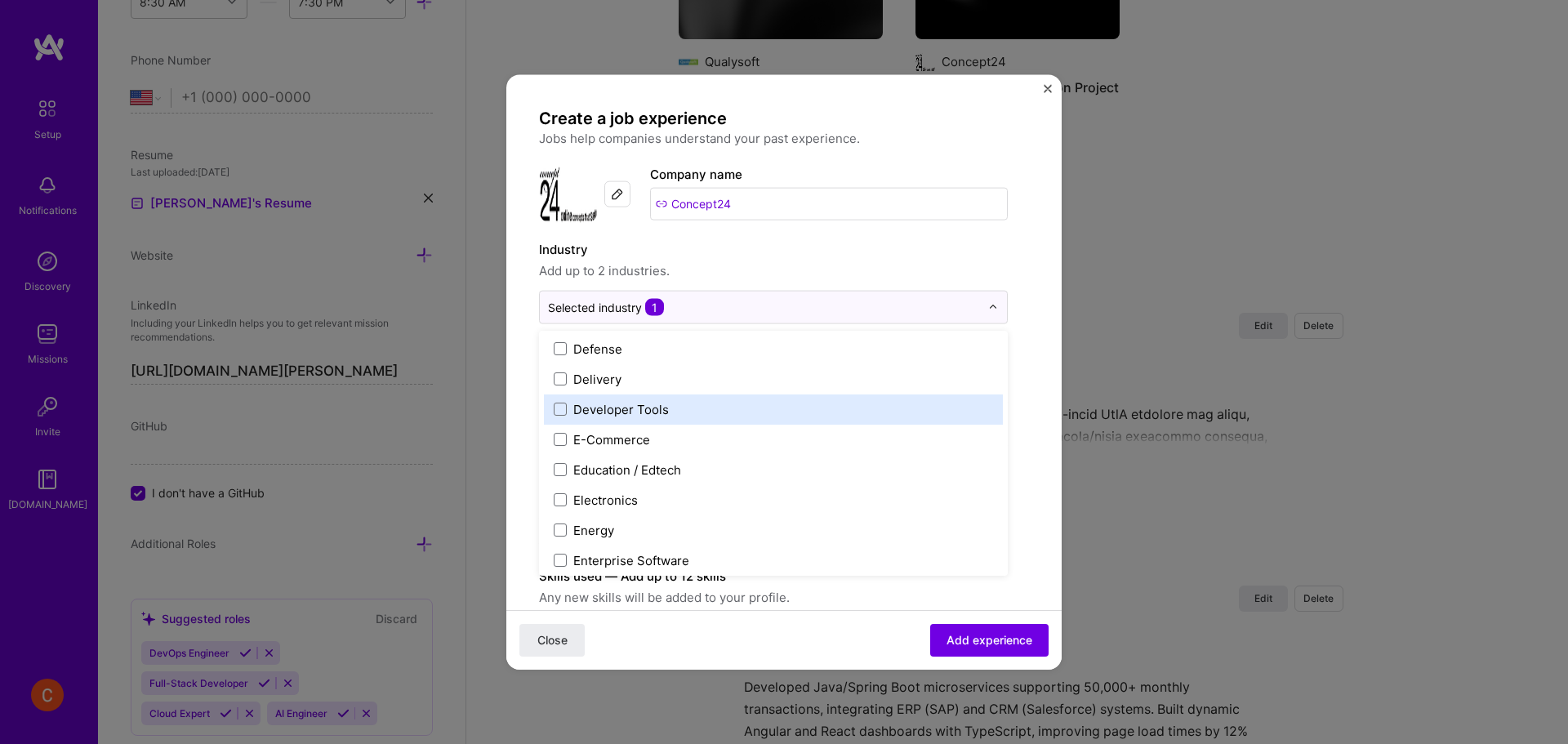
click at [719, 419] on div "Developer Tools" at bounding box center [773, 408] width 459 height 30
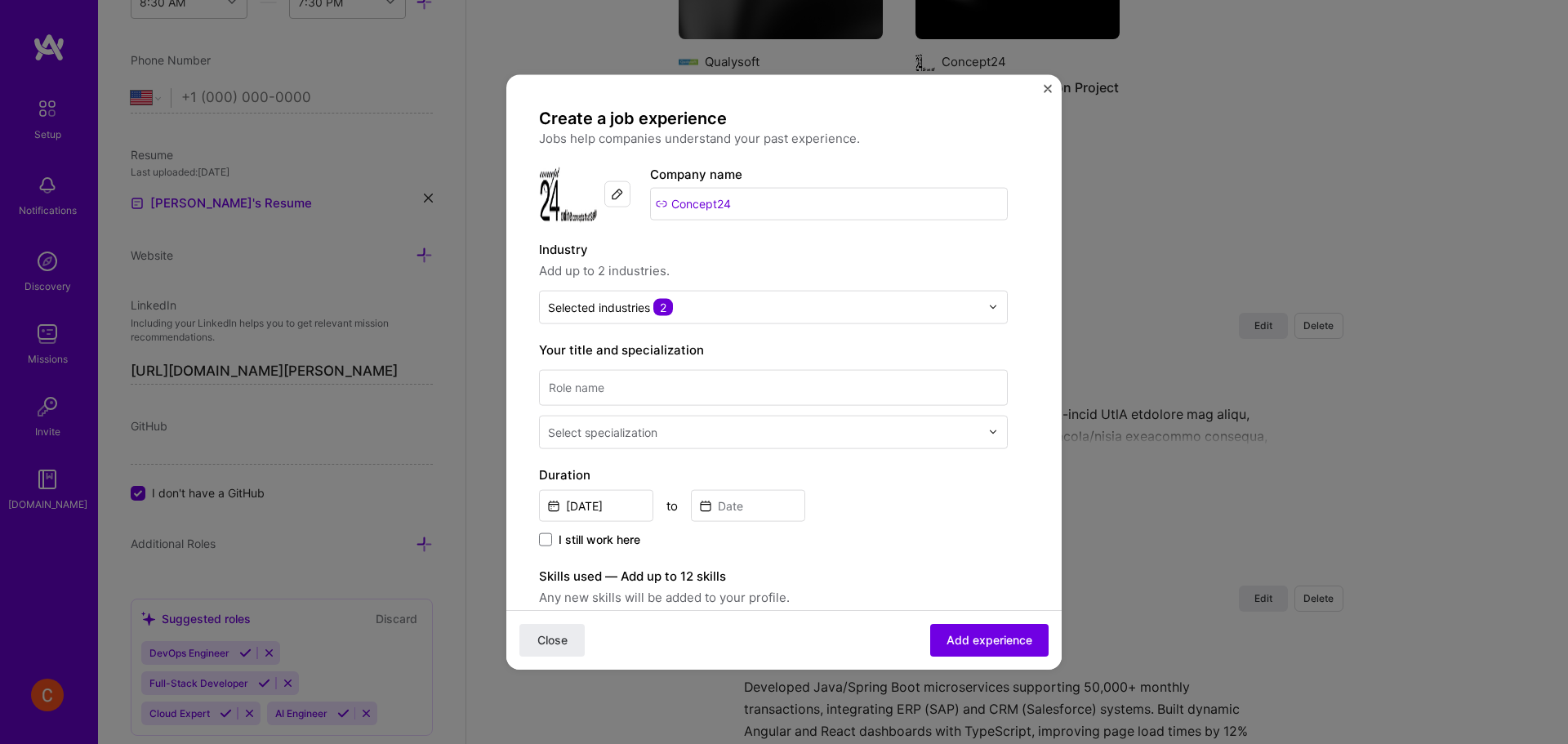
click at [1037, 526] on form "Create a job experience Jobs help companies understand your past experience. Co…" at bounding box center [784, 645] width 555 height 1075
click at [666, 386] on input at bounding box center [773, 386] width 468 height 36
type input "Software Engineer"
click at [646, 434] on div "Select specialization" at bounding box center [603, 431] width 110 height 18
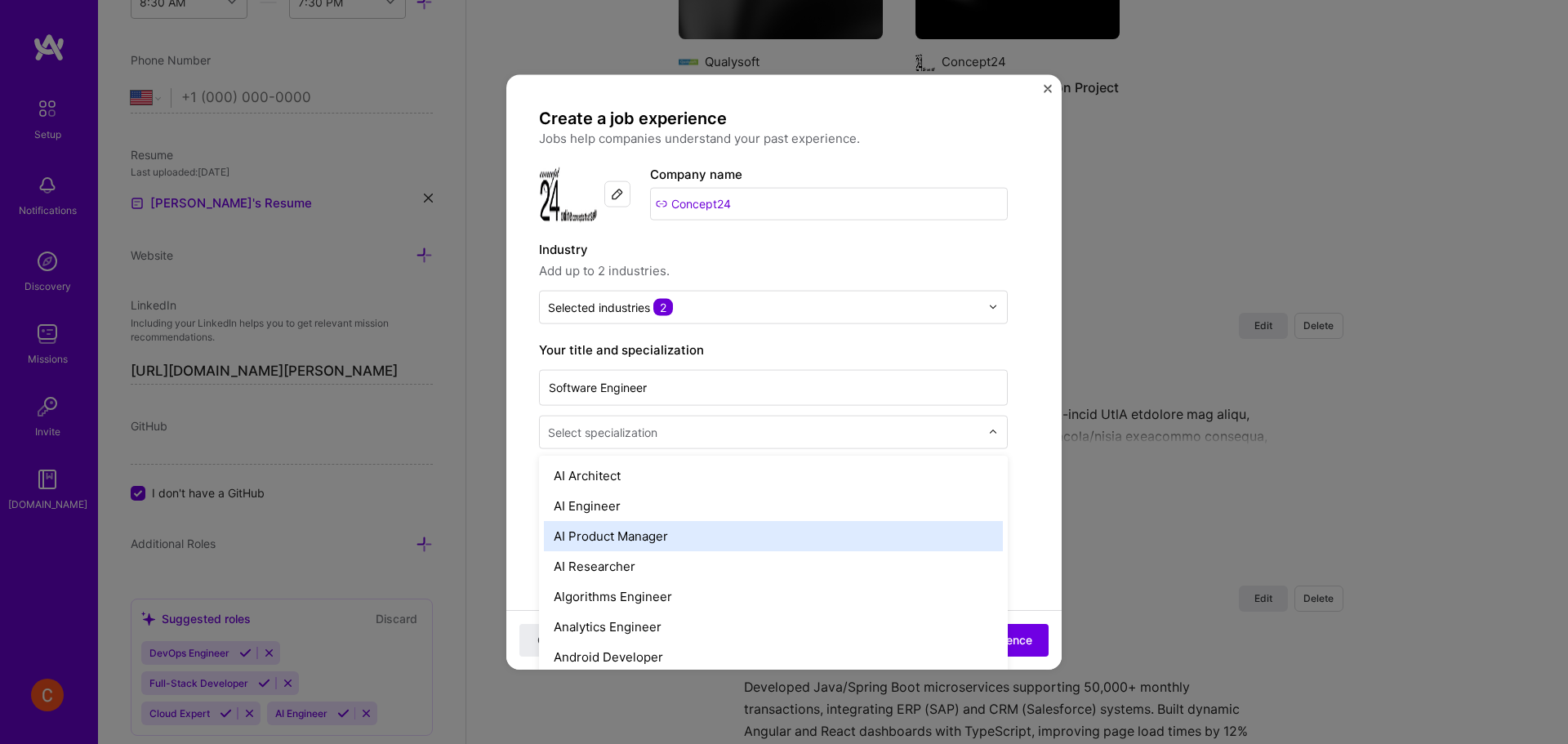
click at [599, 531] on div "AI Product Manager" at bounding box center [773, 535] width 459 height 30
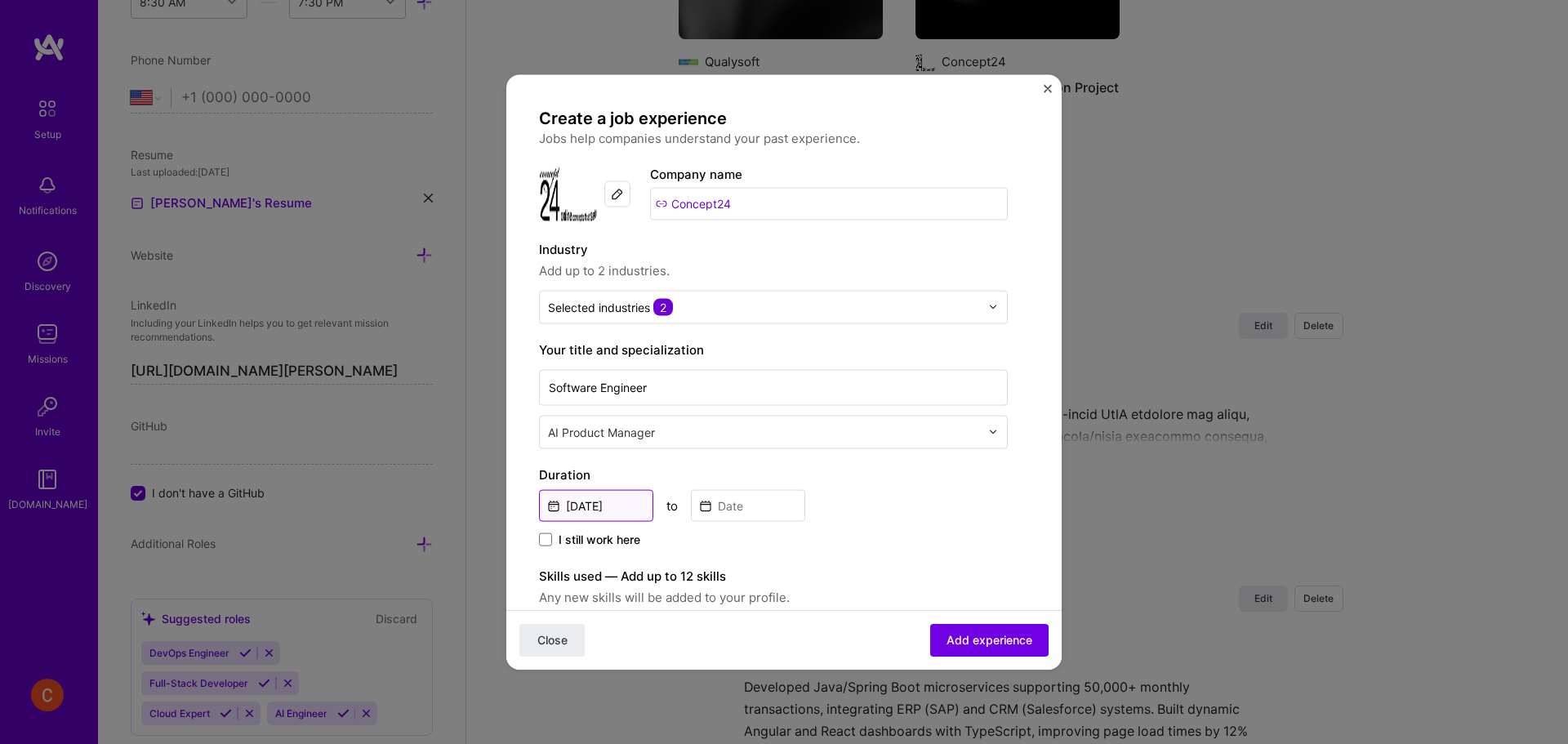
click at [620, 505] on input "[DATE]" at bounding box center [596, 505] width 114 height 32
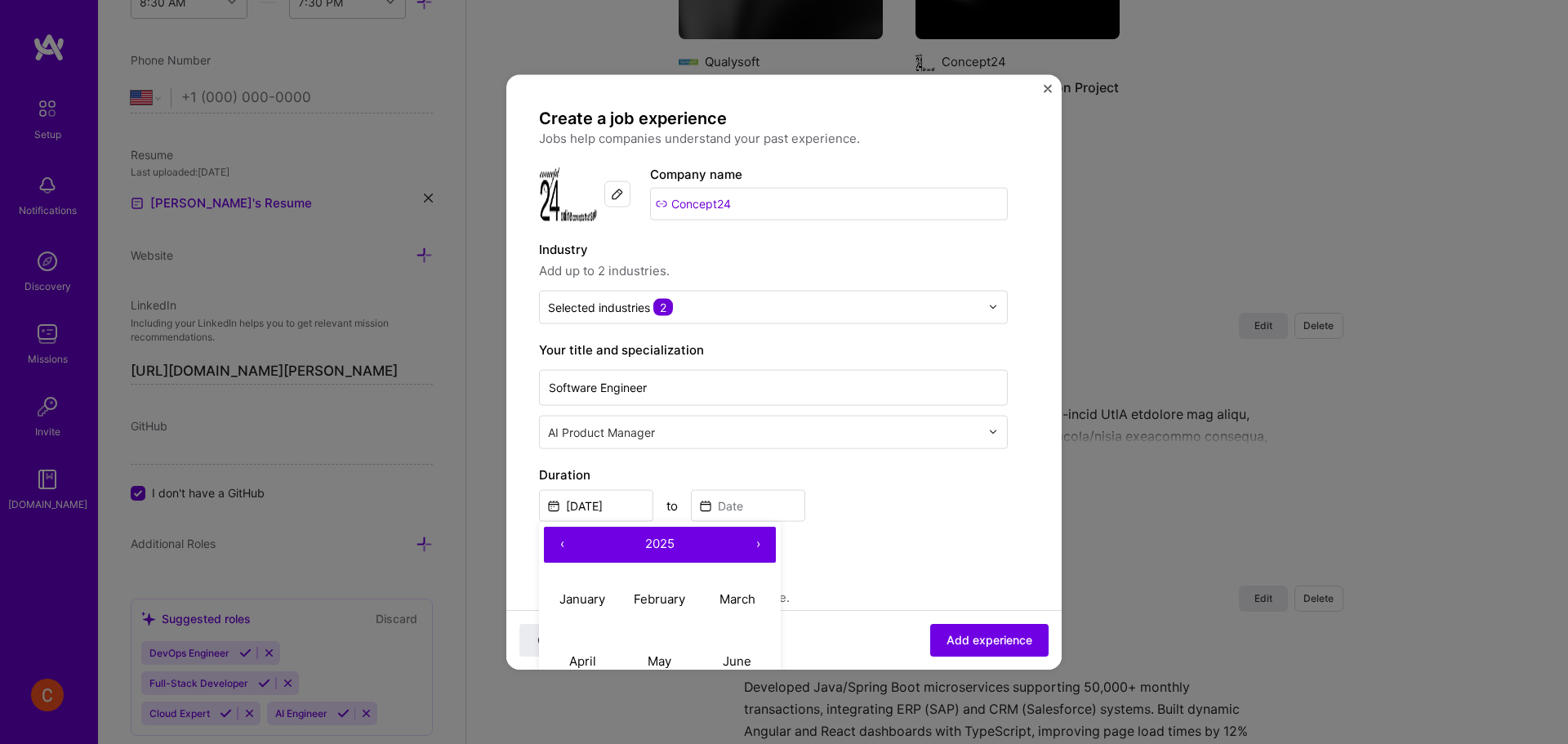
click at [652, 540] on span "2025" at bounding box center [659, 544] width 29 height 16
click at [563, 545] on button "‹" at bounding box center [562, 543] width 36 height 36
click at [759, 545] on button "›" at bounding box center [758, 543] width 36 height 36
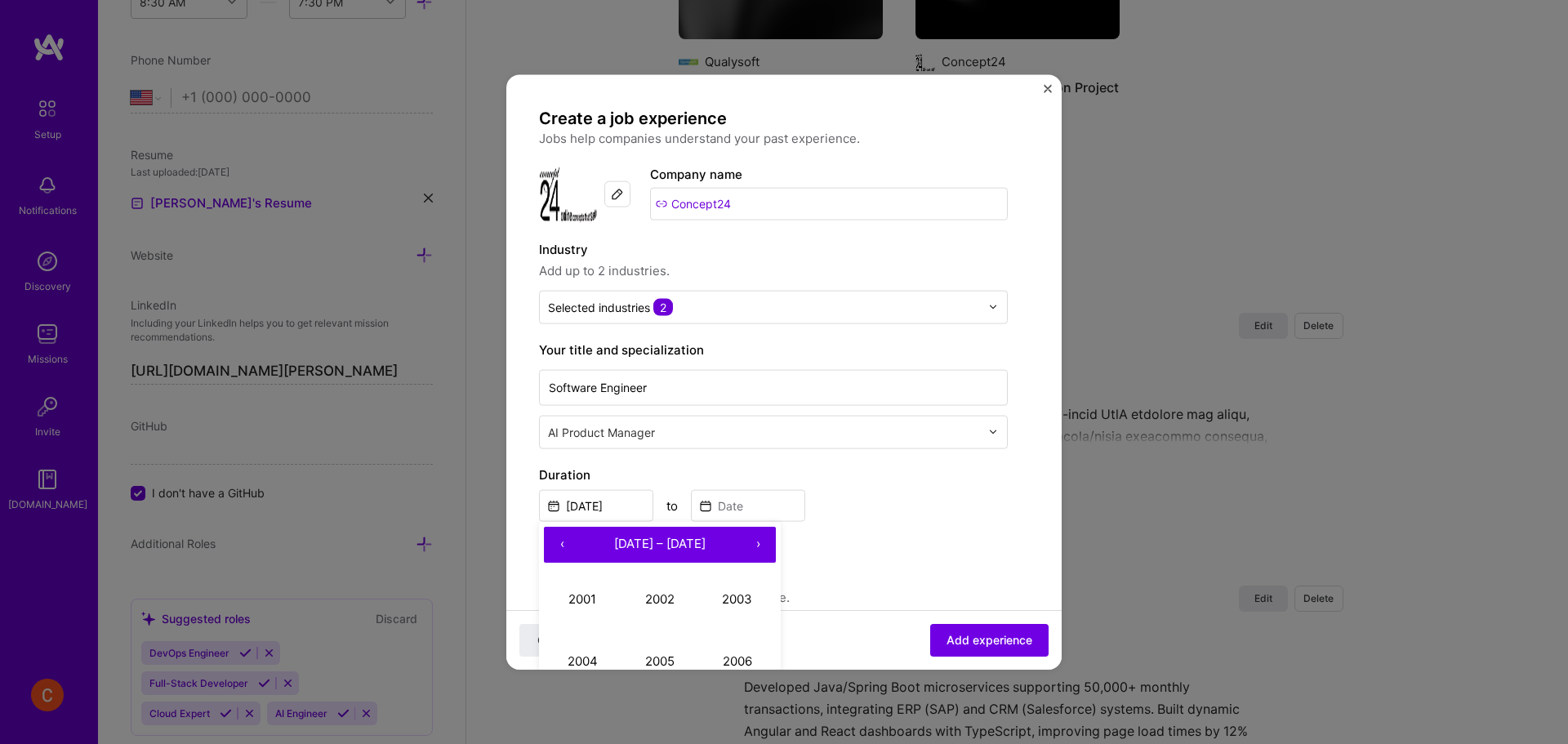
click at [759, 545] on button "›" at bounding box center [758, 543] width 36 height 36
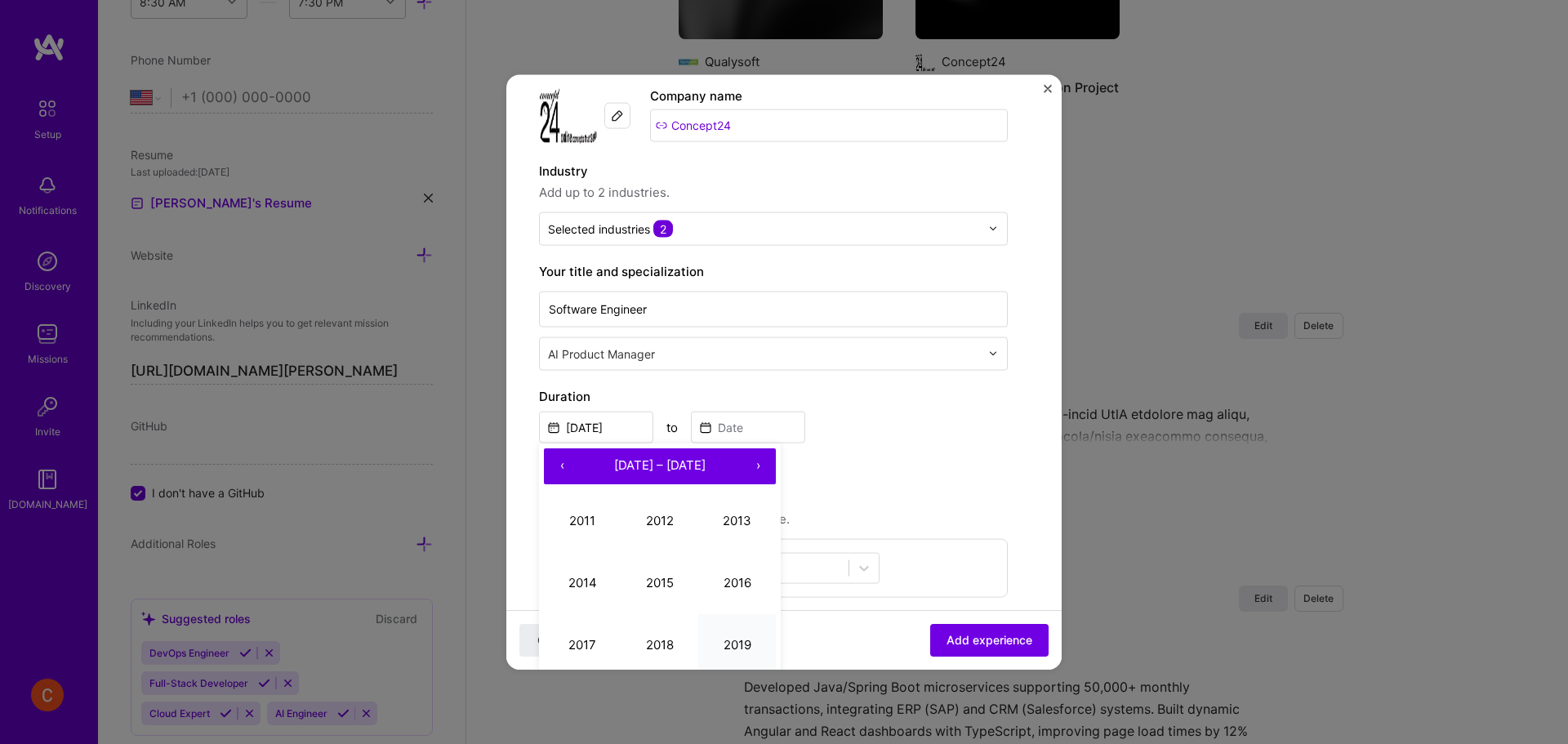
scroll to position [136, 0]
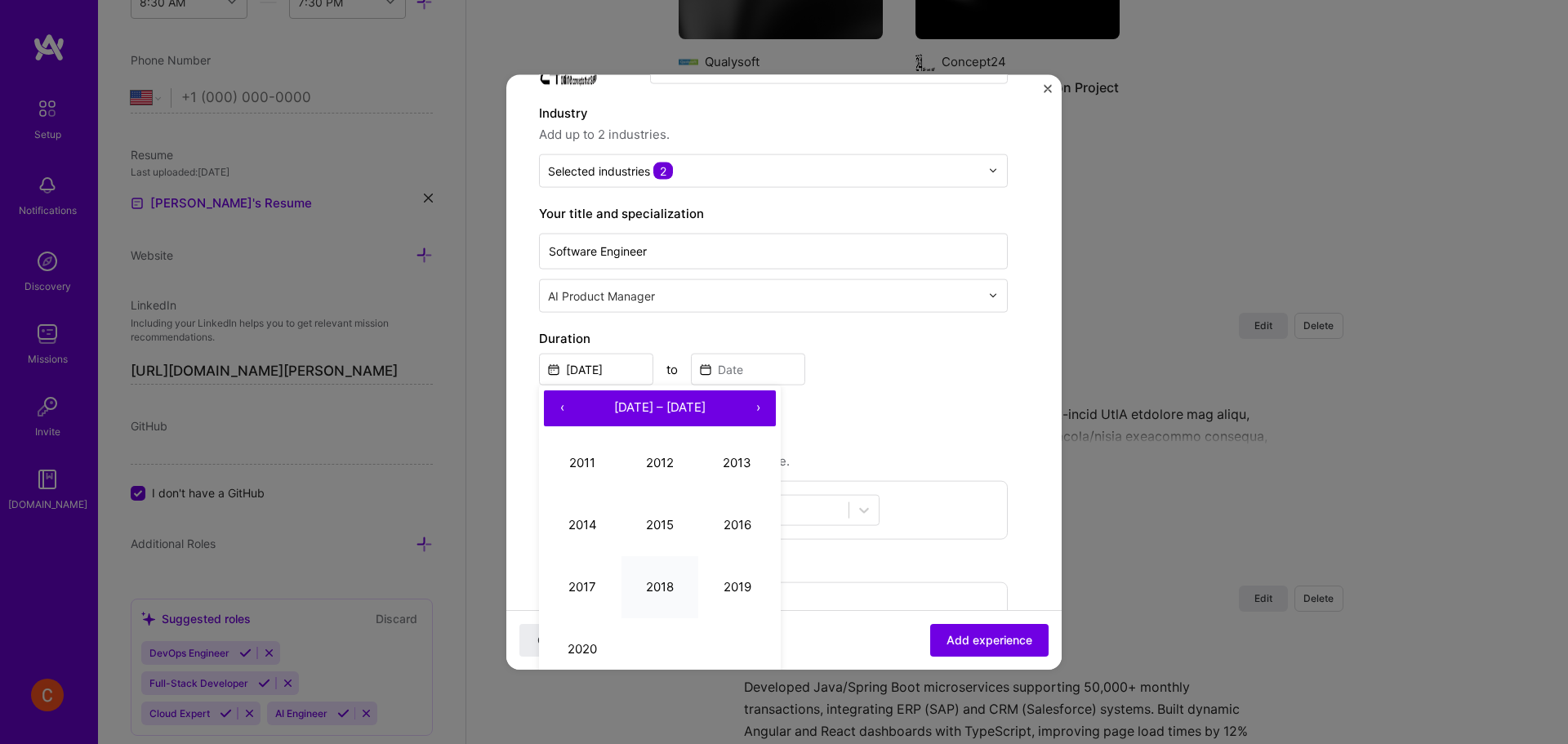
click at [663, 583] on button "2018" at bounding box center [660, 587] width 77 height 62
click at [716, 597] on button "September" at bounding box center [737, 587] width 77 height 62
type input "[DATE]"
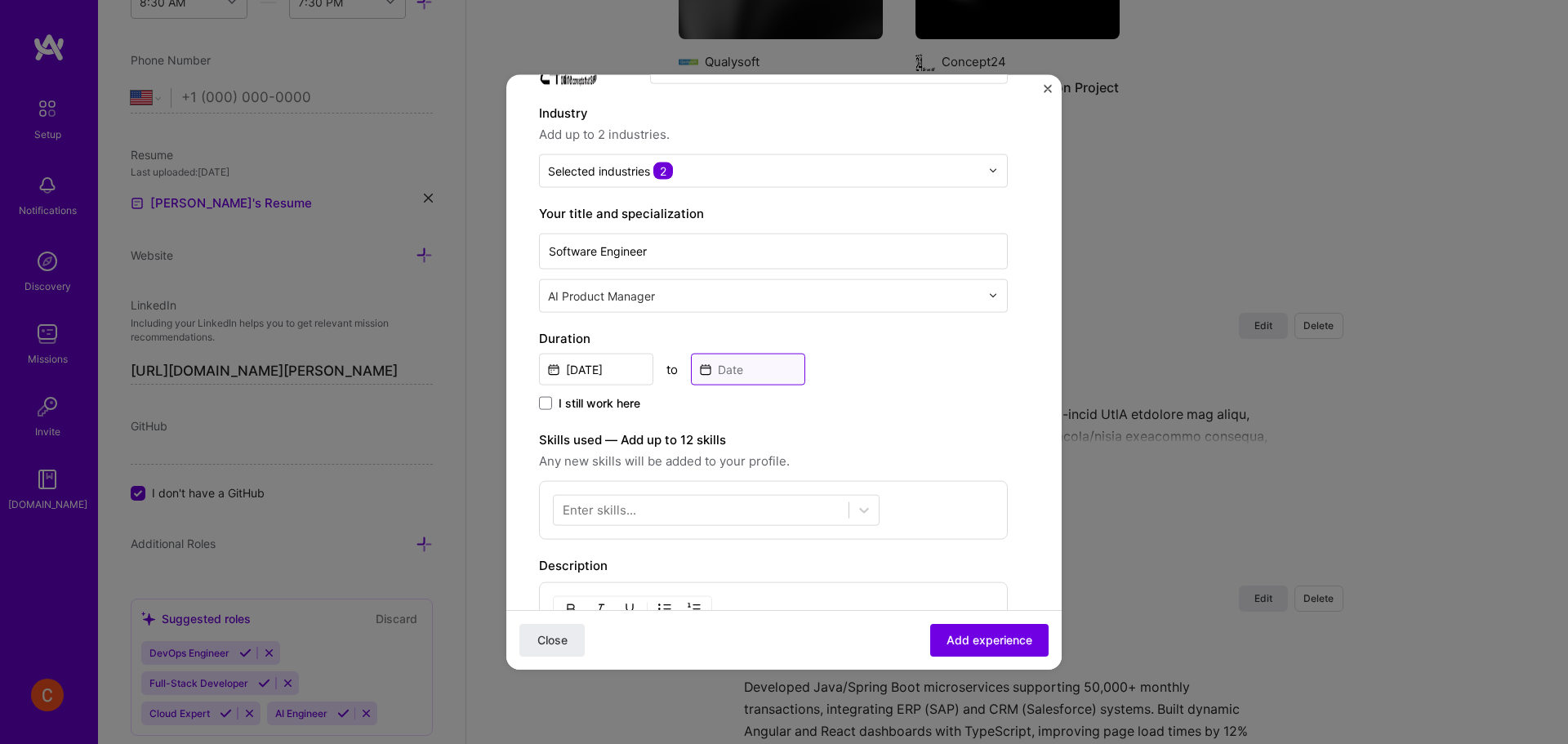
click at [746, 365] on input at bounding box center [748, 368] width 114 height 32
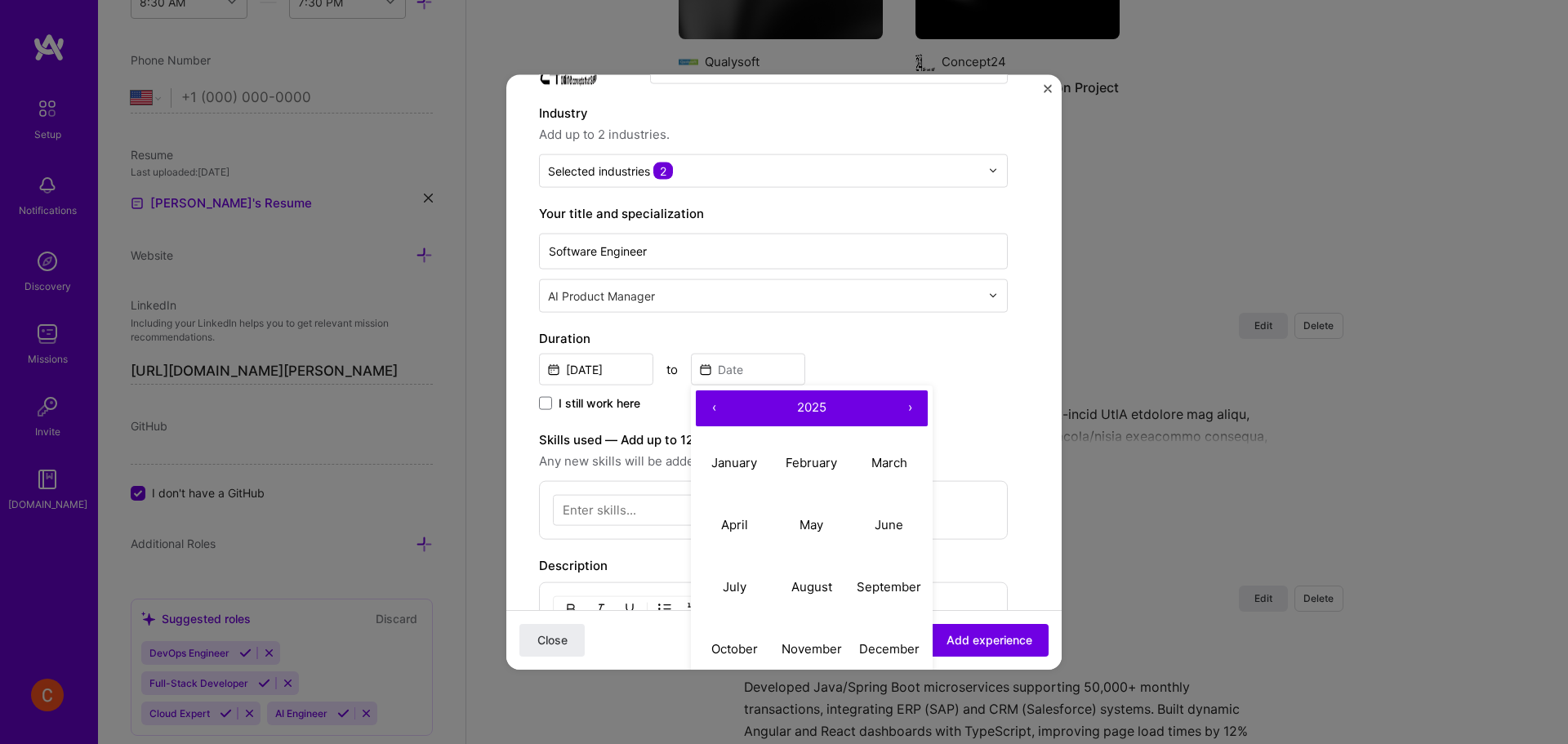
click at [706, 407] on button "‹" at bounding box center [714, 407] width 36 height 36
click at [706, 406] on button "‹" at bounding box center [714, 407] width 36 height 36
click at [862, 480] on button "March" at bounding box center [889, 463] width 77 height 62
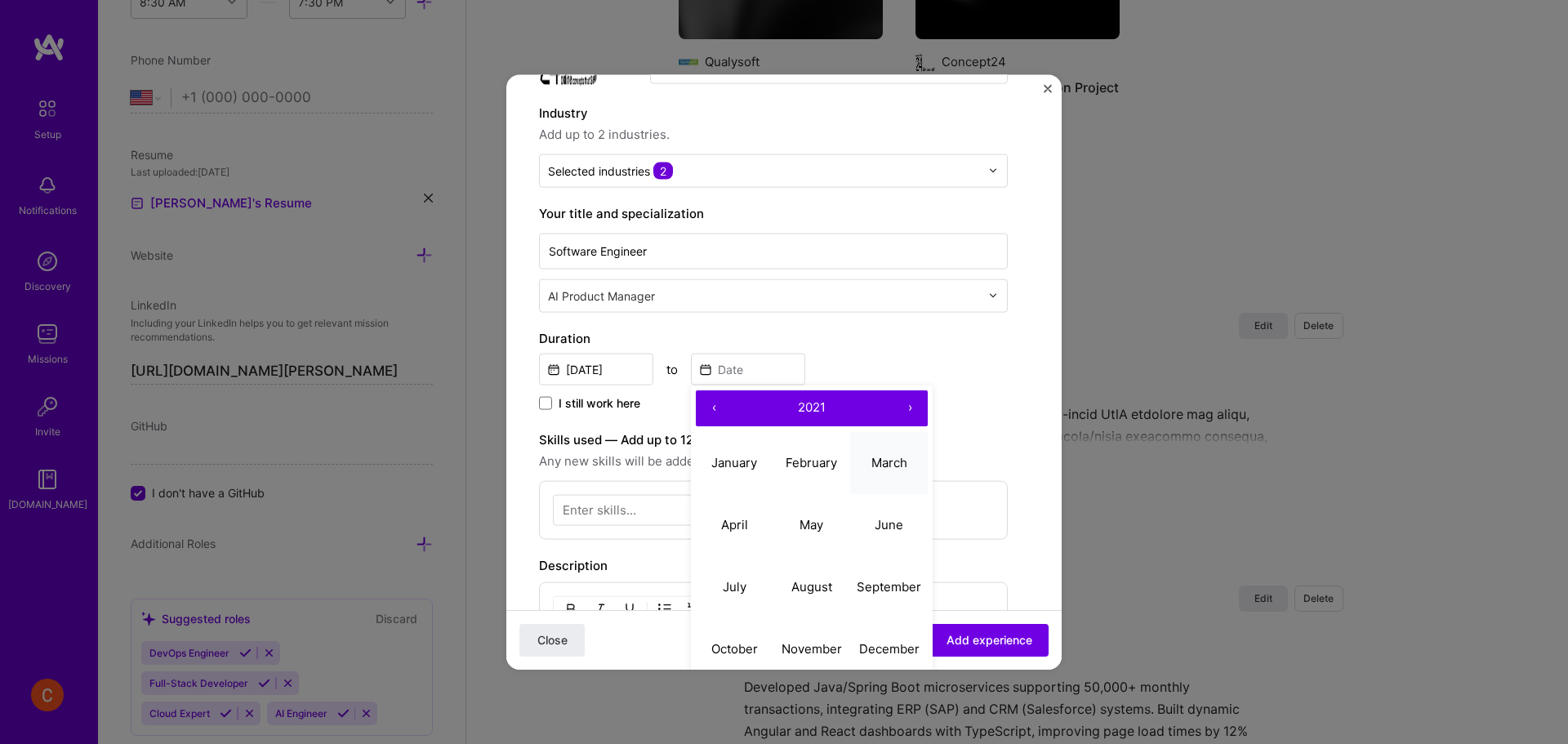
type input "[DATE]"
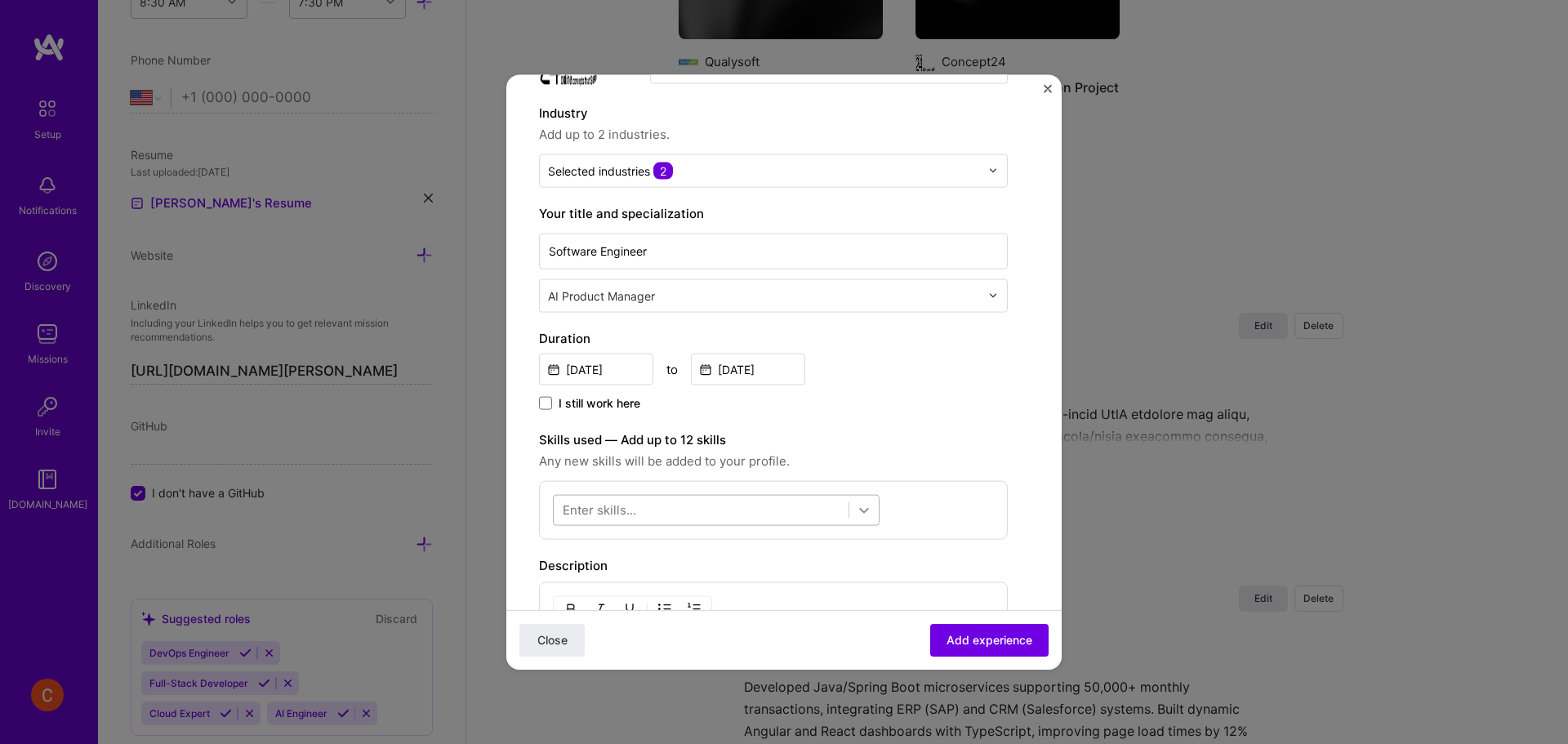
click at [866, 514] on icon at bounding box center [864, 509] width 17 height 17
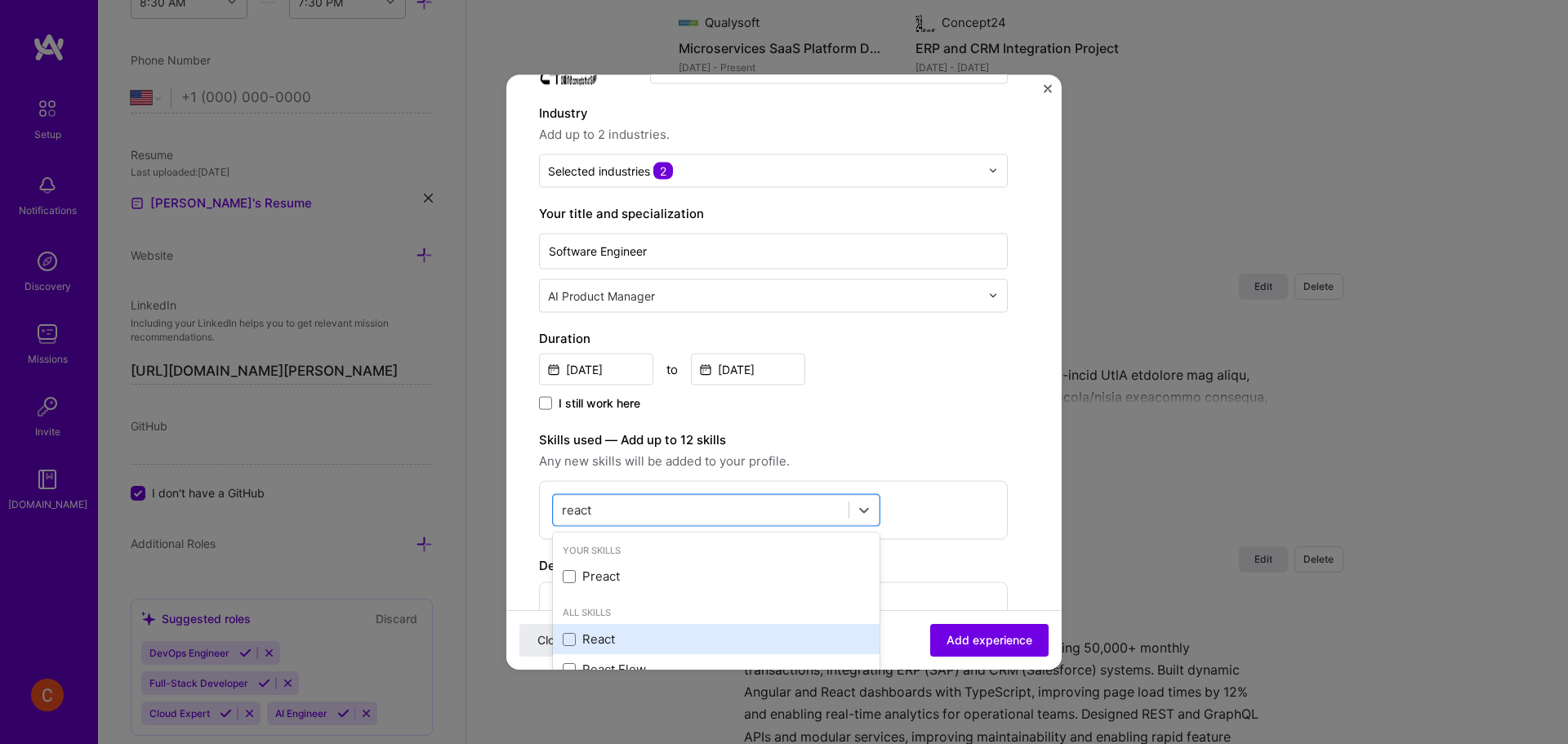
click at [601, 630] on div "React" at bounding box center [715, 639] width 307 height 18
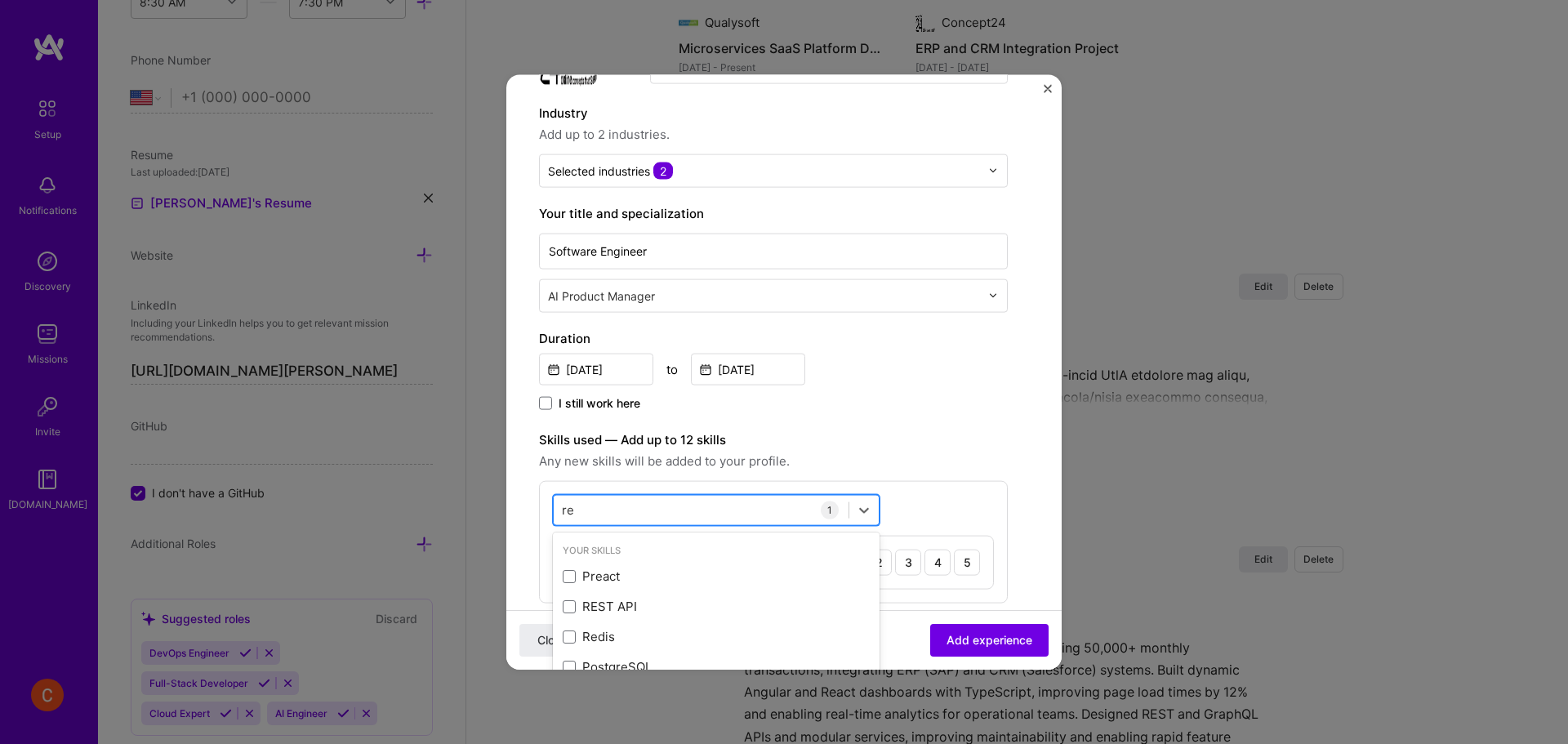
type input "r"
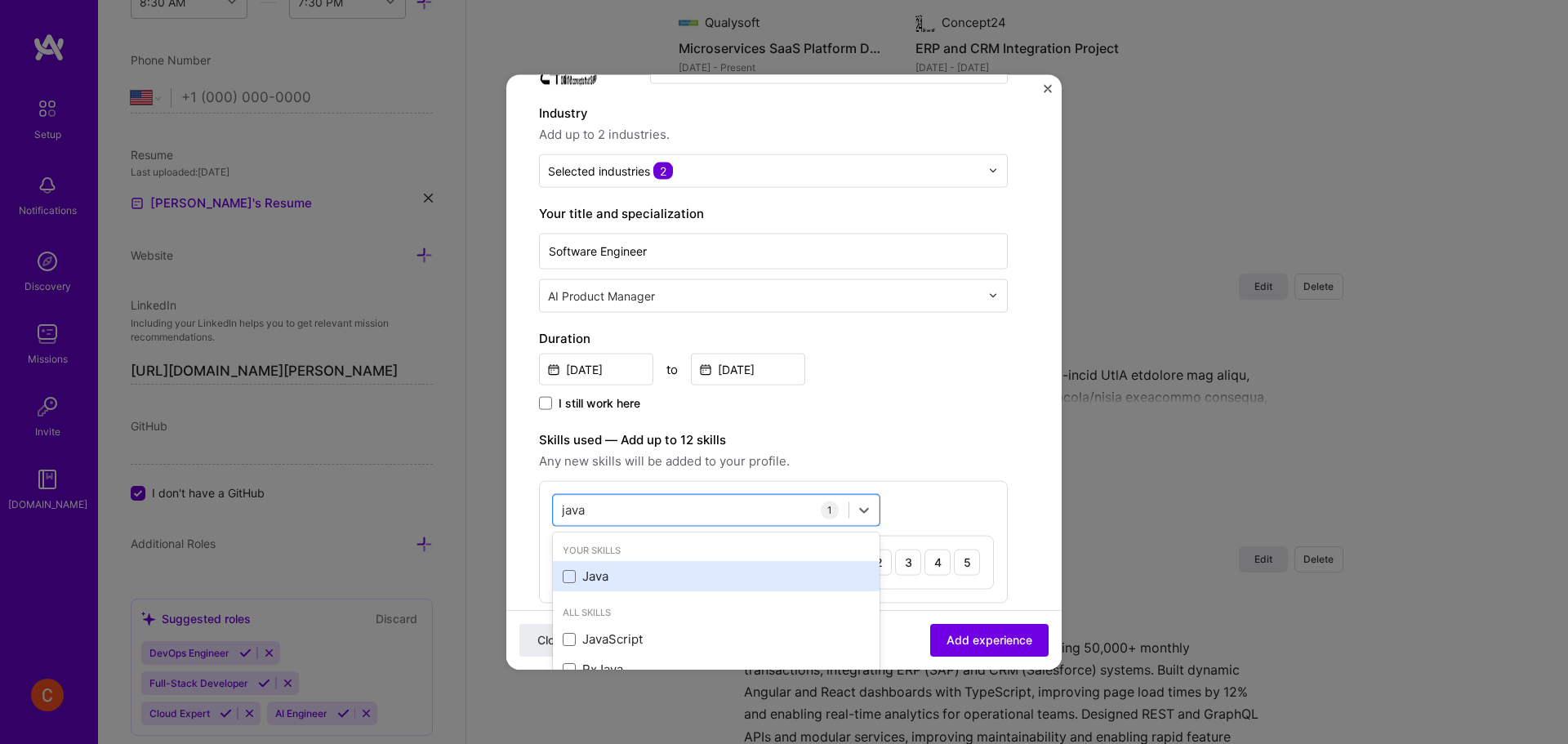
click at [606, 589] on div "Java" at bounding box center [716, 575] width 327 height 30
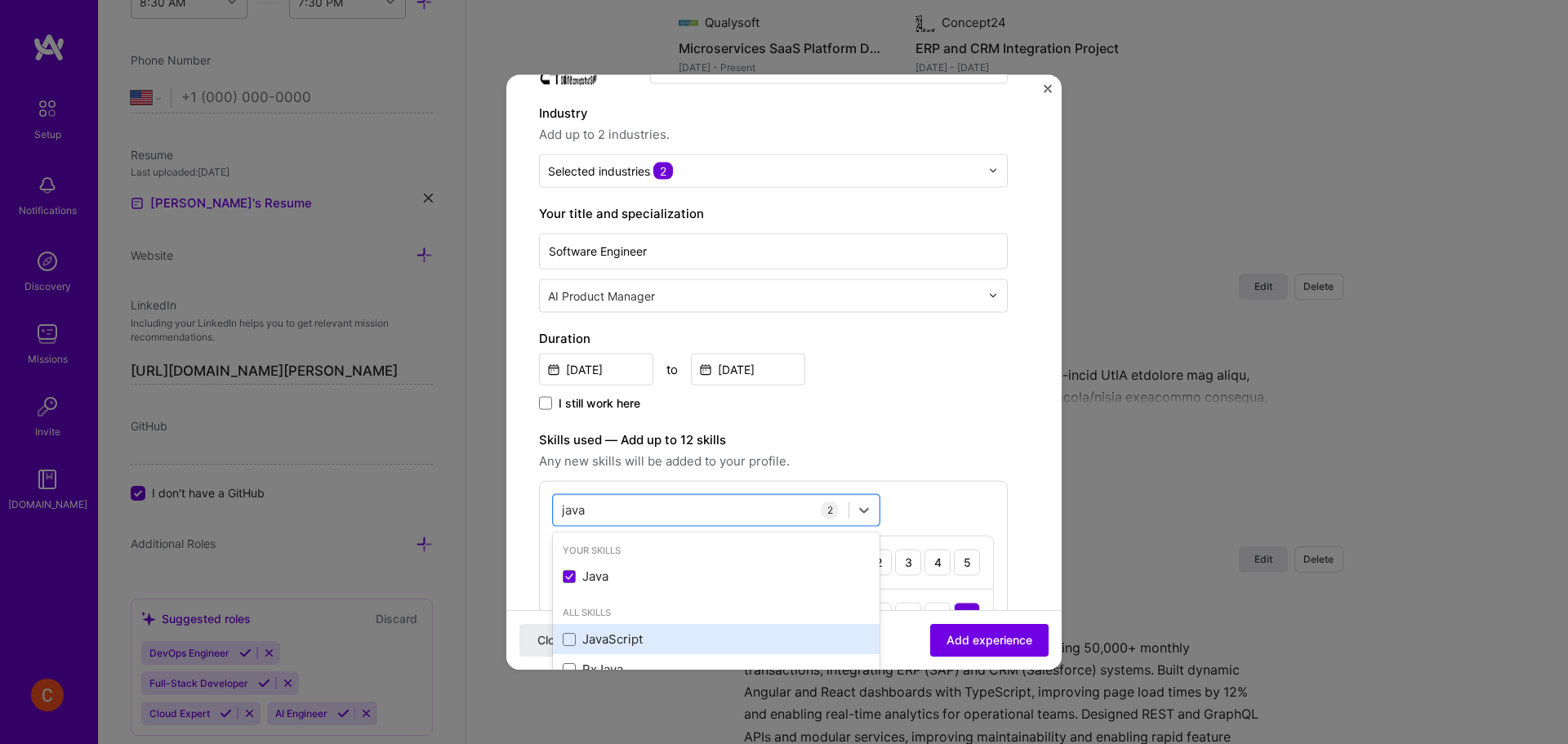
click at [606, 640] on div "JavaScript" at bounding box center [715, 639] width 307 height 18
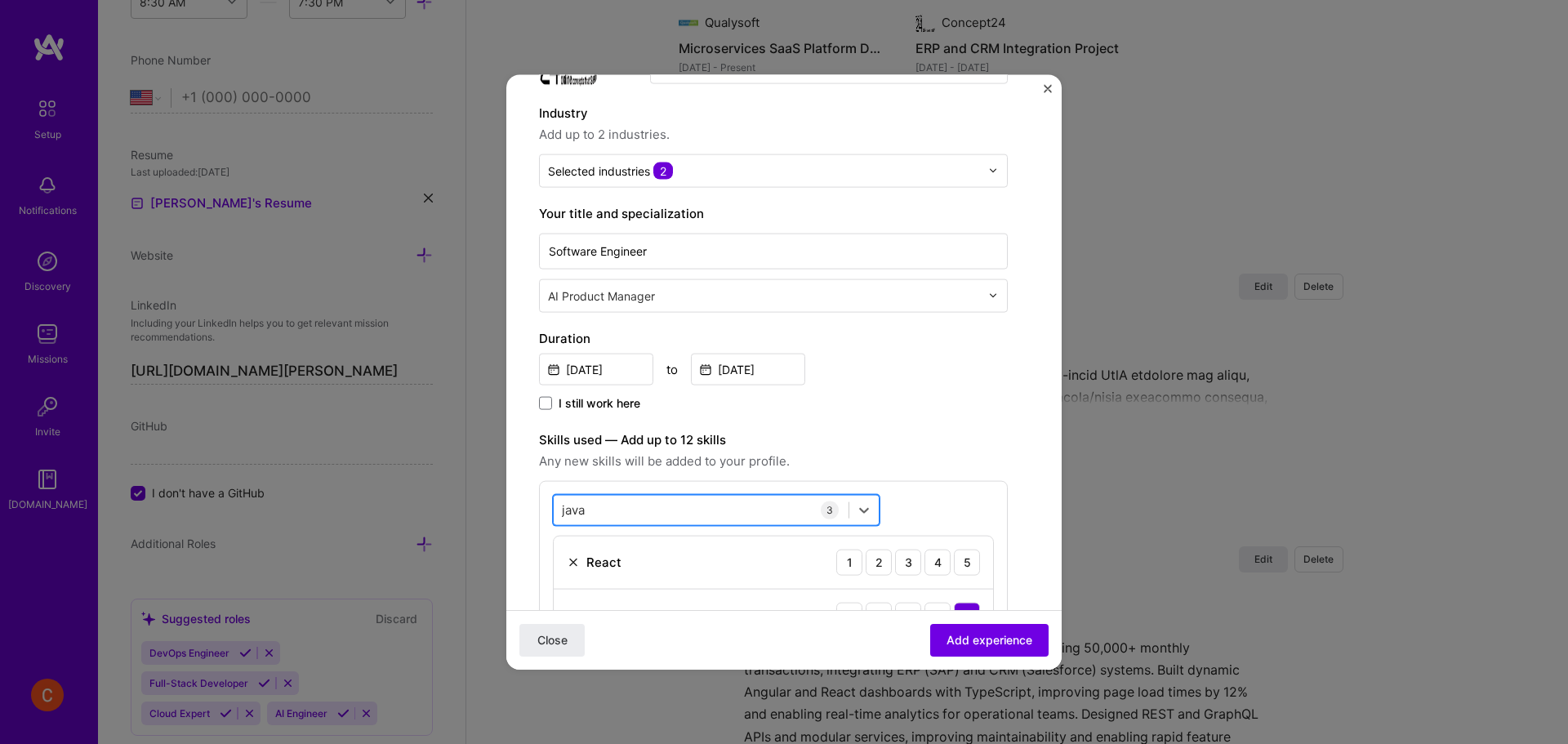
click at [645, 502] on div "java java" at bounding box center [701, 509] width 294 height 27
type input "j"
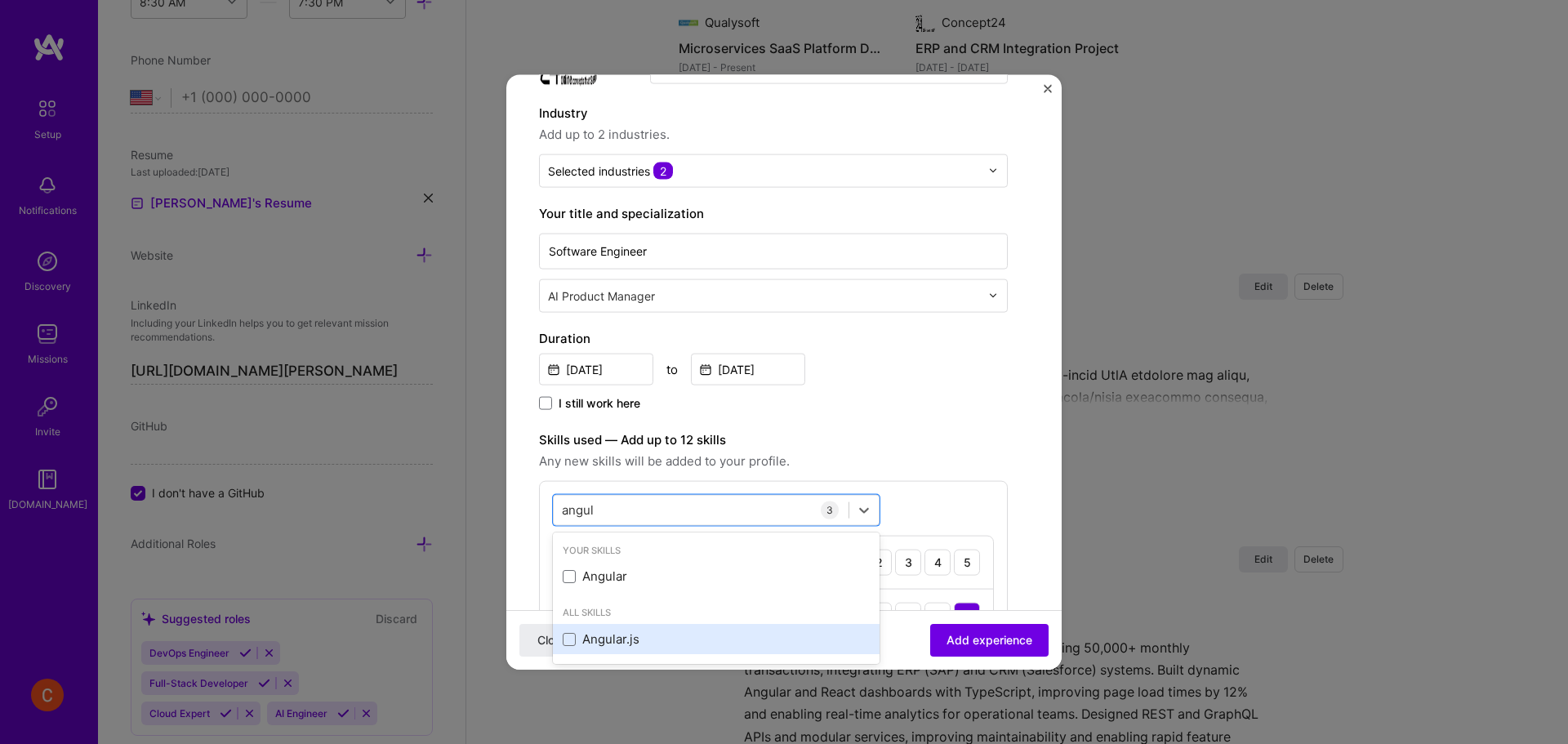
click at [587, 641] on div "Angular.js" at bounding box center [715, 639] width 307 height 18
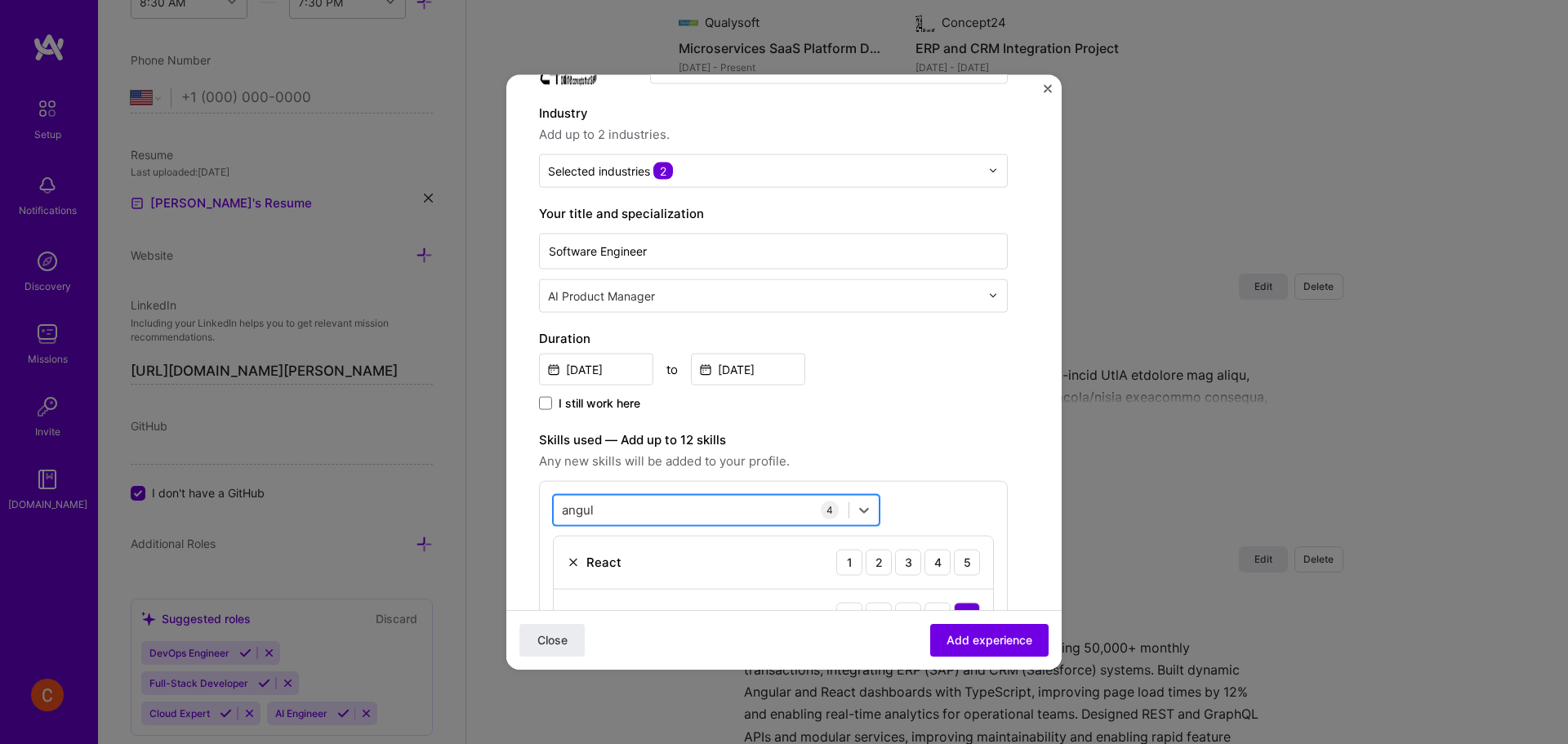
click at [629, 510] on div "angul angul" at bounding box center [701, 509] width 294 height 27
type input "a"
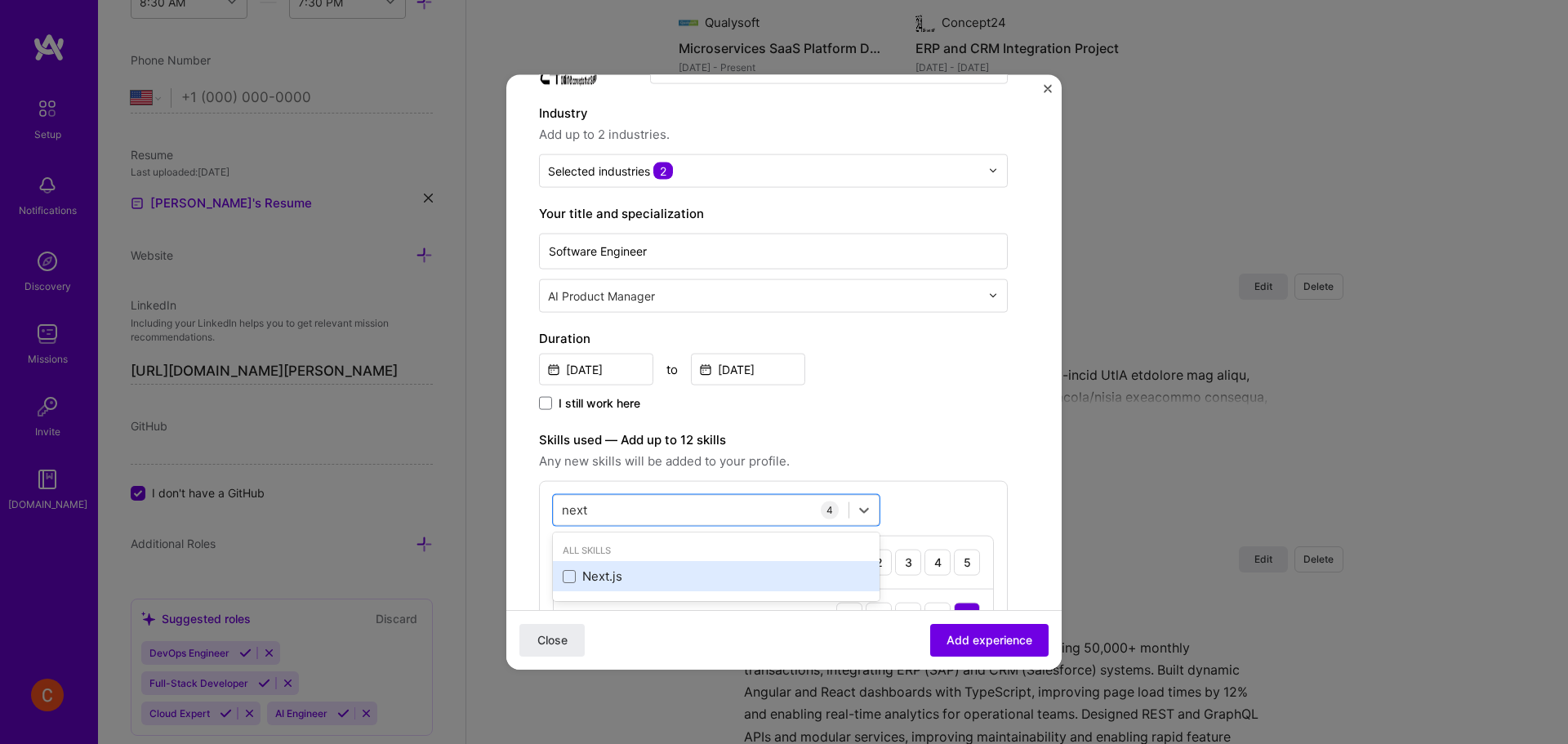
click at [629, 580] on div "Next.js" at bounding box center [715, 576] width 307 height 18
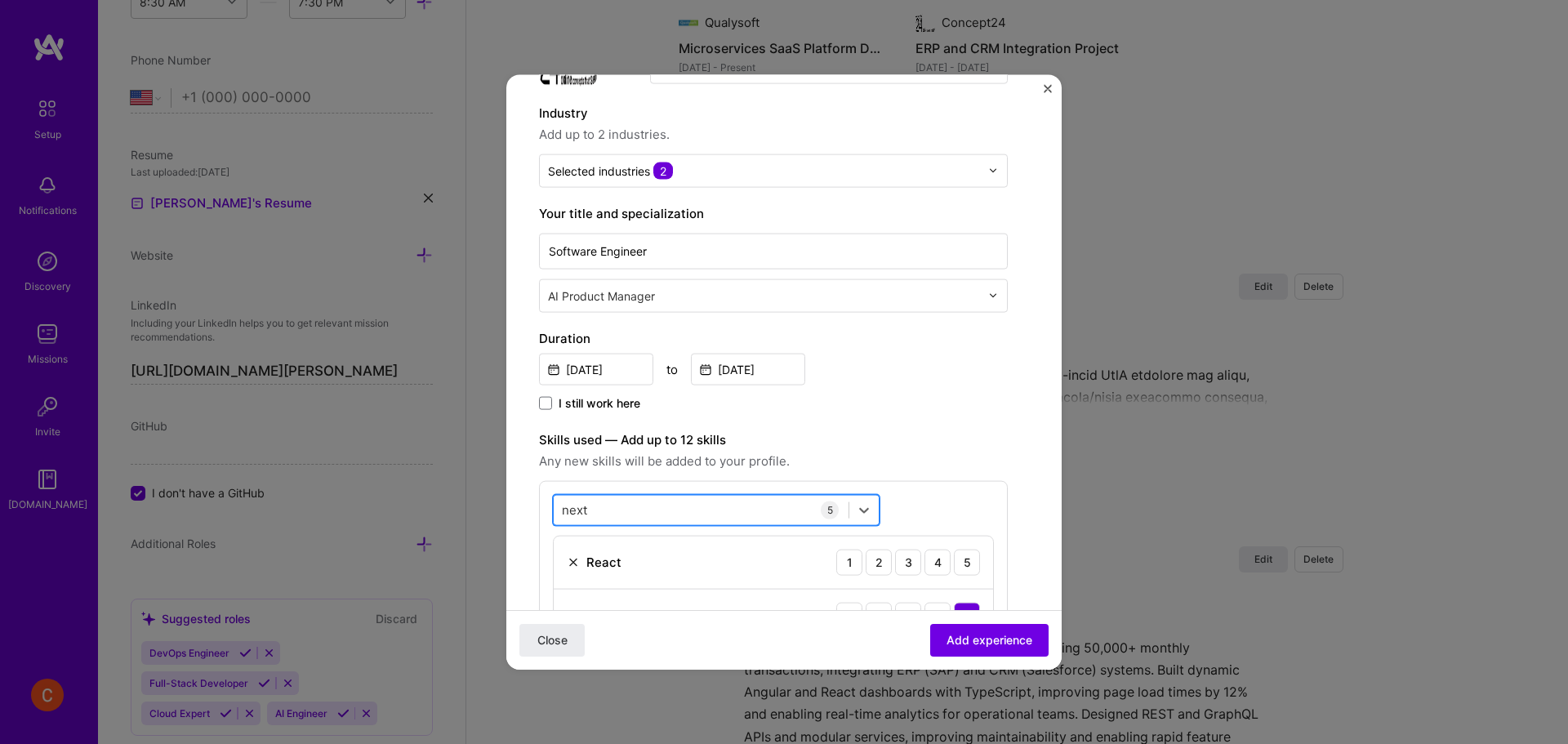
click at [652, 512] on div "next next" at bounding box center [701, 509] width 294 height 27
type input "n"
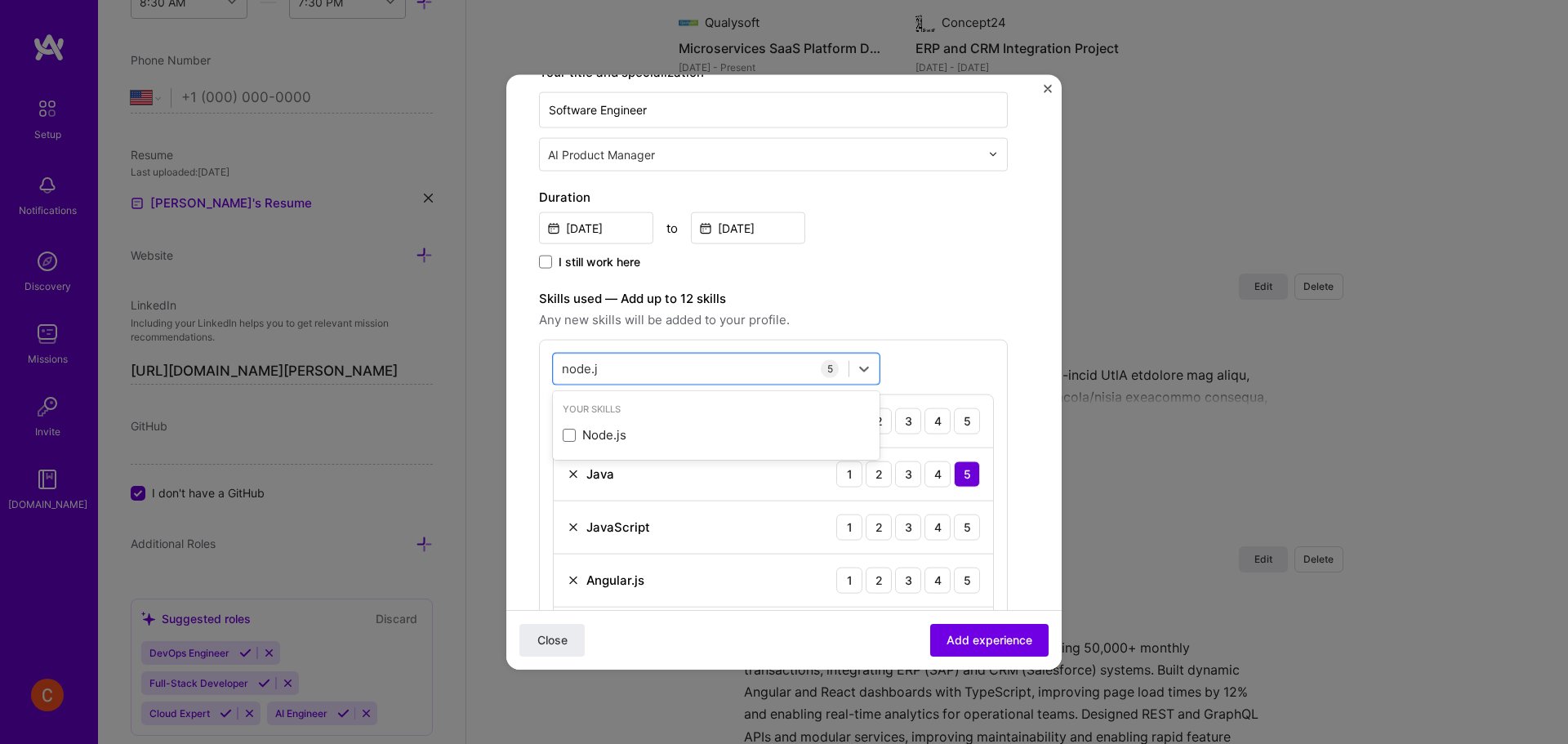
scroll to position [545, 0]
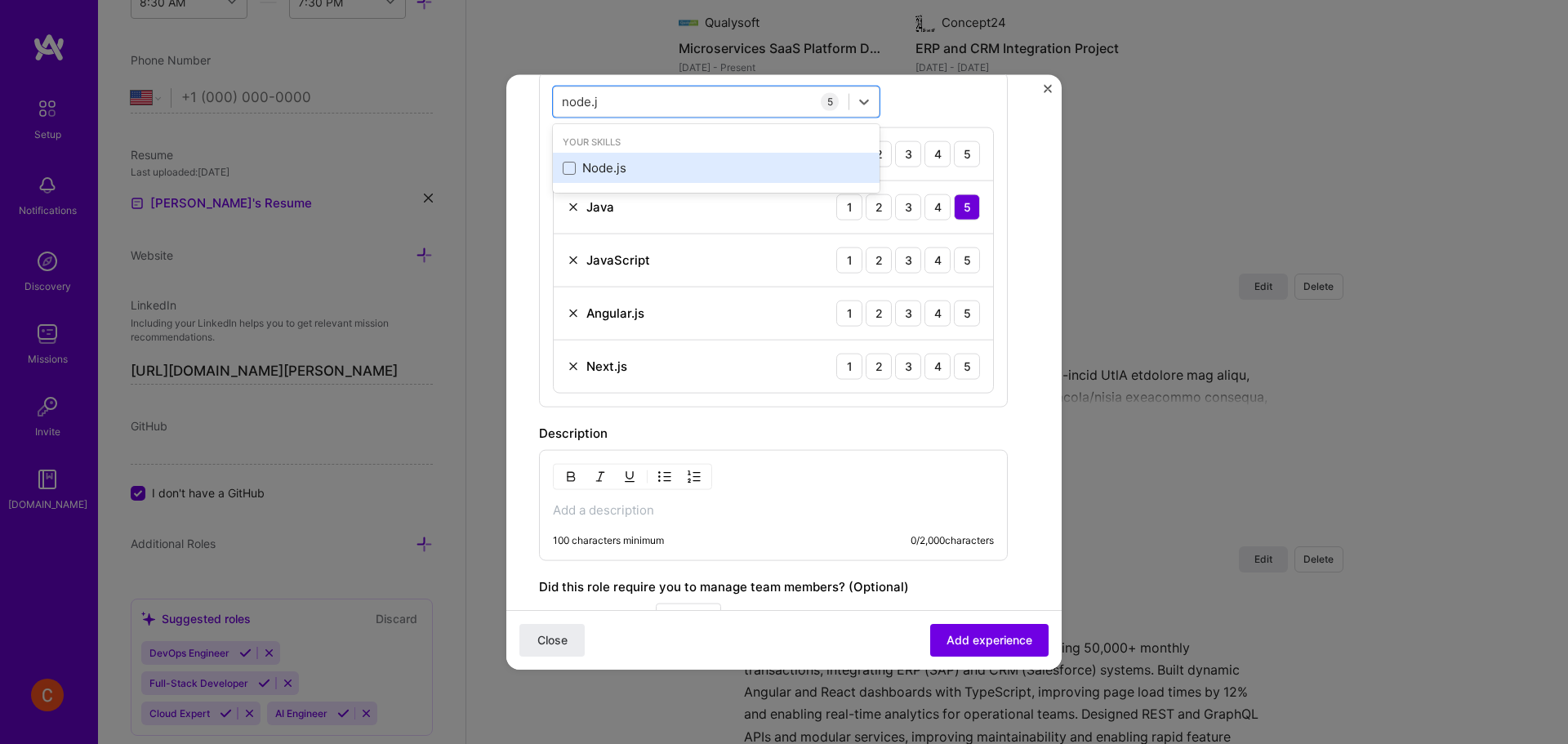
click at [583, 164] on div "Node.js" at bounding box center [715, 168] width 307 height 18
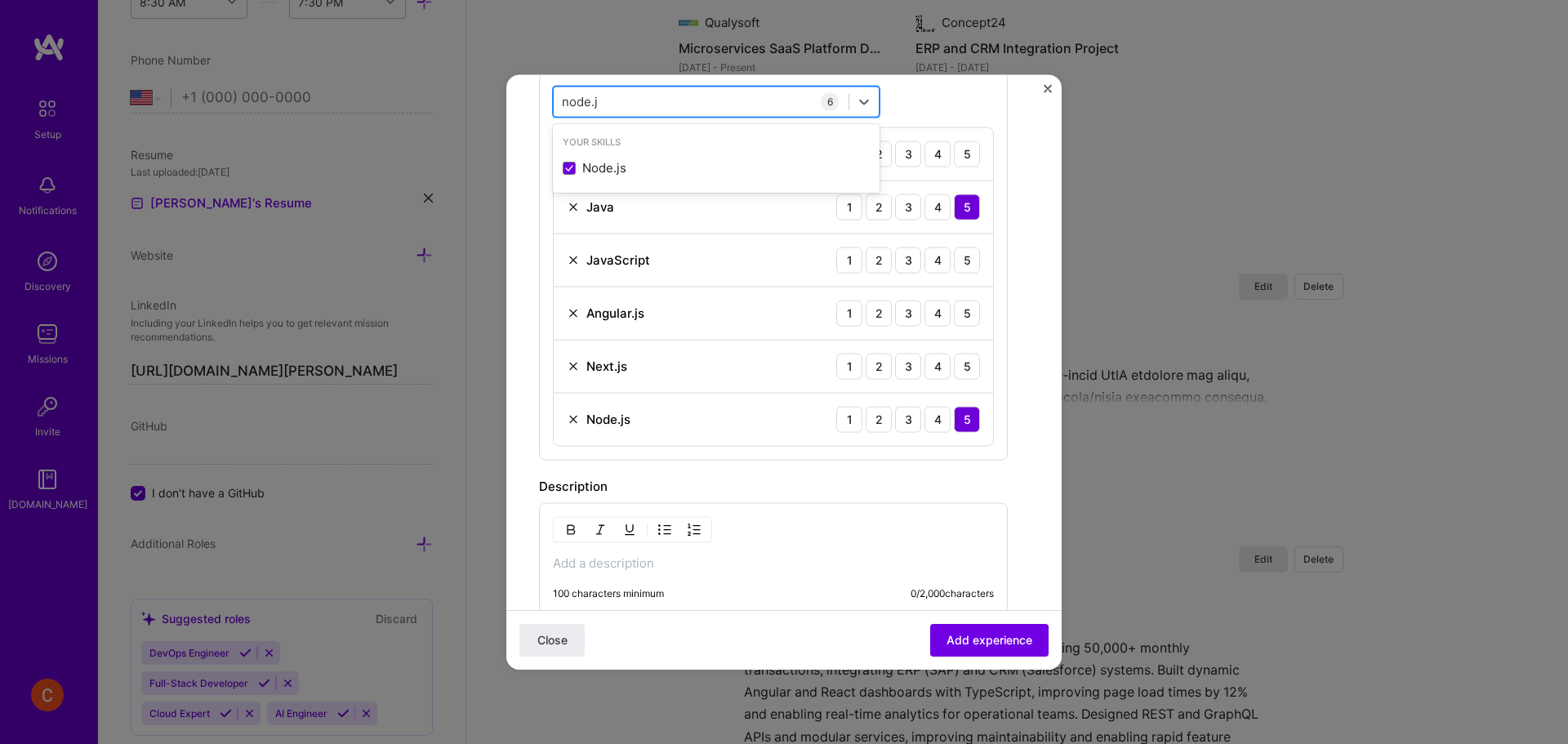
click at [669, 103] on div "node.j node.j" at bounding box center [701, 101] width 294 height 27
type input "n"
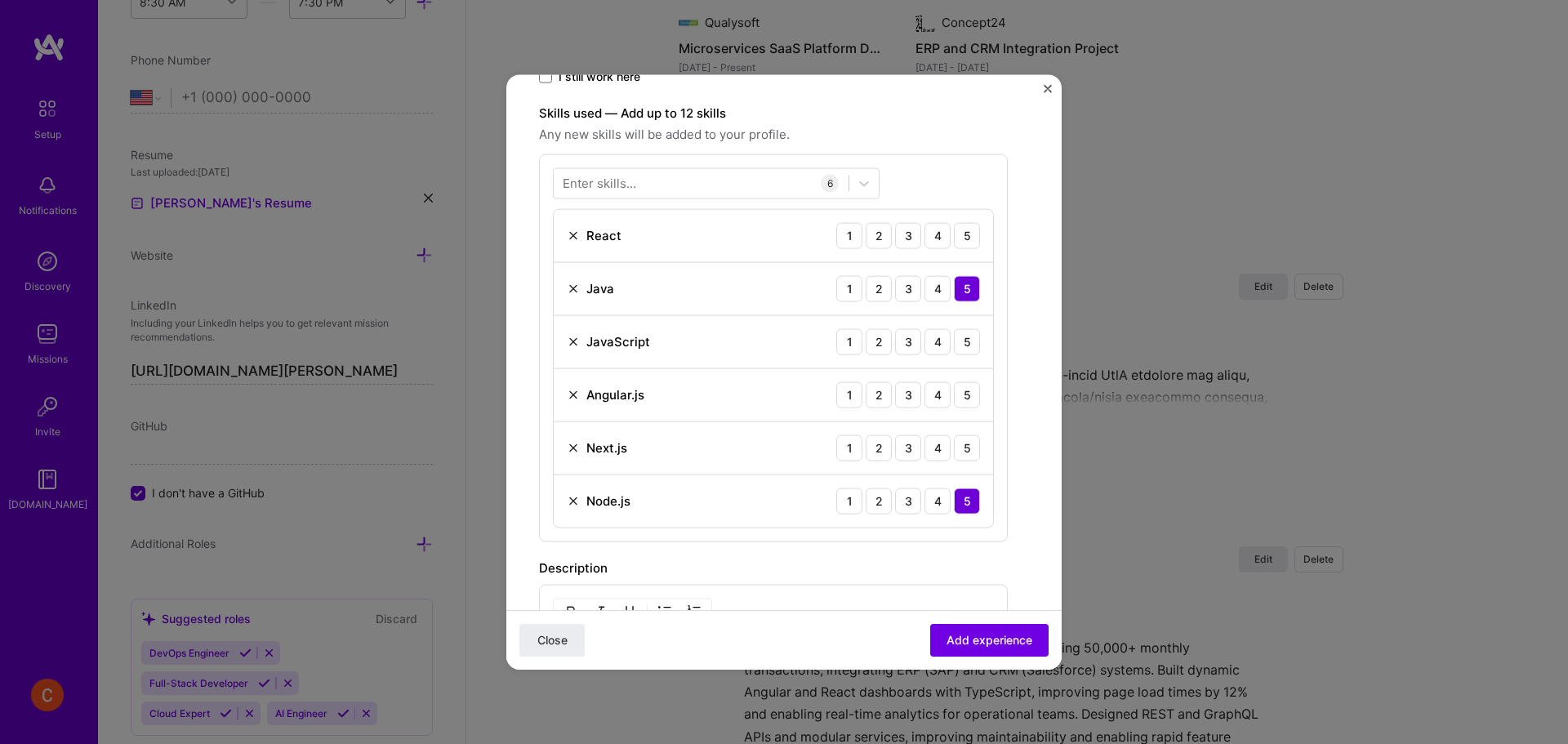
scroll to position [408, 0]
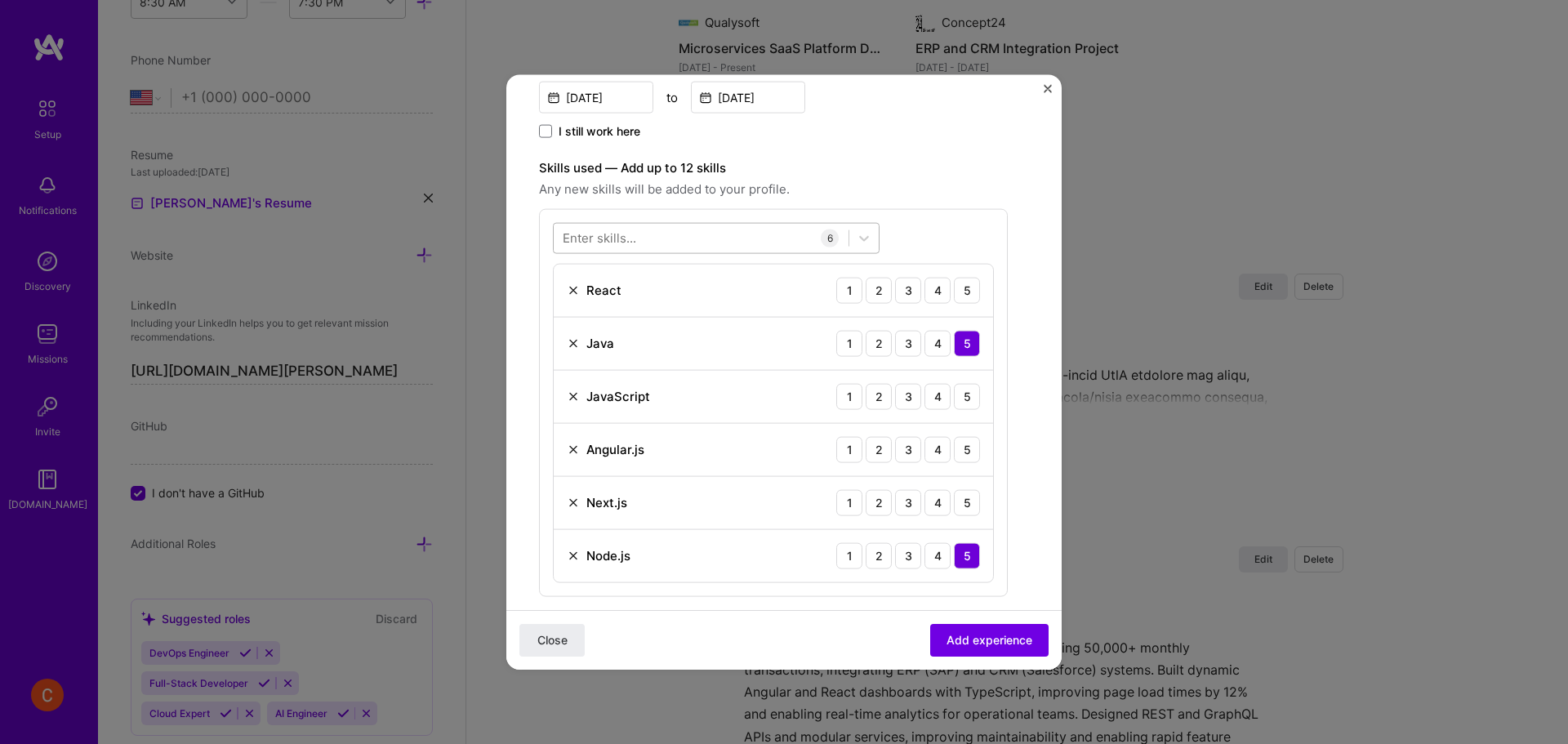
click at [689, 242] on div at bounding box center [701, 238] width 294 height 27
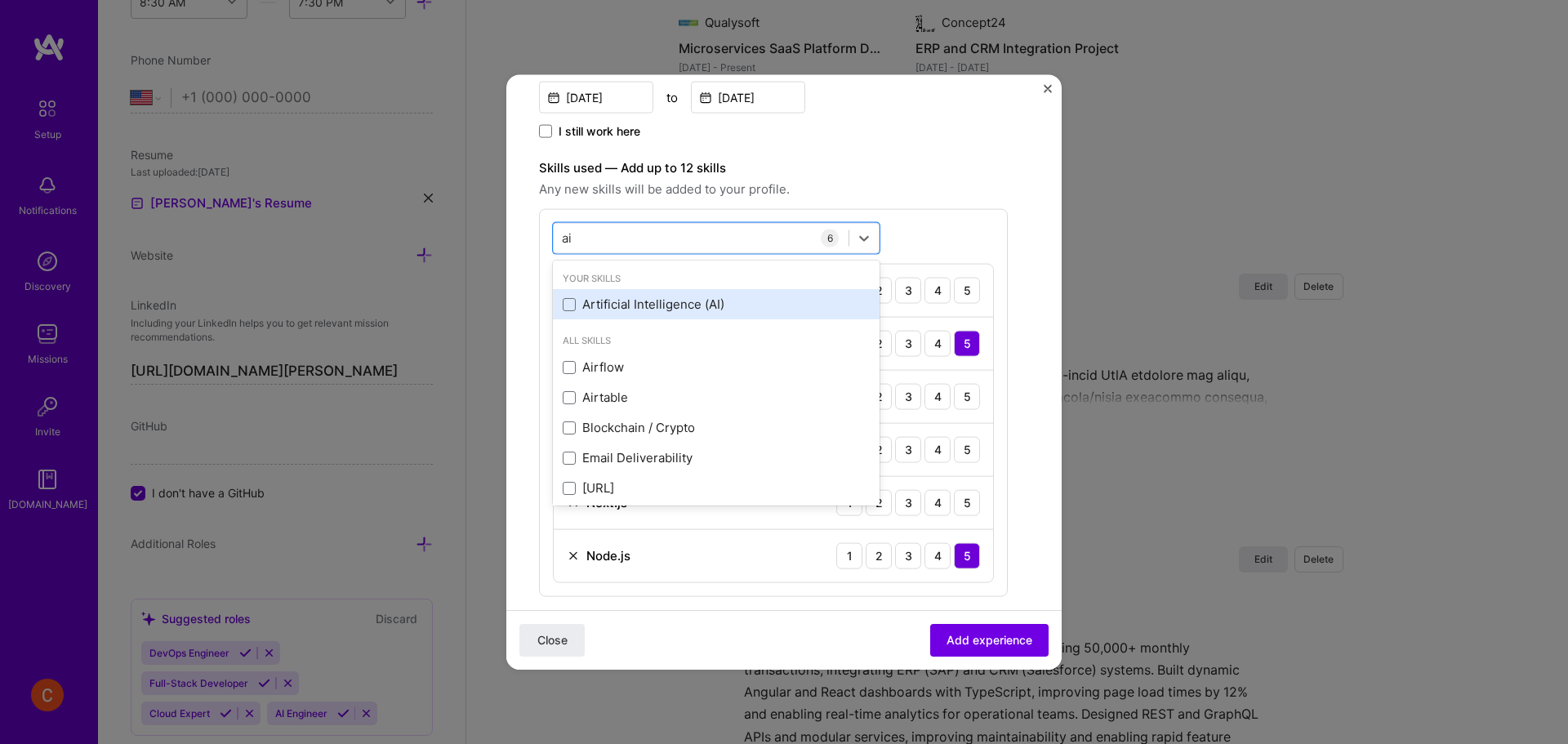
click at [641, 295] on div "Artificial Intelligence (AI)" at bounding box center [715, 304] width 307 height 18
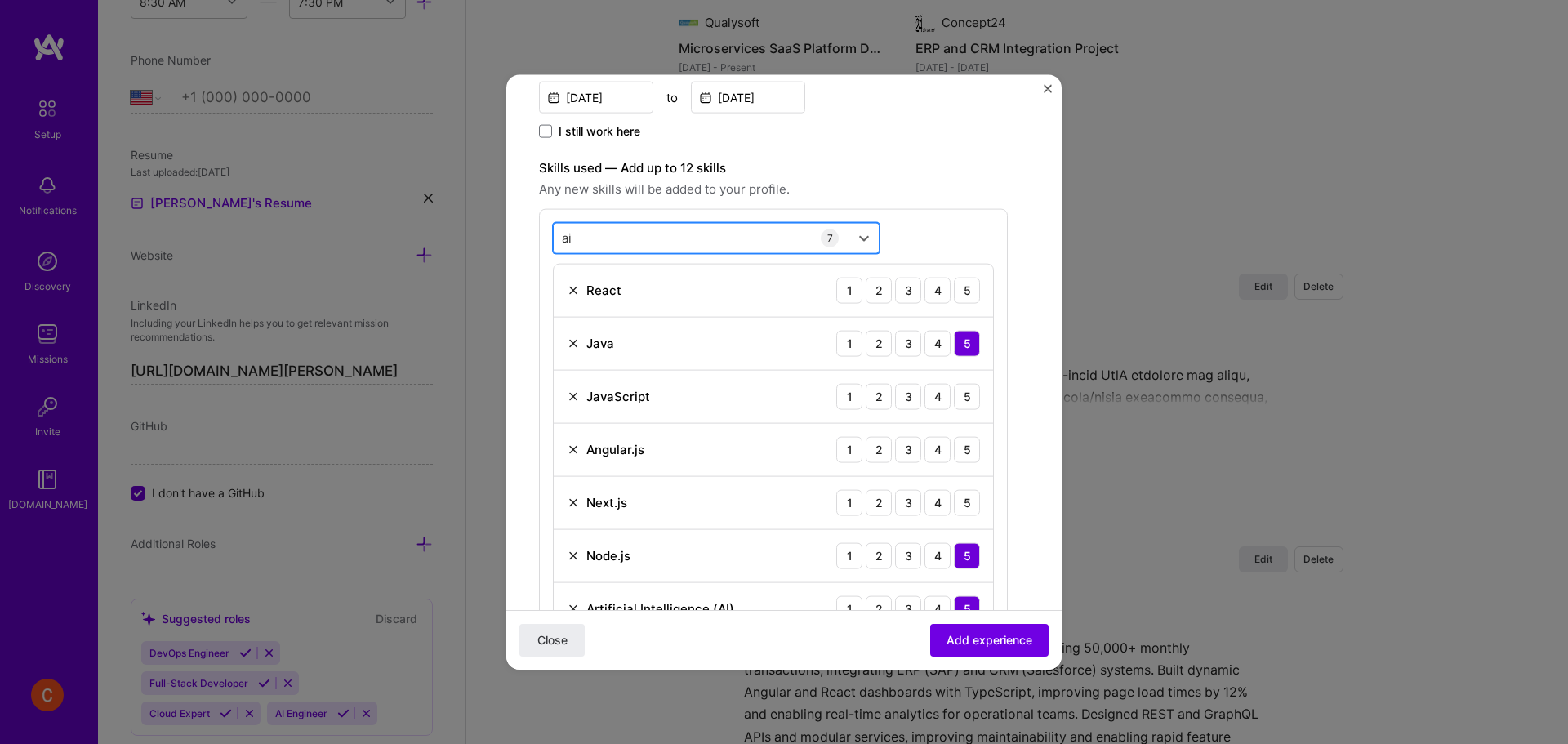
click at [628, 237] on div "ai ai" at bounding box center [701, 238] width 294 height 27
type input "a"
type input "c"
type input "e"
click at [625, 313] on div "Automated Testing" at bounding box center [716, 304] width 327 height 30
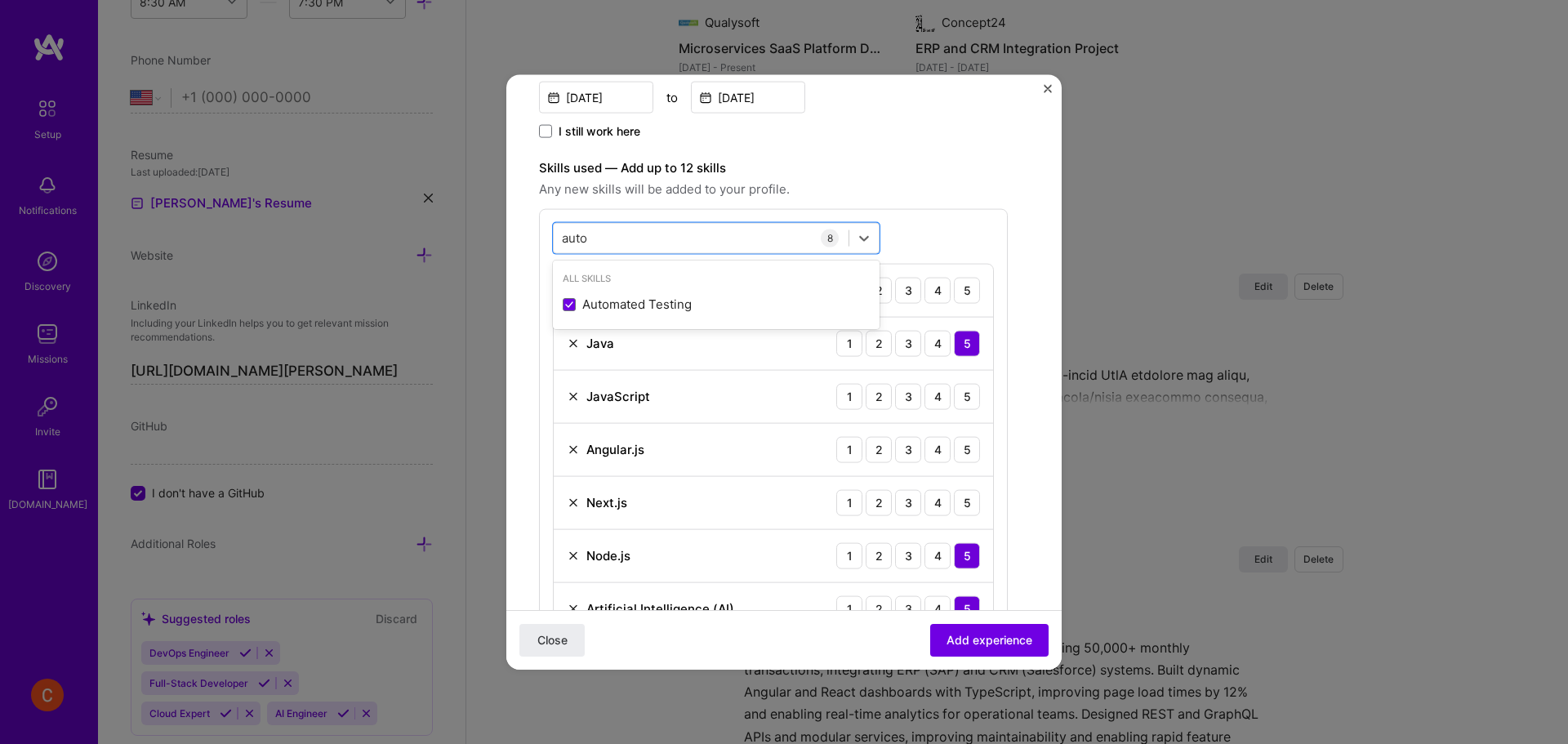
type input "auto"
click at [960, 197] on span "Any new skills will be added to your profile." at bounding box center [773, 189] width 468 height 19
click at [966, 297] on div "5" at bounding box center [967, 290] width 26 height 26
click at [975, 406] on div "5" at bounding box center [967, 396] width 26 height 26
click at [973, 440] on div "5" at bounding box center [967, 449] width 26 height 26
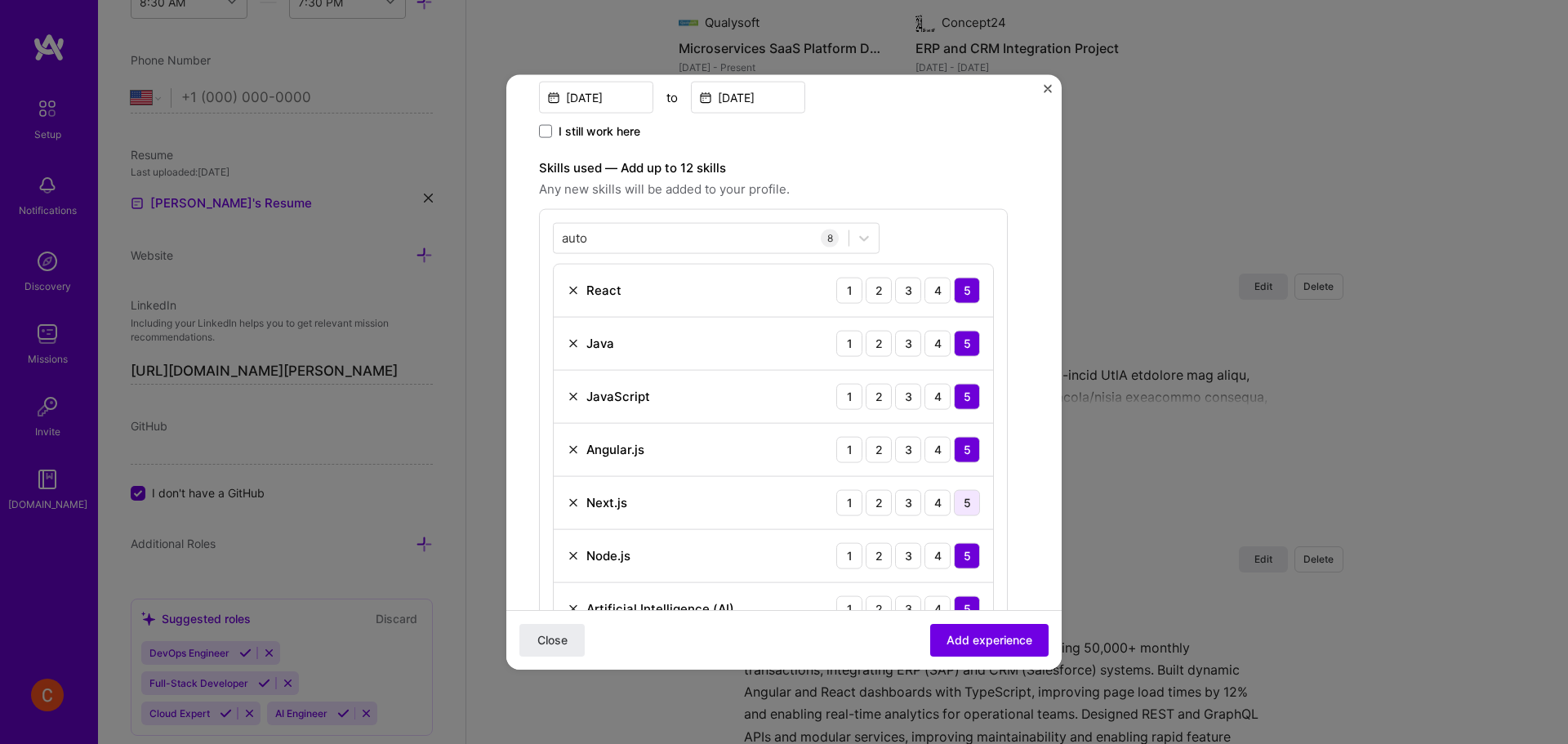
click at [974, 502] on div "5" at bounding box center [967, 502] width 26 height 26
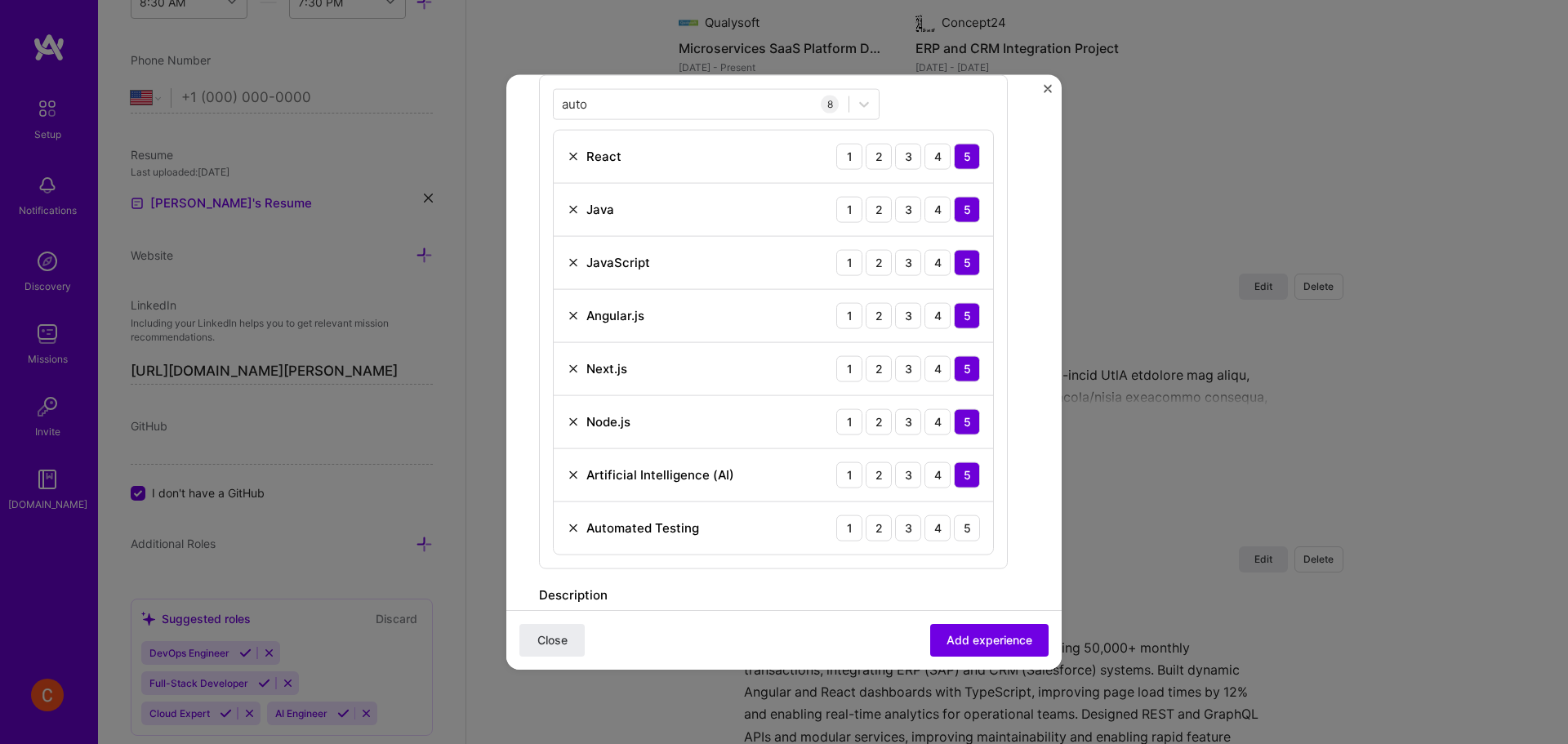
scroll to position [680, 0]
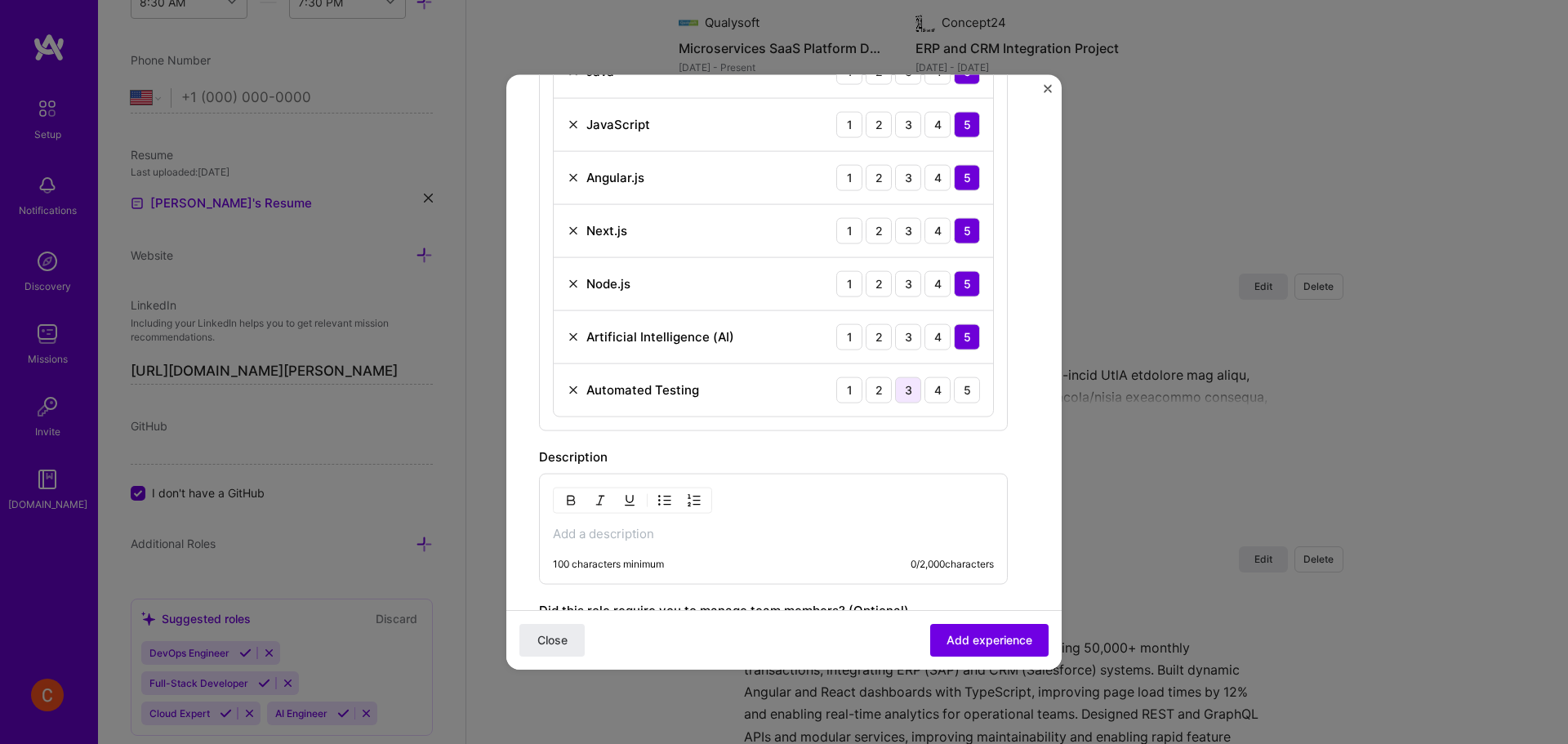
click at [913, 392] on div "3" at bounding box center [908, 389] width 26 height 26
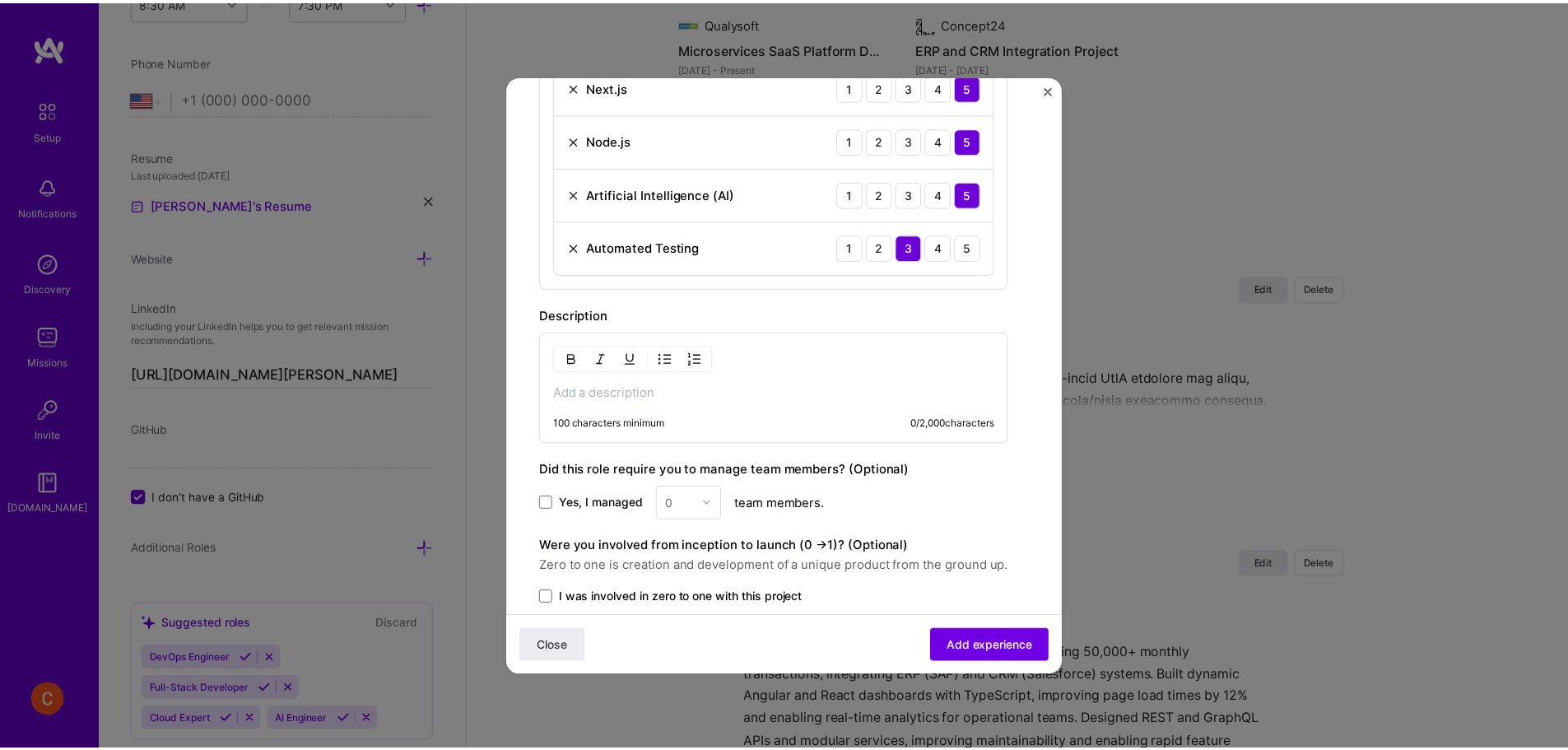
scroll to position [955, 0]
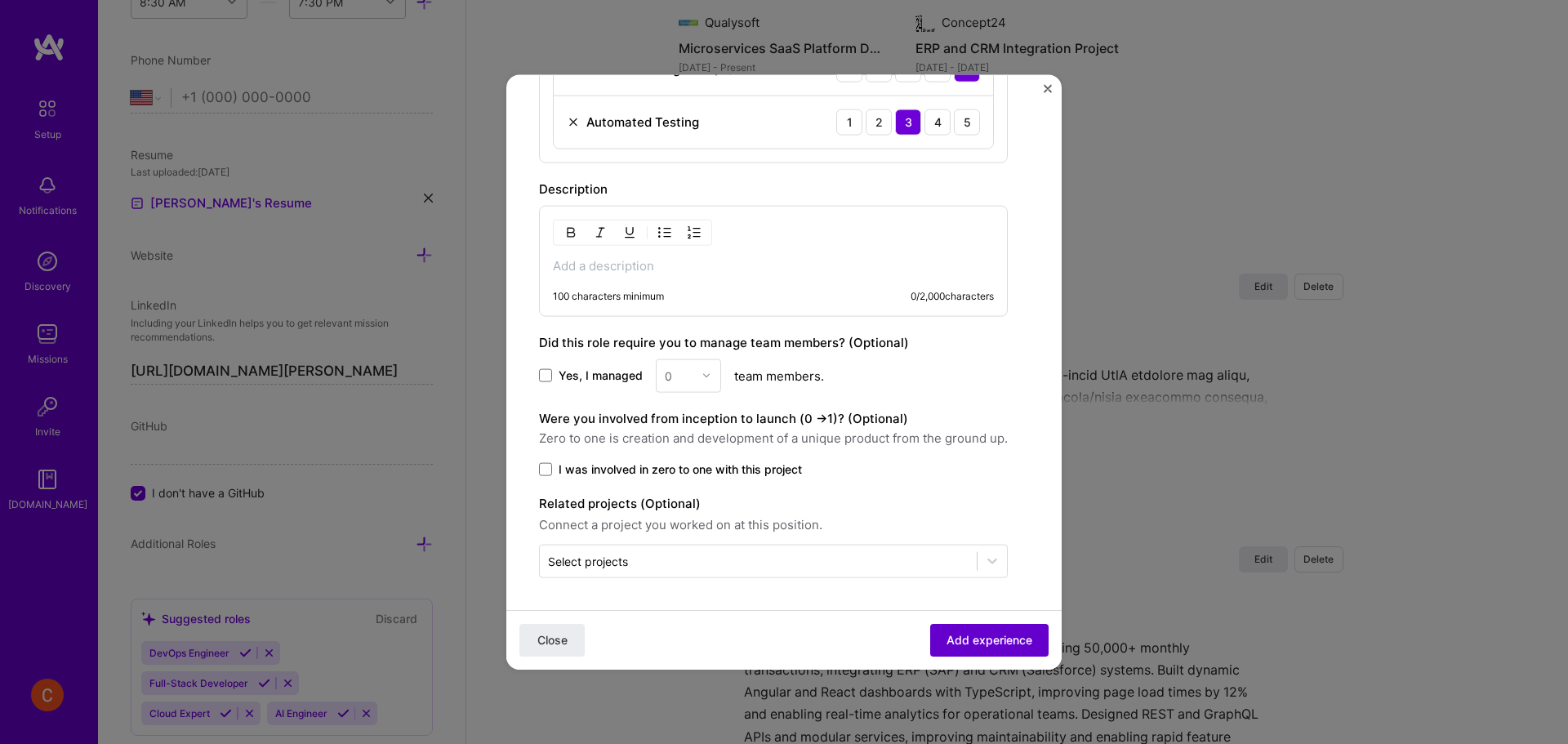
click at [987, 640] on span "Add experience" at bounding box center [990, 639] width 86 height 17
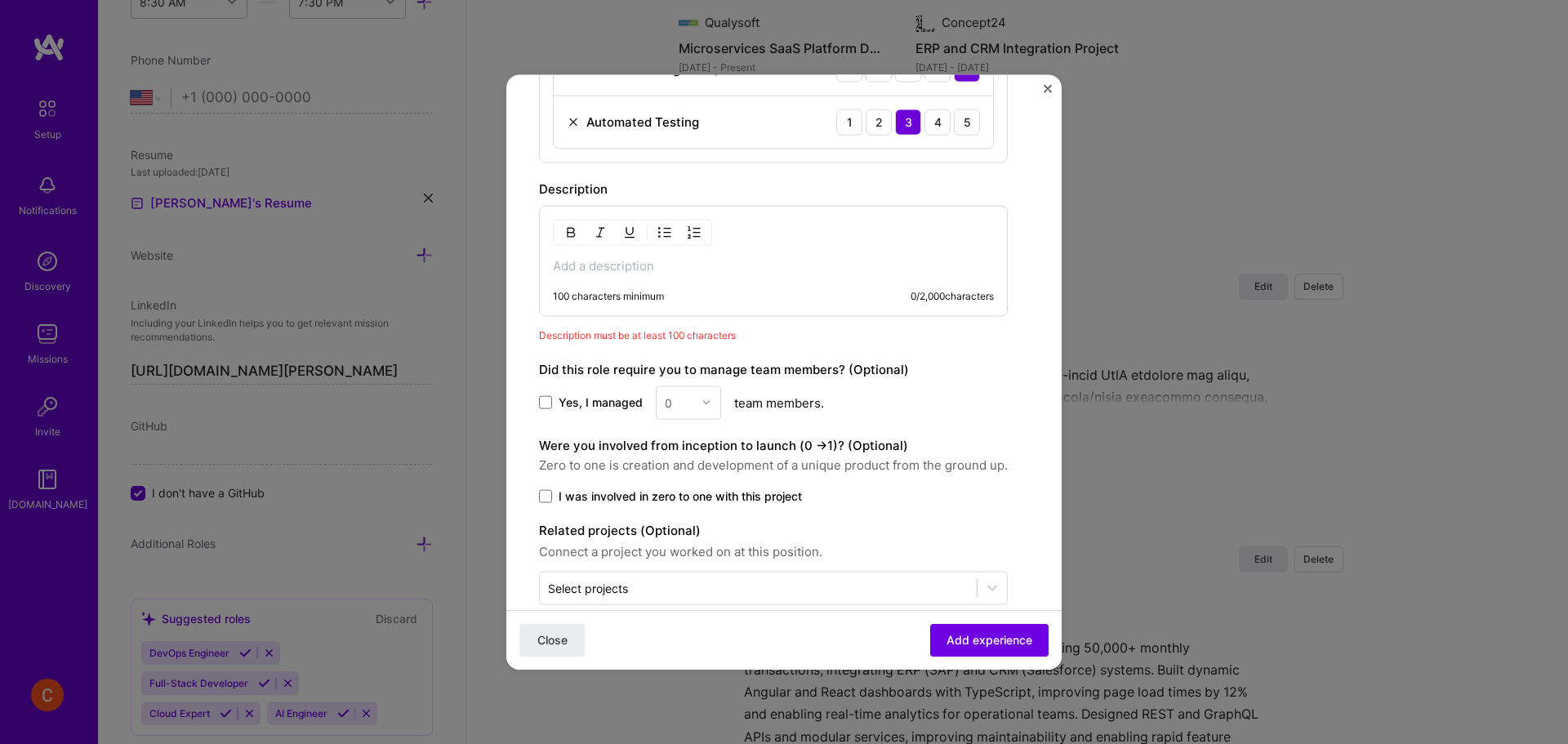
click at [665, 270] on p at bounding box center [773, 265] width 441 height 17
click at [646, 256] on div "100 characters minimum 0 / 2,000 characters" at bounding box center [773, 260] width 468 height 111
click at [643, 278] on div "100 characters minimum 0 / 2,000 characters" at bounding box center [773, 260] width 468 height 111
click at [617, 261] on p at bounding box center [773, 265] width 441 height 17
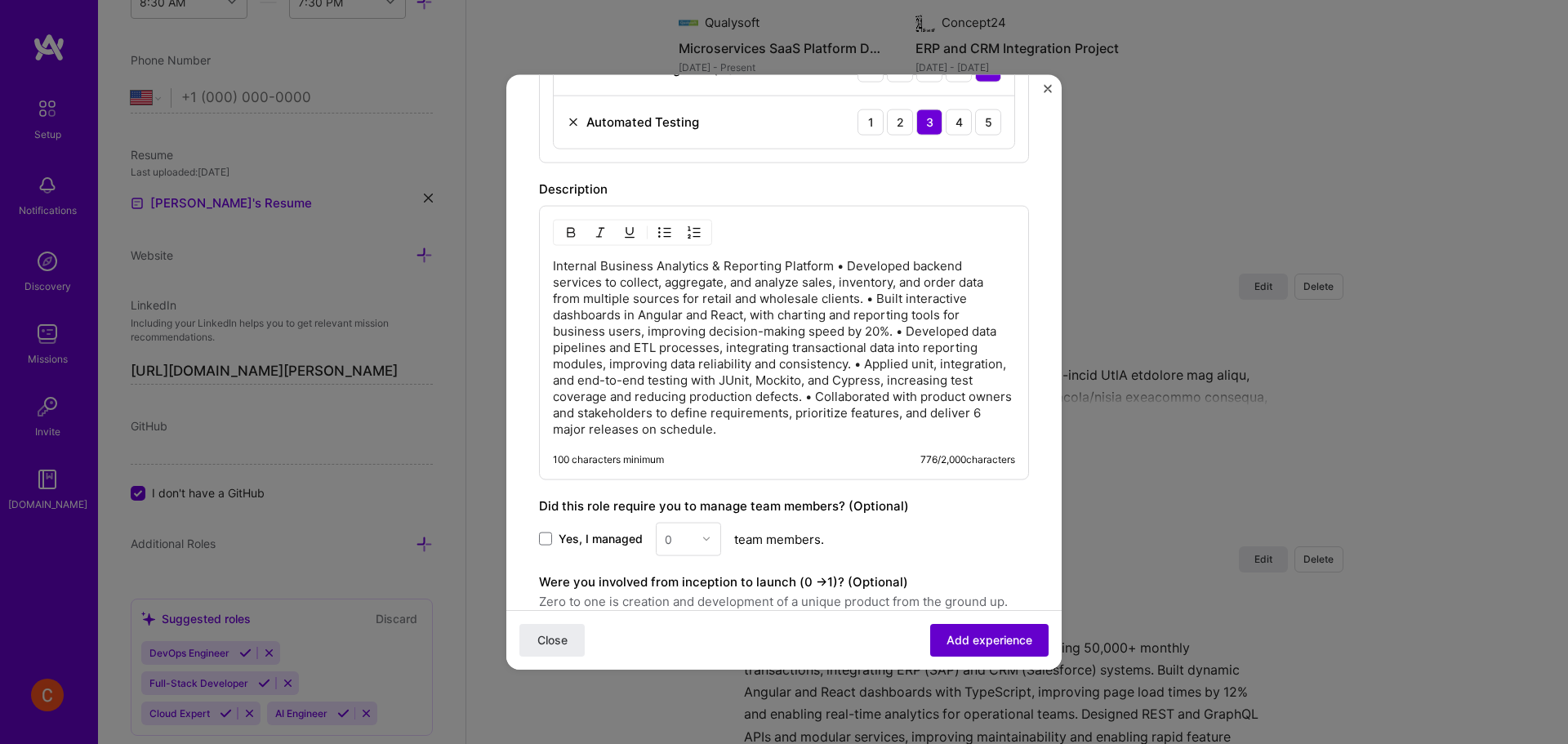
click at [994, 629] on button "Add experience" at bounding box center [989, 639] width 119 height 33
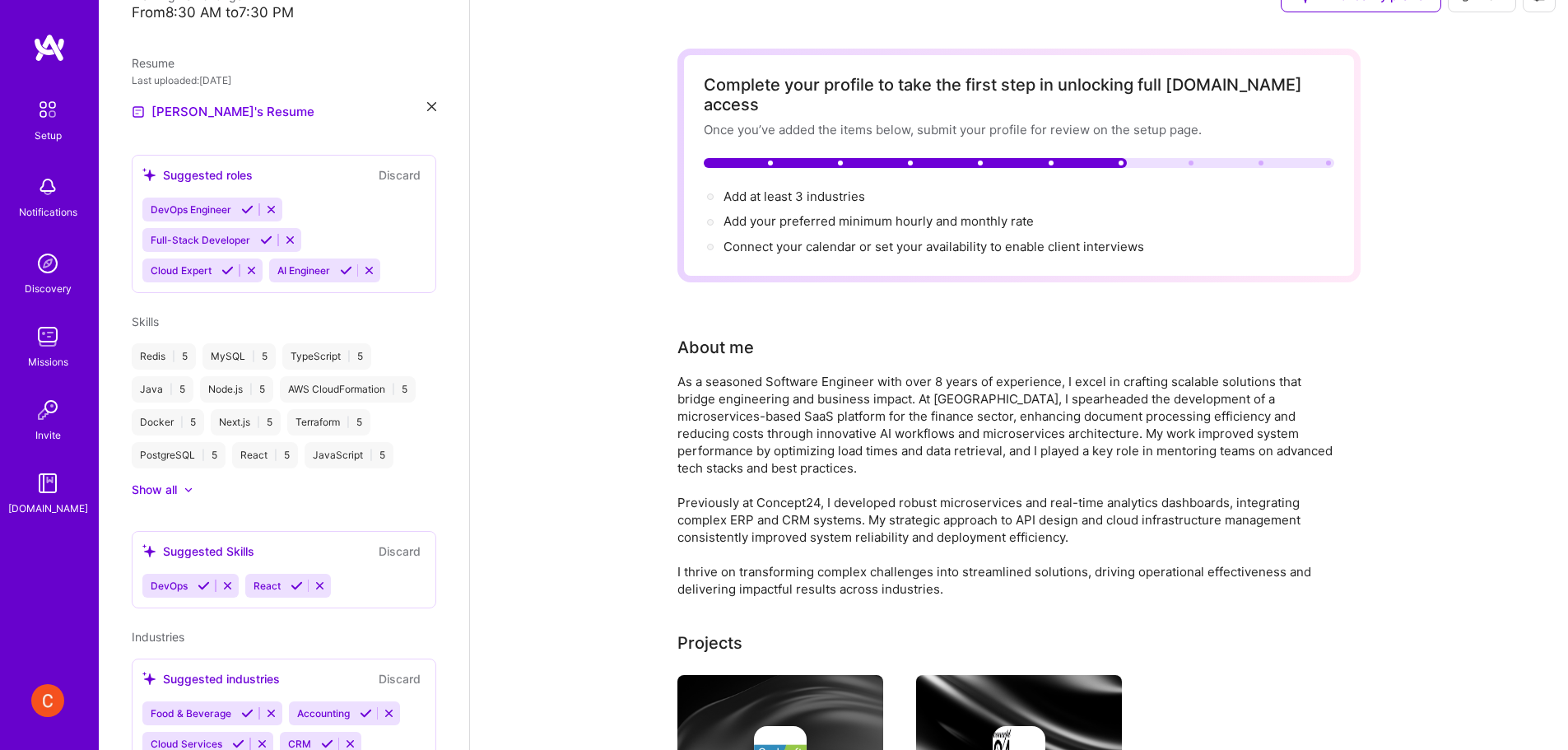
scroll to position [0, 0]
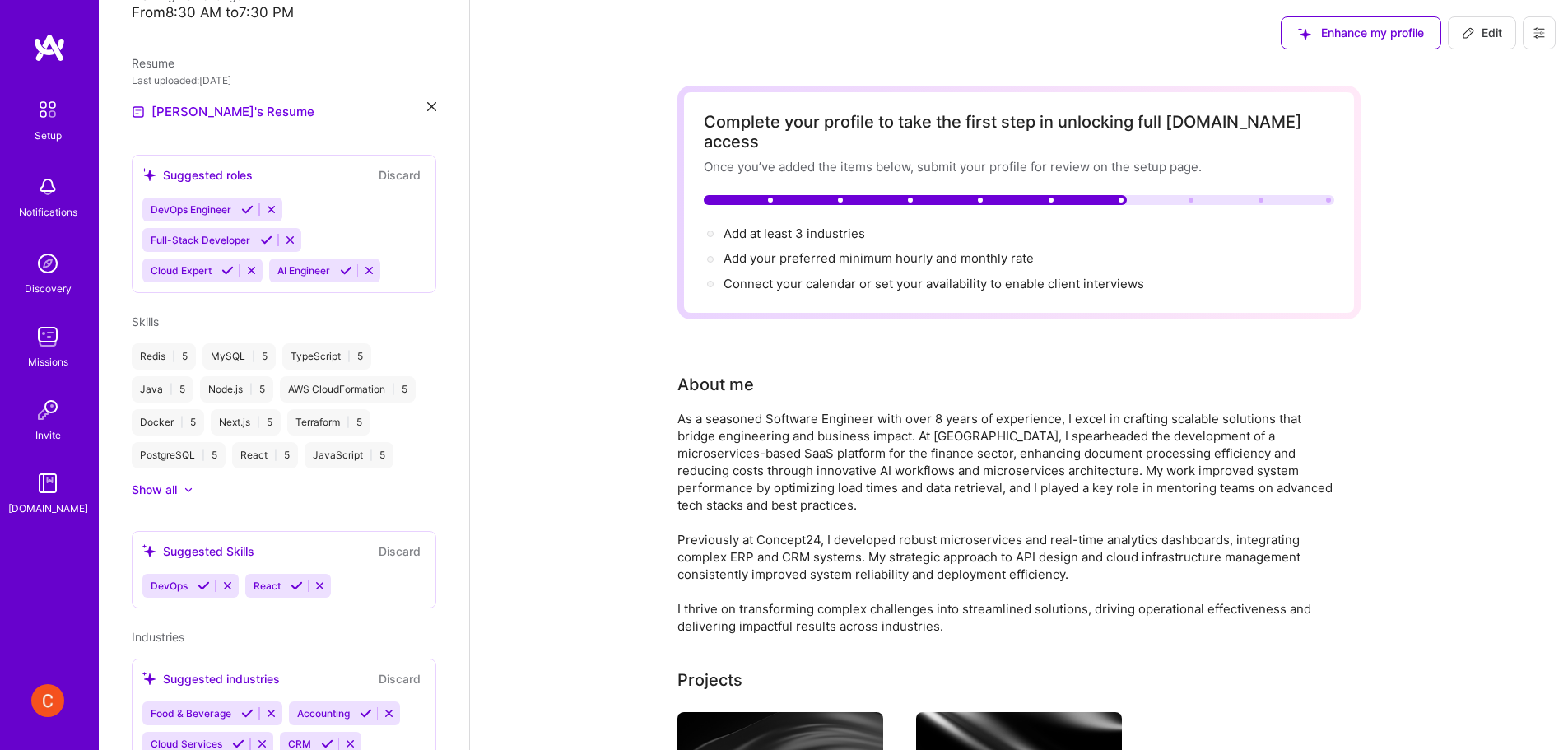
click at [1473, 27] on icon at bounding box center [1468, 33] width 13 height 13
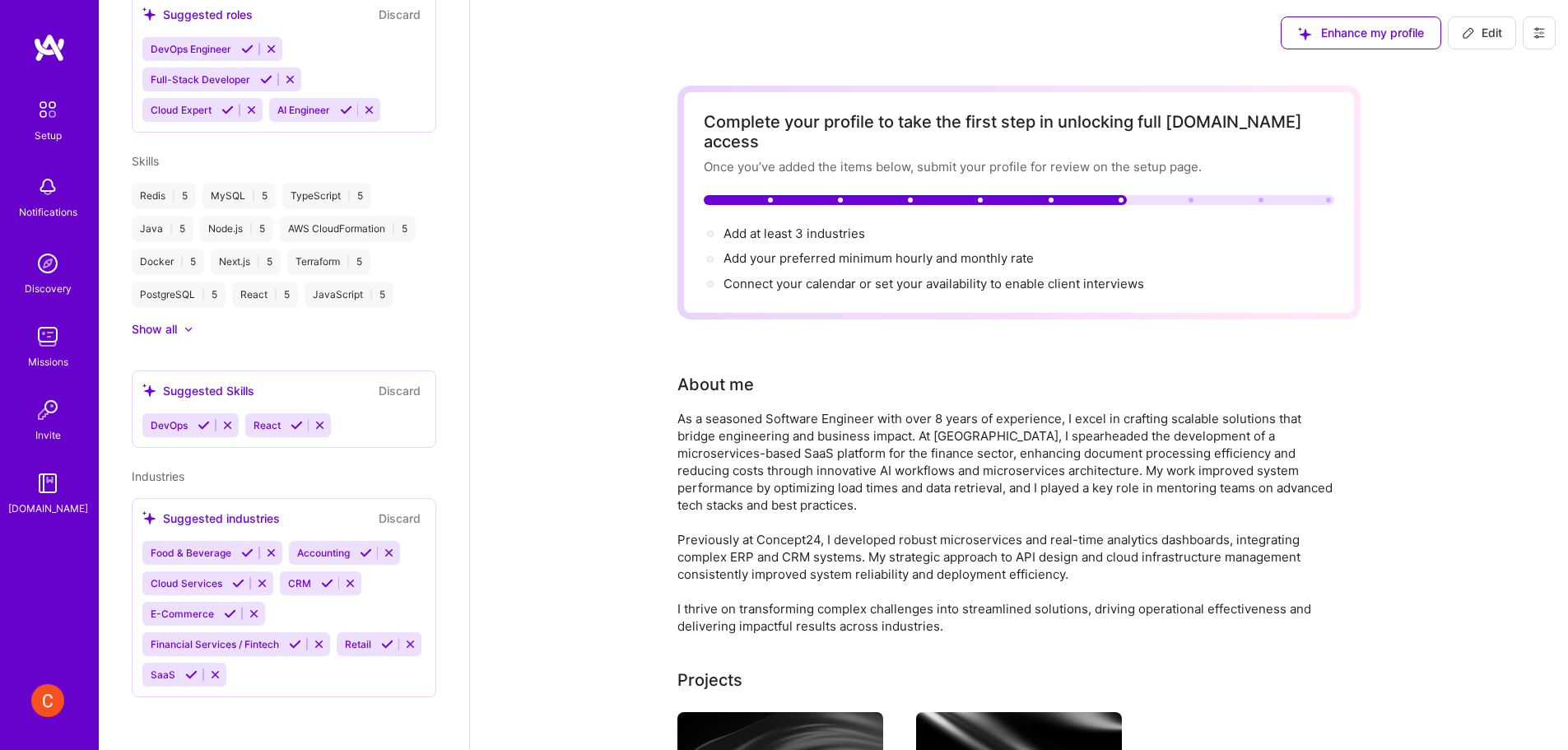
select select "US"
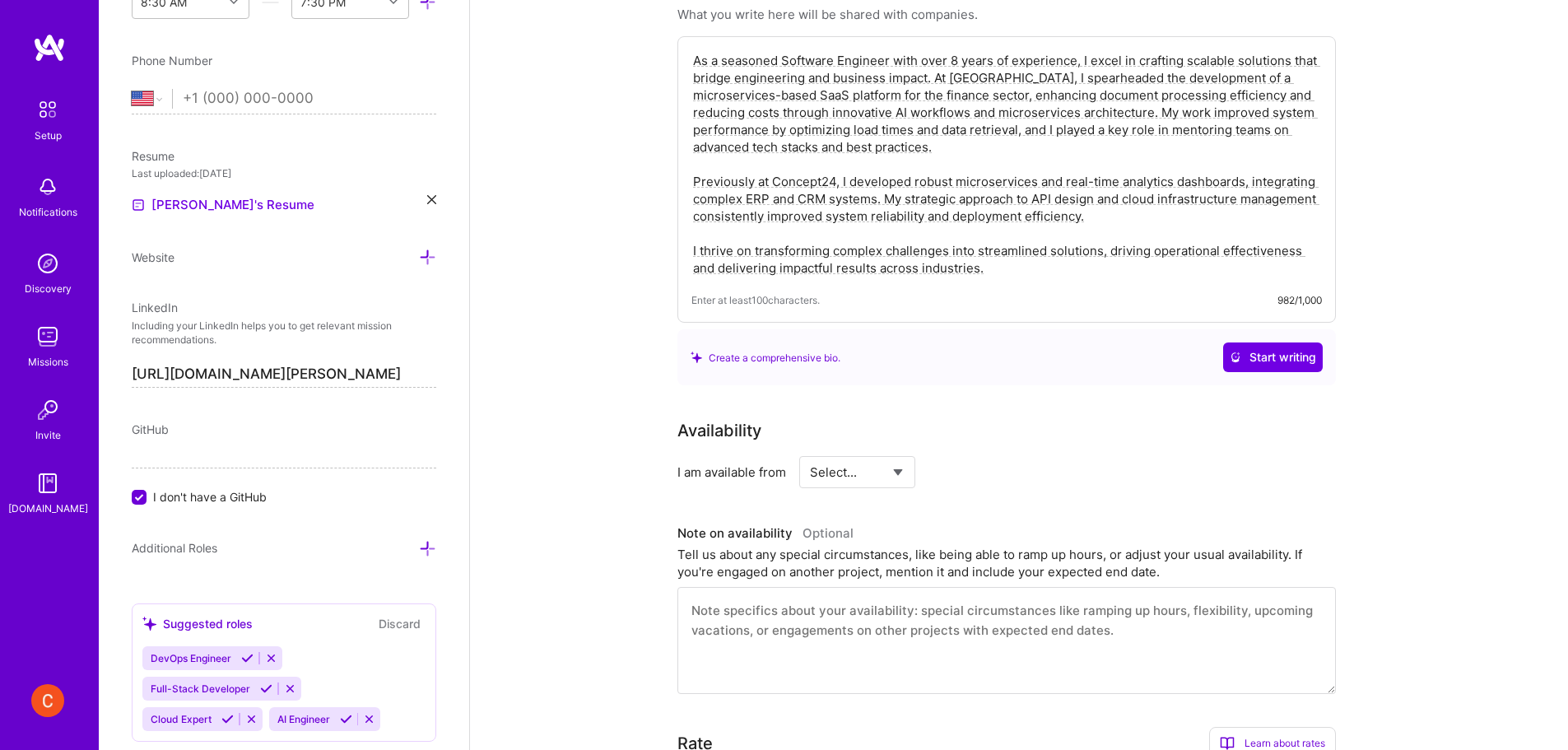
scroll to position [316, 0]
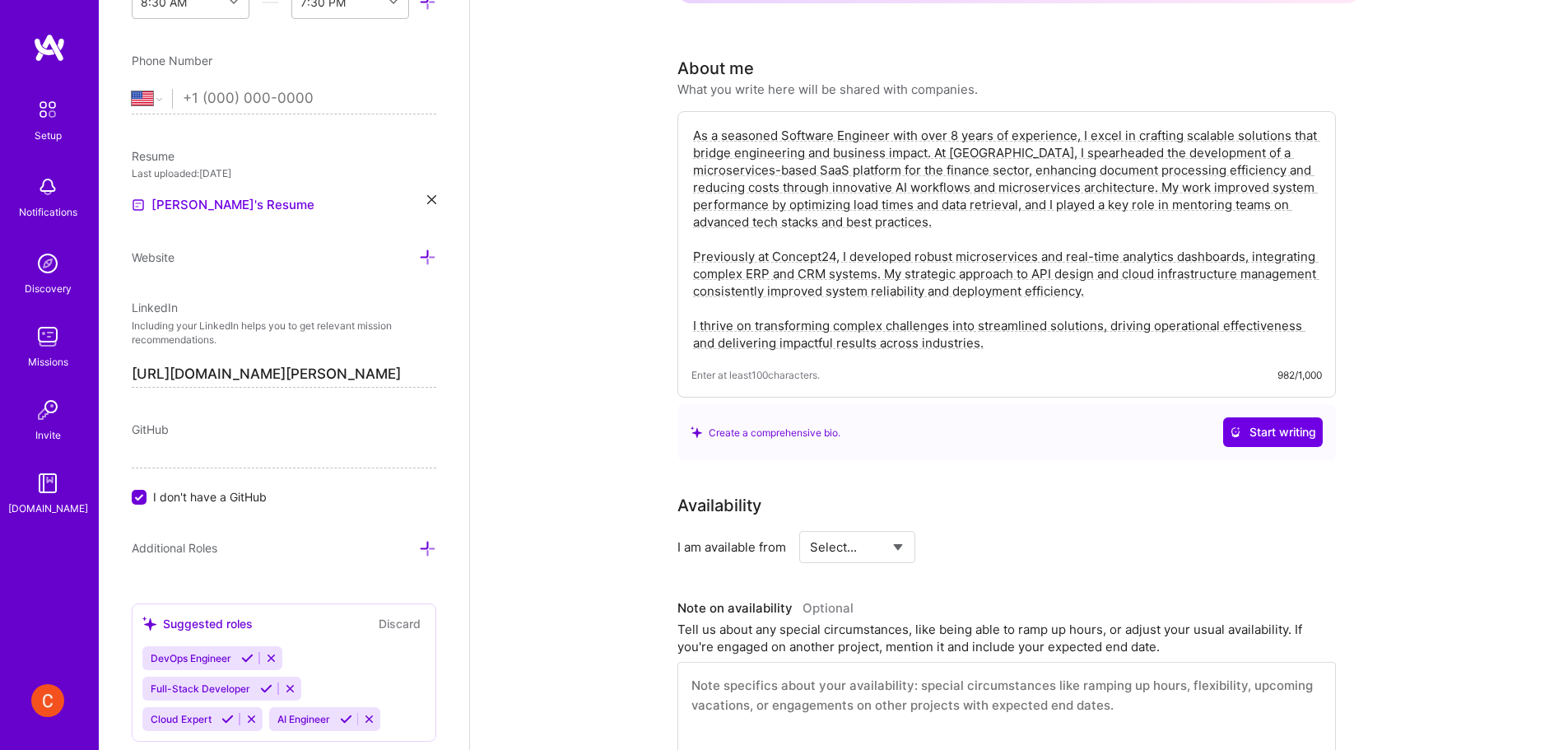
click at [892, 527] on select "Select... Right Now Future Date Not Available" at bounding box center [857, 546] width 95 height 42
select select "Right Now"
click at [810, 526] on select "Select... Right Now Future Date Not Available" at bounding box center [857, 546] width 95 height 42
click at [990, 530] on input at bounding box center [1008, 546] width 99 height 32
type input "40"
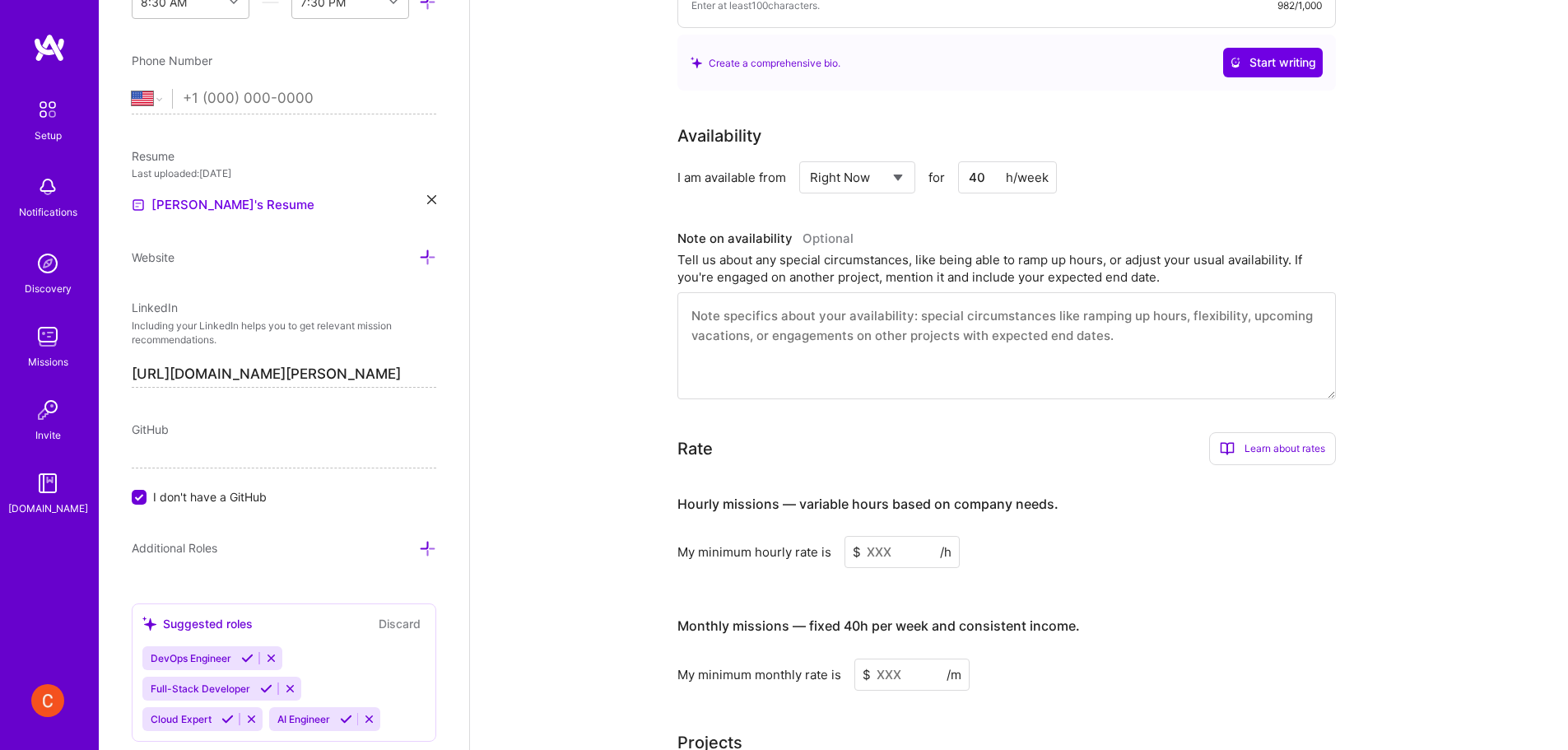
scroll to position [823, 0]
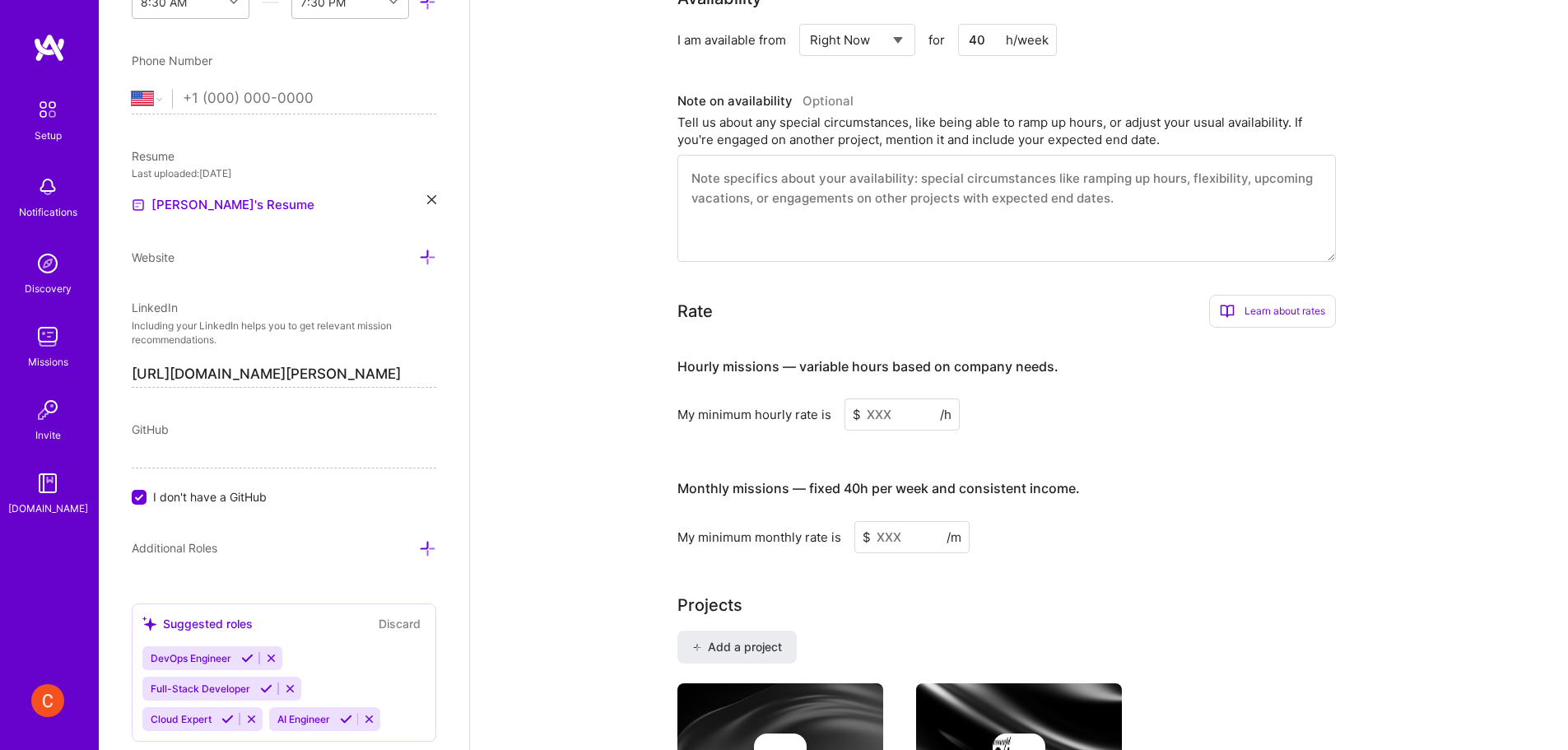
click at [901, 398] on input at bounding box center [902, 414] width 115 height 32
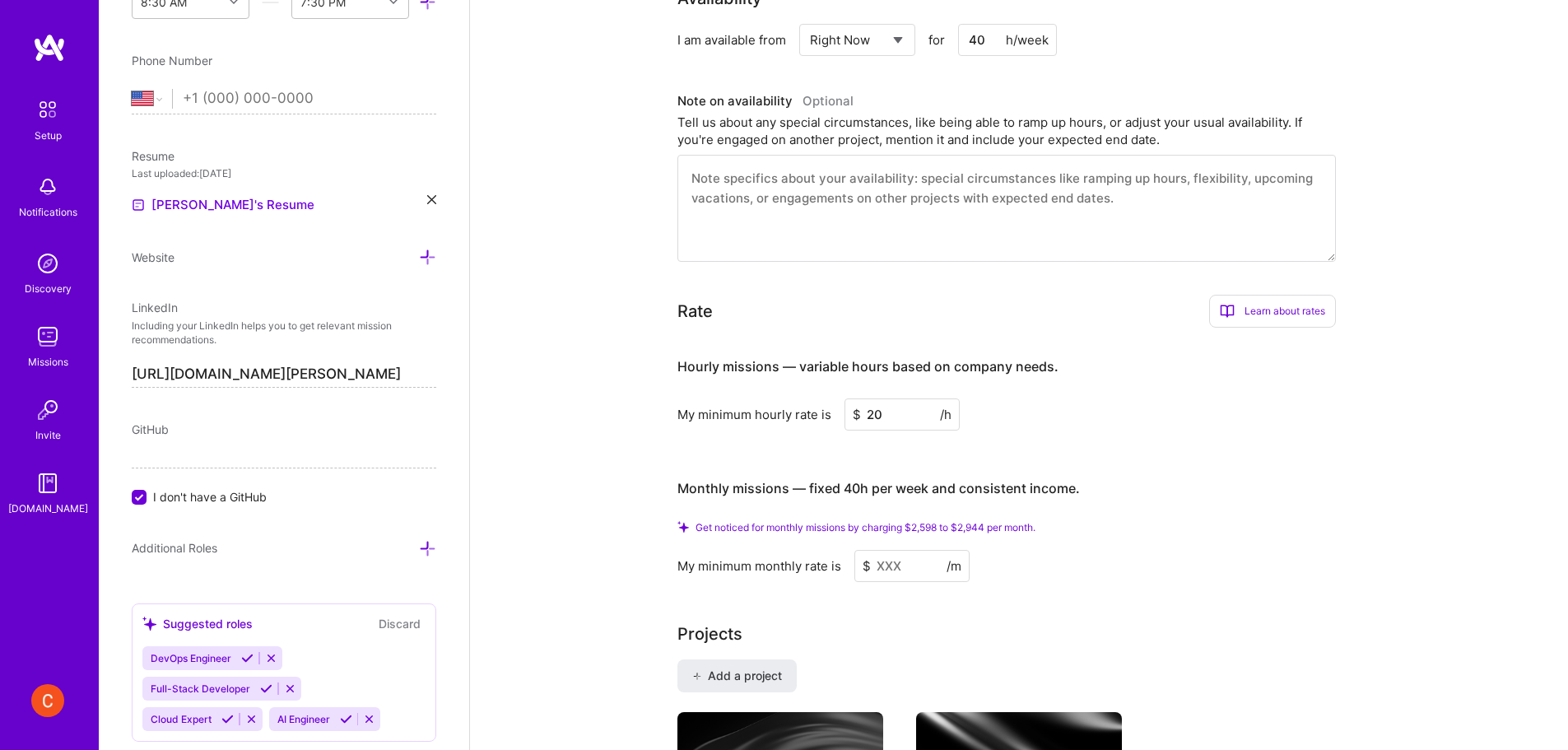
type input "20"
click at [934, 553] on input at bounding box center [912, 566] width 115 height 32
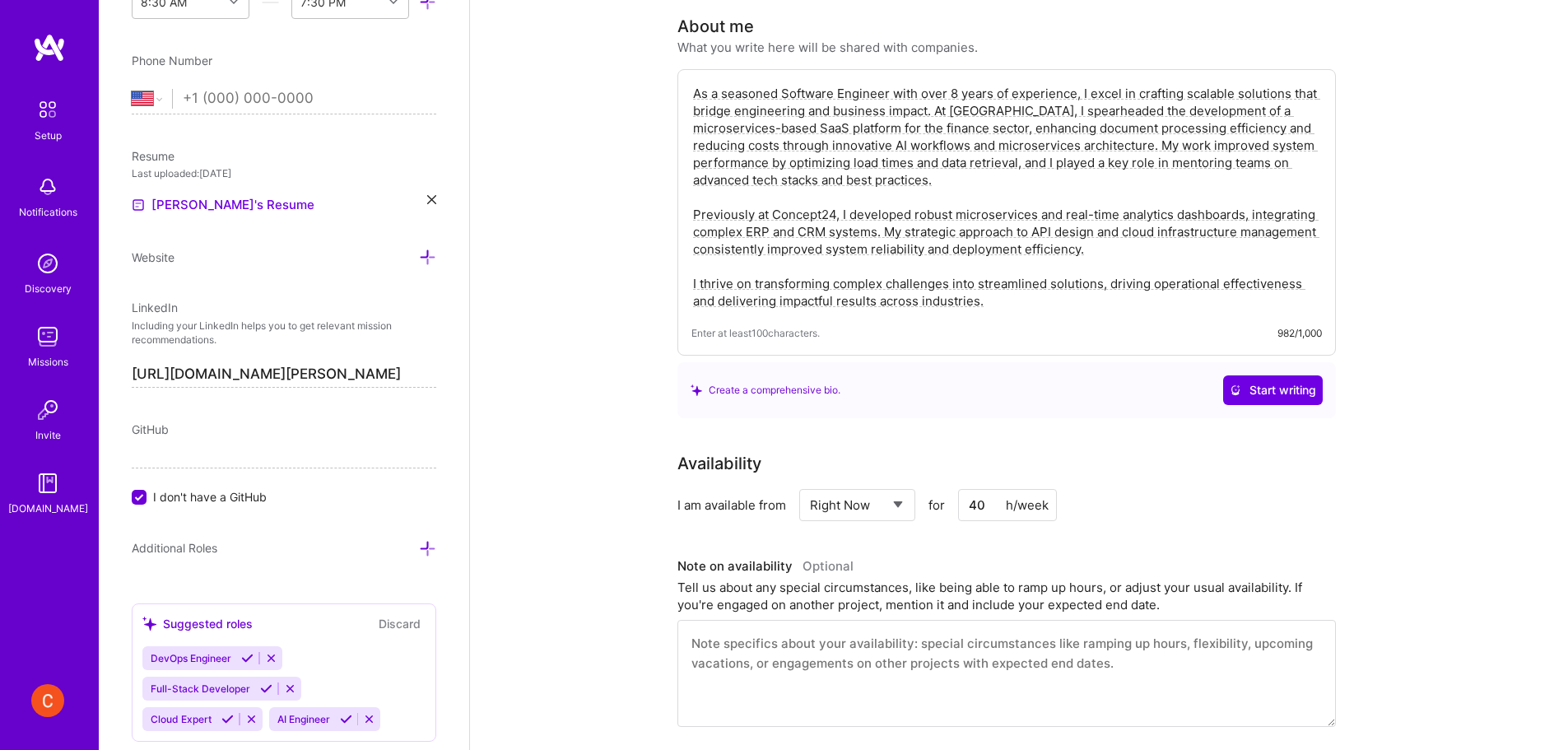
scroll to position [0, 0]
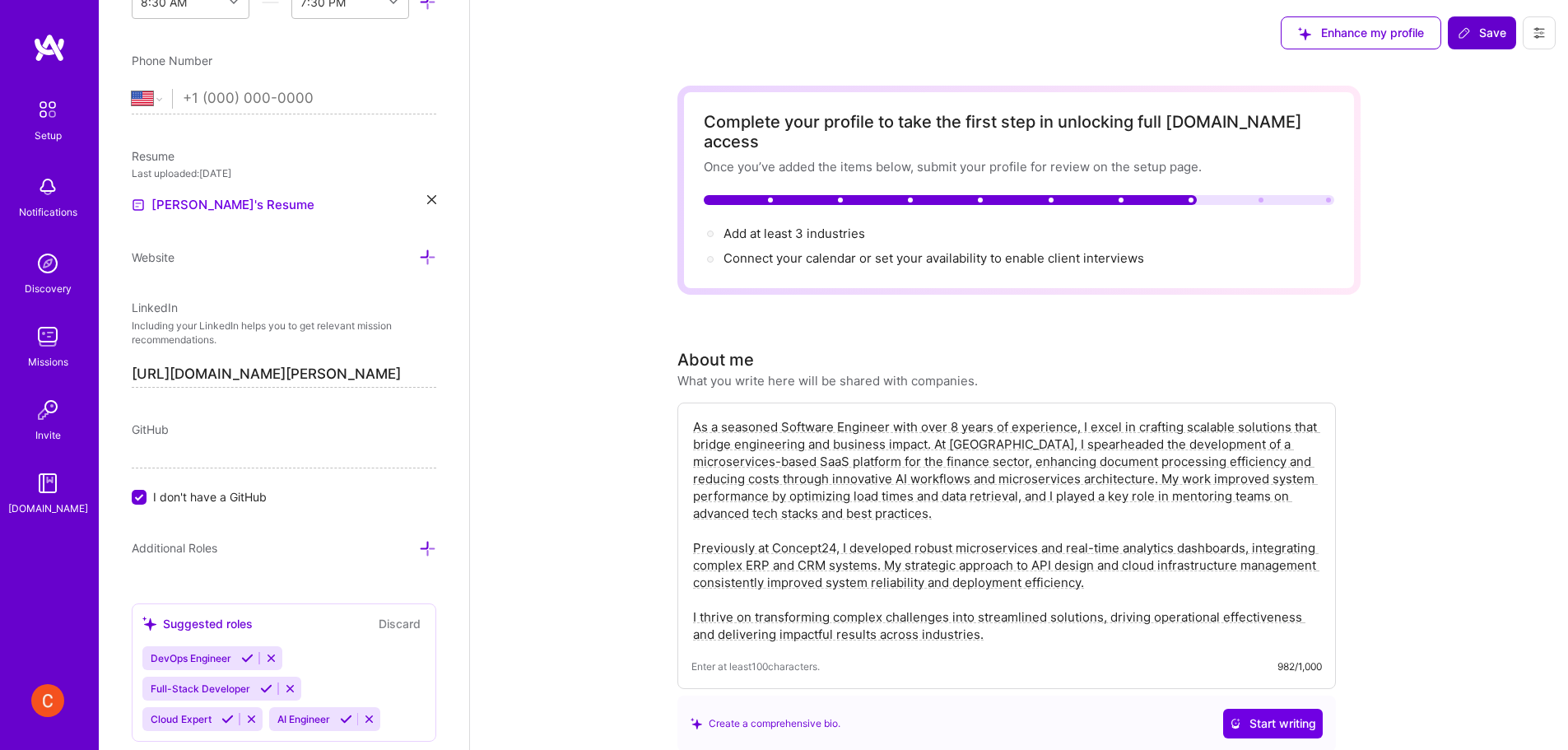
type input "3000"
click at [1459, 29] on icon at bounding box center [1464, 33] width 13 height 13
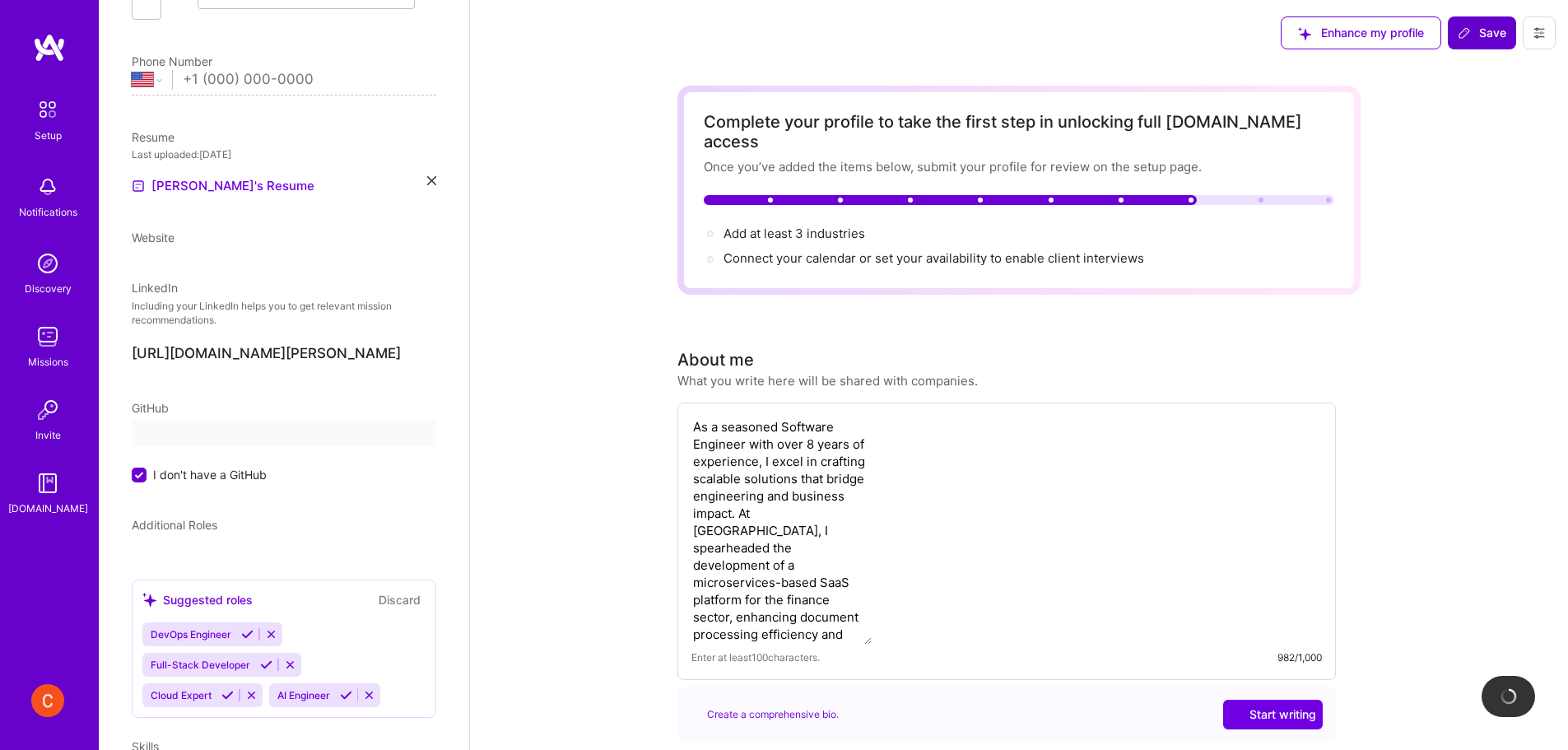
scroll to position [417, 0]
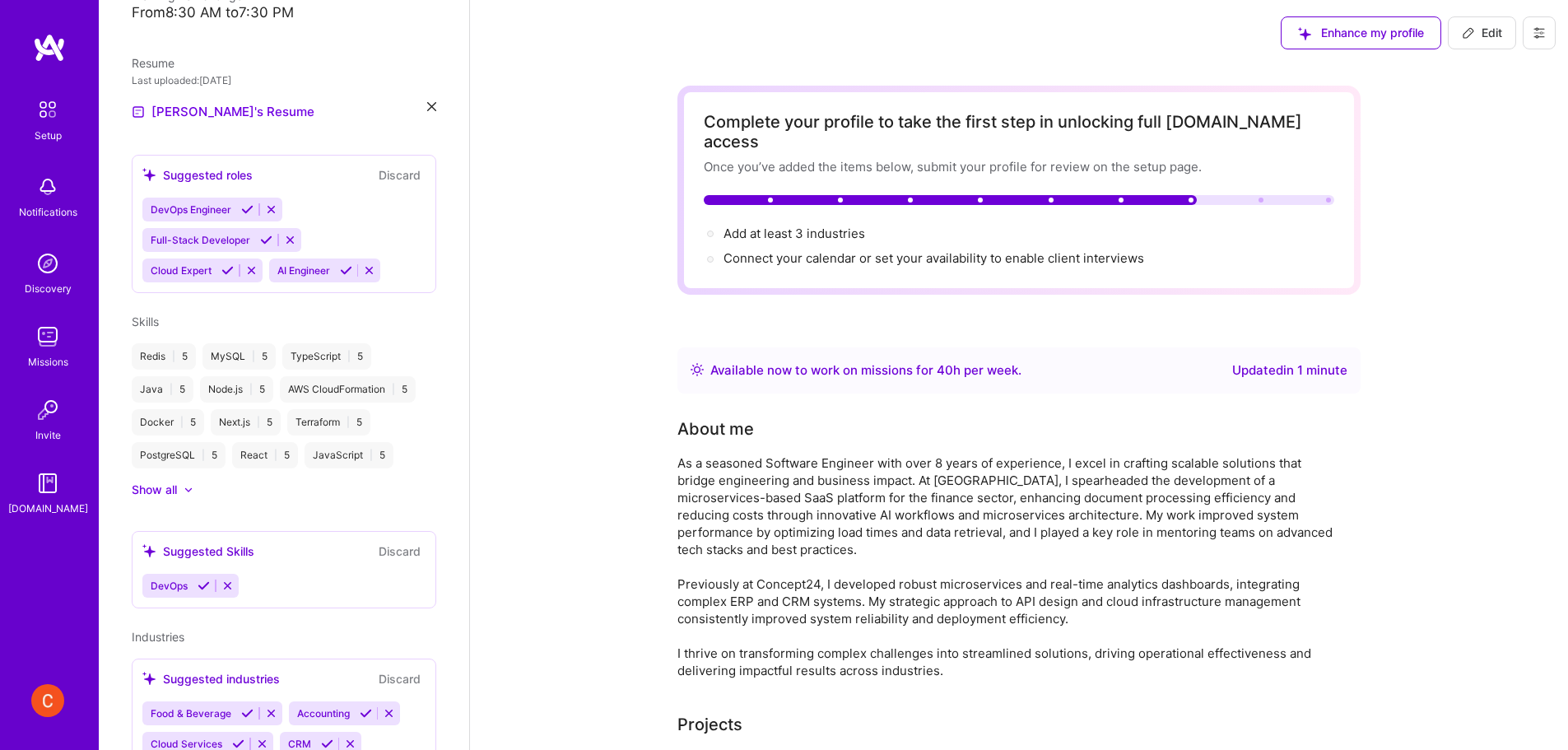
click at [1472, 29] on icon at bounding box center [1468, 33] width 13 height 13
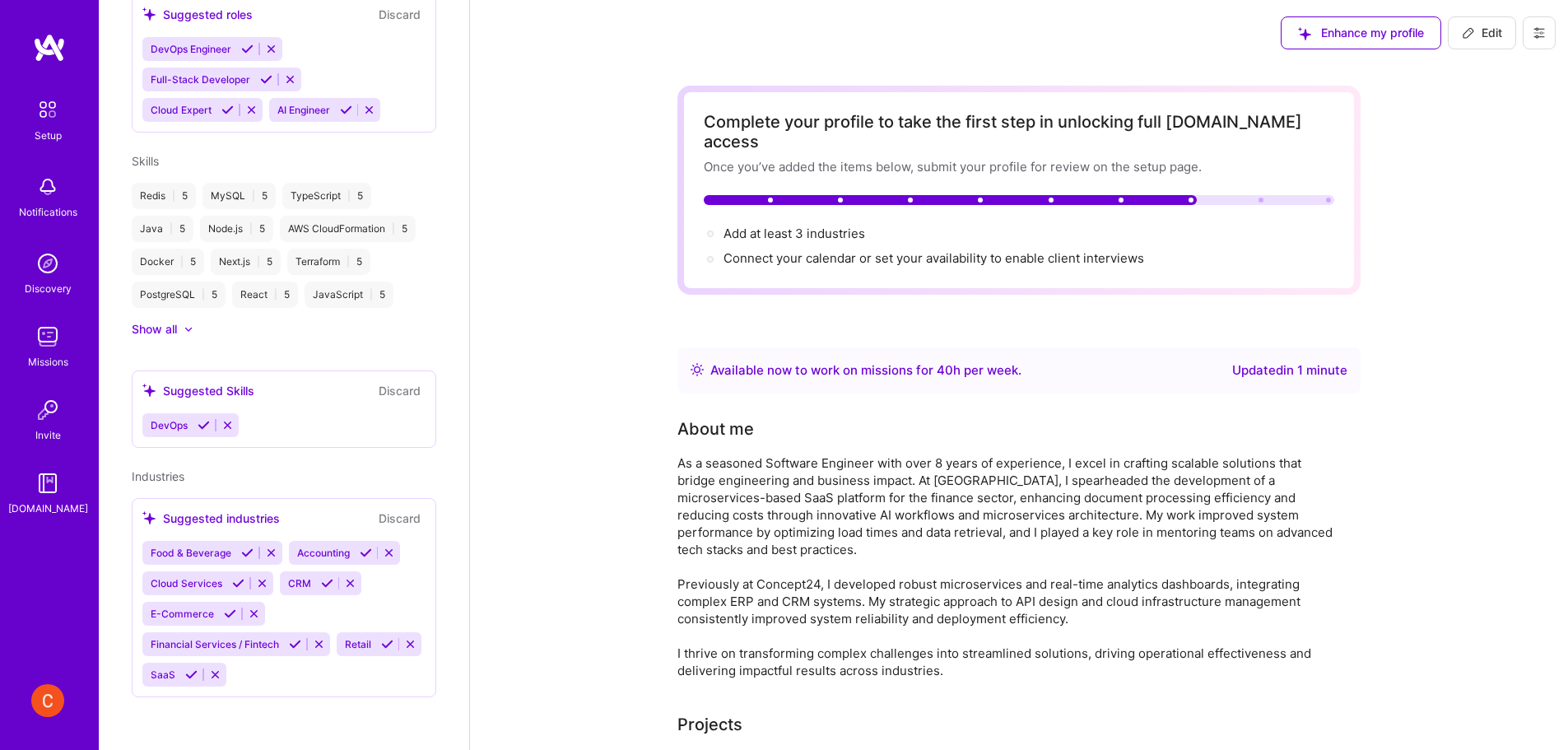
select select "US"
select select "Right Now"
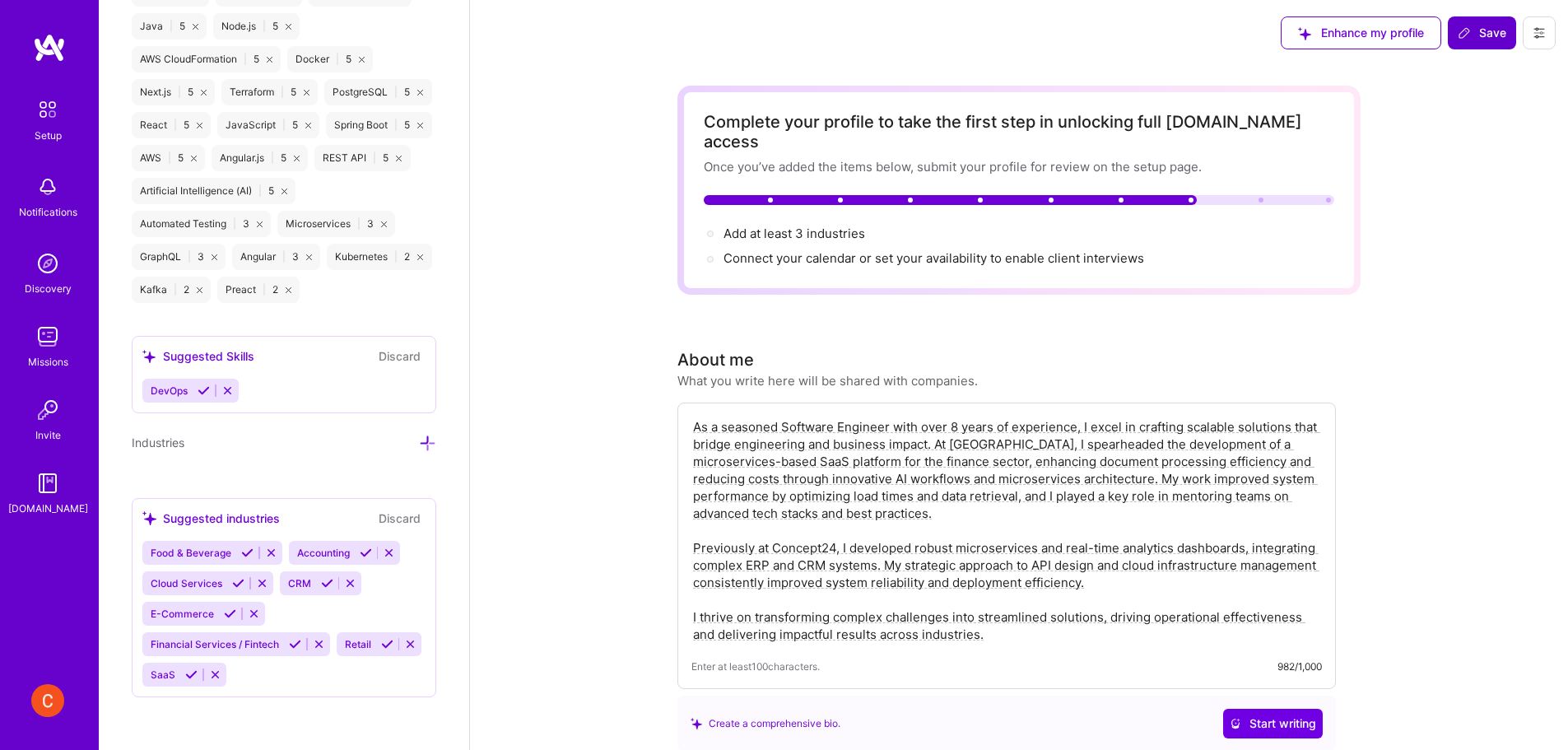
click at [419, 436] on icon at bounding box center [428, 444] width 18 height 18
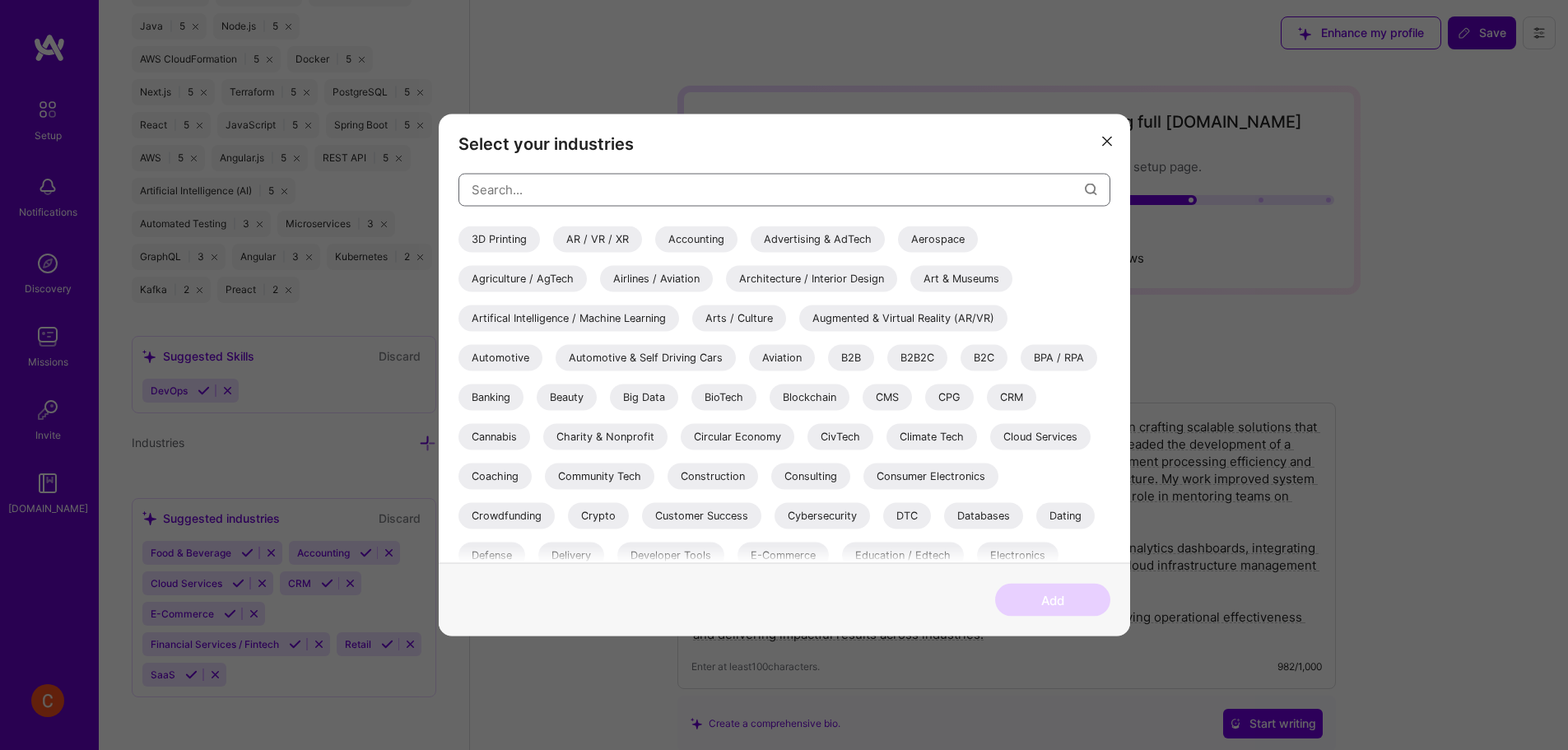
click at [605, 183] on input "modal" at bounding box center [778, 189] width 613 height 42
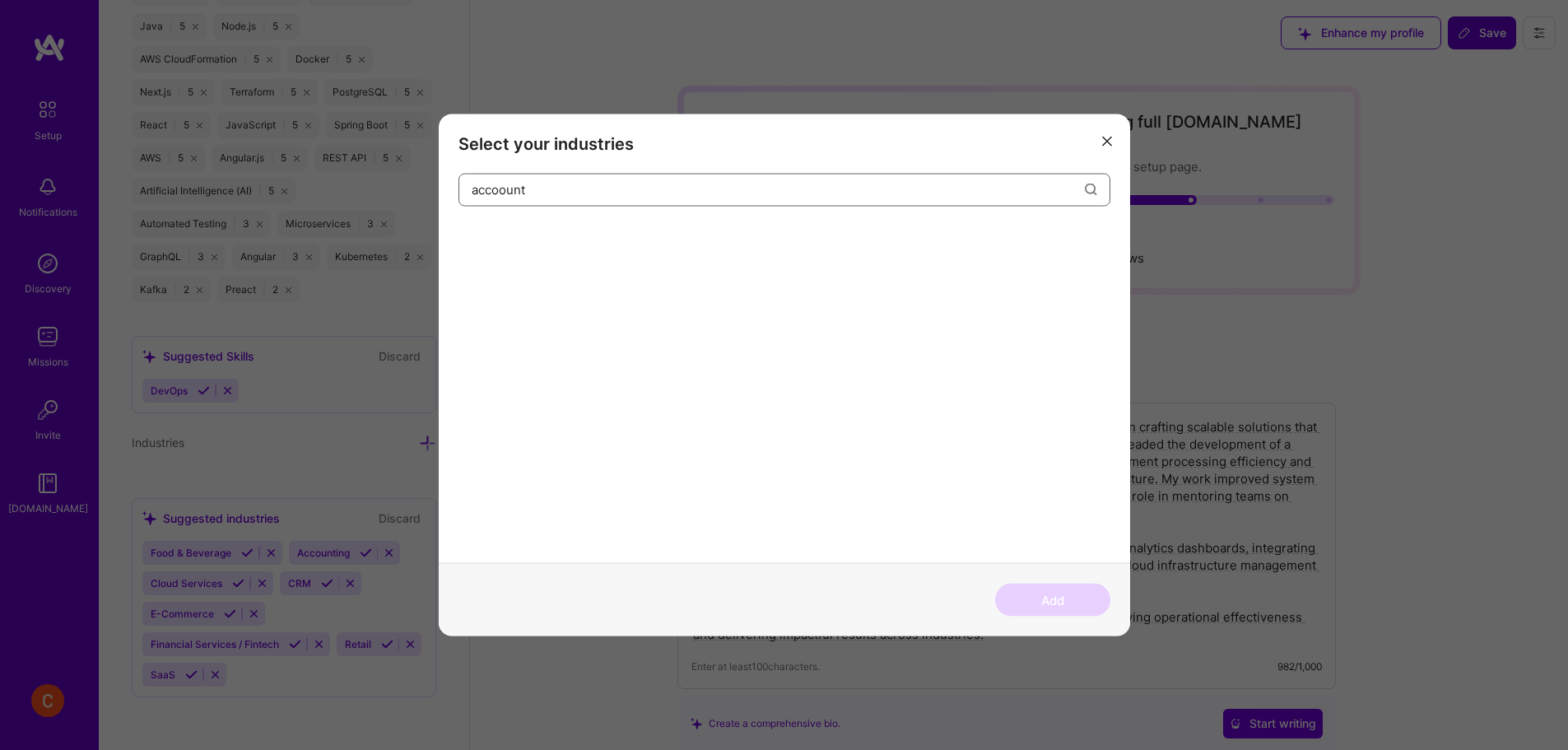
click at [506, 194] on input "accoount" at bounding box center [778, 189] width 613 height 42
type input "account"
click at [518, 242] on div "Accounting" at bounding box center [500, 239] width 82 height 27
click at [610, 196] on input "account" at bounding box center [778, 189] width 613 height 42
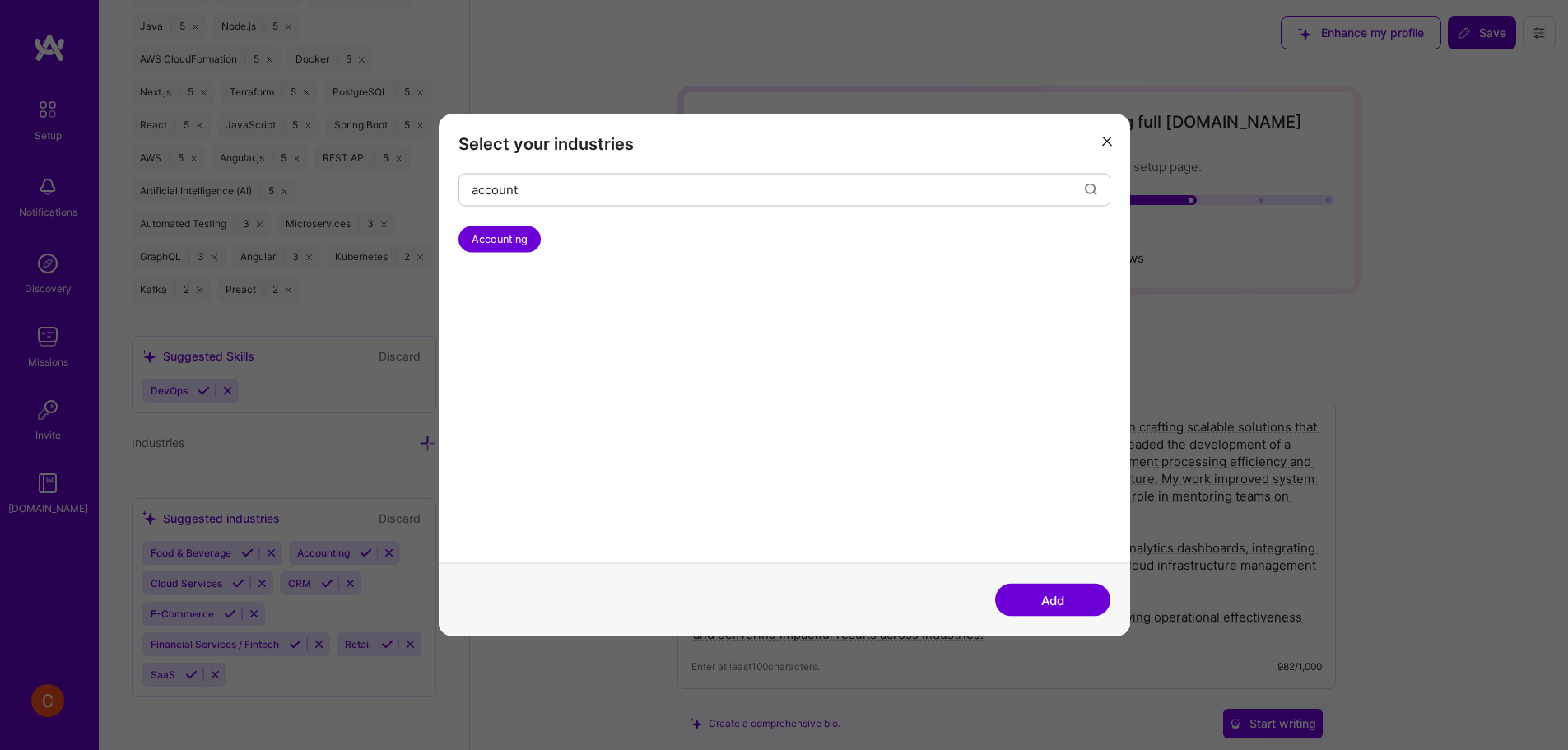
click at [1068, 589] on button "Add" at bounding box center [1052, 599] width 115 height 33
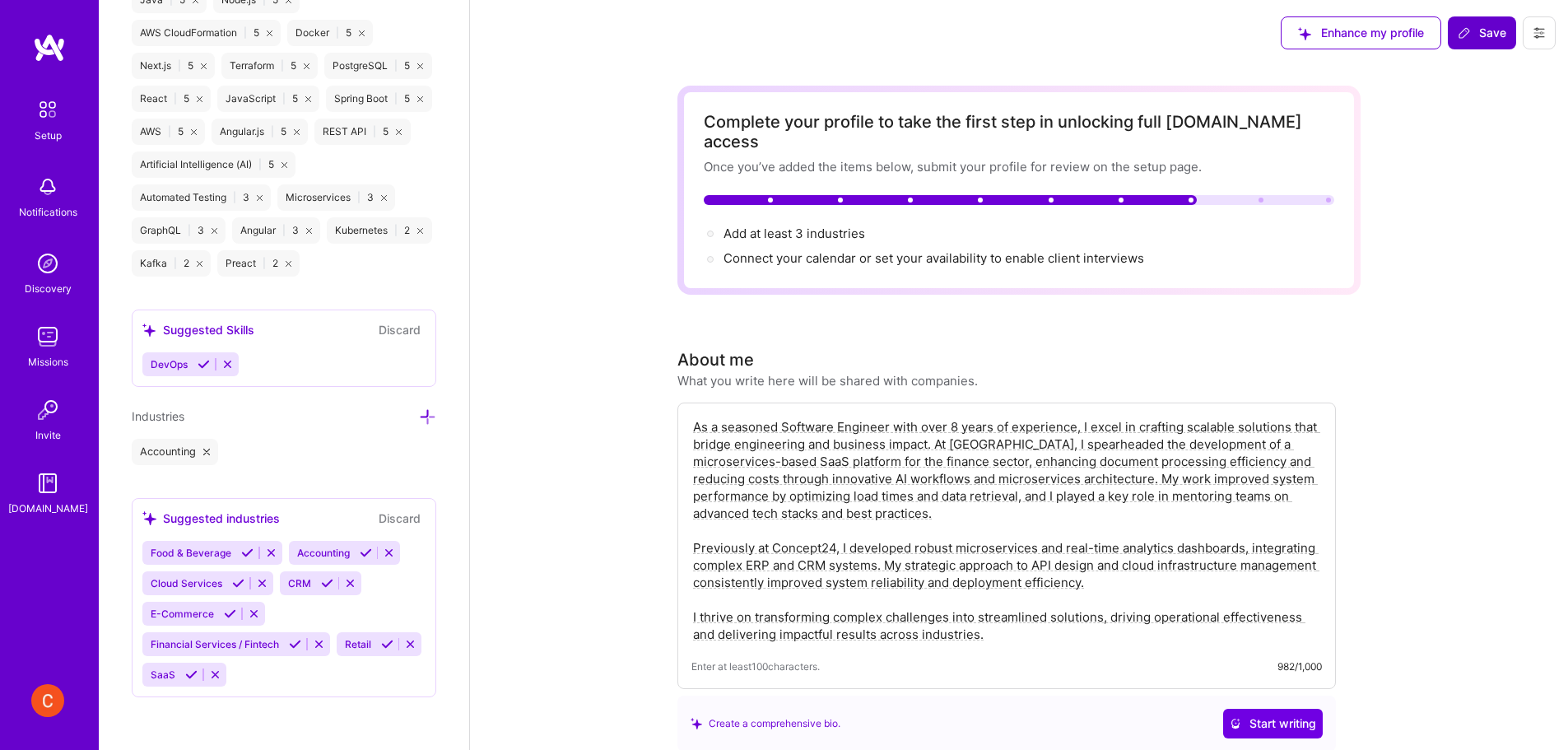
click at [403, 425] on div "Industries" at bounding box center [284, 415] width 305 height 19
click at [406, 425] on div "Industries" at bounding box center [284, 415] width 305 height 19
click at [419, 425] on icon at bounding box center [428, 417] width 18 height 18
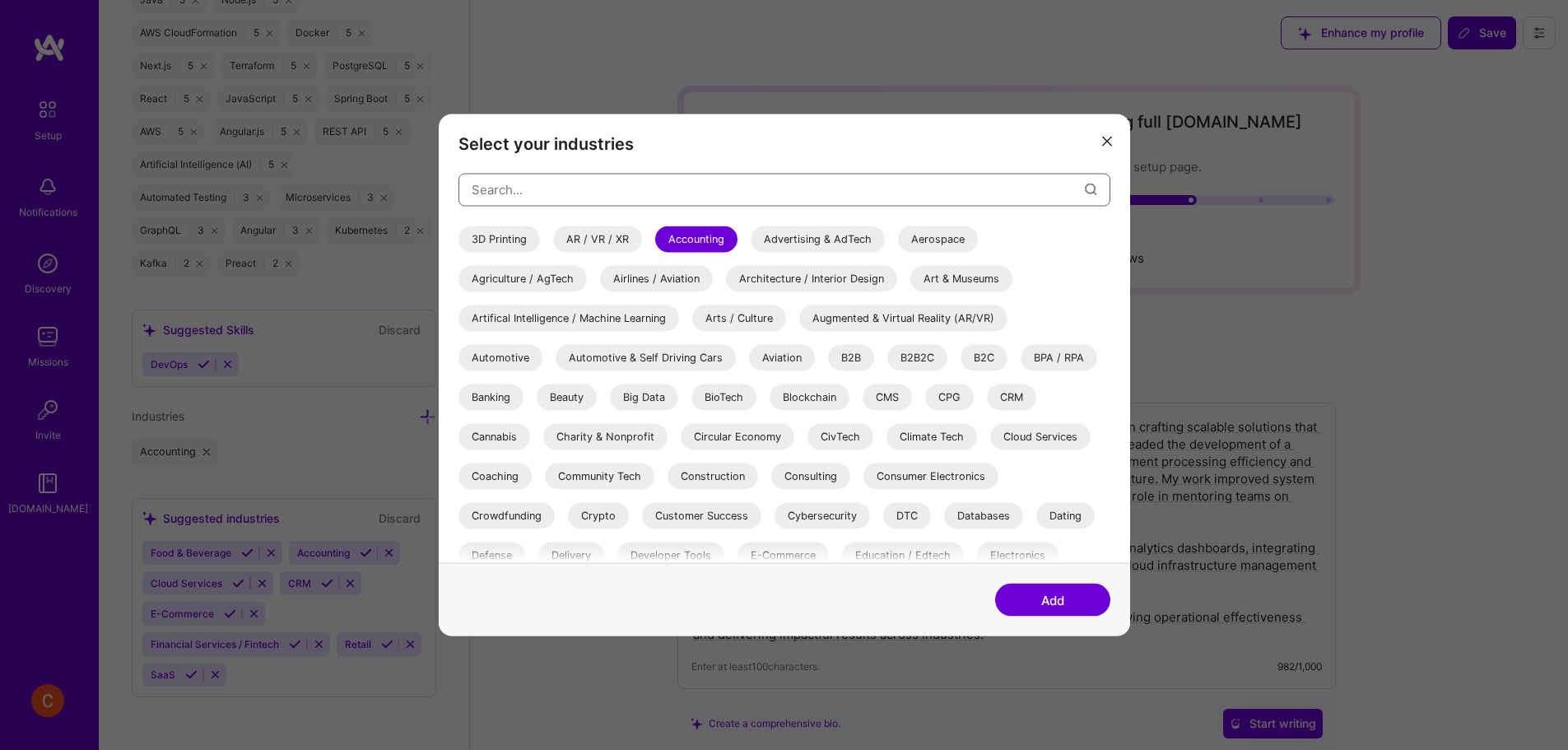
click at [541, 187] on input "modal" at bounding box center [778, 189] width 613 height 42
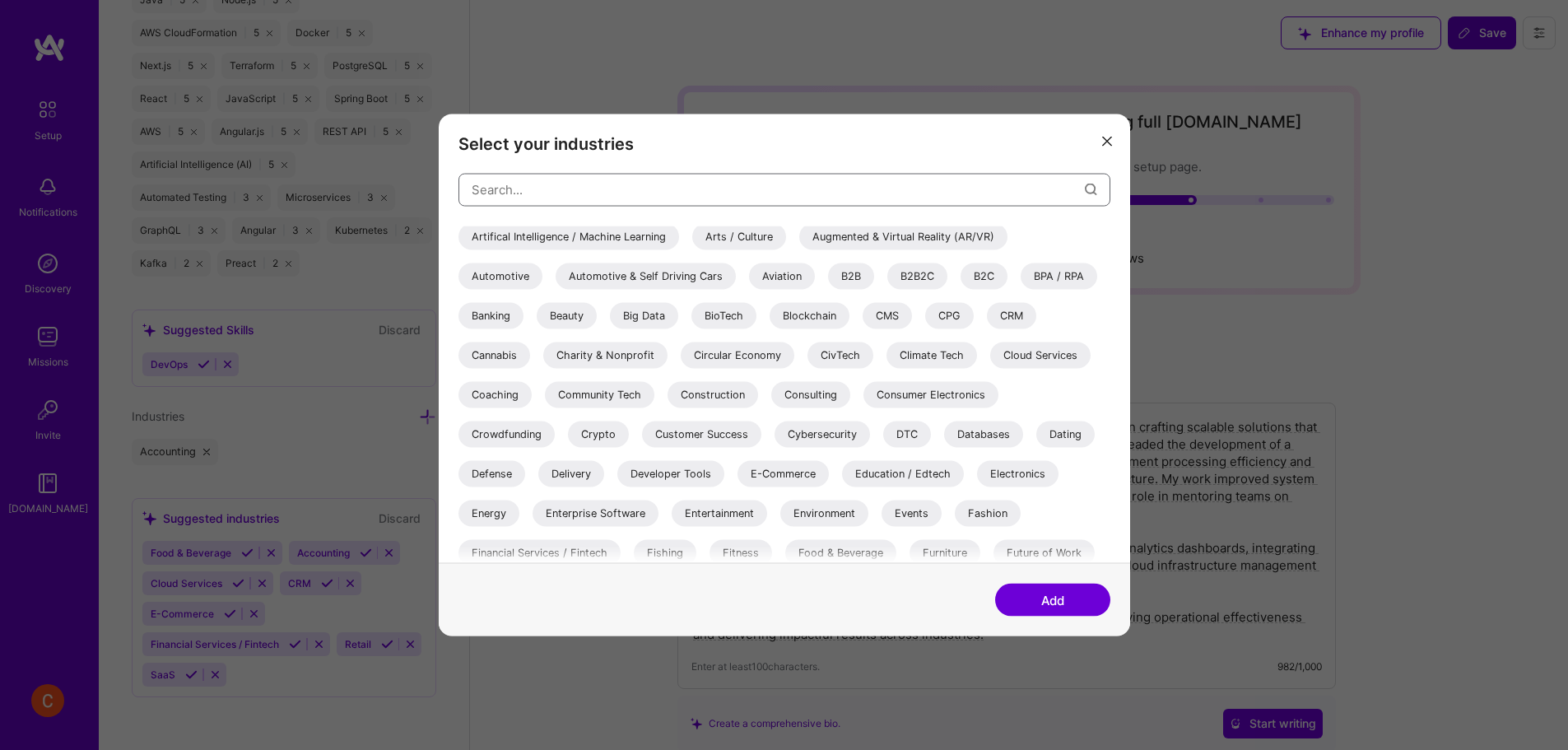
scroll to position [137, 0]
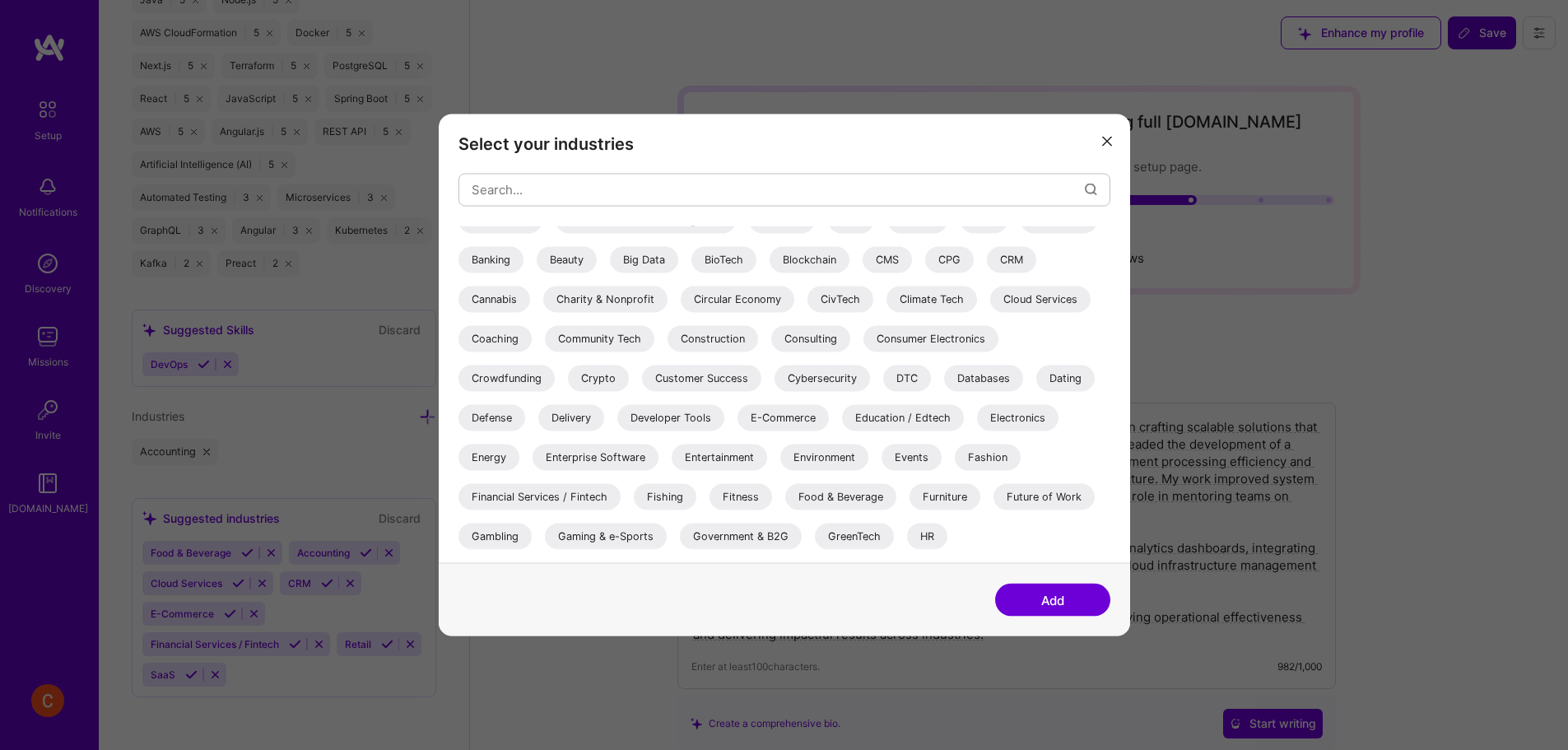
click at [581, 497] on div "Financial Services / Fintech" at bounding box center [539, 496] width 162 height 27
click at [1068, 593] on button "Add" at bounding box center [1052, 599] width 115 height 33
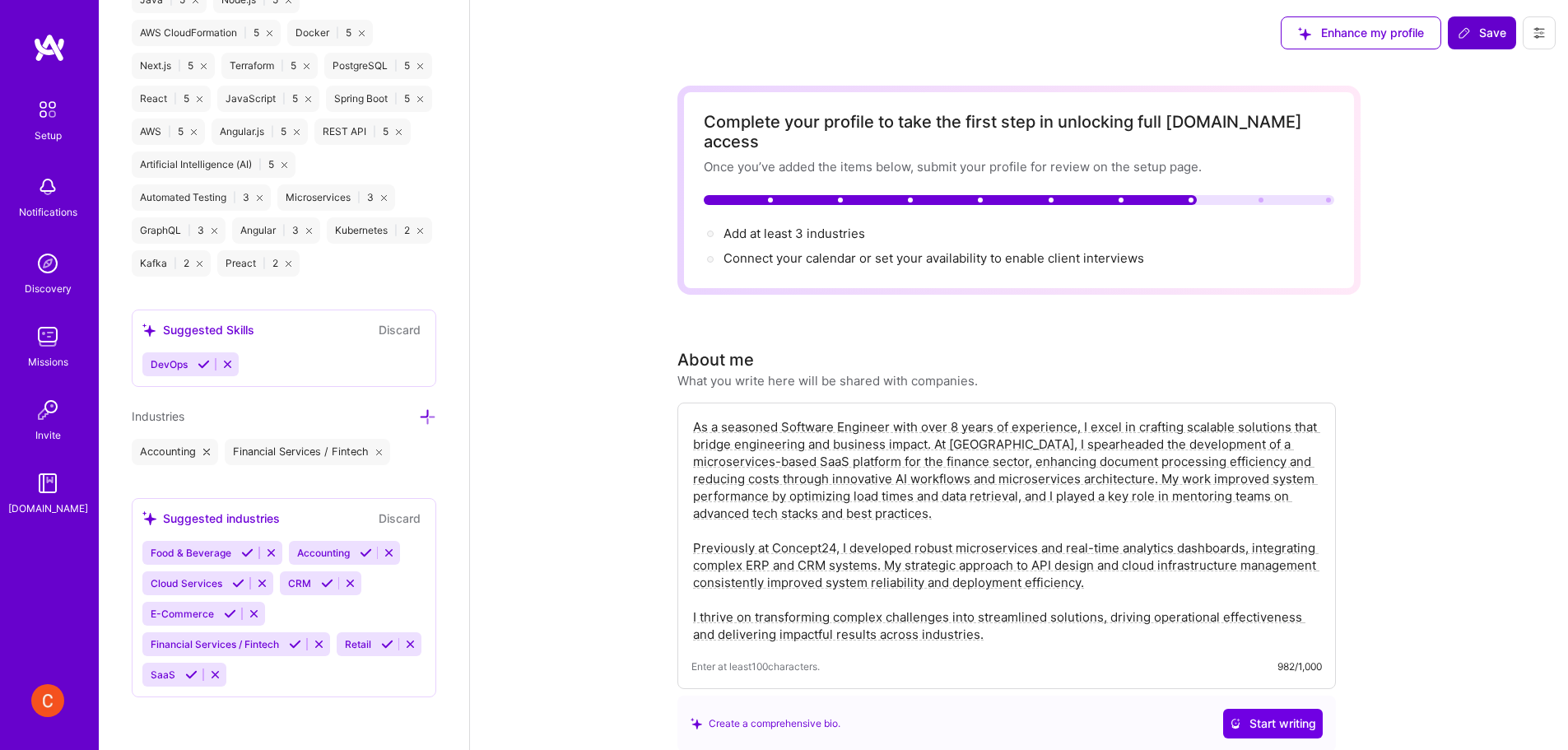
click at [419, 425] on icon at bounding box center [428, 417] width 18 height 18
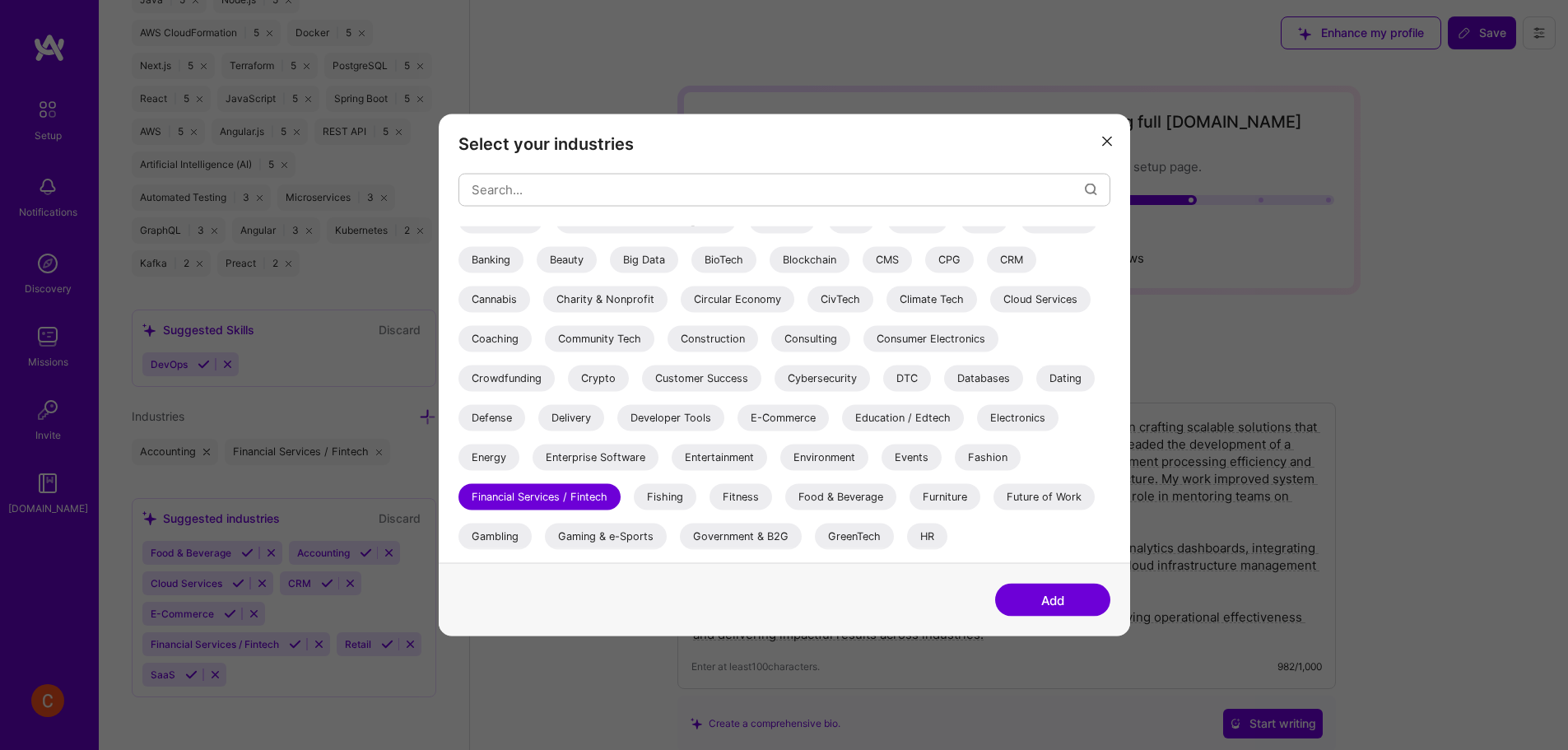
scroll to position [274, 0]
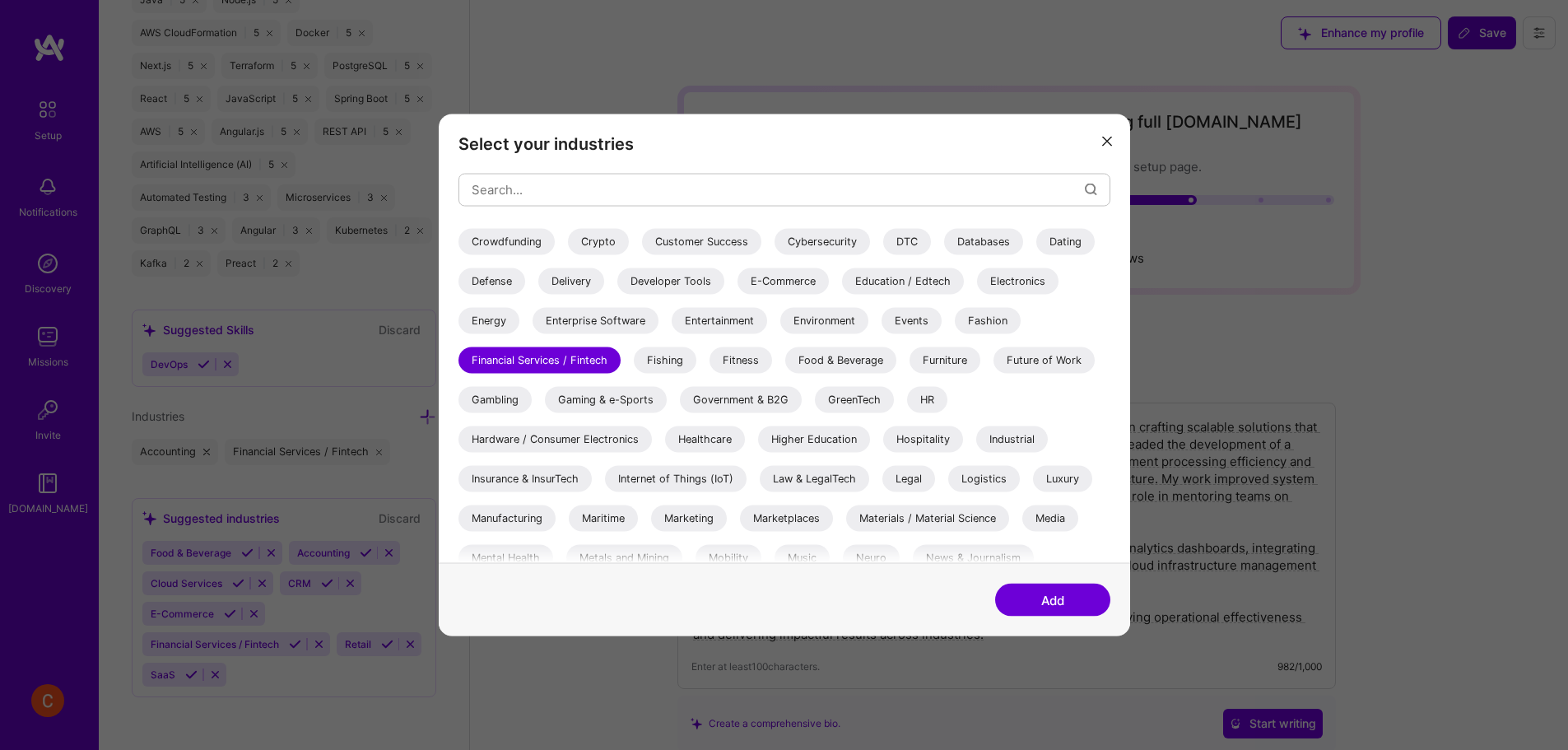
click at [687, 285] on div "Developer Tools" at bounding box center [671, 281] width 107 height 27
click at [1052, 591] on button "Add" at bounding box center [1052, 599] width 115 height 33
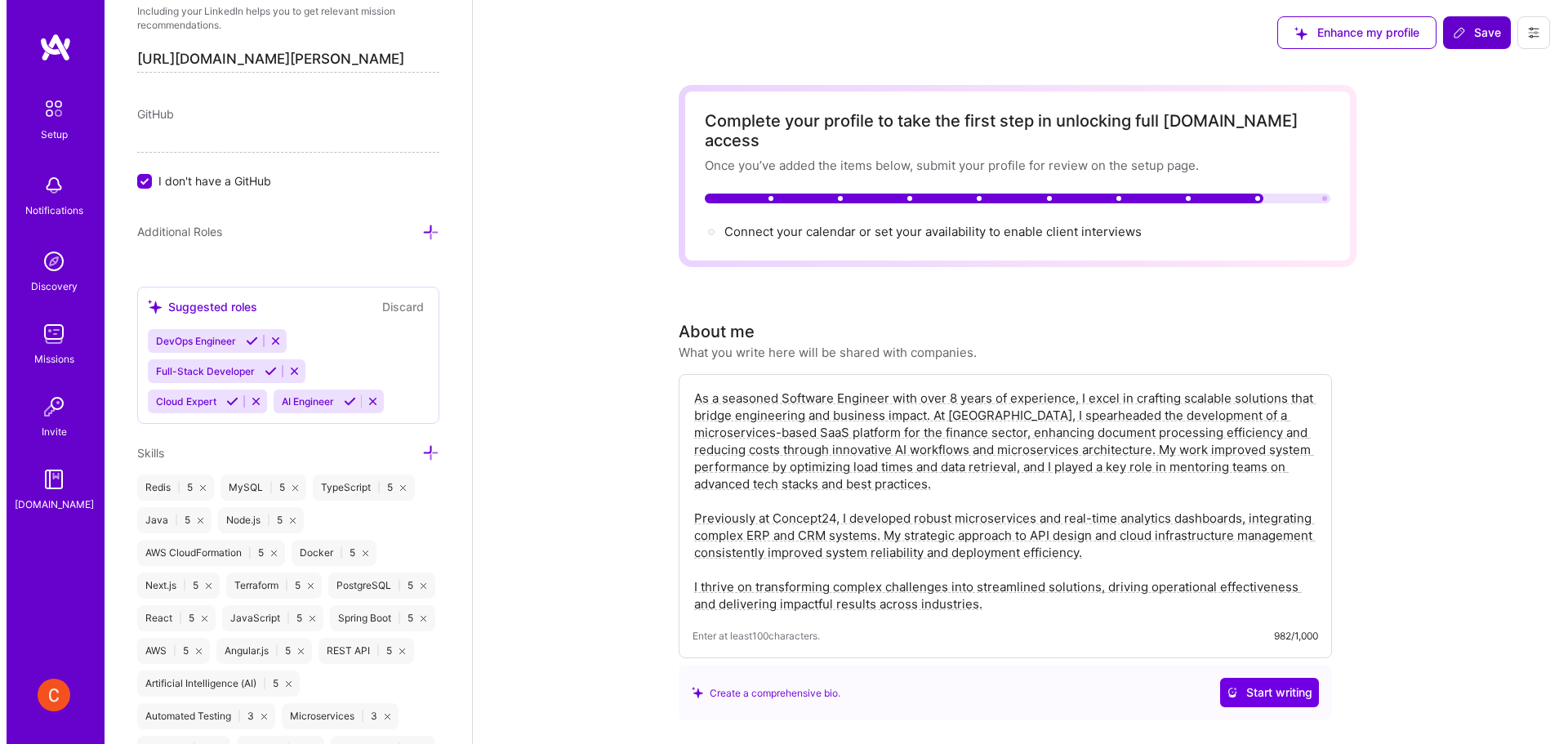
scroll to position [952, 0]
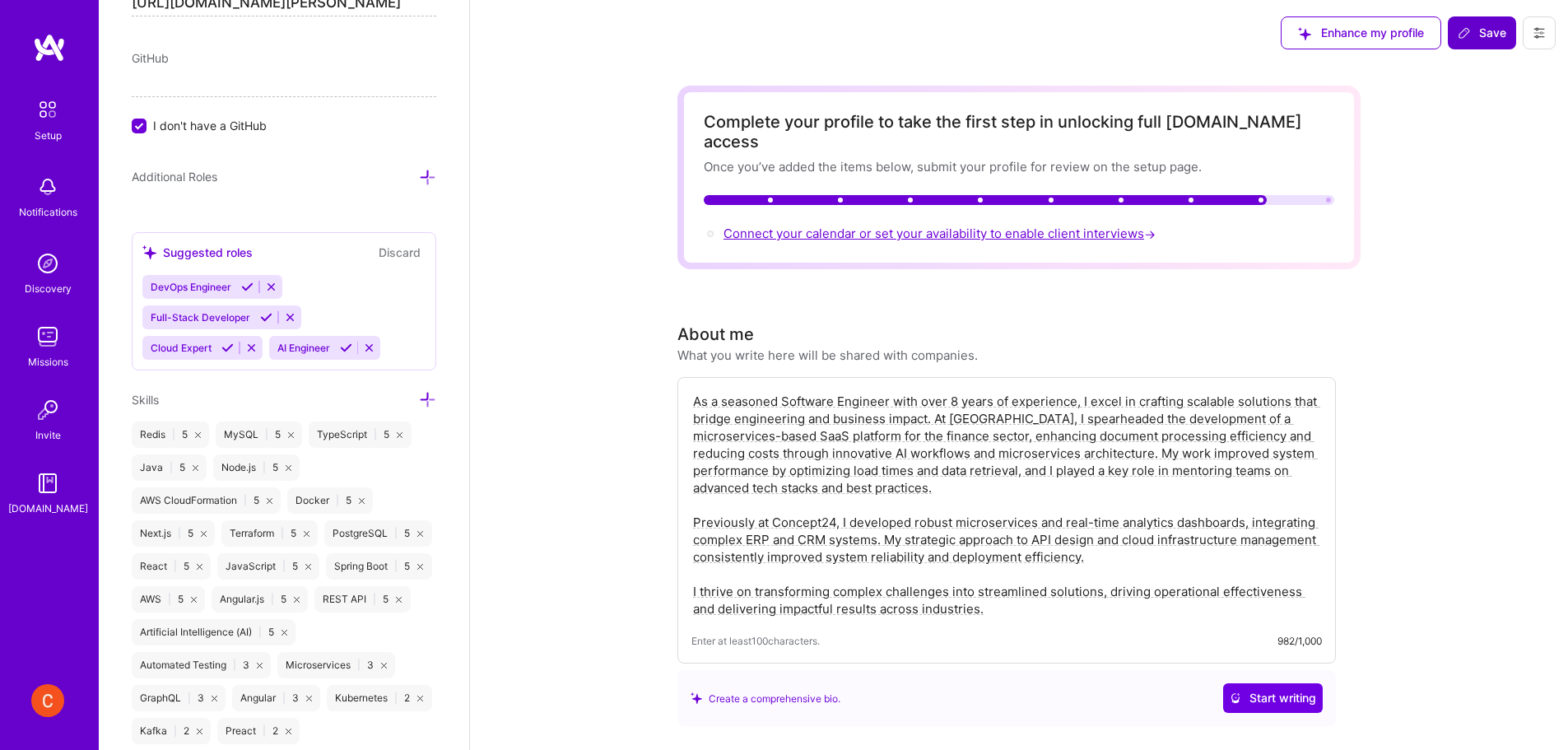
click at [762, 226] on span "Connect your calendar or set your availability to enable client interviews →" at bounding box center [942, 234] width 436 height 16
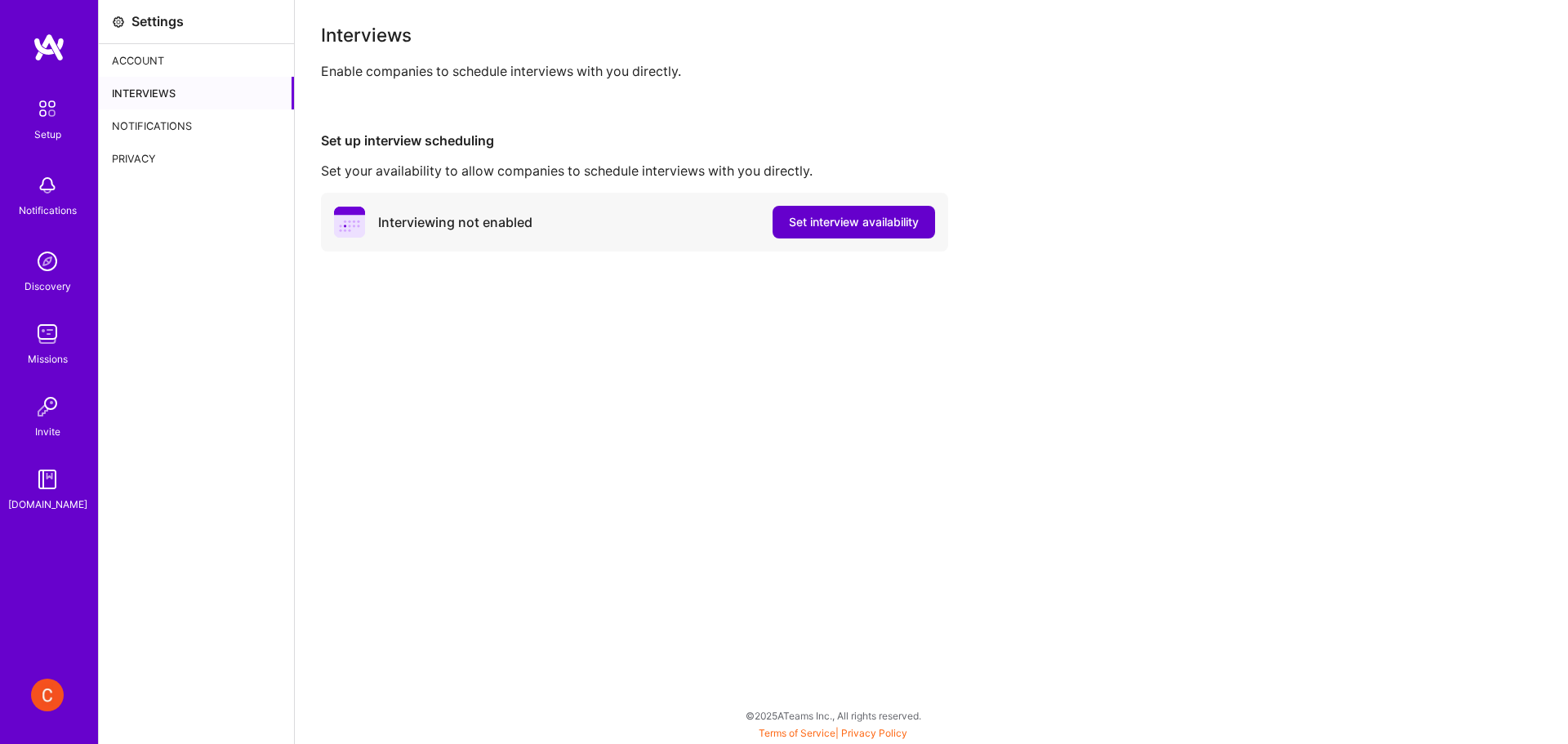
click at [856, 229] on span "Set interview availability" at bounding box center [854, 221] width 130 height 17
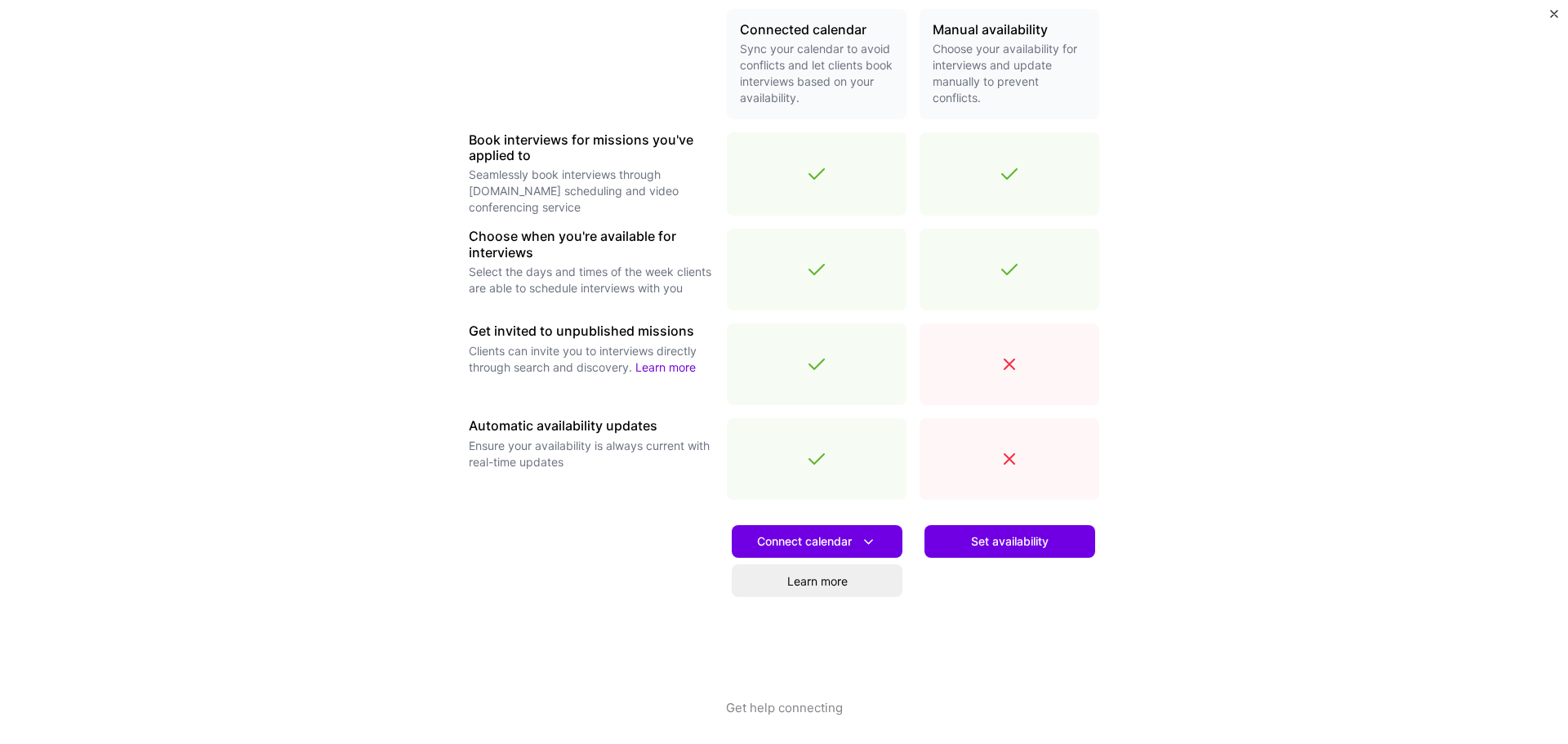
scroll to position [400, 0]
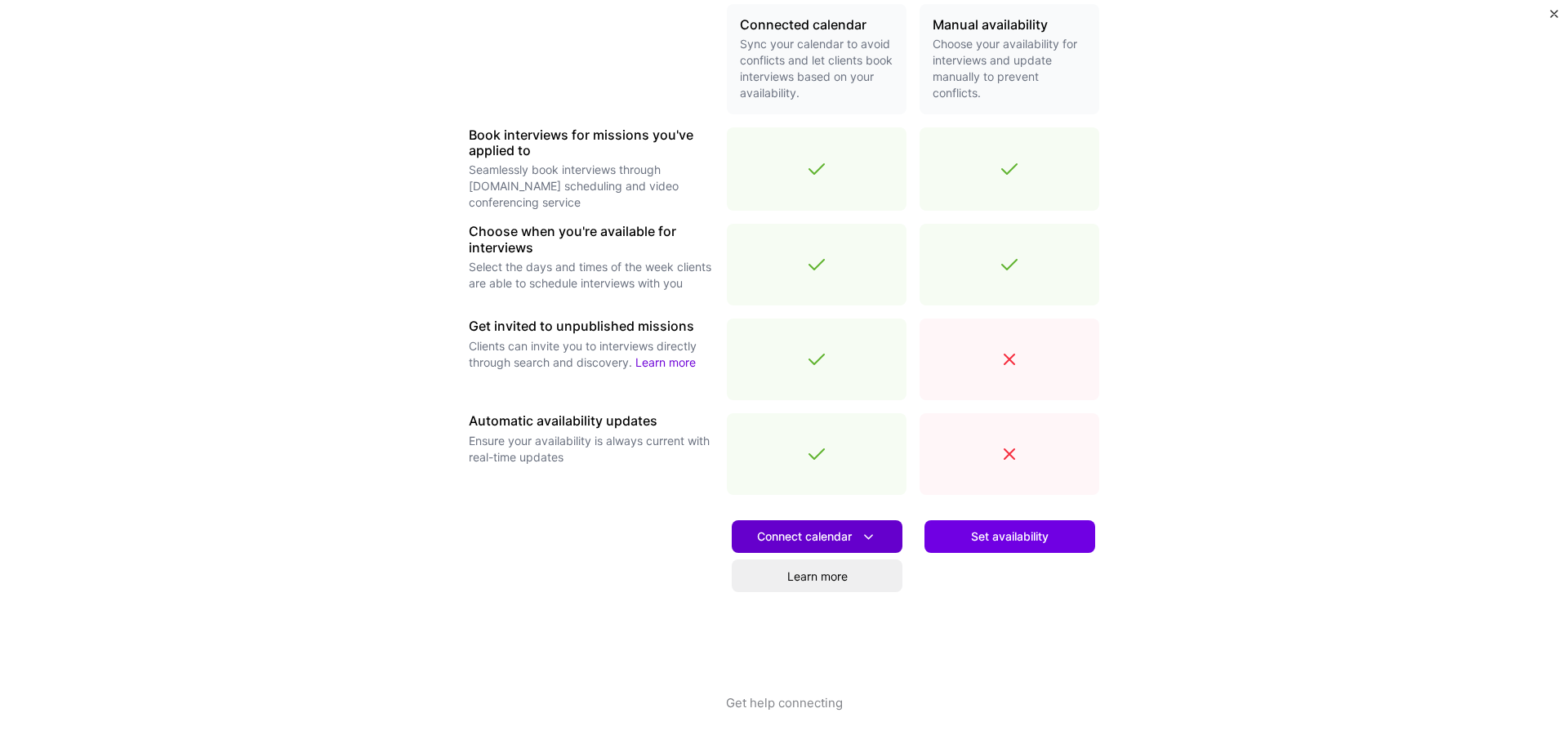
click at [867, 531] on icon at bounding box center [868, 537] width 18 height 18
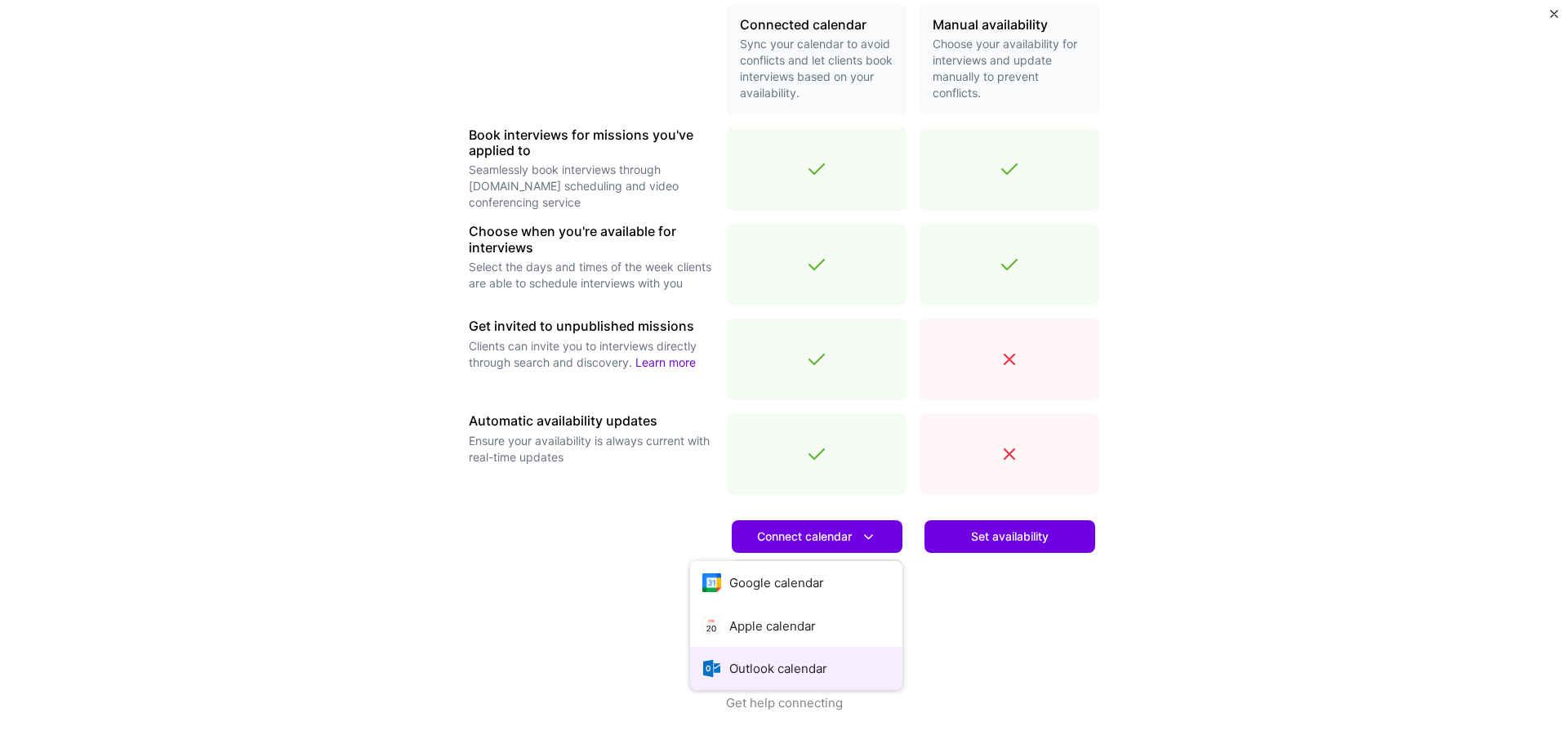
click at [835, 664] on button "Outlook calendar" at bounding box center [796, 668] width 213 height 43
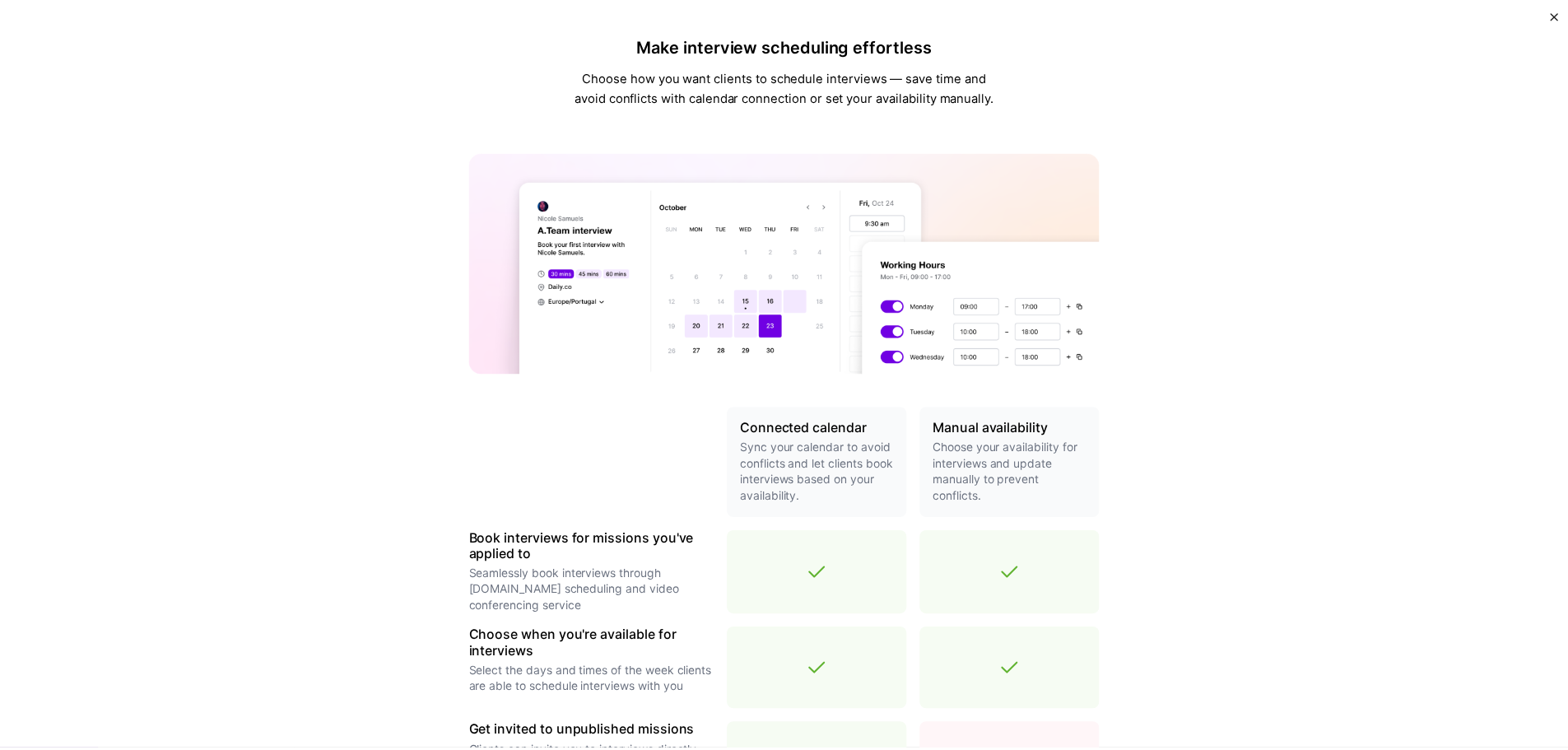
scroll to position [0, 0]
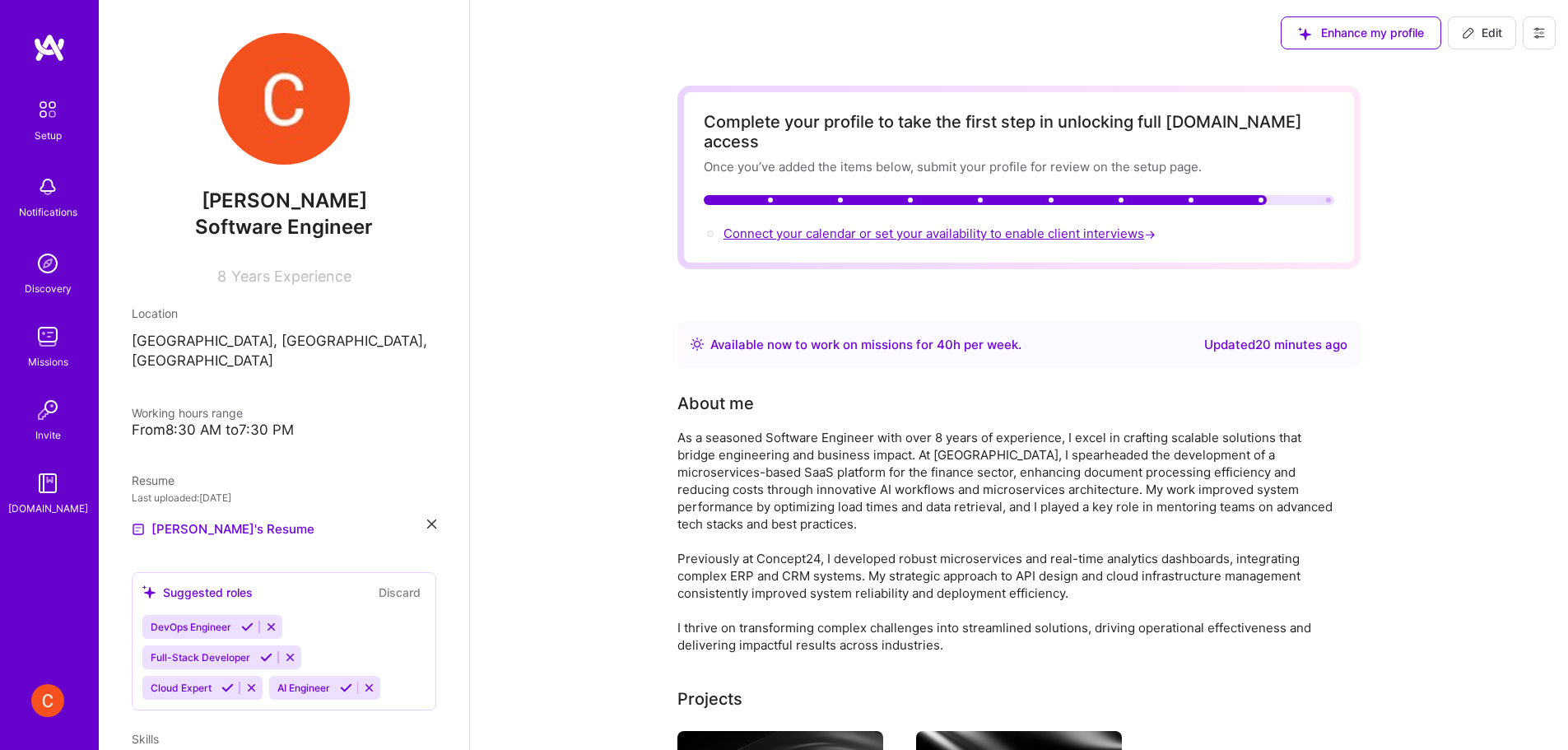
click at [1044, 226] on span "Connect your calendar or set your availability to enable client interviews →" at bounding box center [942, 234] width 436 height 16
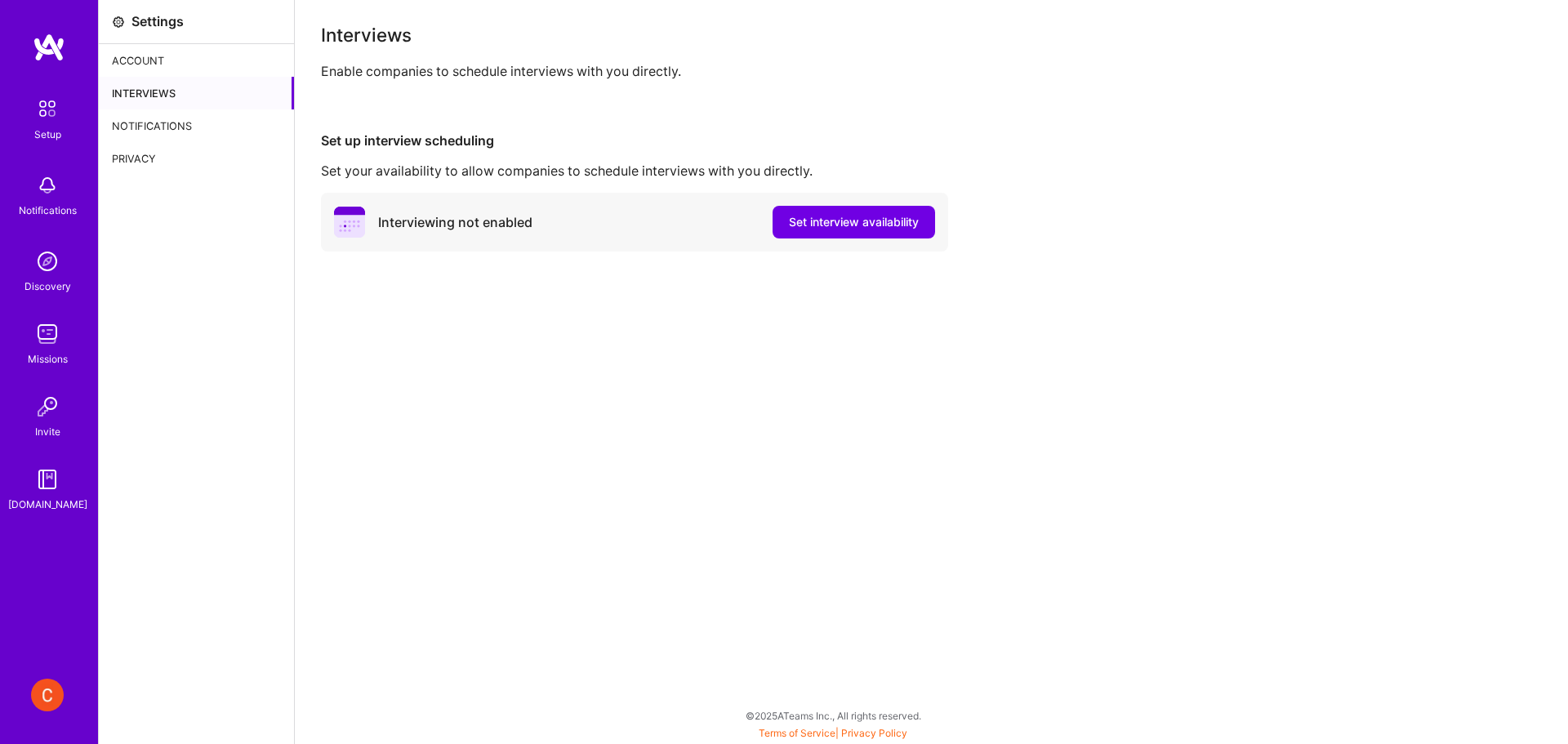
click at [457, 227] on div "Interviewing not enabled" at bounding box center [455, 222] width 155 height 18
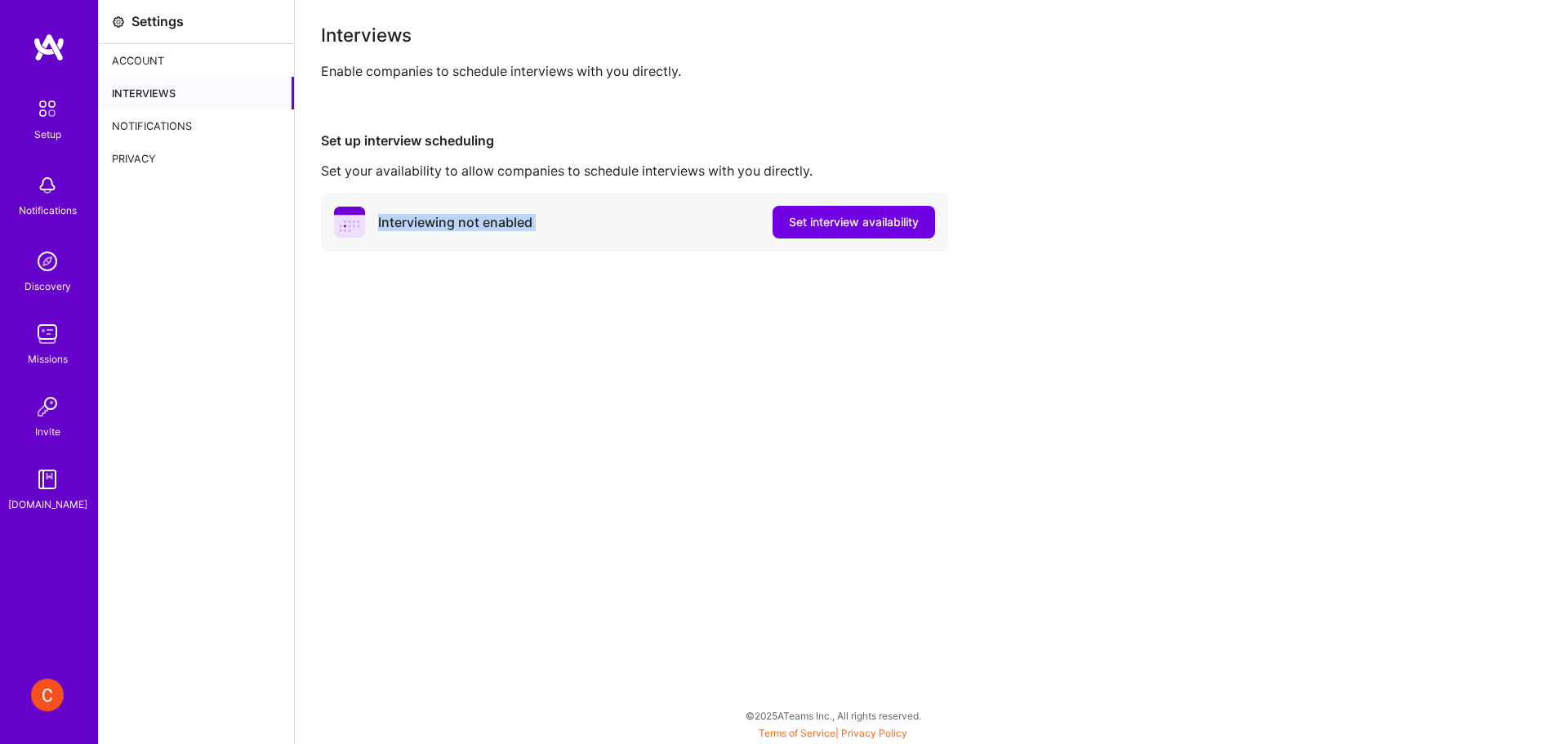
click at [457, 227] on div "Interviewing not enabled" at bounding box center [455, 222] width 155 height 18
click at [465, 192] on div "Interviewing not enabled Set interview availability" at bounding box center [635, 221] width 628 height 59
click at [690, 329] on div "Interviews Enable companies to schedule interviews with you directly. Set up in…" at bounding box center [931, 372] width 1274 height 744
click at [878, 225] on span "Set interview availability" at bounding box center [854, 221] width 130 height 17
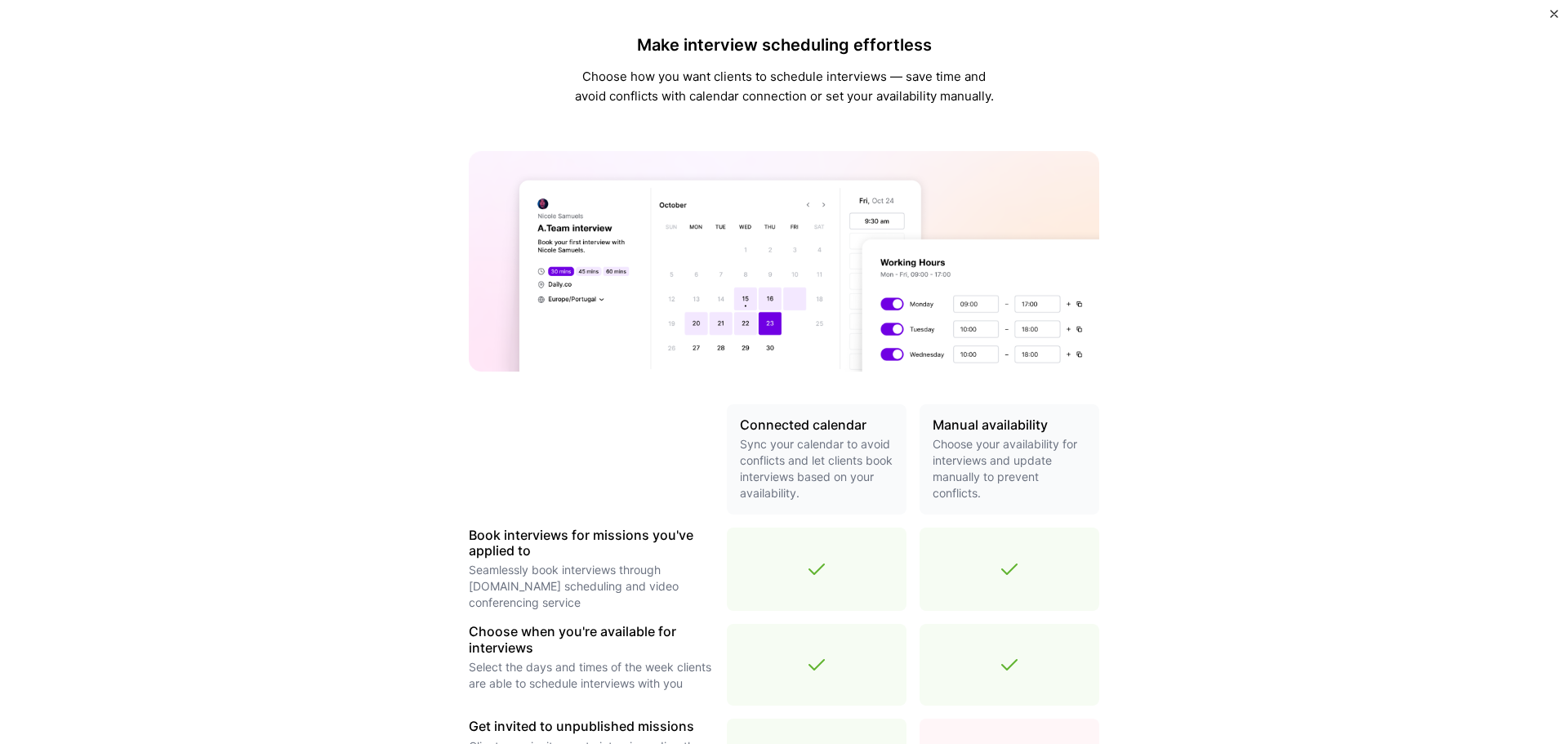
scroll to position [400, 0]
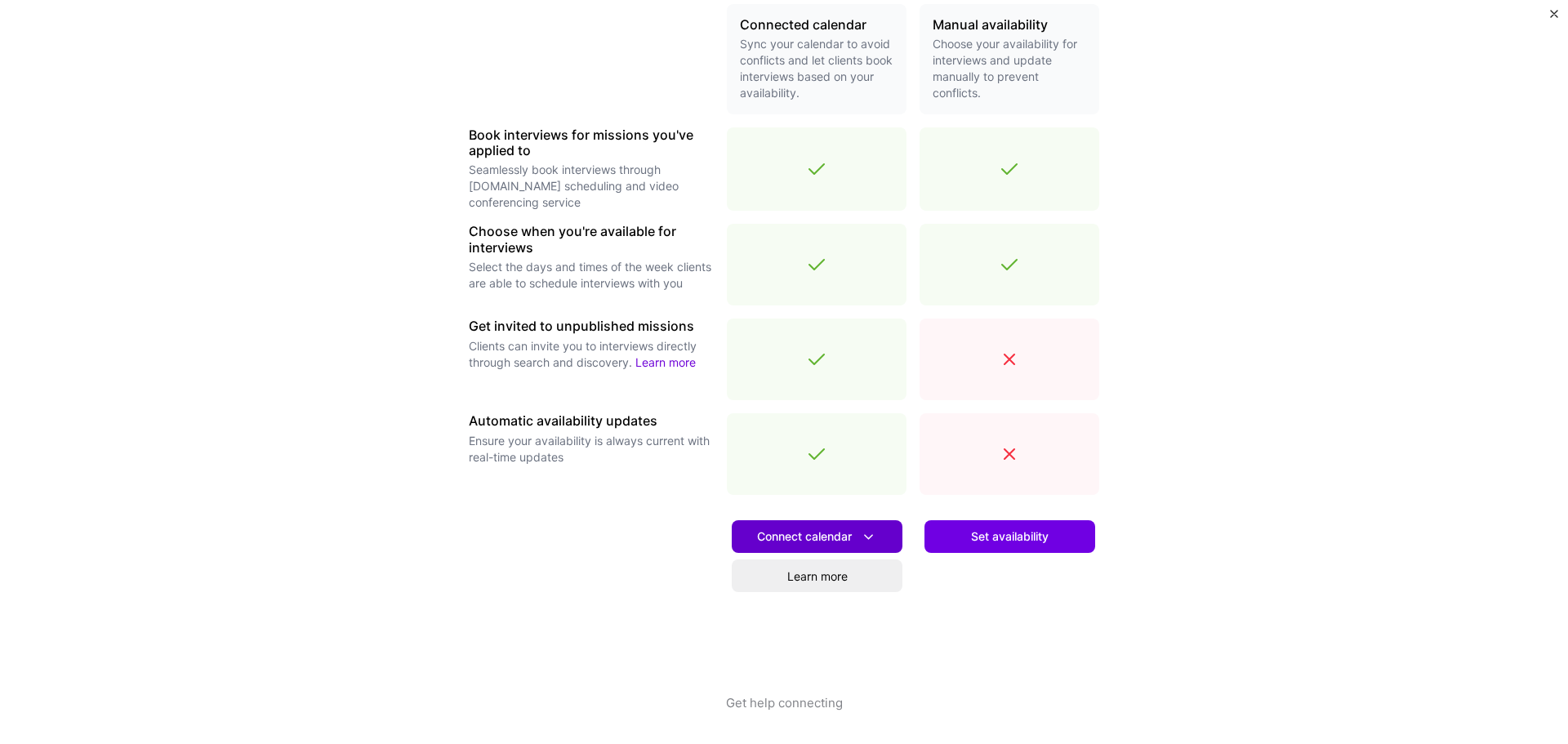
click at [882, 537] on button "Connect calendar" at bounding box center [817, 536] width 171 height 33
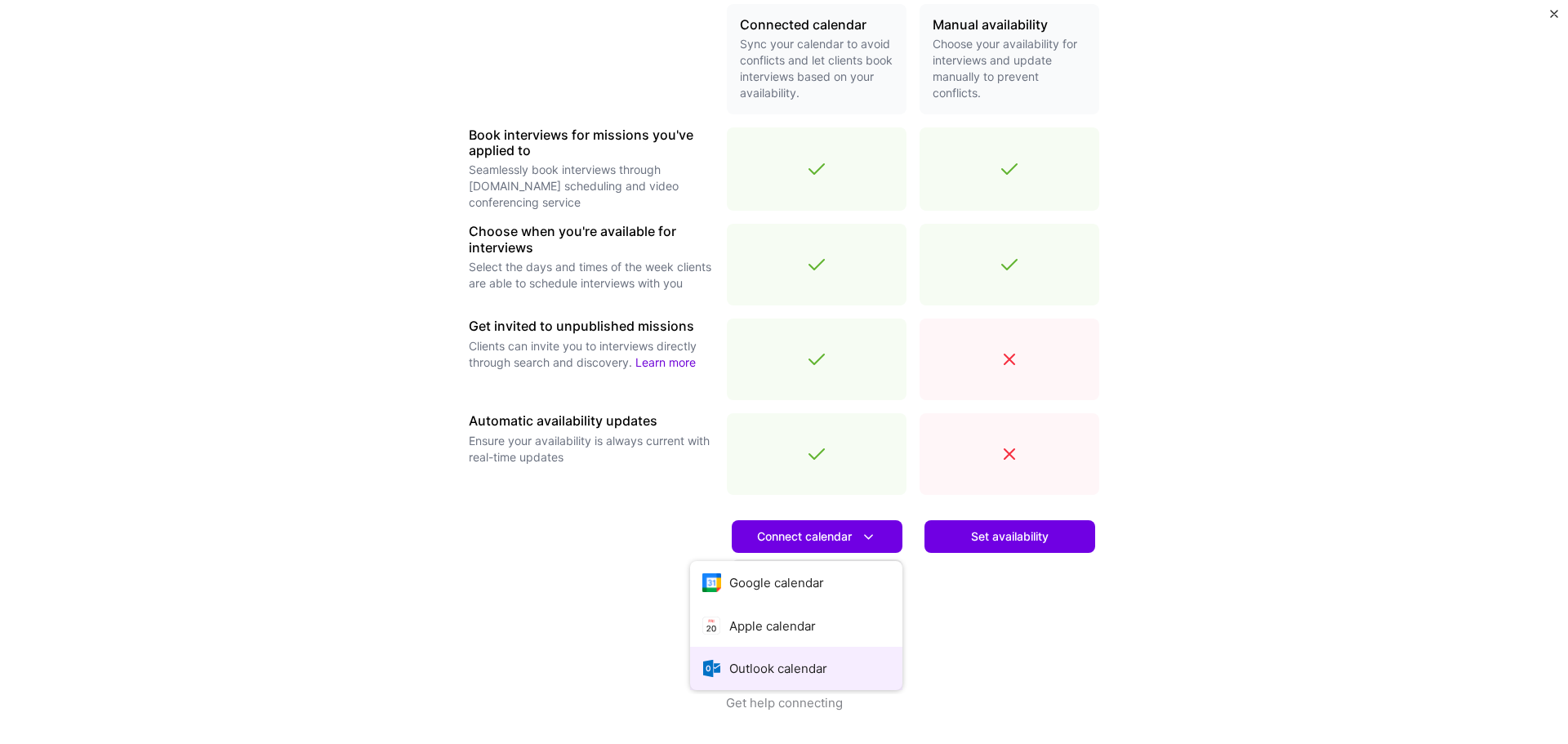
click at [824, 666] on button "Outlook calendar" at bounding box center [796, 668] width 213 height 43
